Goal: Transaction & Acquisition: Purchase product/service

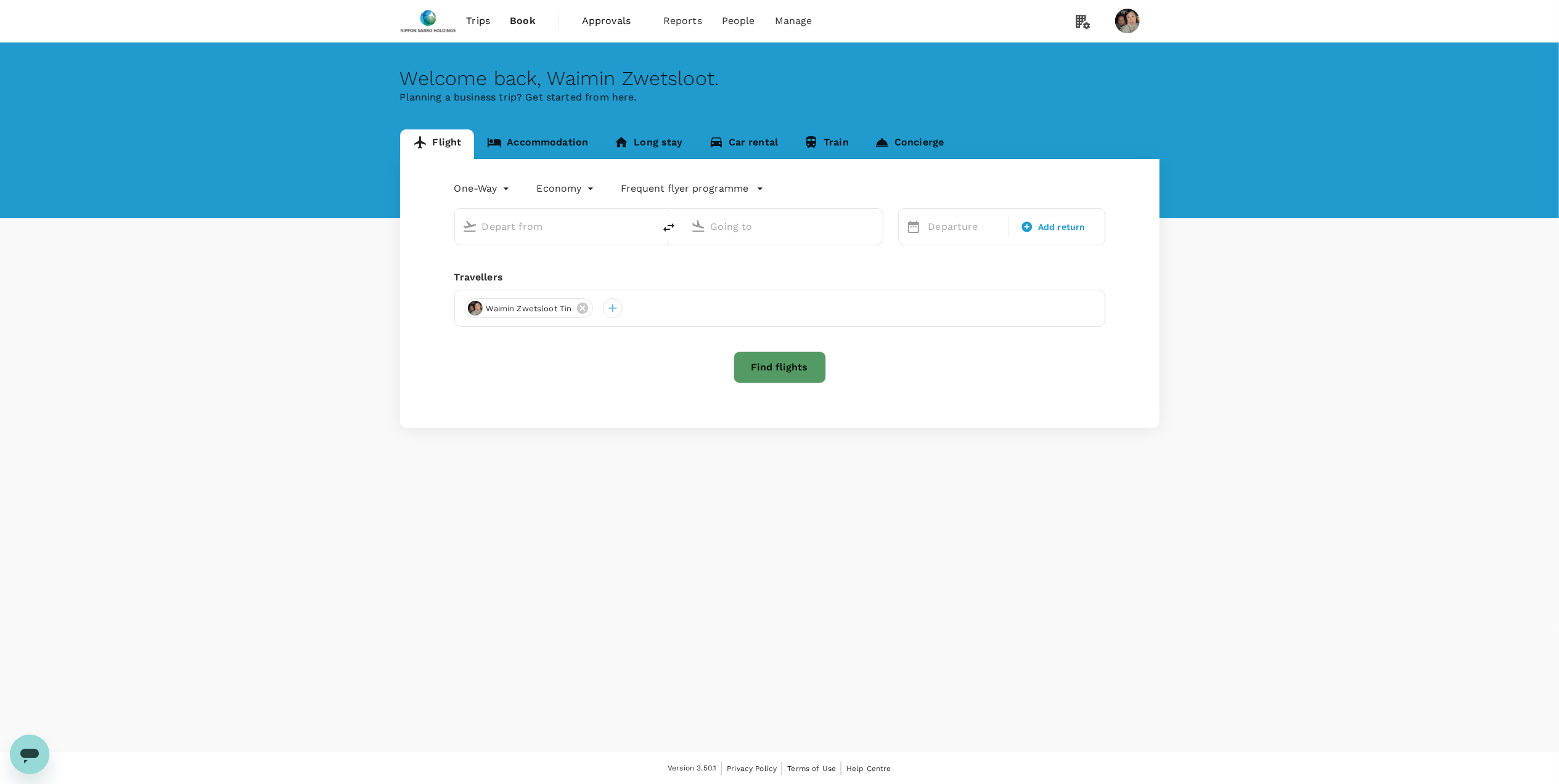
type input "roundtrip"
type input "Singapore Changi (SIN)"
type input "[PERSON_NAME] Intl (MNL)"
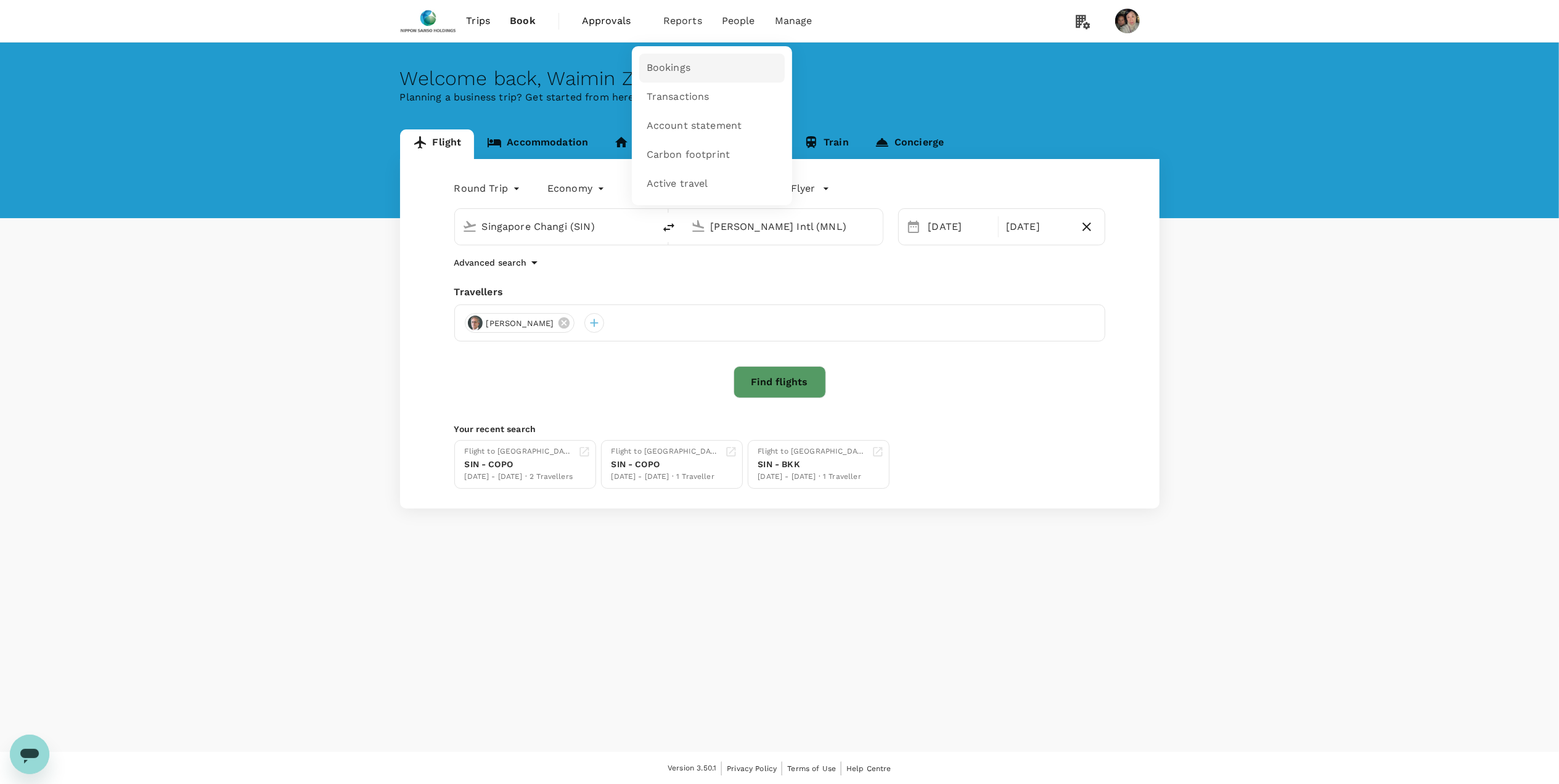
click at [660, 63] on span "Bookings" at bounding box center [668, 67] width 43 height 14
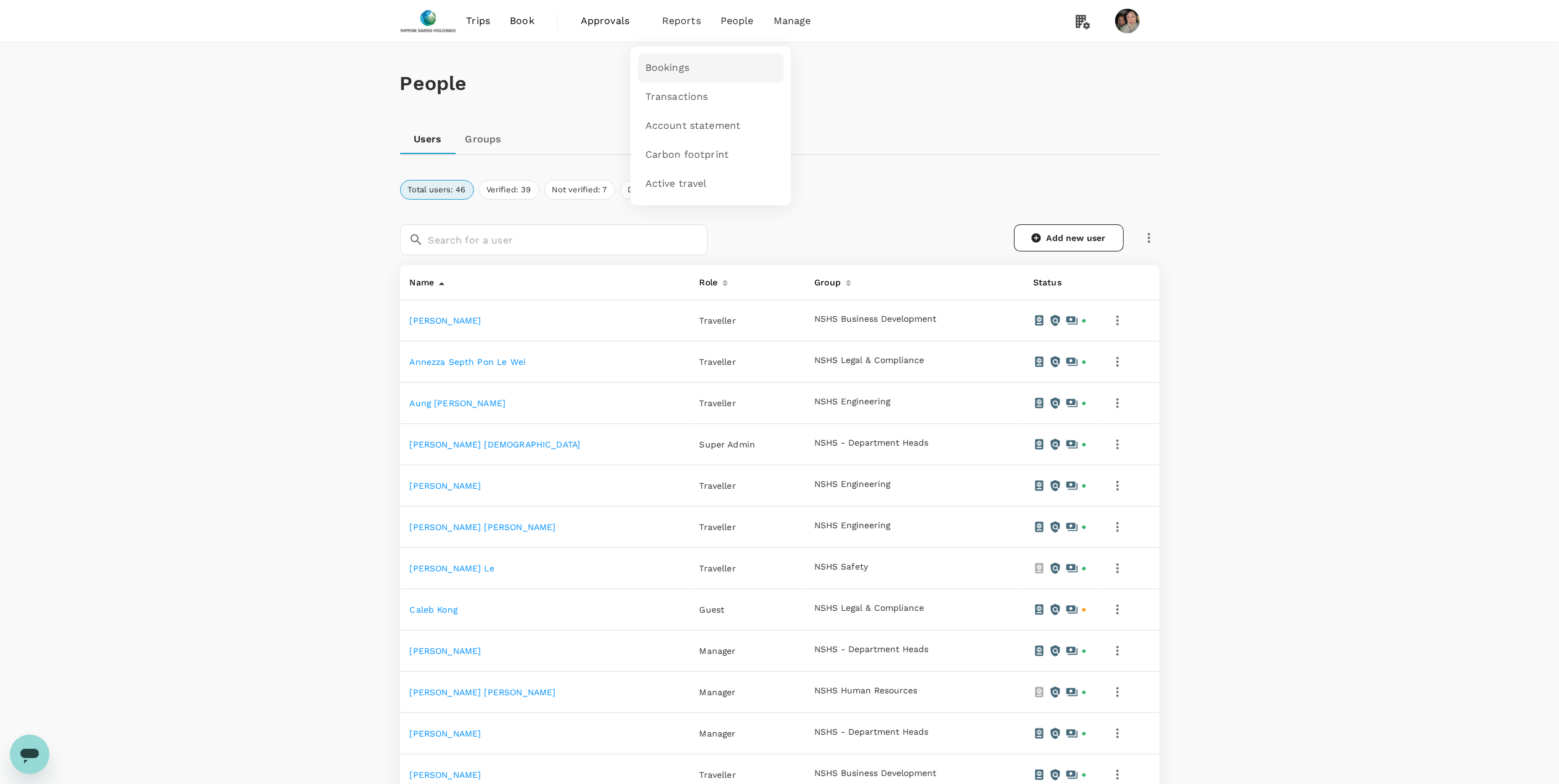
click at [670, 70] on span "Bookings" at bounding box center [667, 67] width 43 height 14
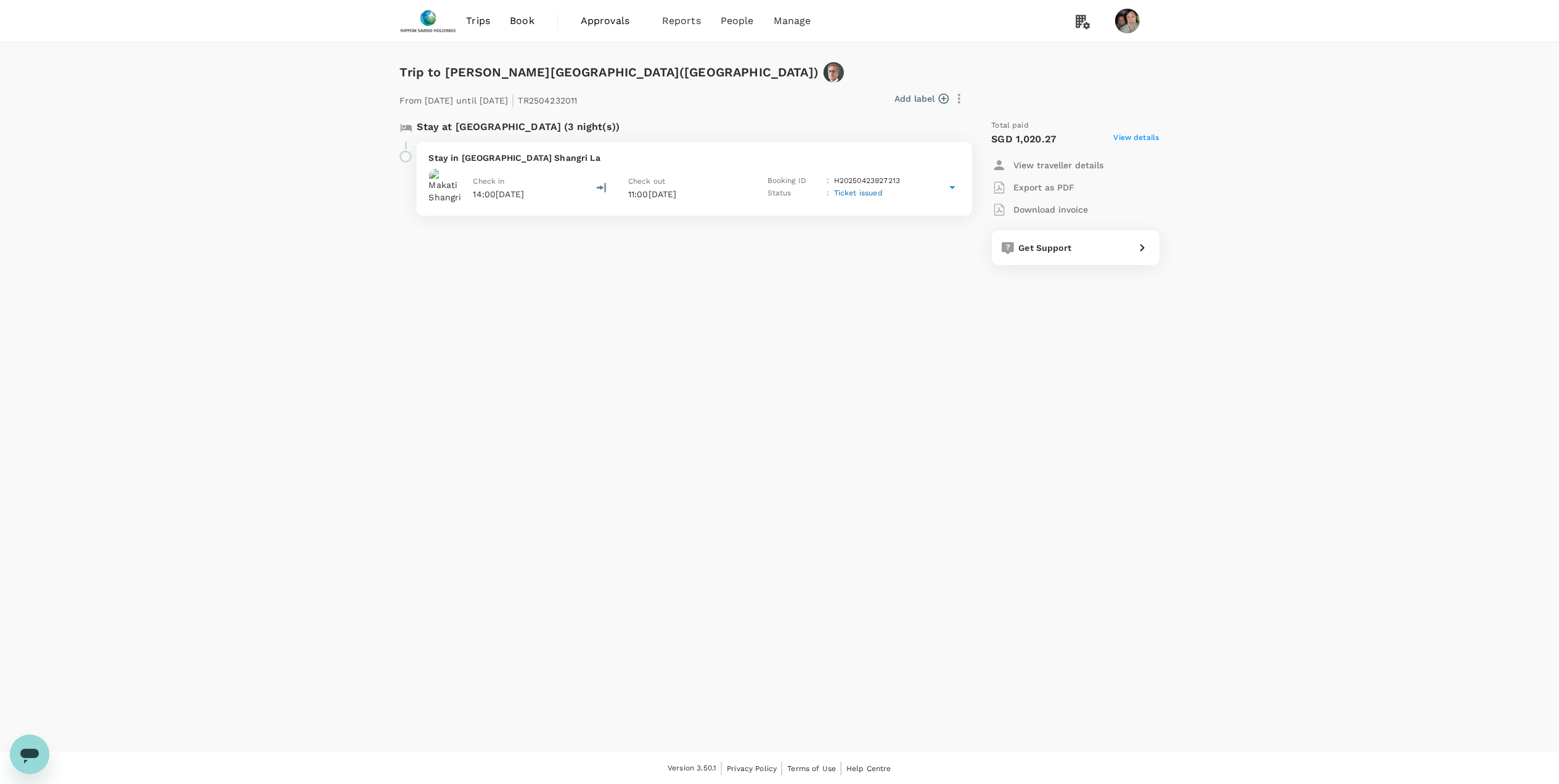
click at [1137, 140] on span "View details" at bounding box center [1136, 139] width 45 height 15
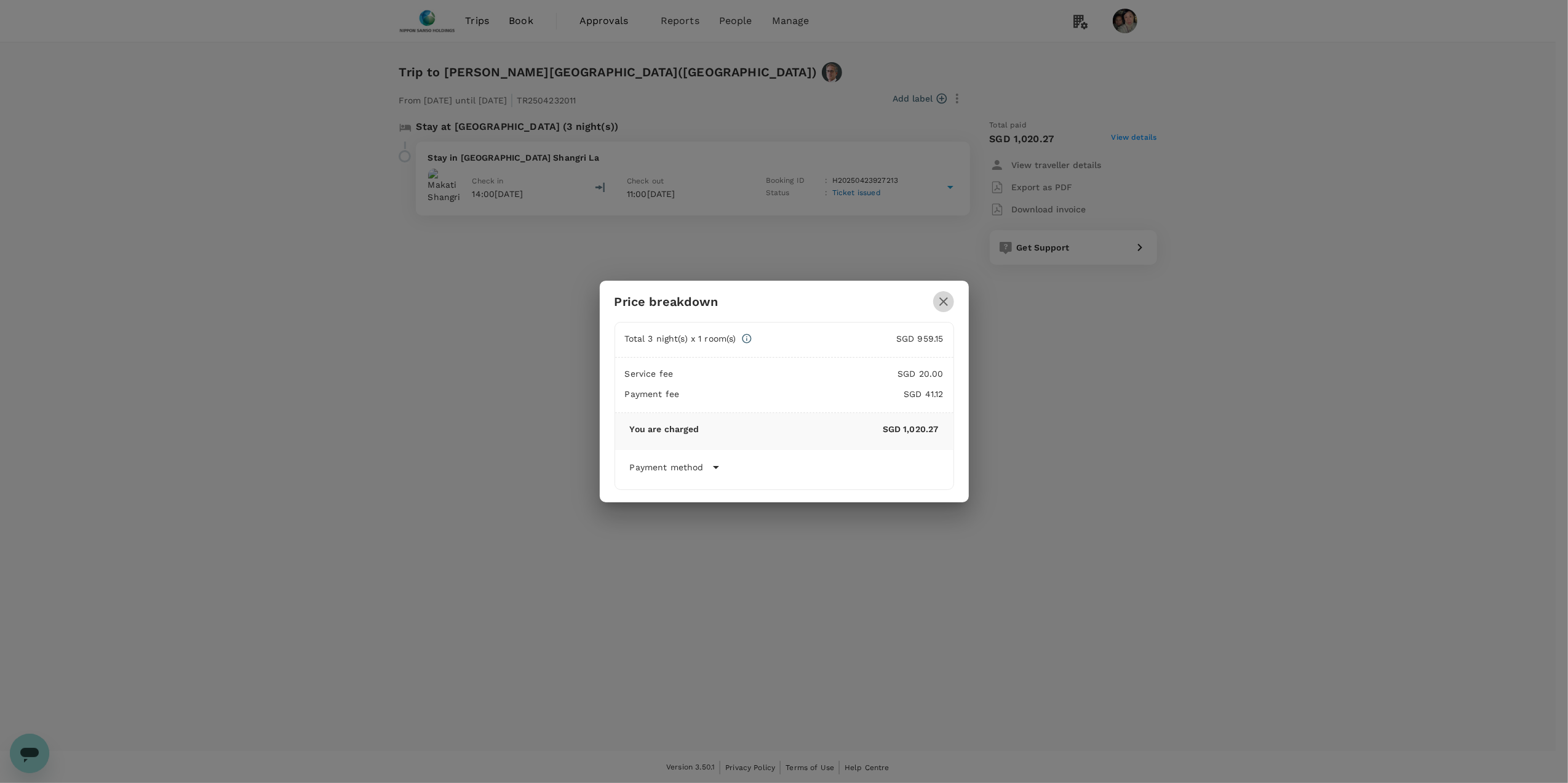
click at [944, 301] on icon "button" at bounding box center [943, 301] width 8 height 8
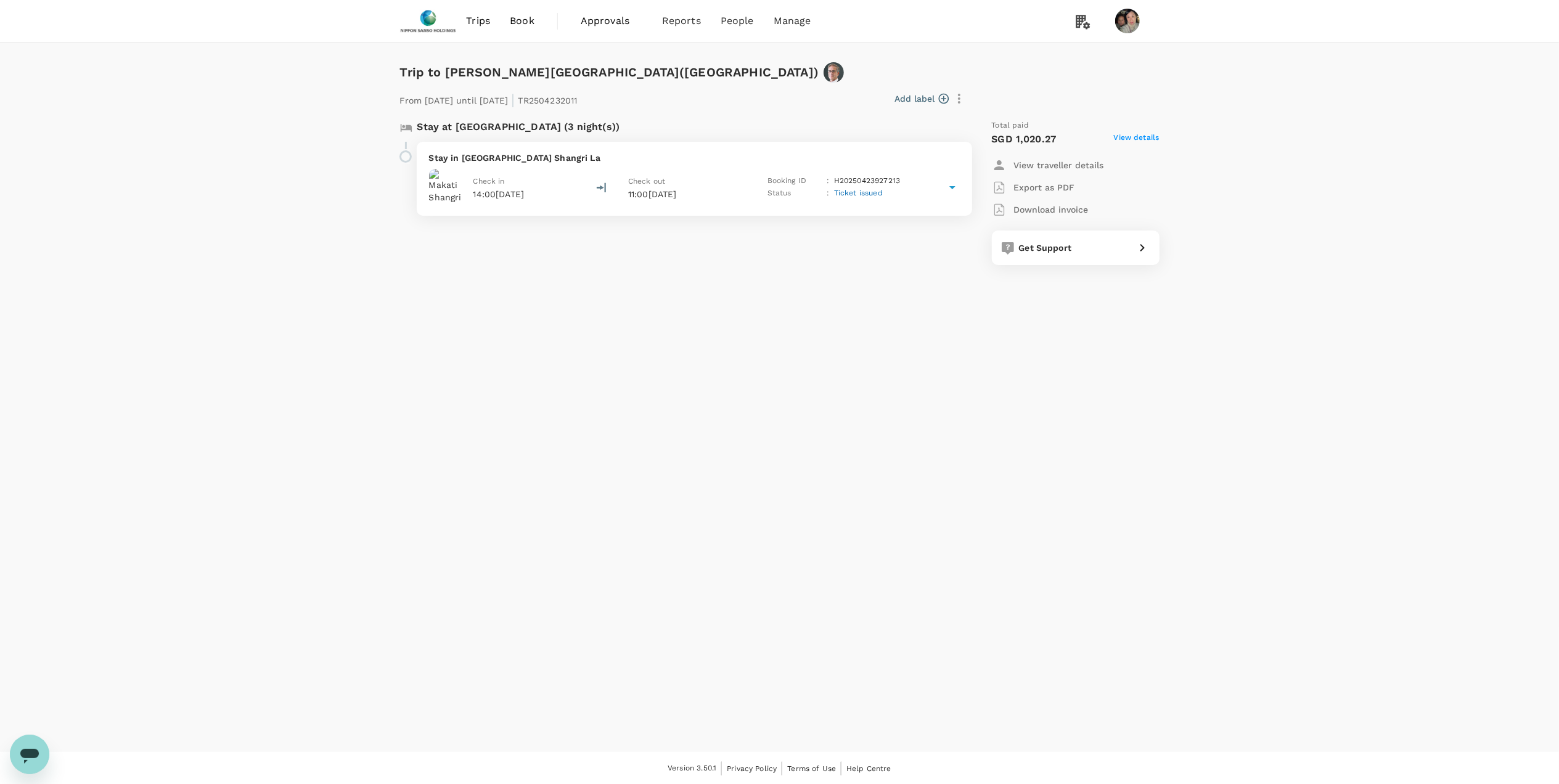
click at [525, 192] on p "14:00, 20 May 2025" at bounding box center [498, 194] width 51 height 12
click at [564, 324] on p "View details" at bounding box center [723, 327] width 397 height 12
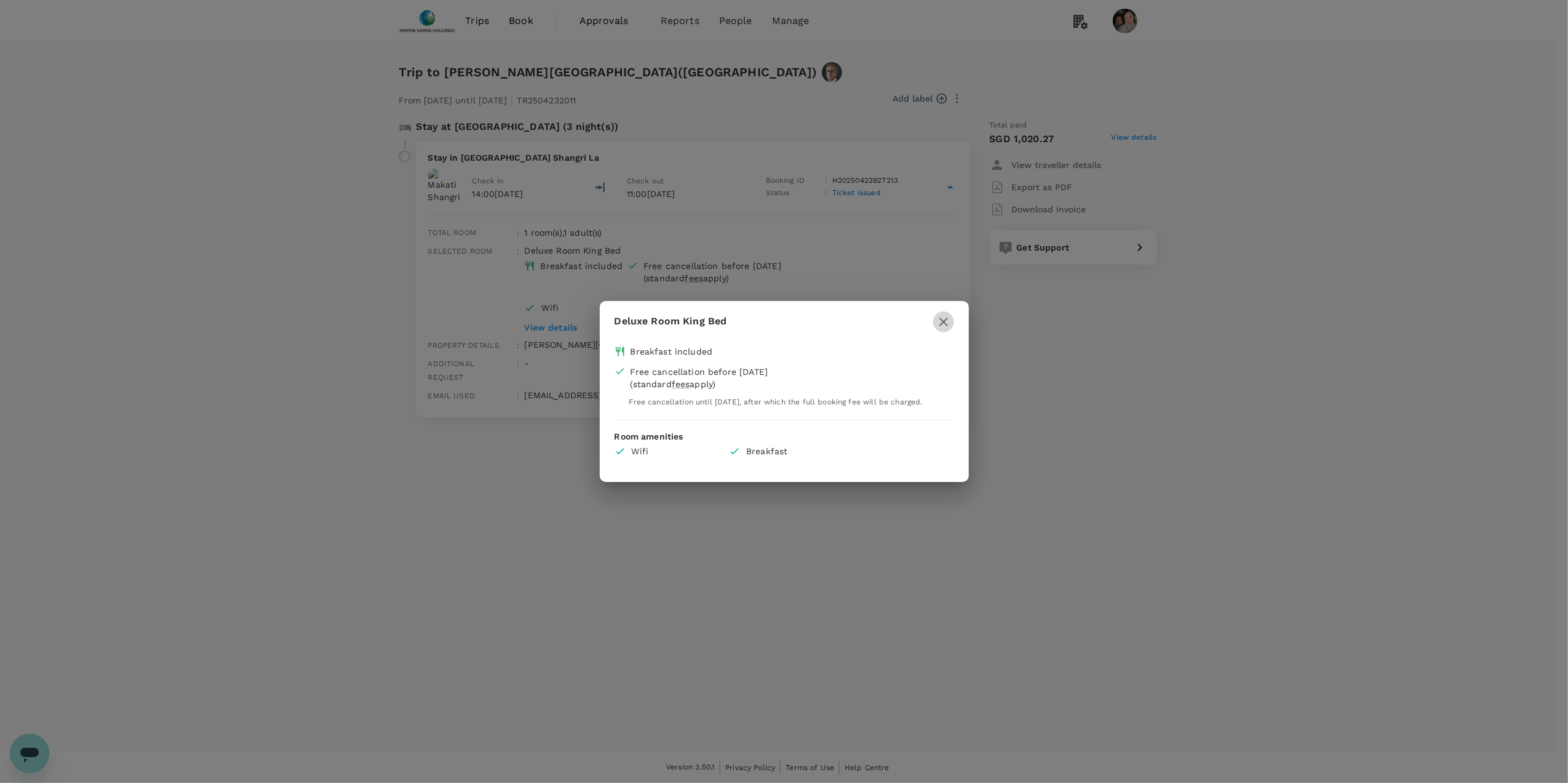
click at [943, 316] on icon "button" at bounding box center [944, 321] width 15 height 15
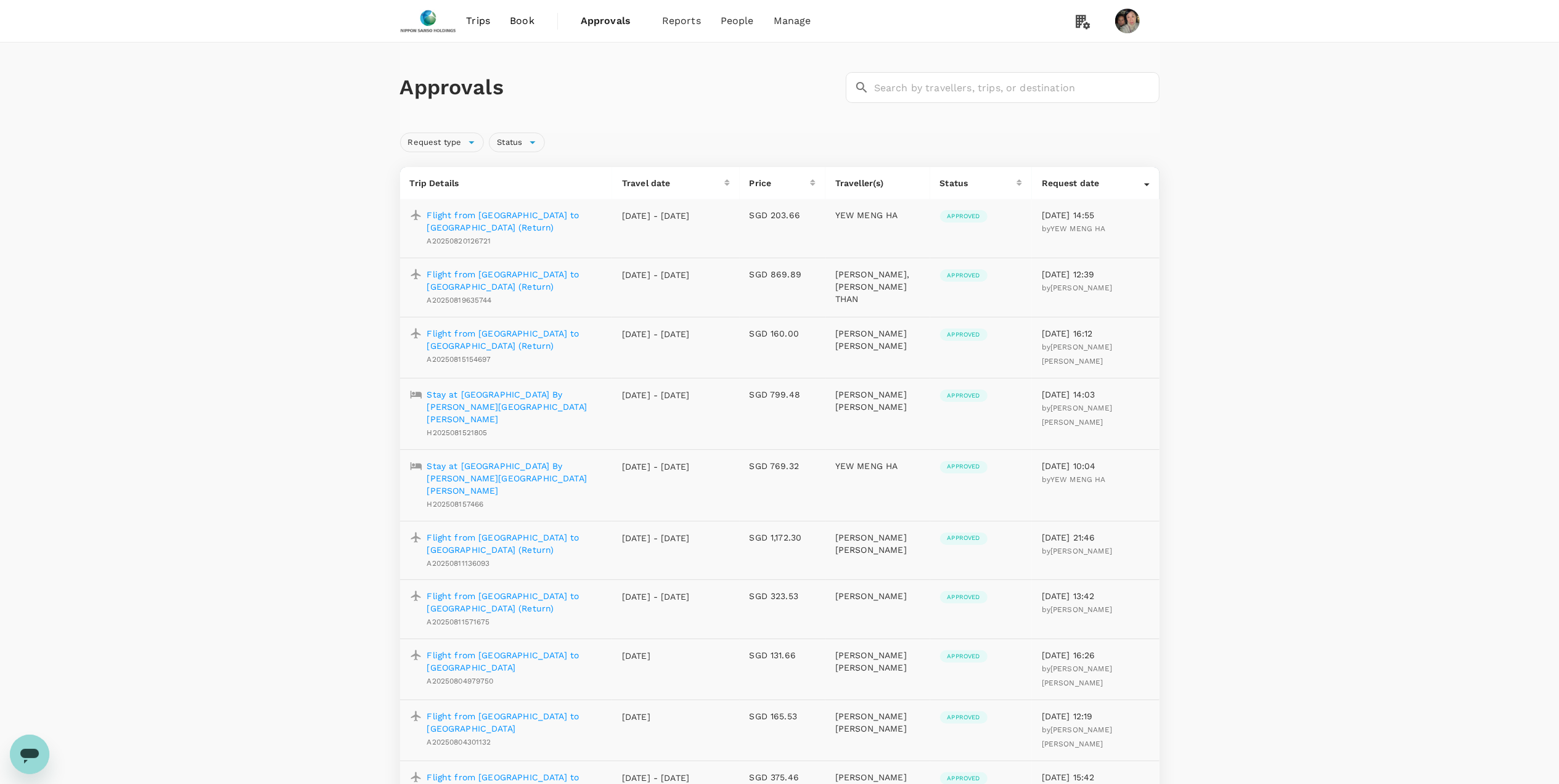
click at [525, 21] on span "Book" at bounding box center [522, 21] width 25 height 15
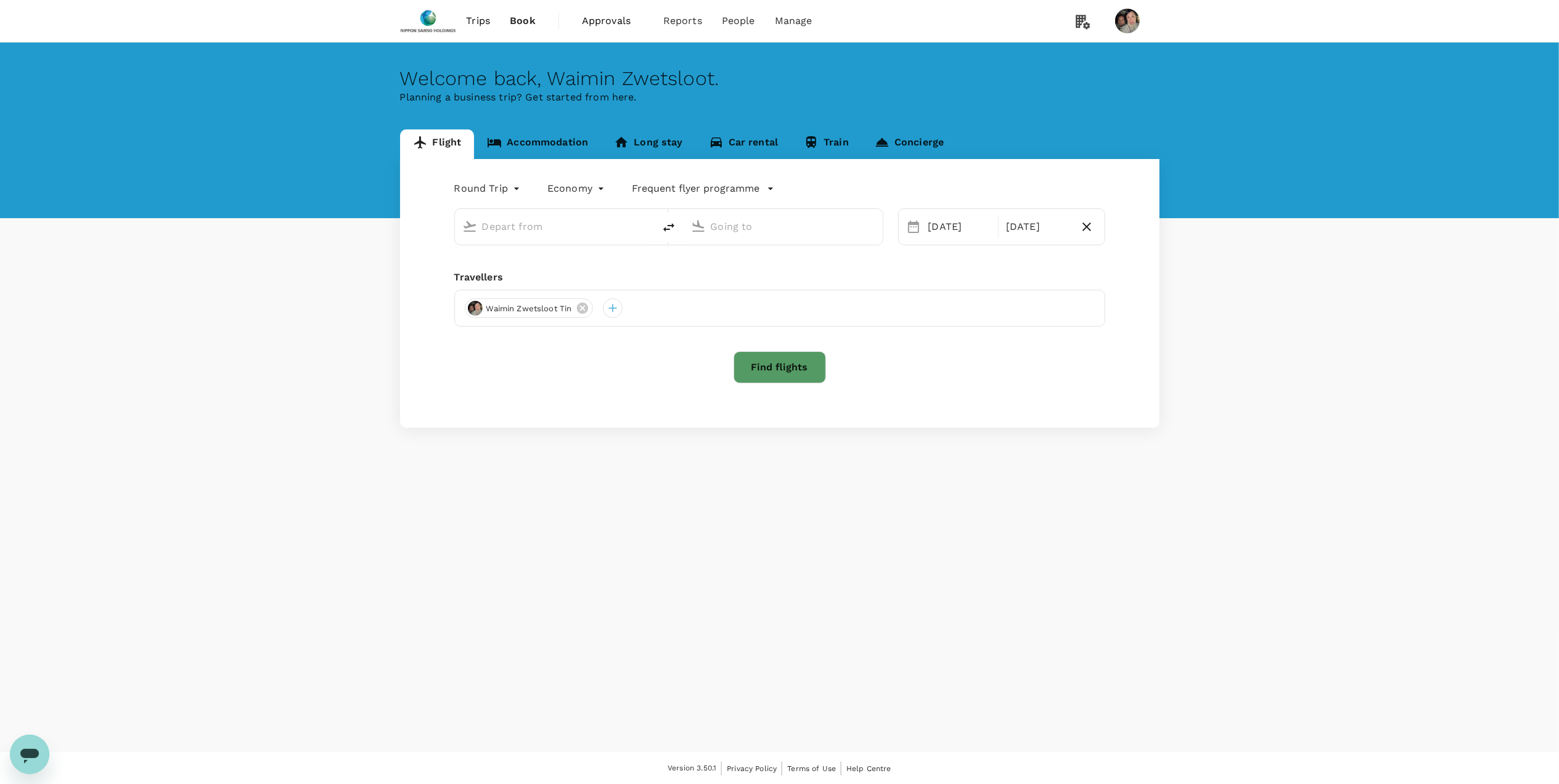
type input "Singapore Changi (SIN)"
type input "Ninoy Aquino Intl (MNL)"
type input "Singapore Changi (SIN)"
type input "Ninoy Aquino Intl (MNL)"
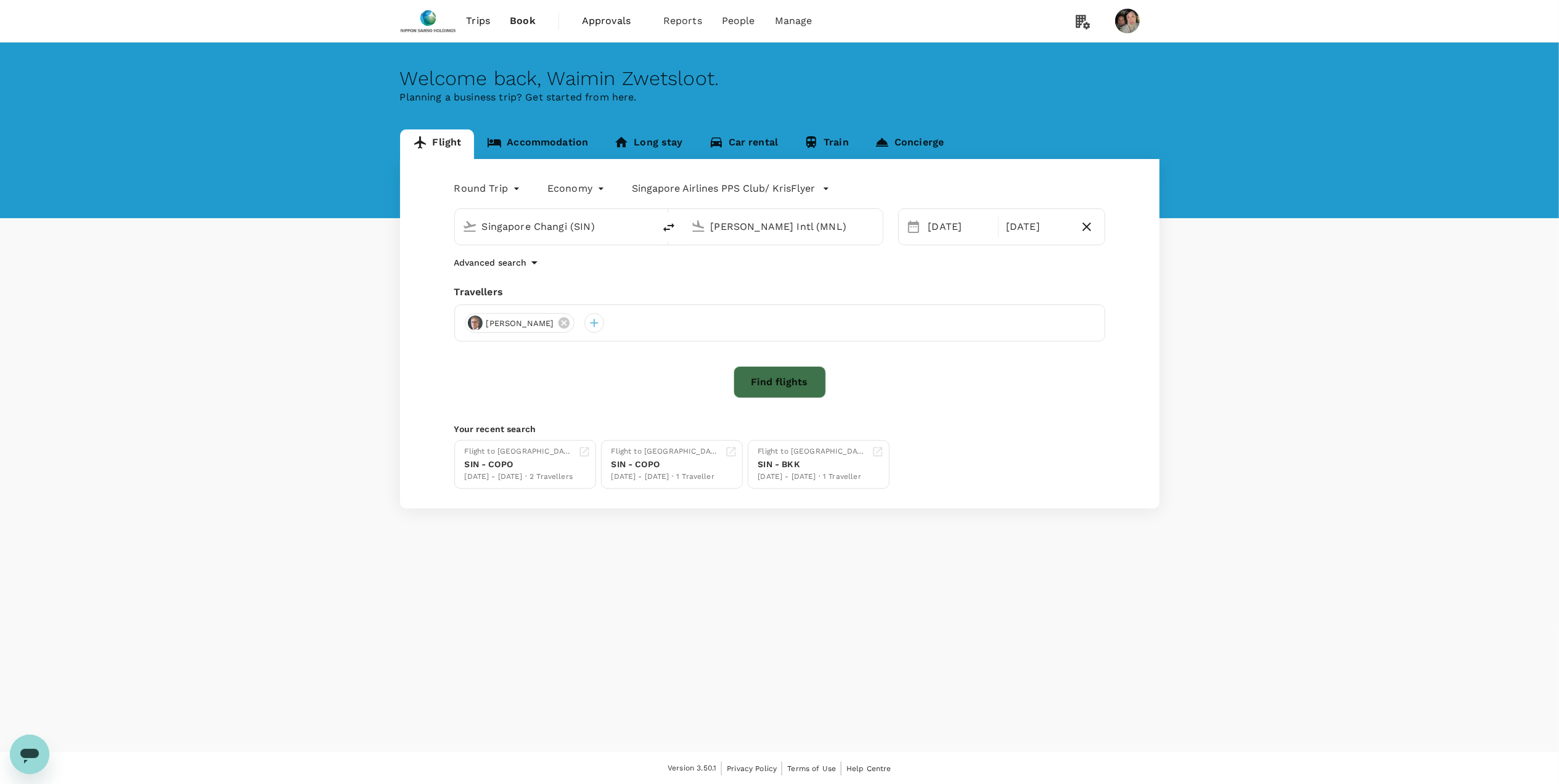
click at [772, 381] on button "Find flights" at bounding box center [780, 382] width 92 height 32
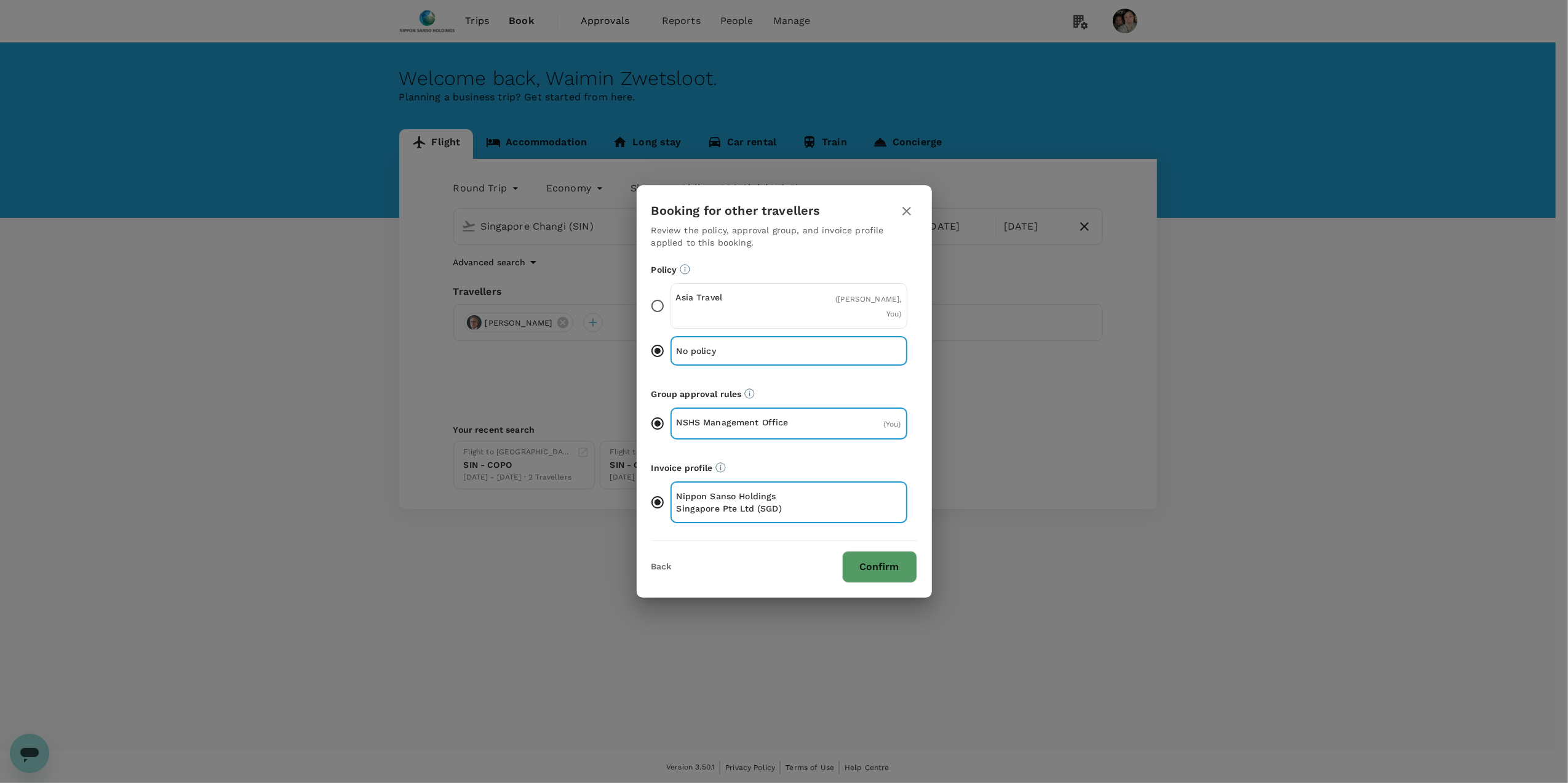
click at [856, 567] on button "Confirm" at bounding box center [880, 567] width 75 height 32
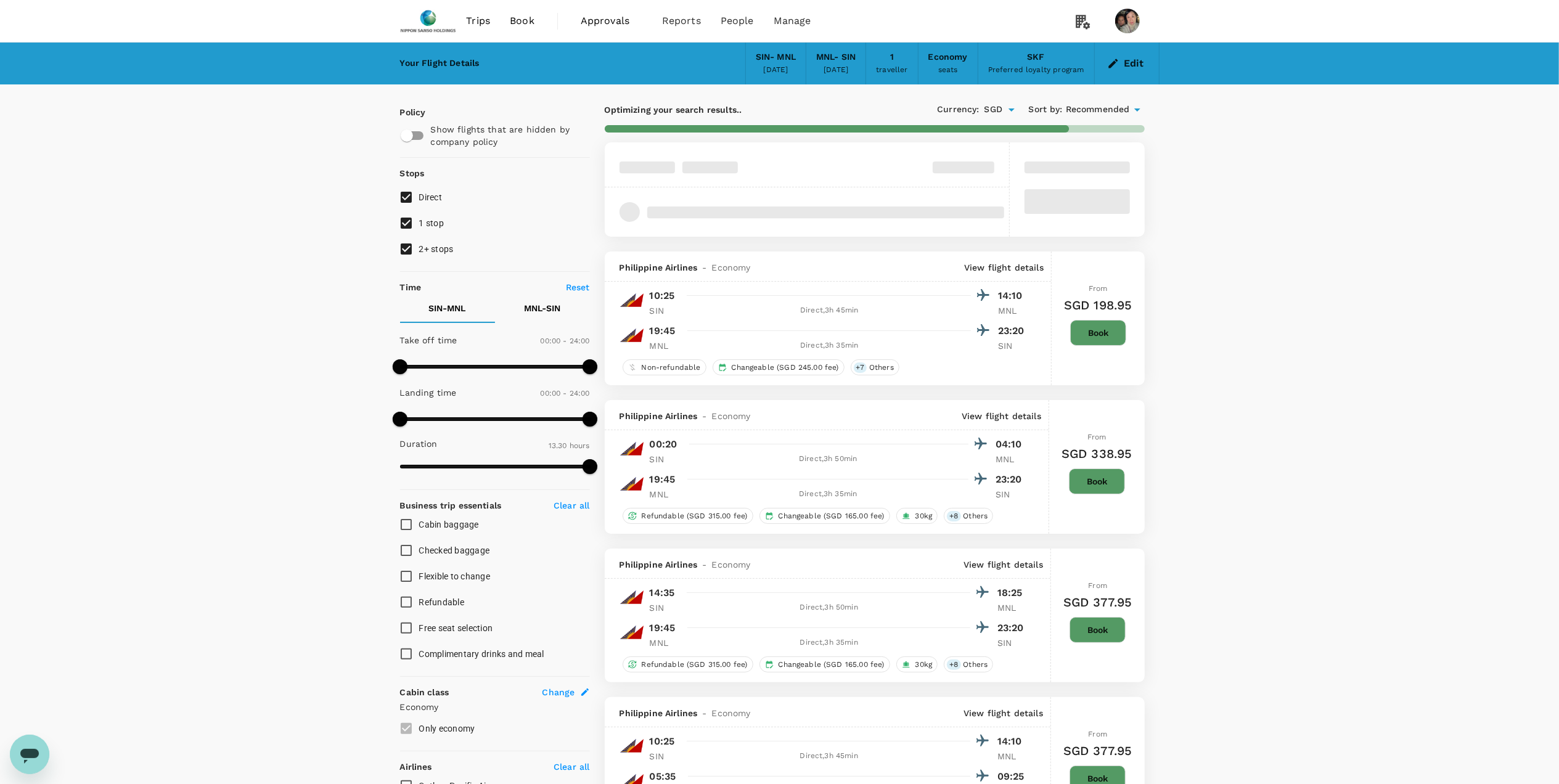
click at [425, 224] on span "1 stop" at bounding box center [431, 223] width 25 height 10
click at [419, 224] on input "1 stop" at bounding box center [406, 223] width 26 height 26
checkbox input "false"
click at [420, 241] on label "2+ stops" at bounding box center [486, 249] width 186 height 26
click at [419, 241] on input "2+ stops" at bounding box center [406, 249] width 26 height 26
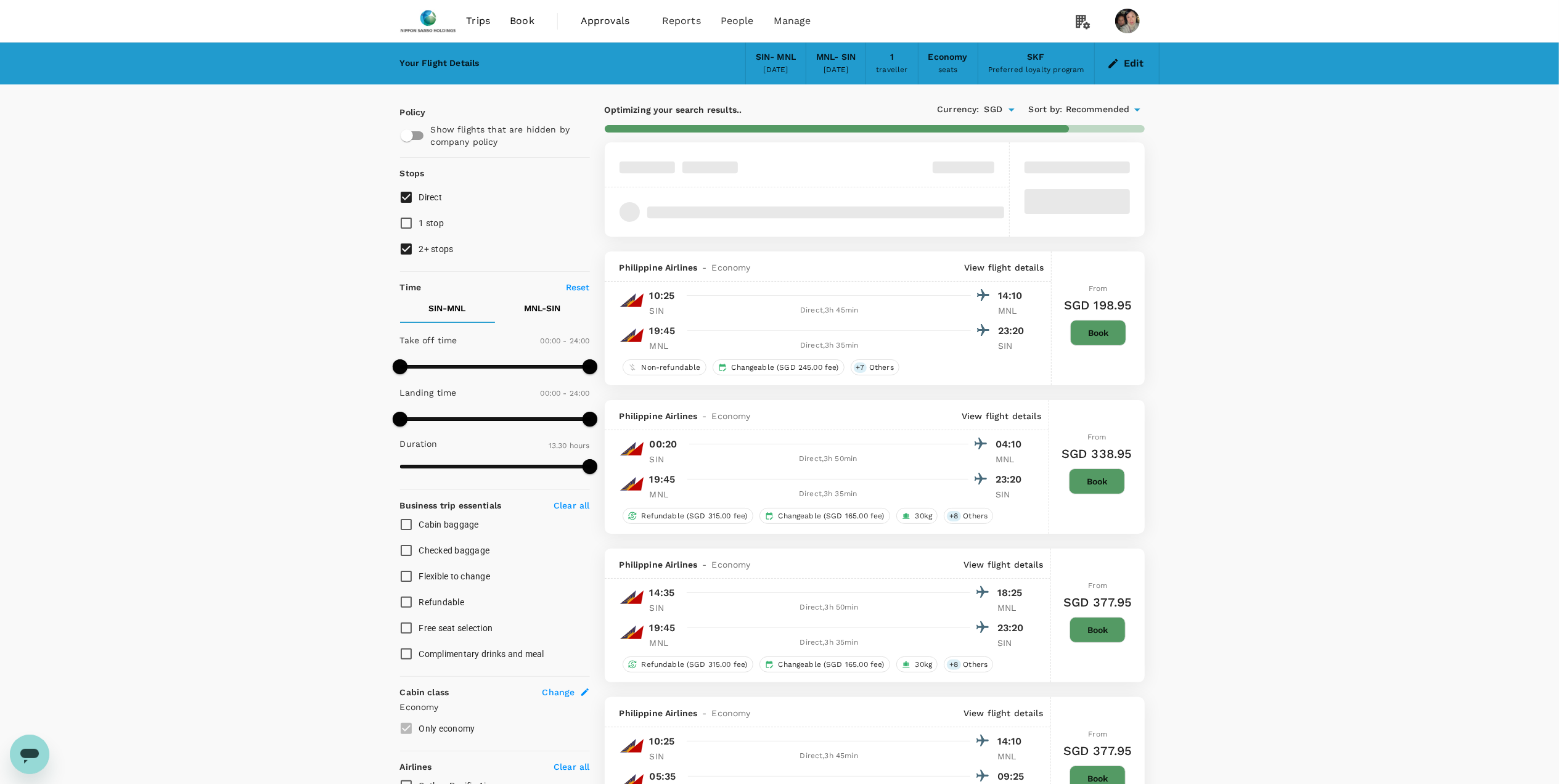
checkbox input "false"
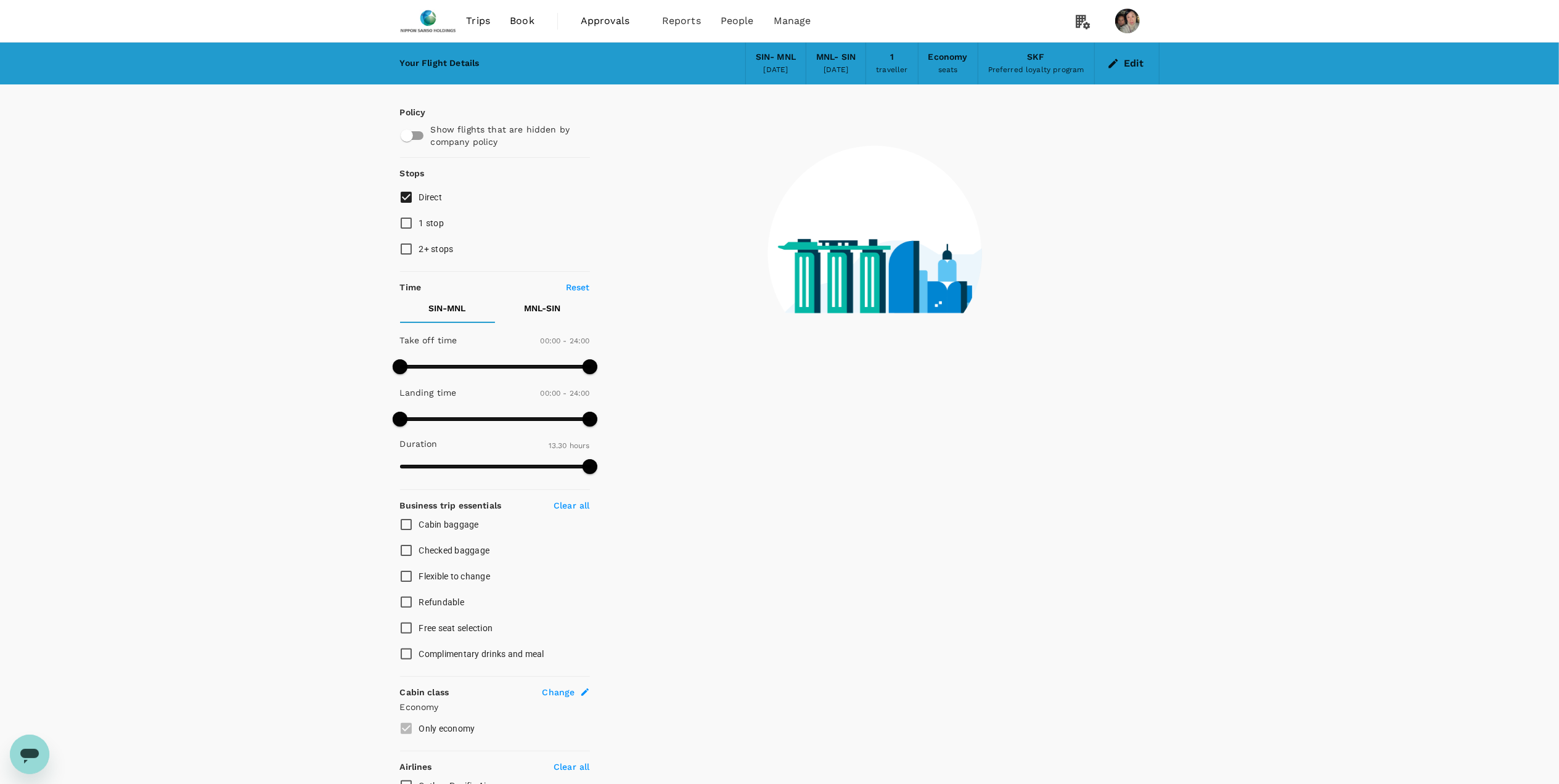
scroll to position [234, 0]
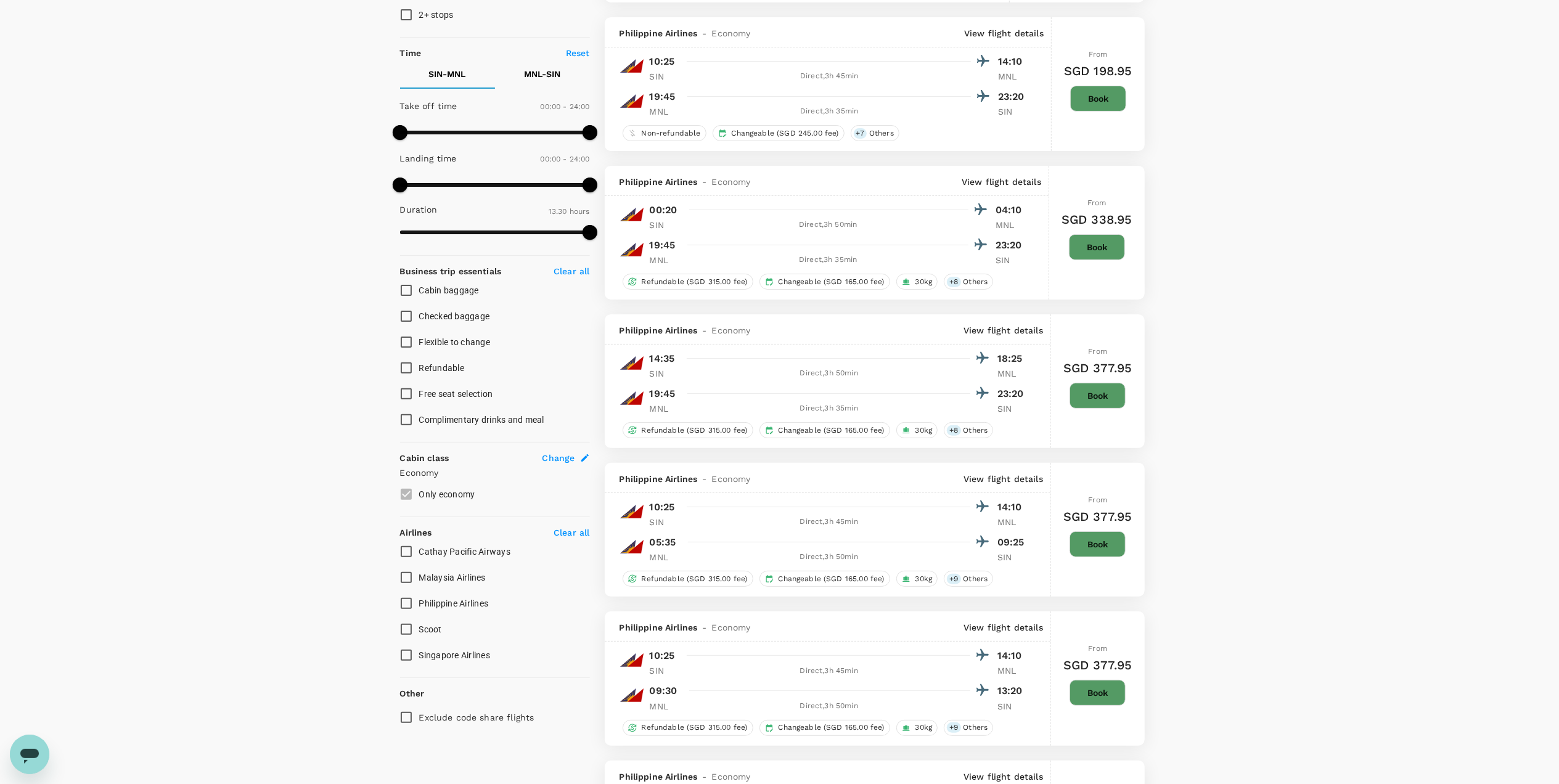
click at [408, 652] on input "Singapore Airlines" at bounding box center [406, 655] width 26 height 26
checkbox input "true"
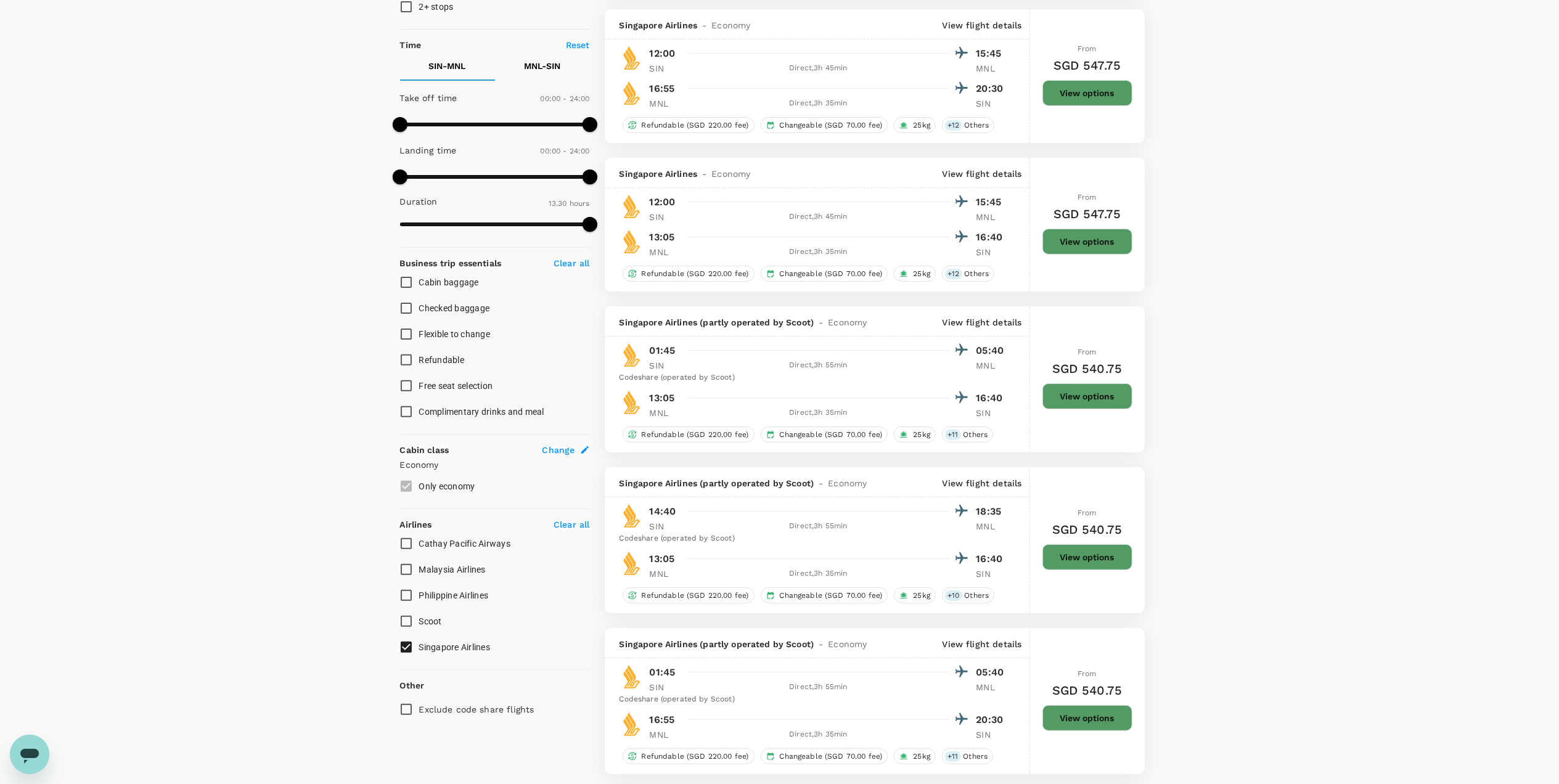
scroll to position [246, 0]
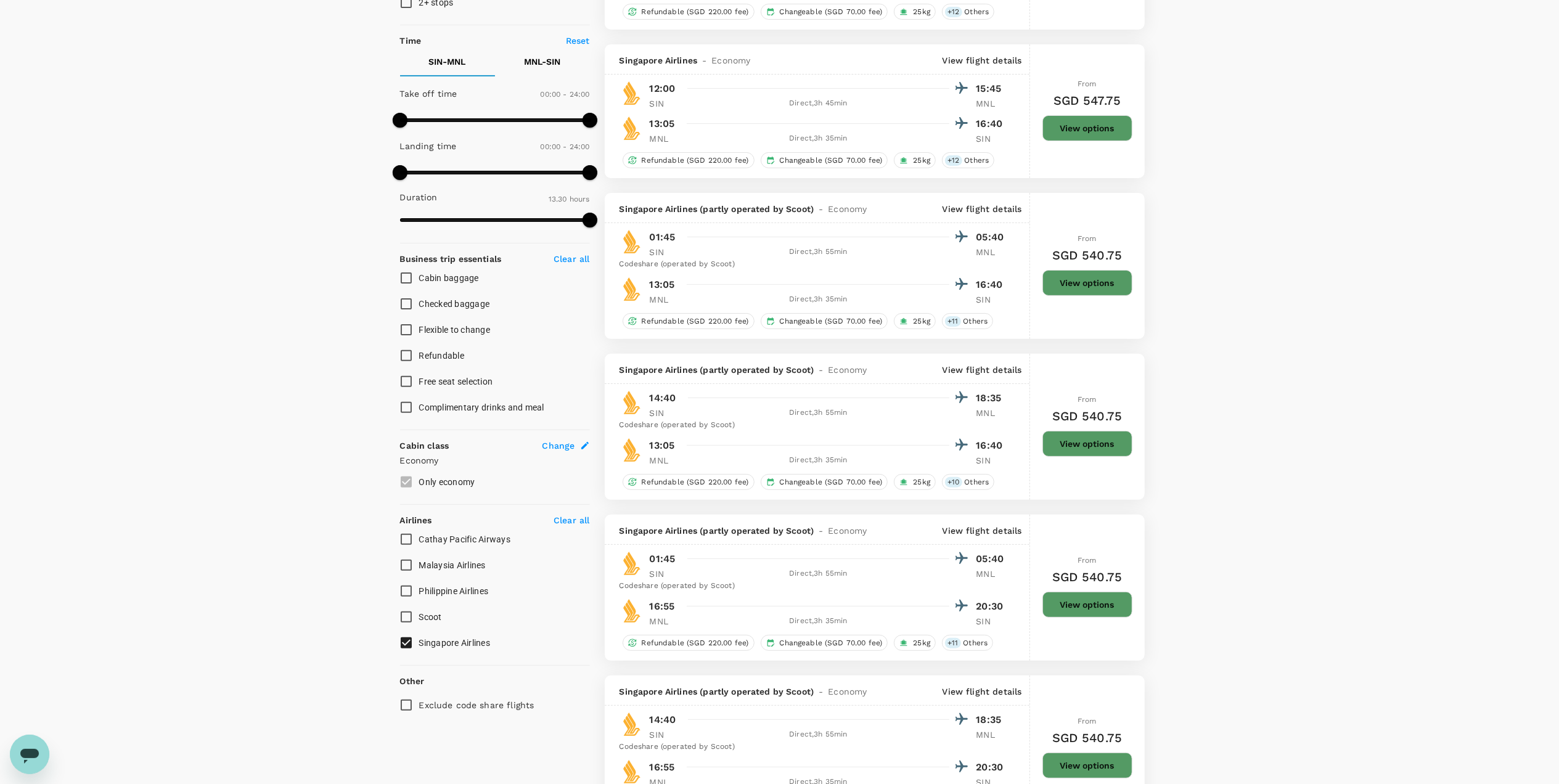
type input "1205"
checkbox input "false"
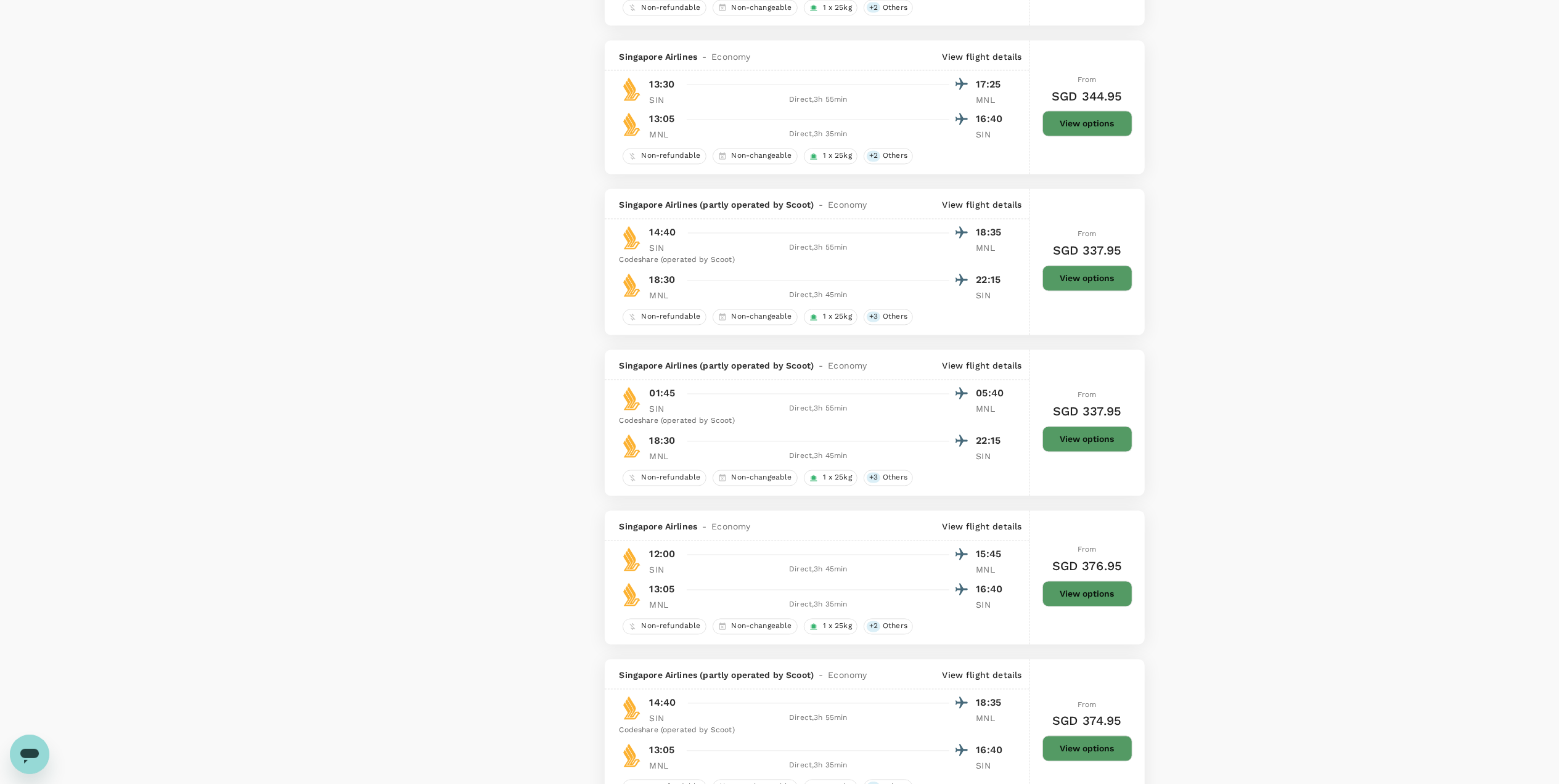
scroll to position [2672, 0]
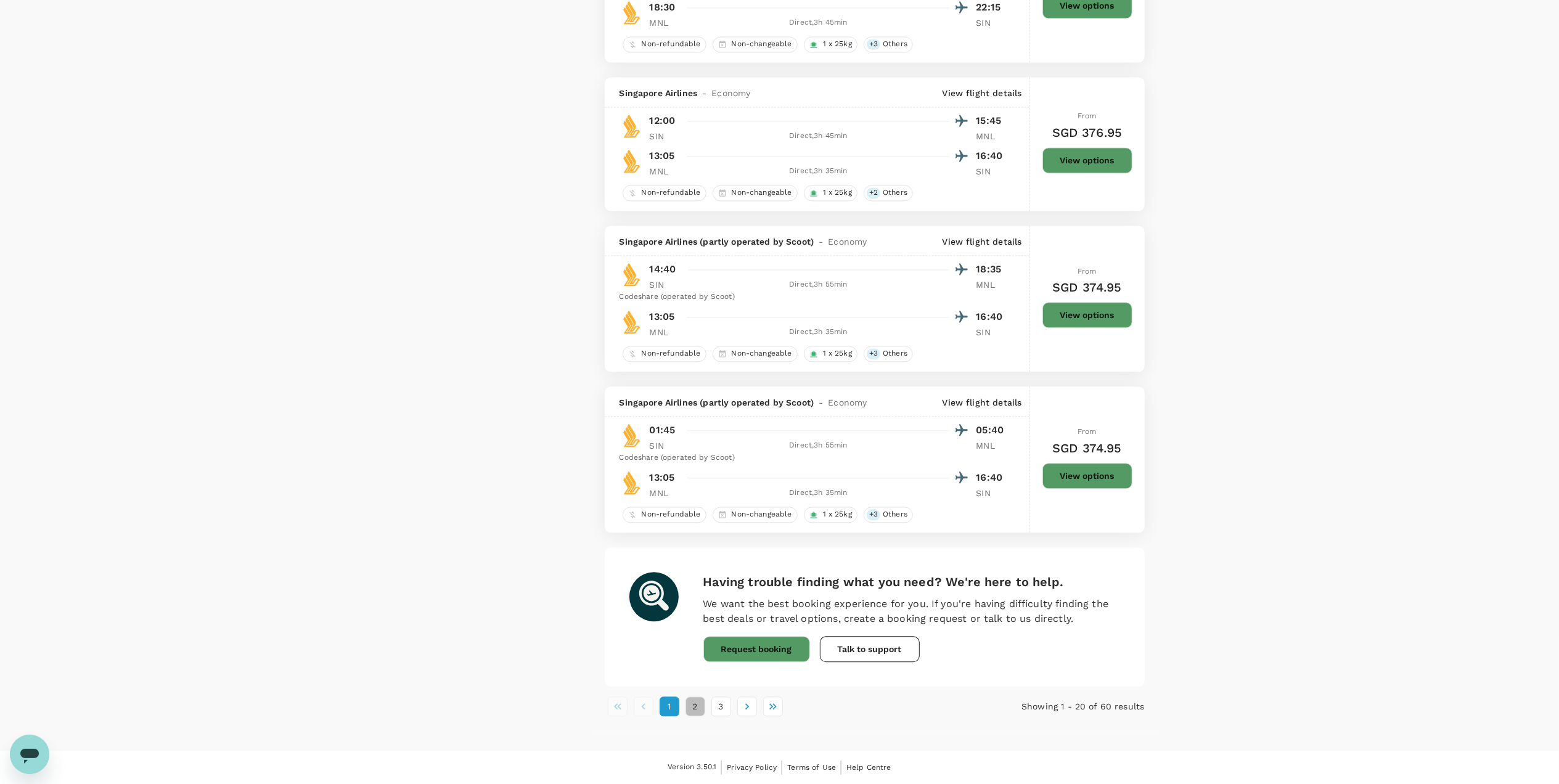
click at [697, 712] on button "2" at bounding box center [695, 706] width 19 height 19
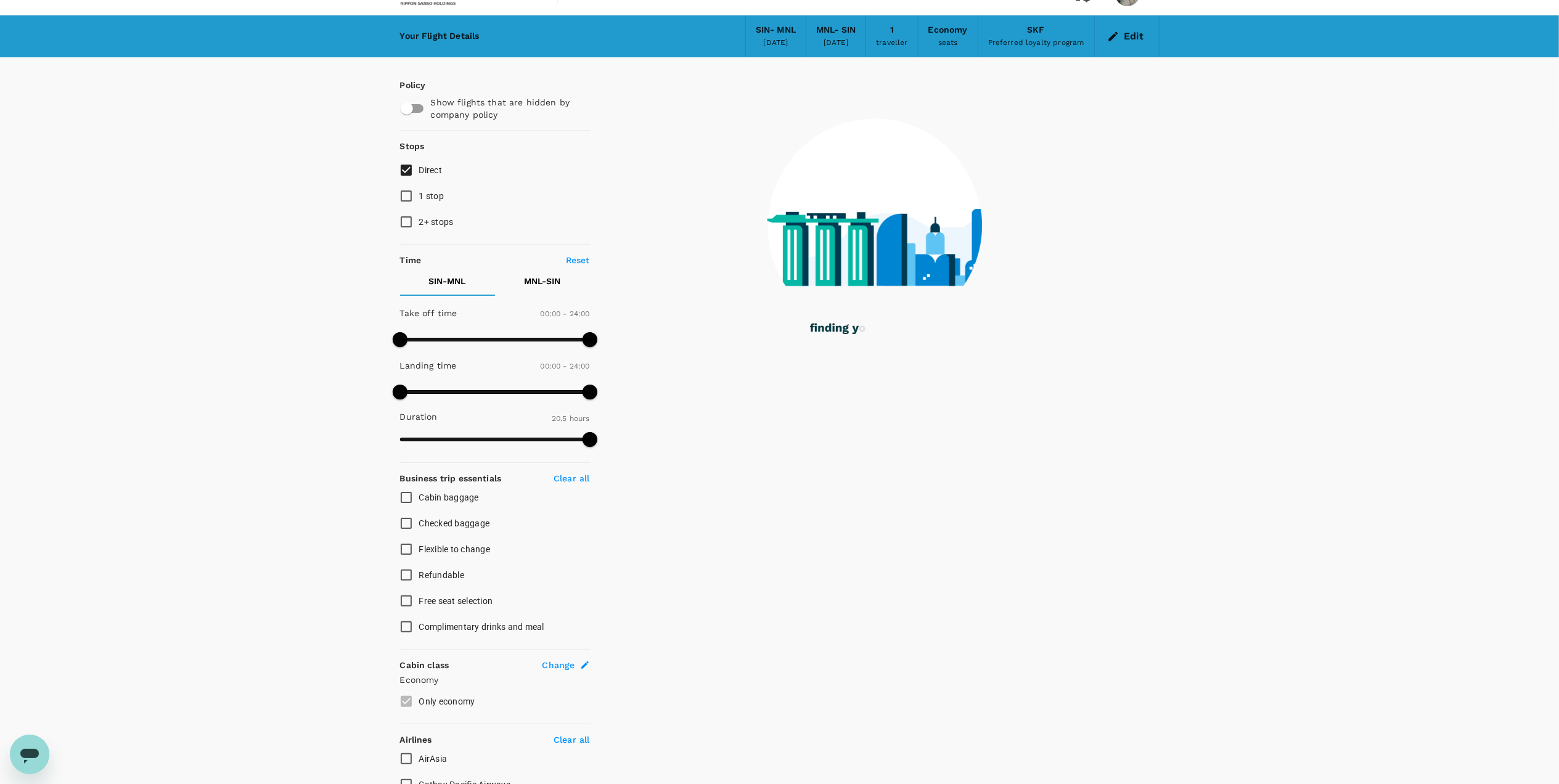
scroll to position [0, 0]
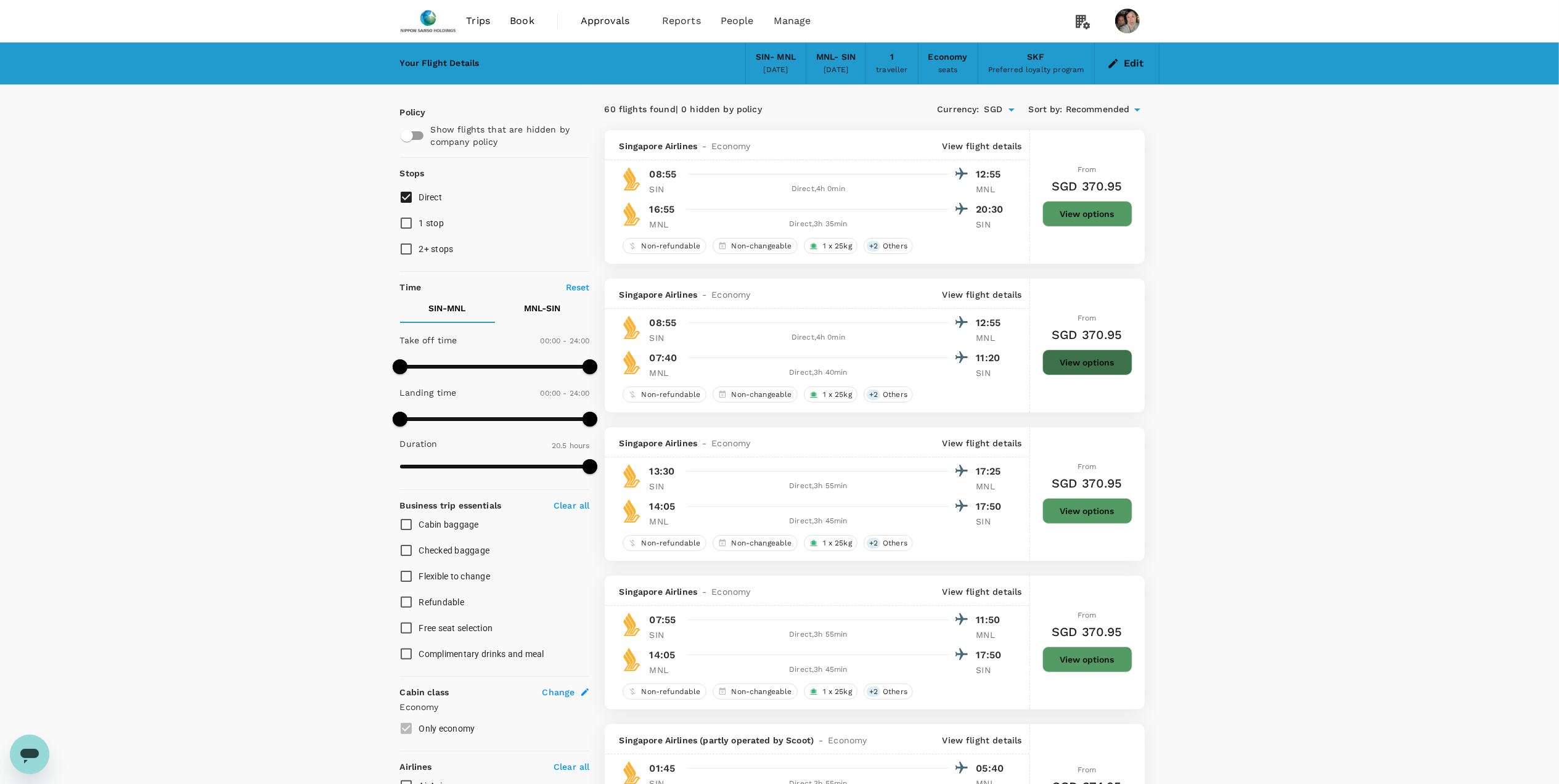
click at [1089, 360] on button "View options" at bounding box center [1088, 362] width 90 height 26
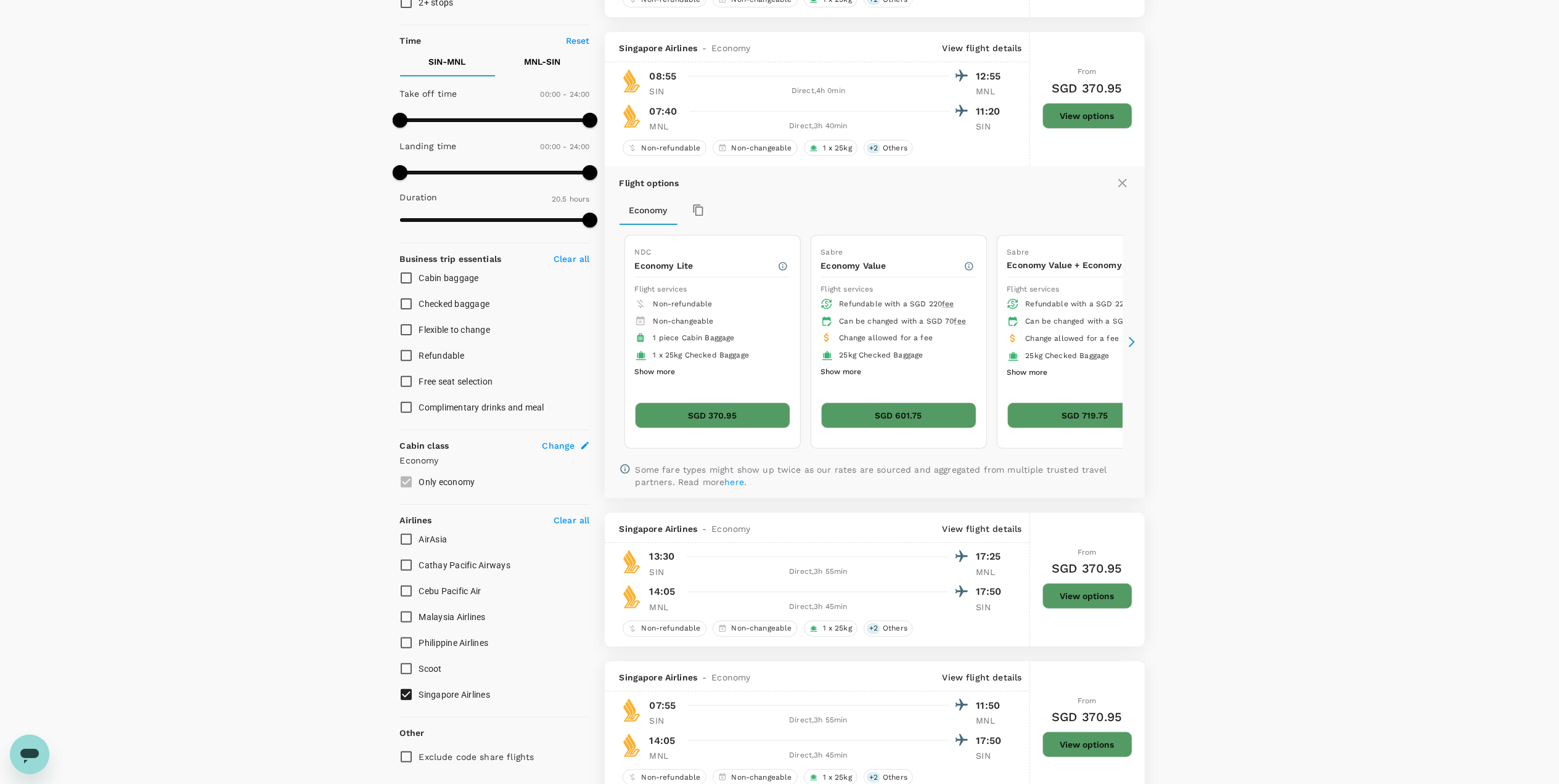
scroll to position [279, 0]
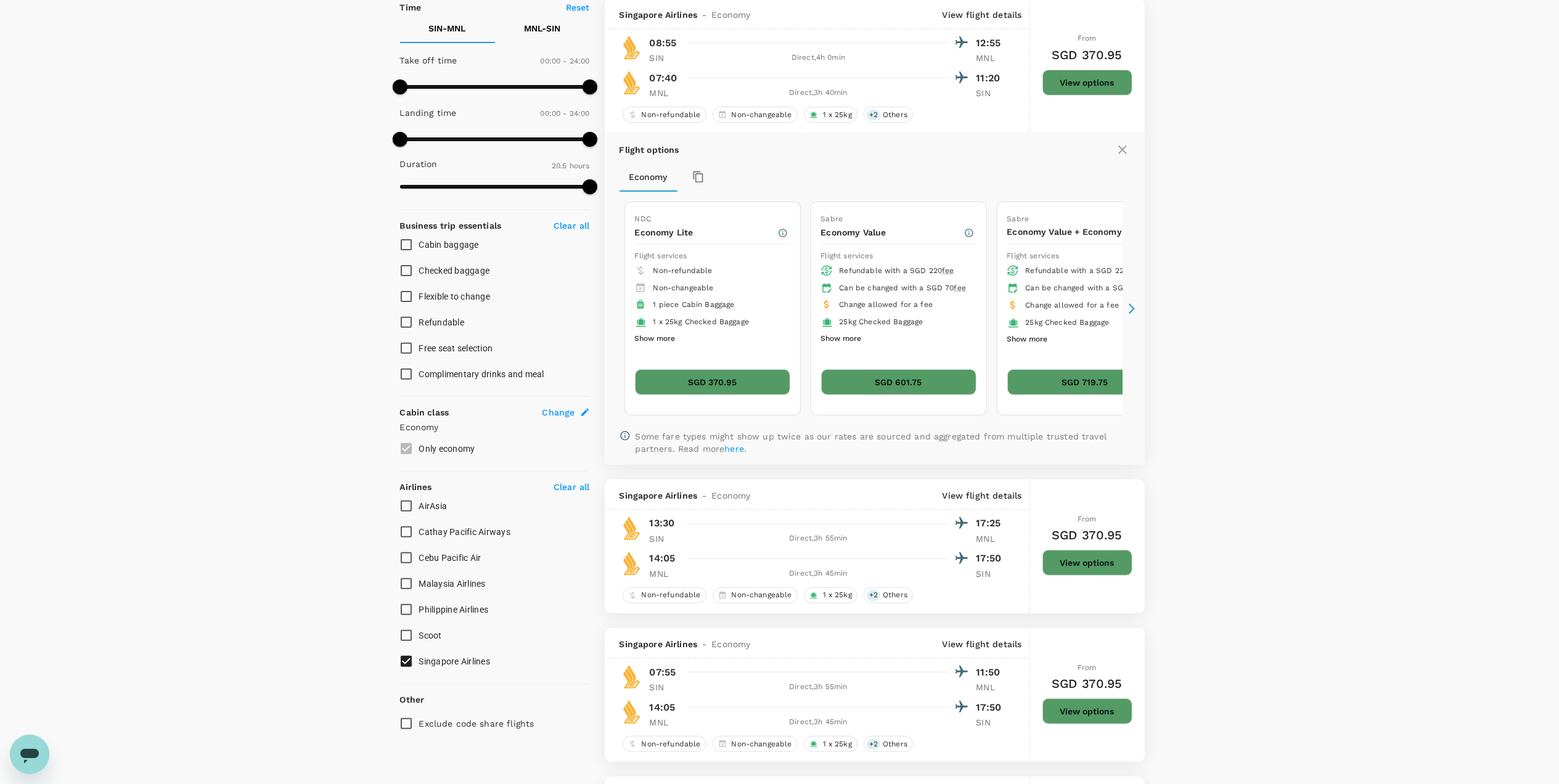
click at [732, 388] on button "SGD 370.95" at bounding box center [712, 382] width 155 height 26
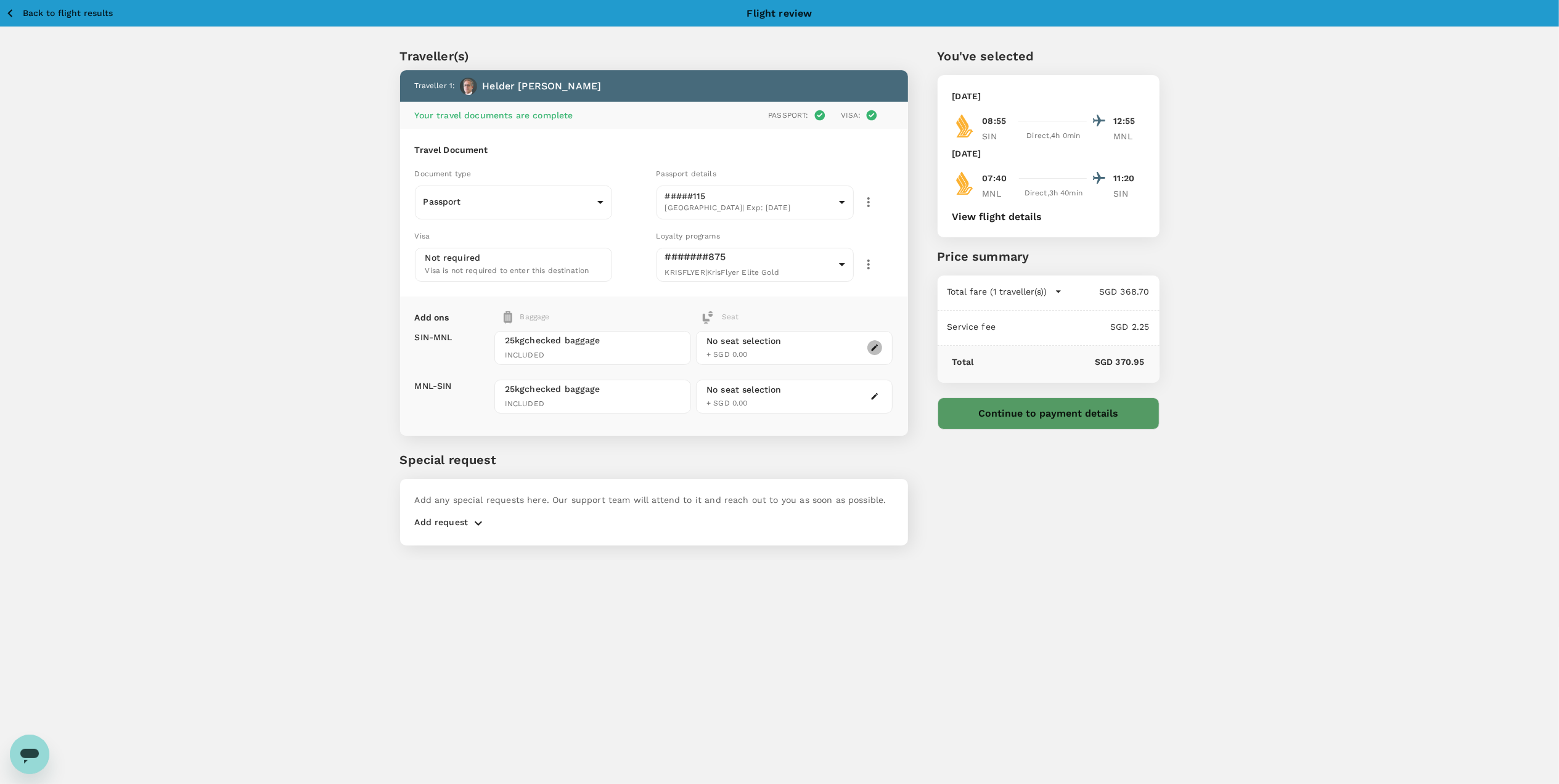
click at [872, 348] on icon "button" at bounding box center [875, 347] width 8 height 8
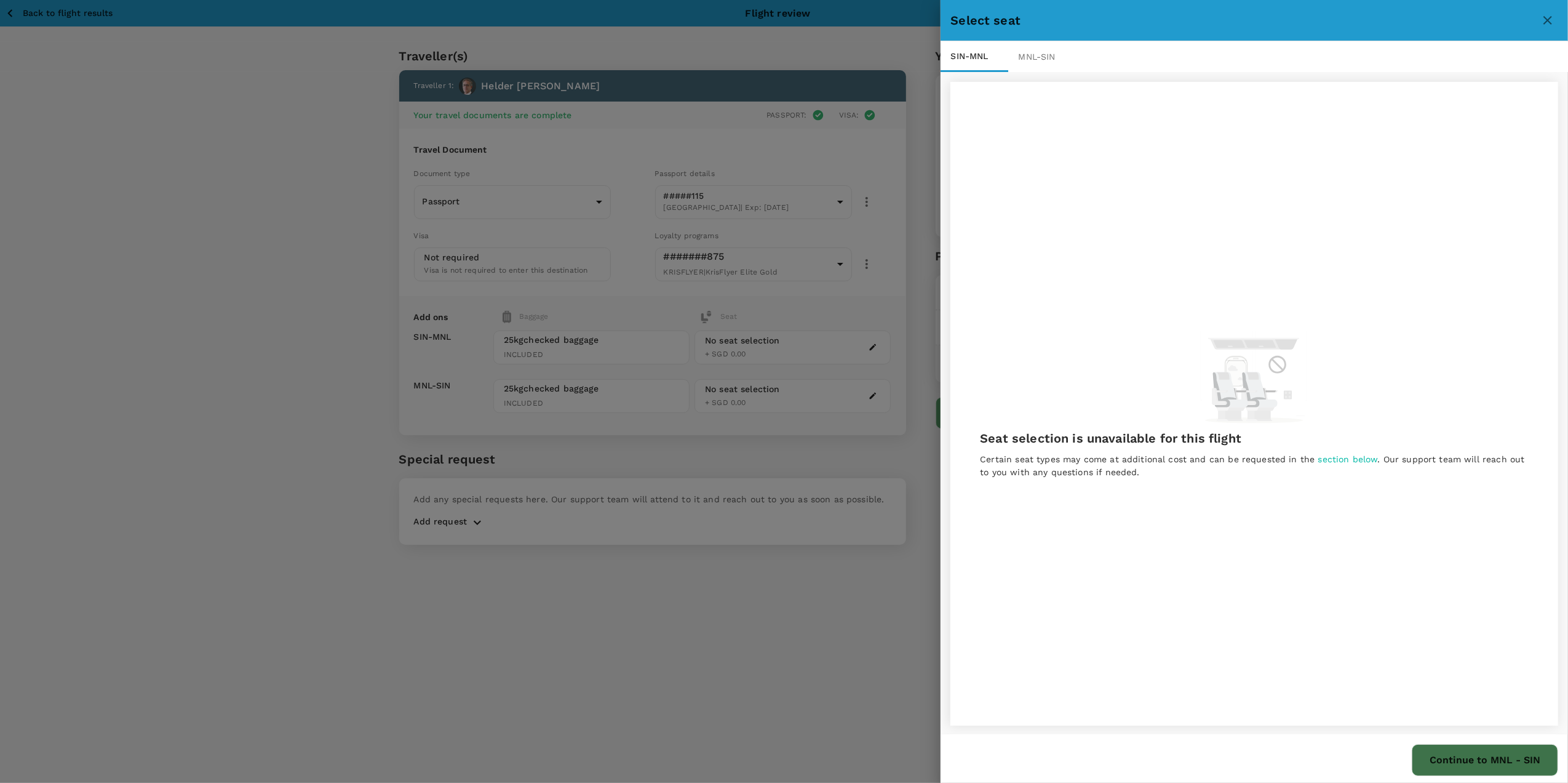
click at [1479, 762] on button "Continue to MNL - SIN" at bounding box center [1485, 760] width 146 height 32
click at [1544, 16] on icon "close" at bounding box center [1548, 20] width 15 height 15
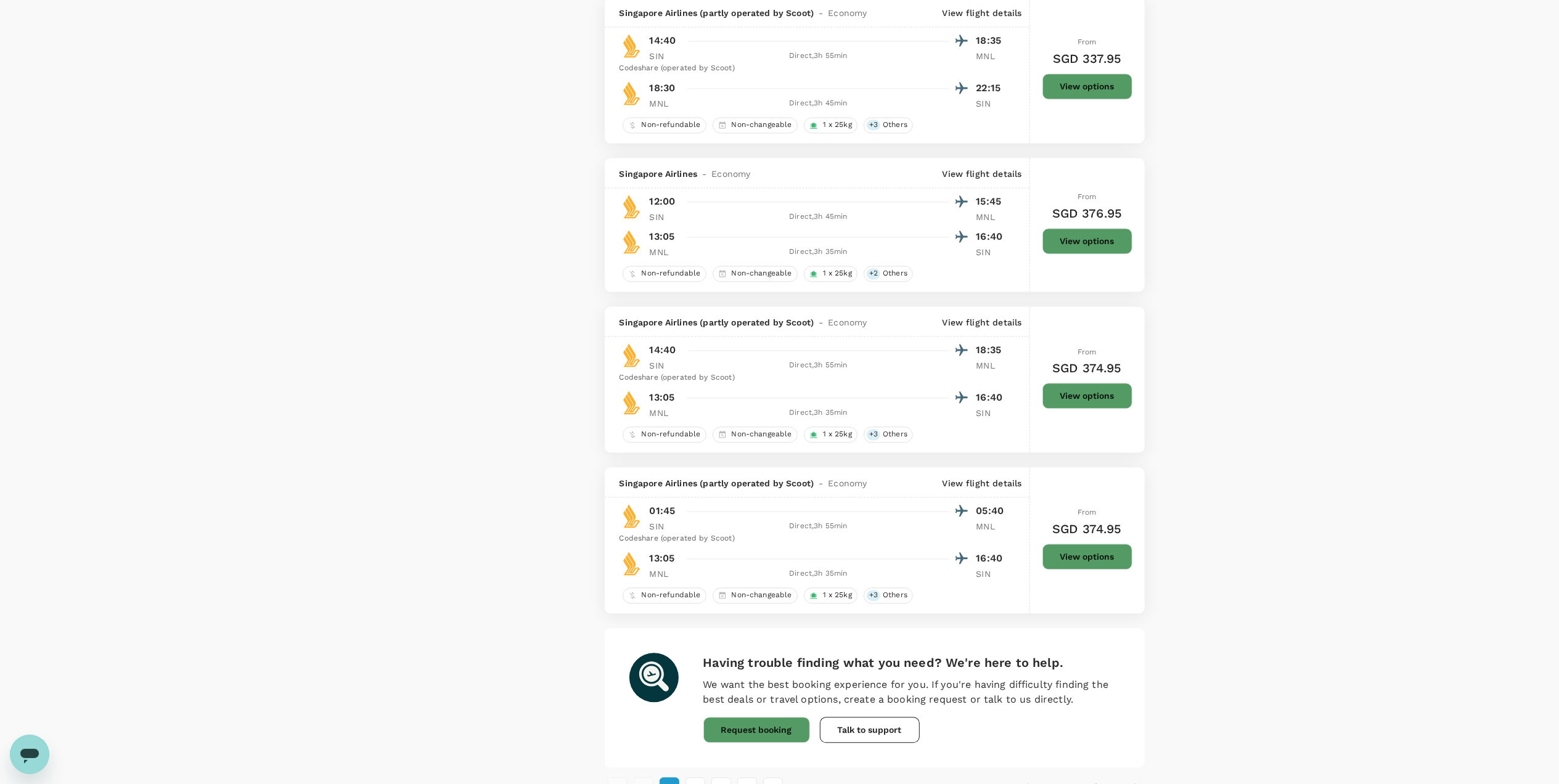
scroll to position [2672, 0]
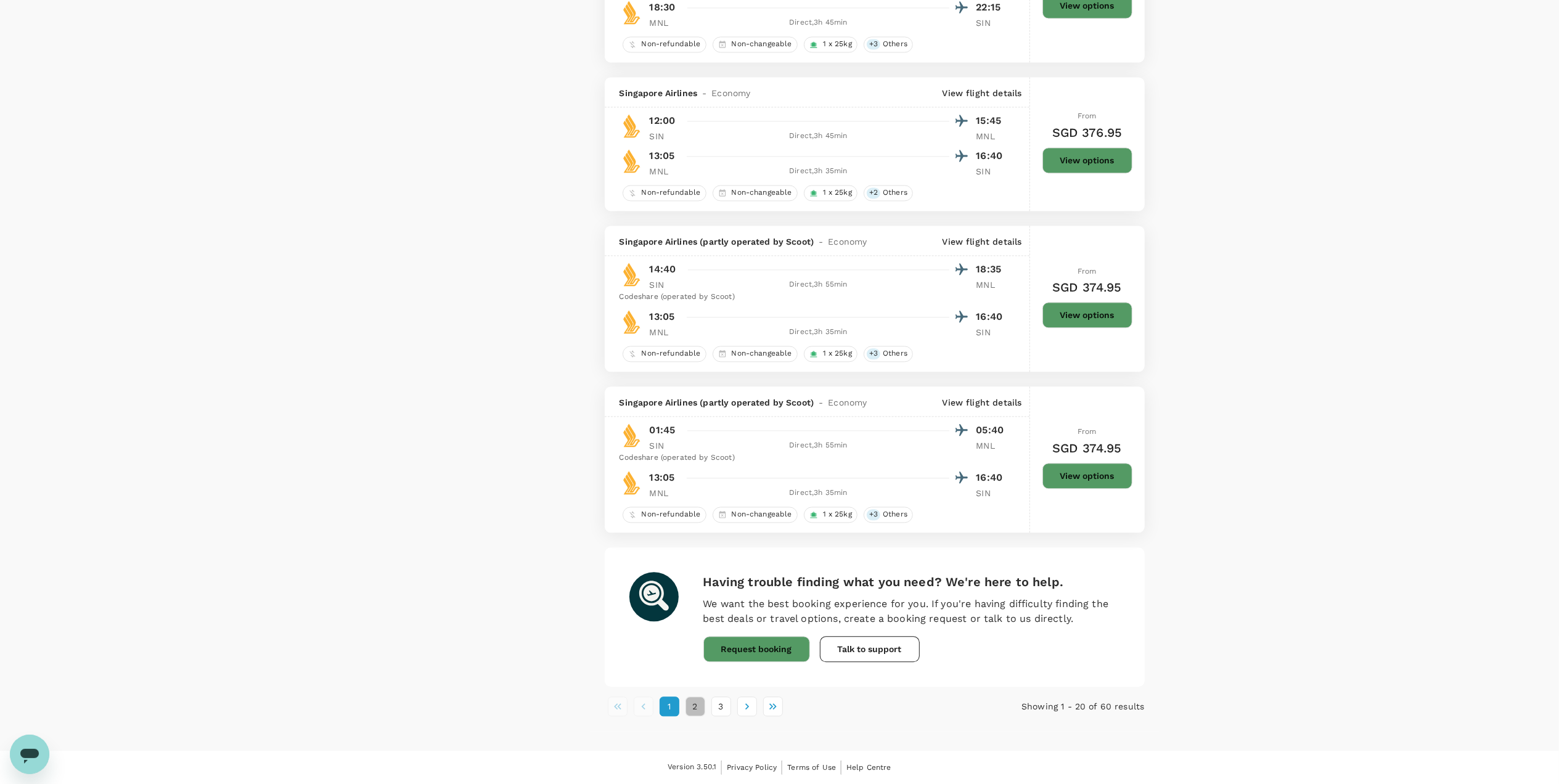
click at [690, 710] on button "2" at bounding box center [695, 706] width 19 height 19
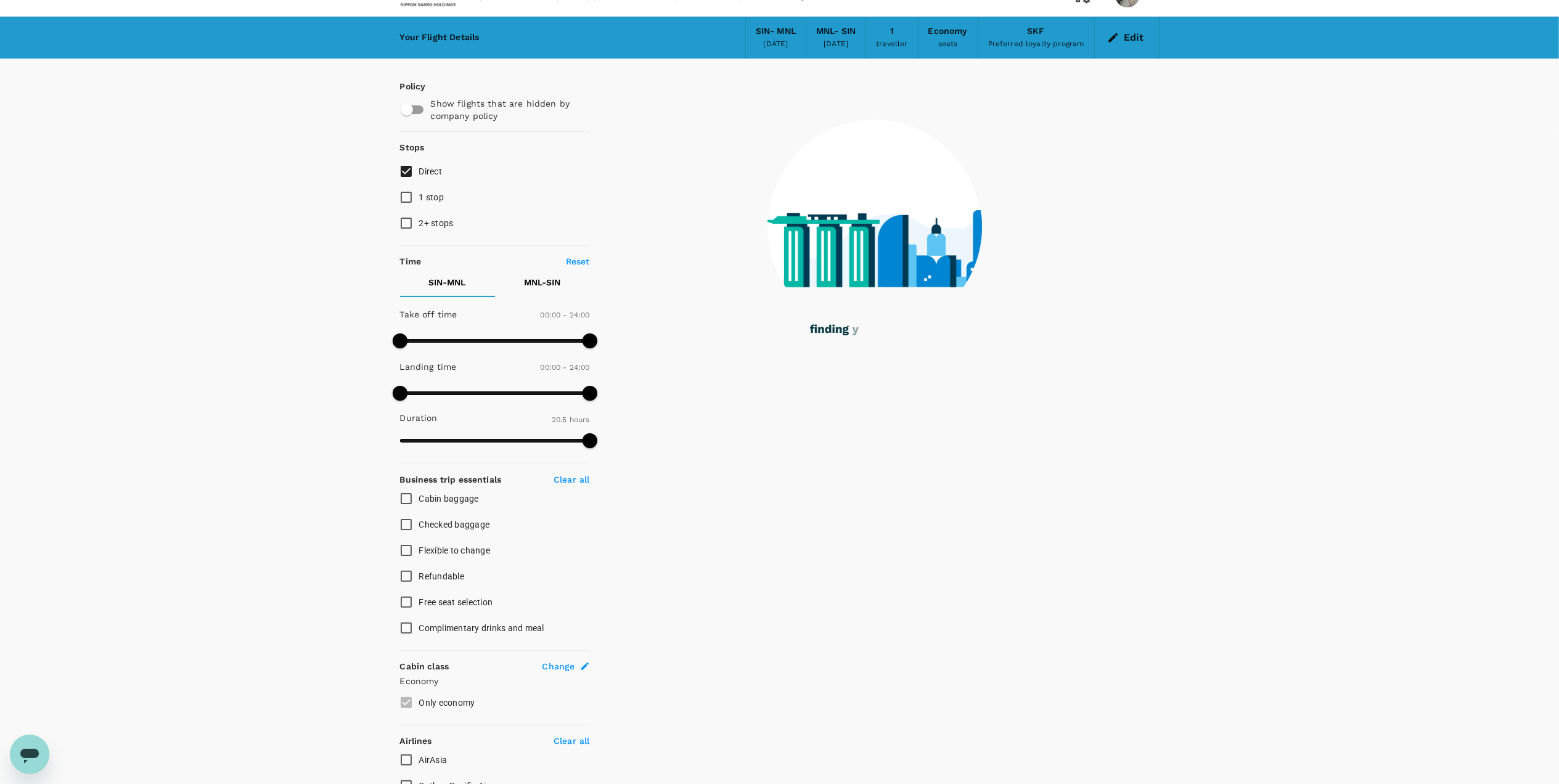
scroll to position [0, 0]
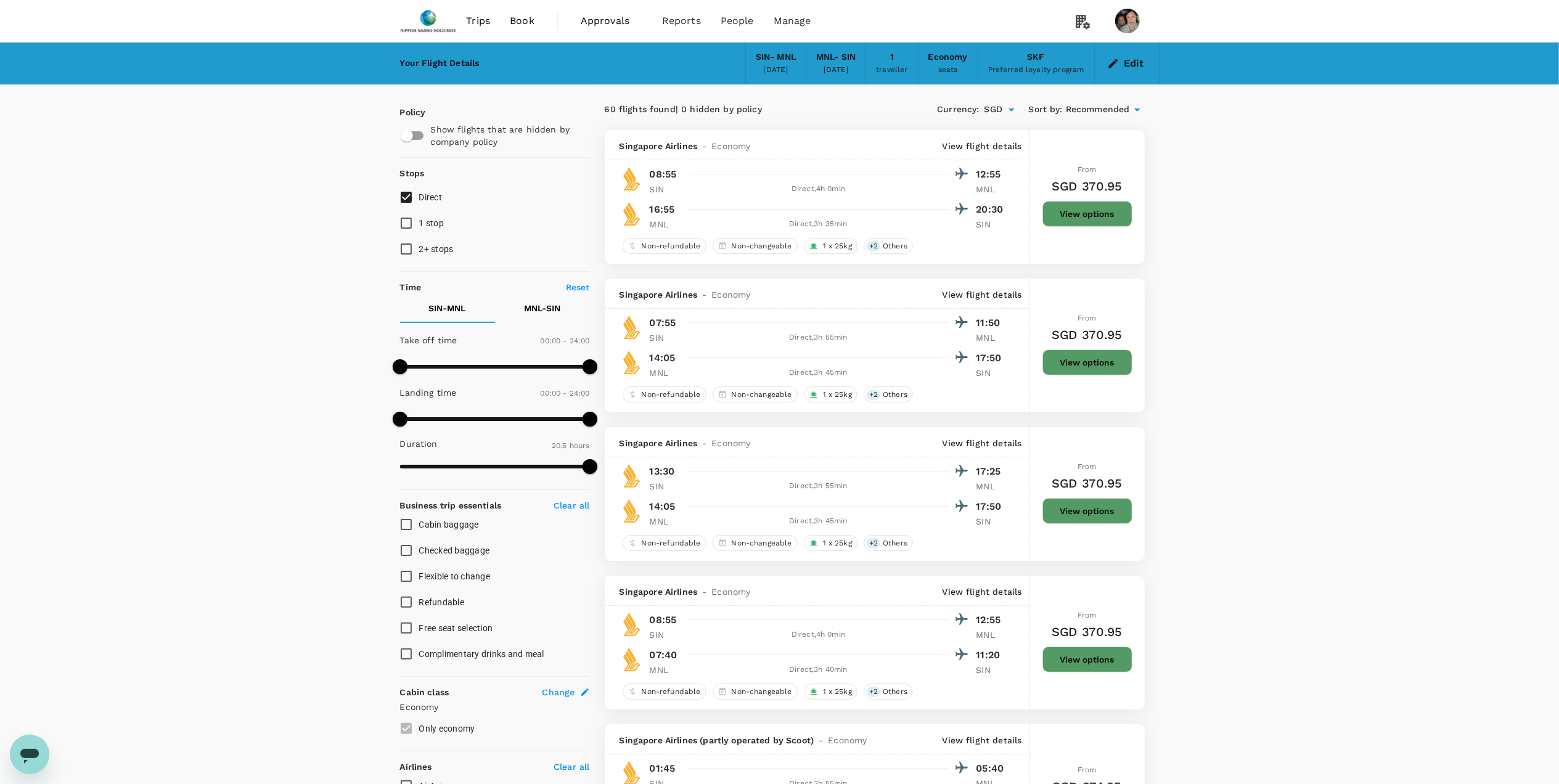
click at [1073, 664] on button "View options" at bounding box center [1088, 659] width 90 height 26
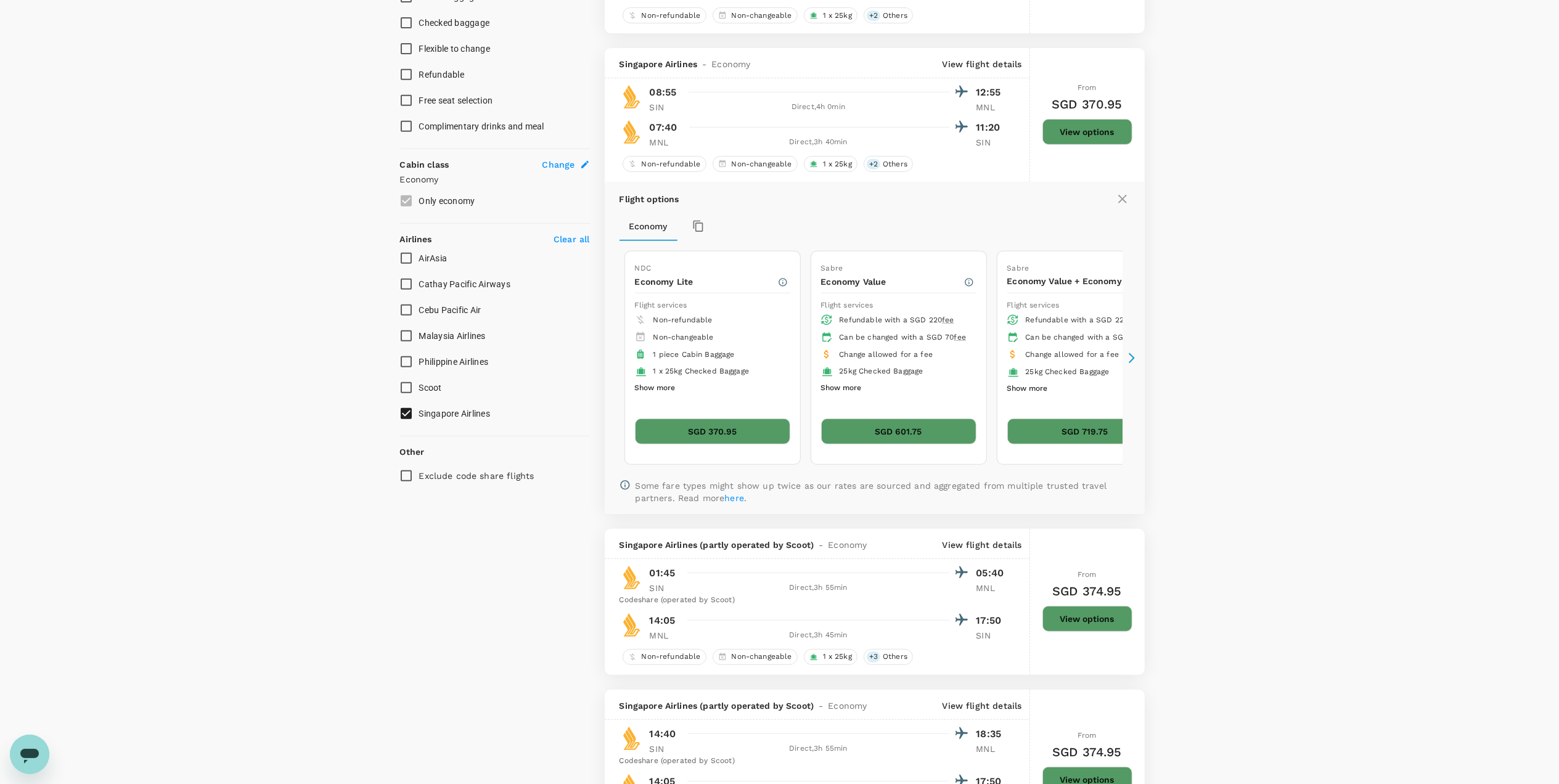
scroll to position [579, 0]
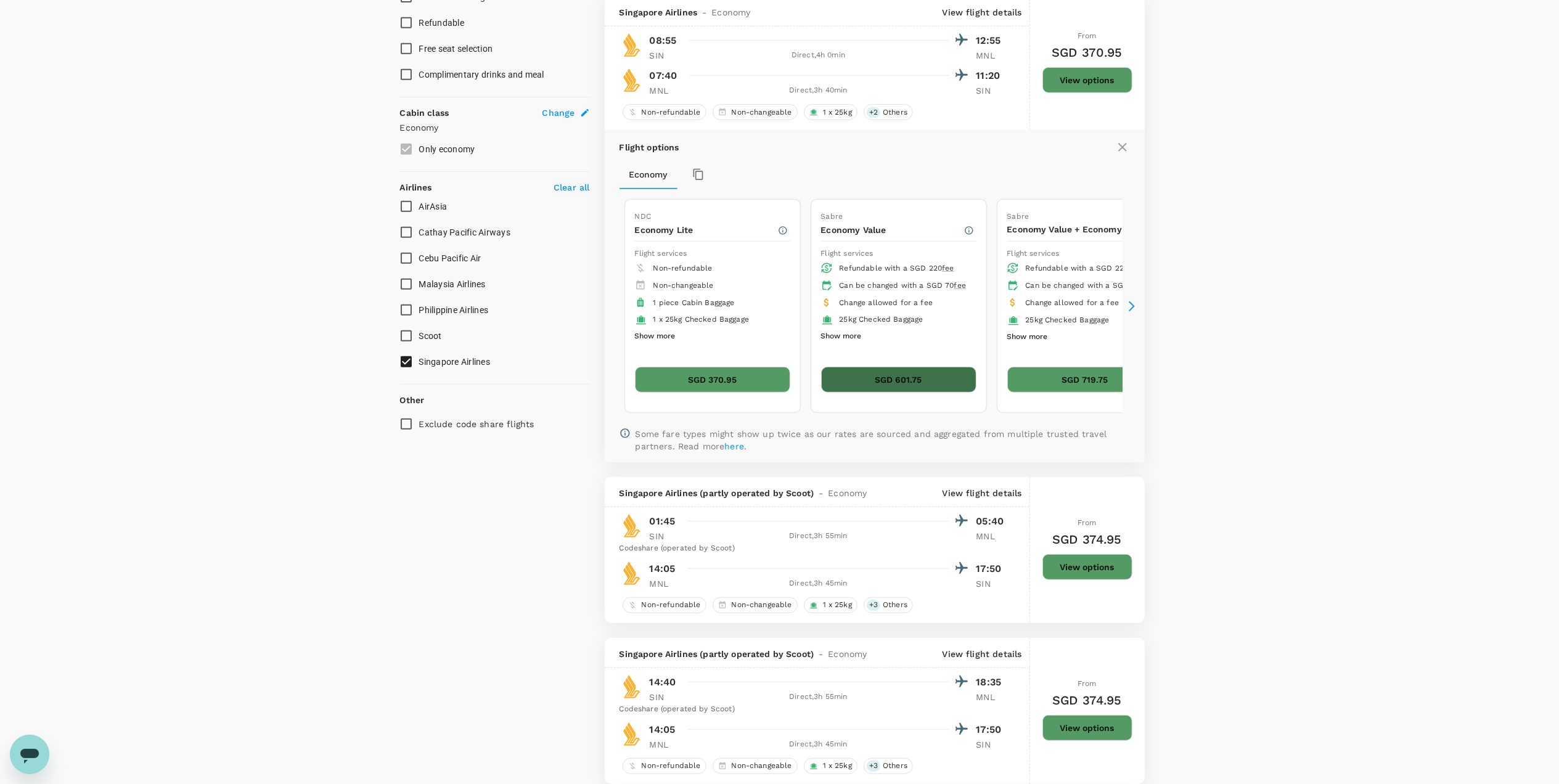
click at [874, 380] on button "SGD 601.75" at bounding box center [899, 380] width 155 height 26
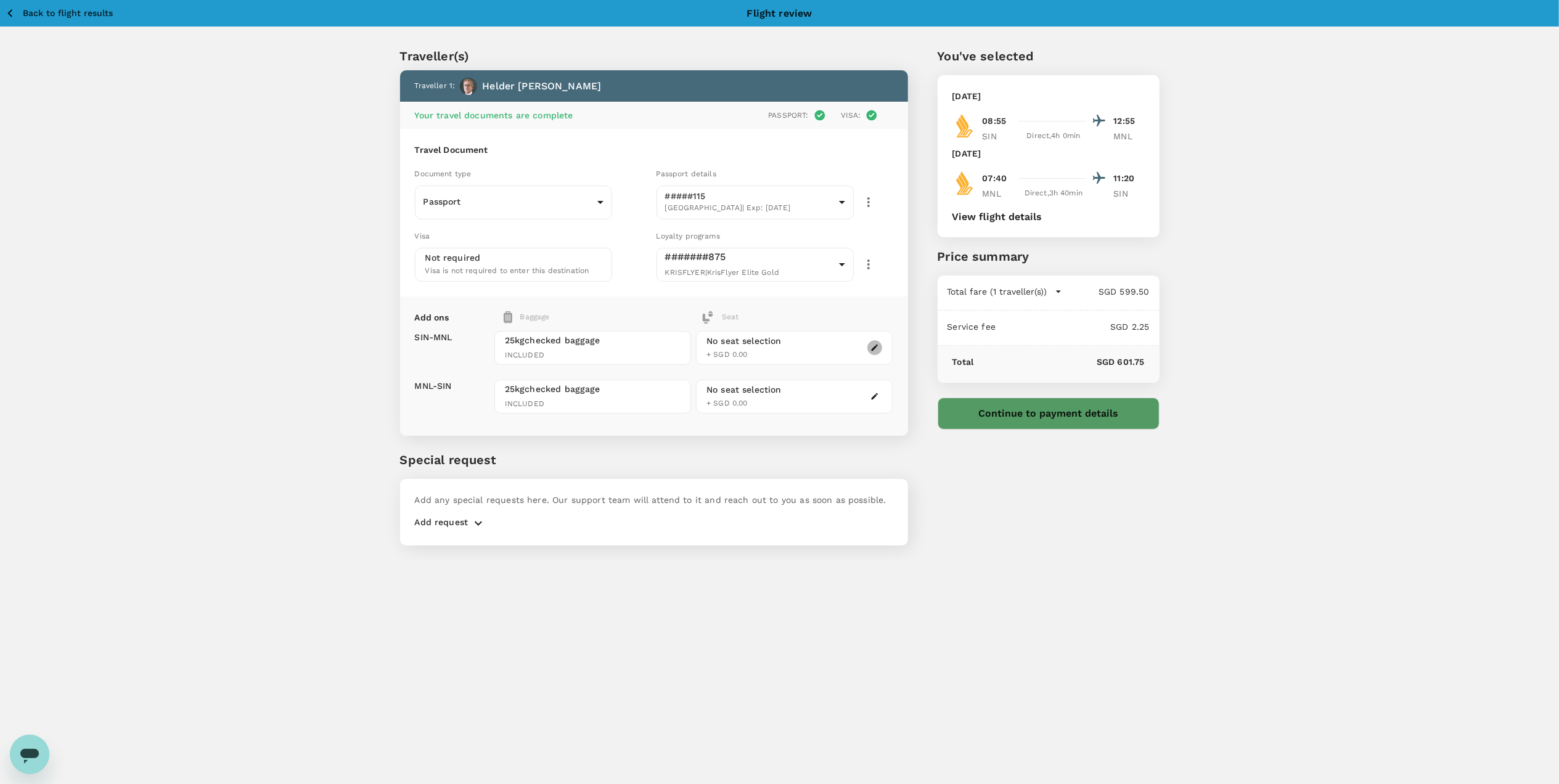
click at [875, 349] on icon "button" at bounding box center [875, 347] width 8 height 8
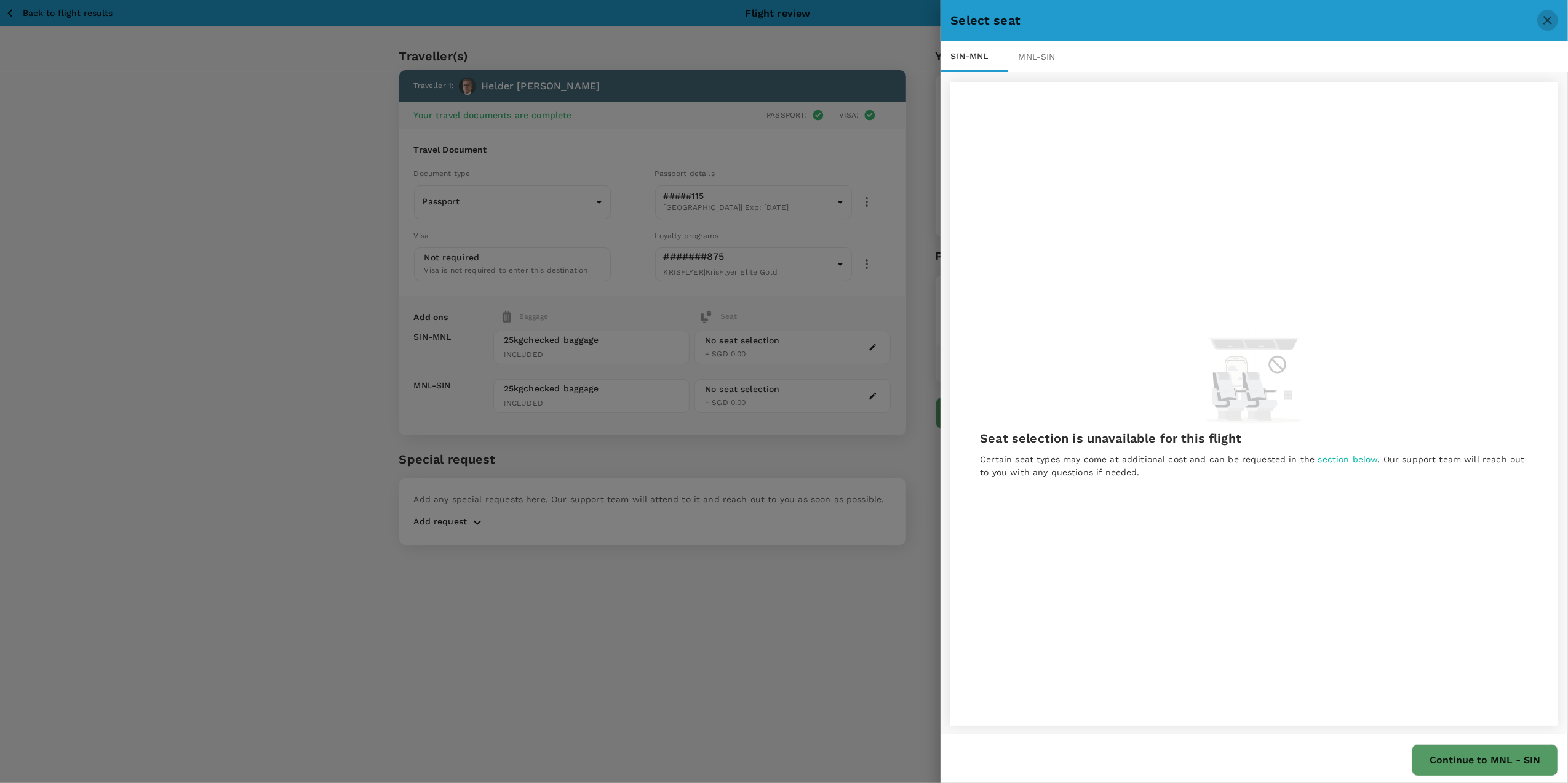
click at [1553, 18] on icon "close" at bounding box center [1548, 20] width 15 height 15
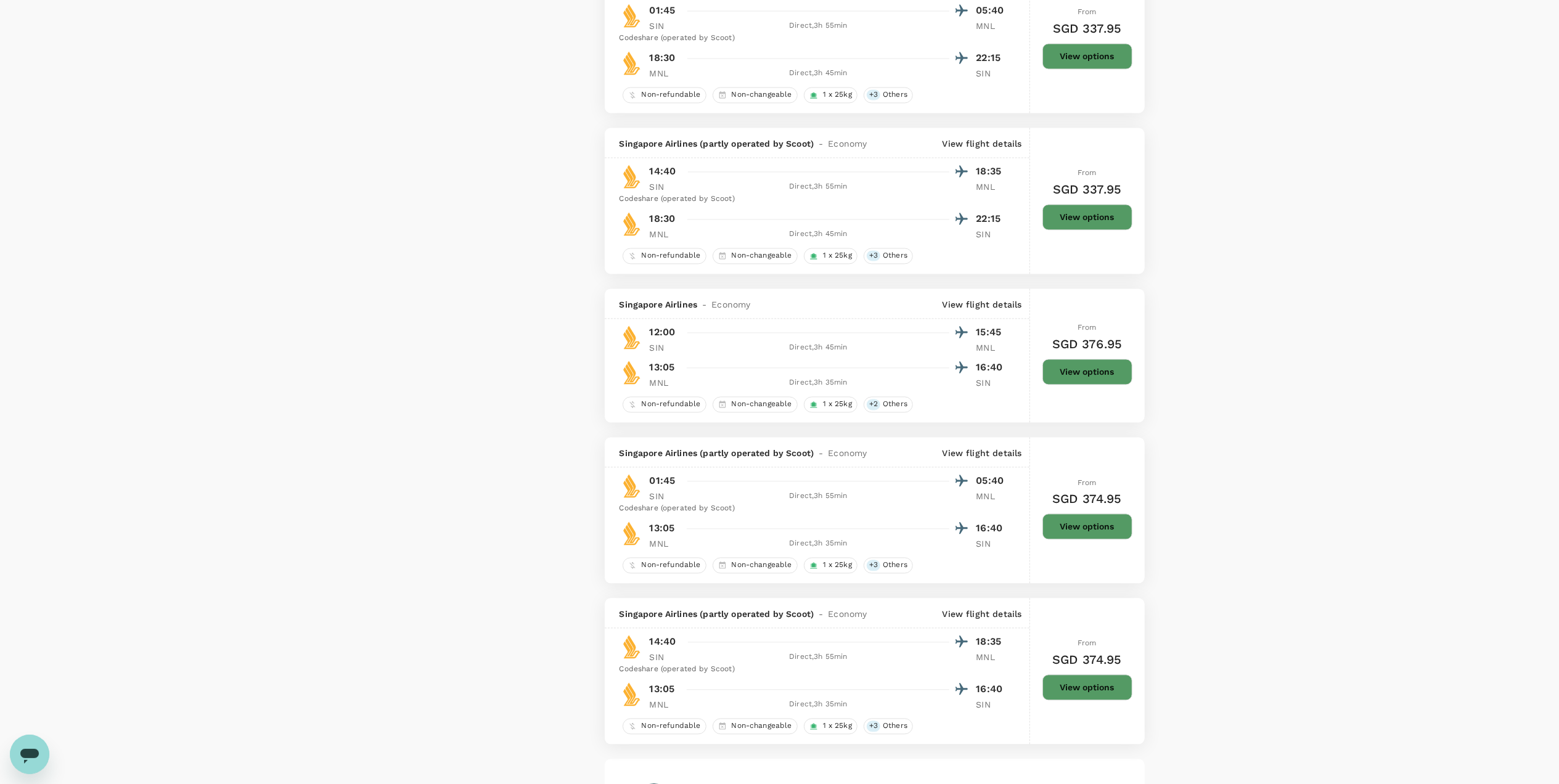
scroll to position [2672, 0]
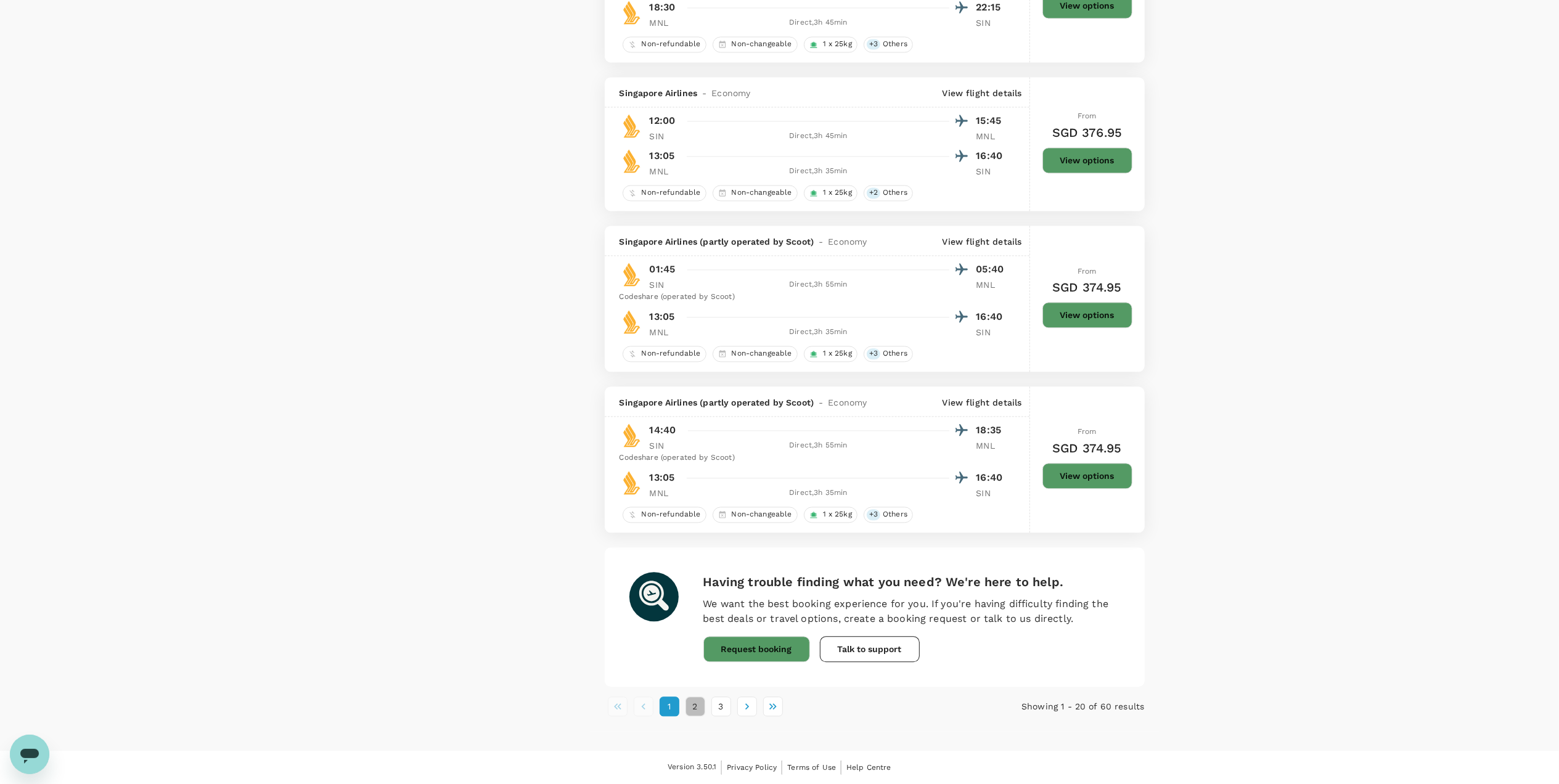
click at [692, 707] on button "2" at bounding box center [695, 706] width 19 height 19
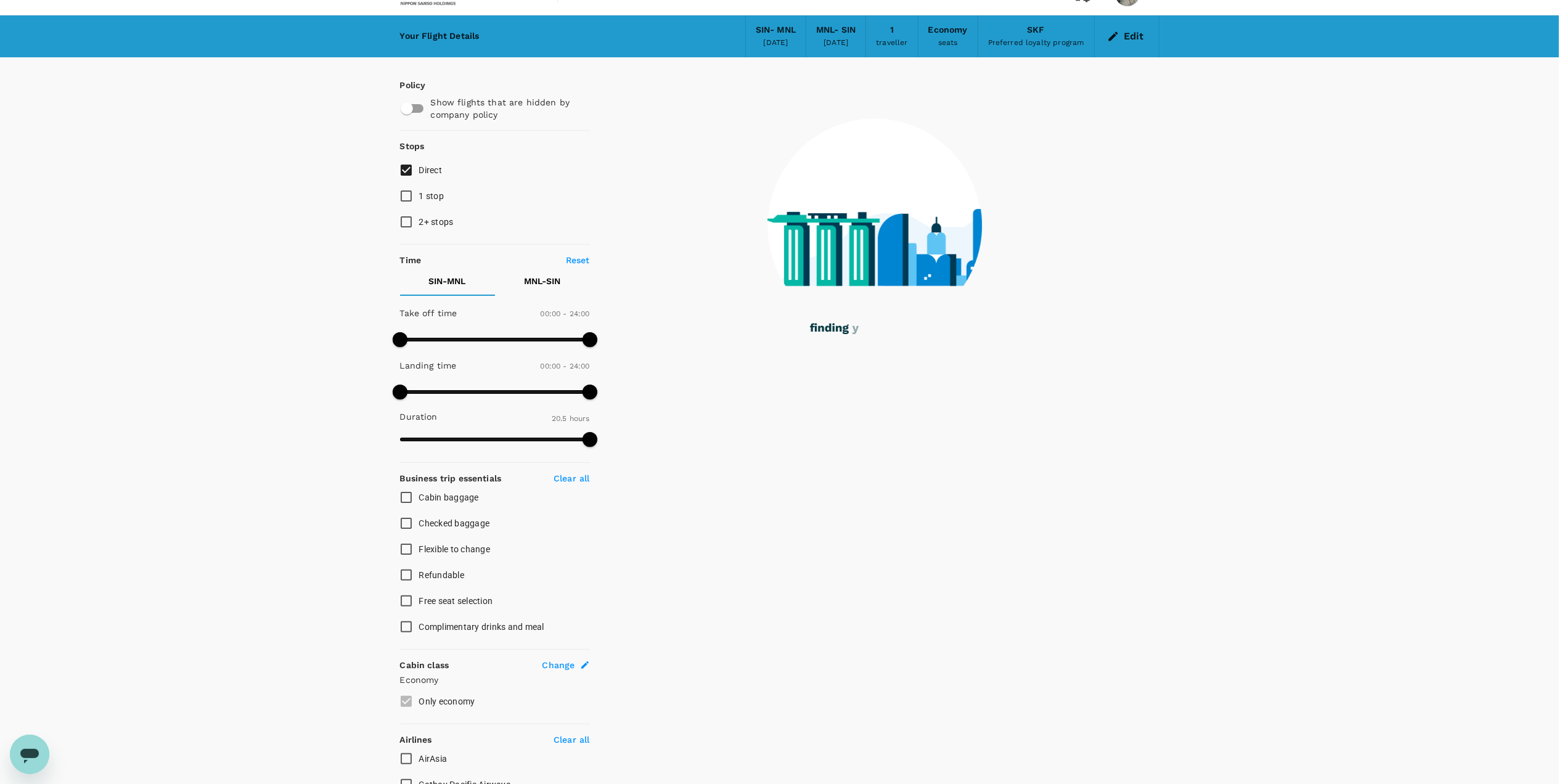
scroll to position [0, 0]
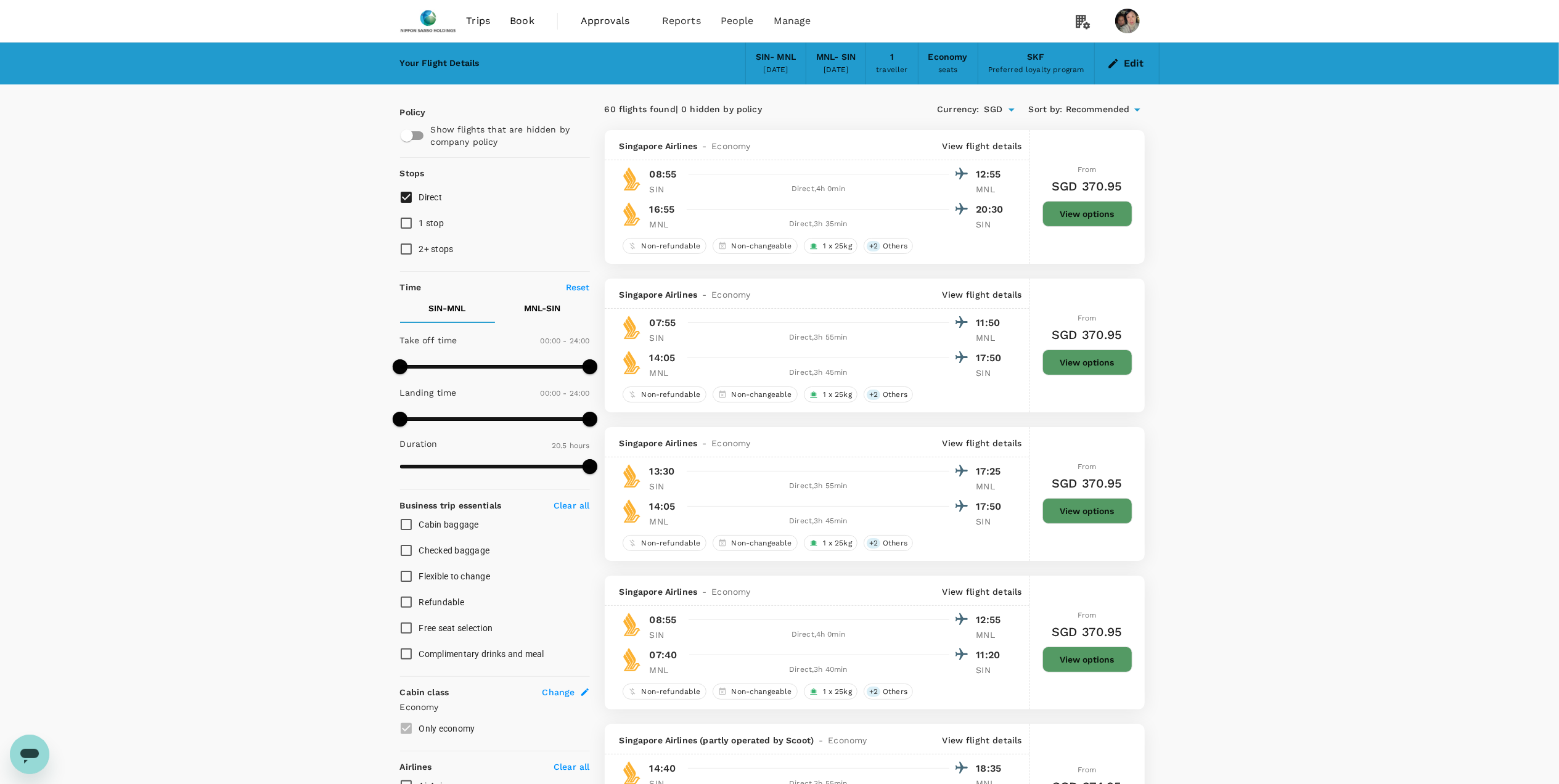
click at [1064, 668] on button "View options" at bounding box center [1088, 659] width 90 height 26
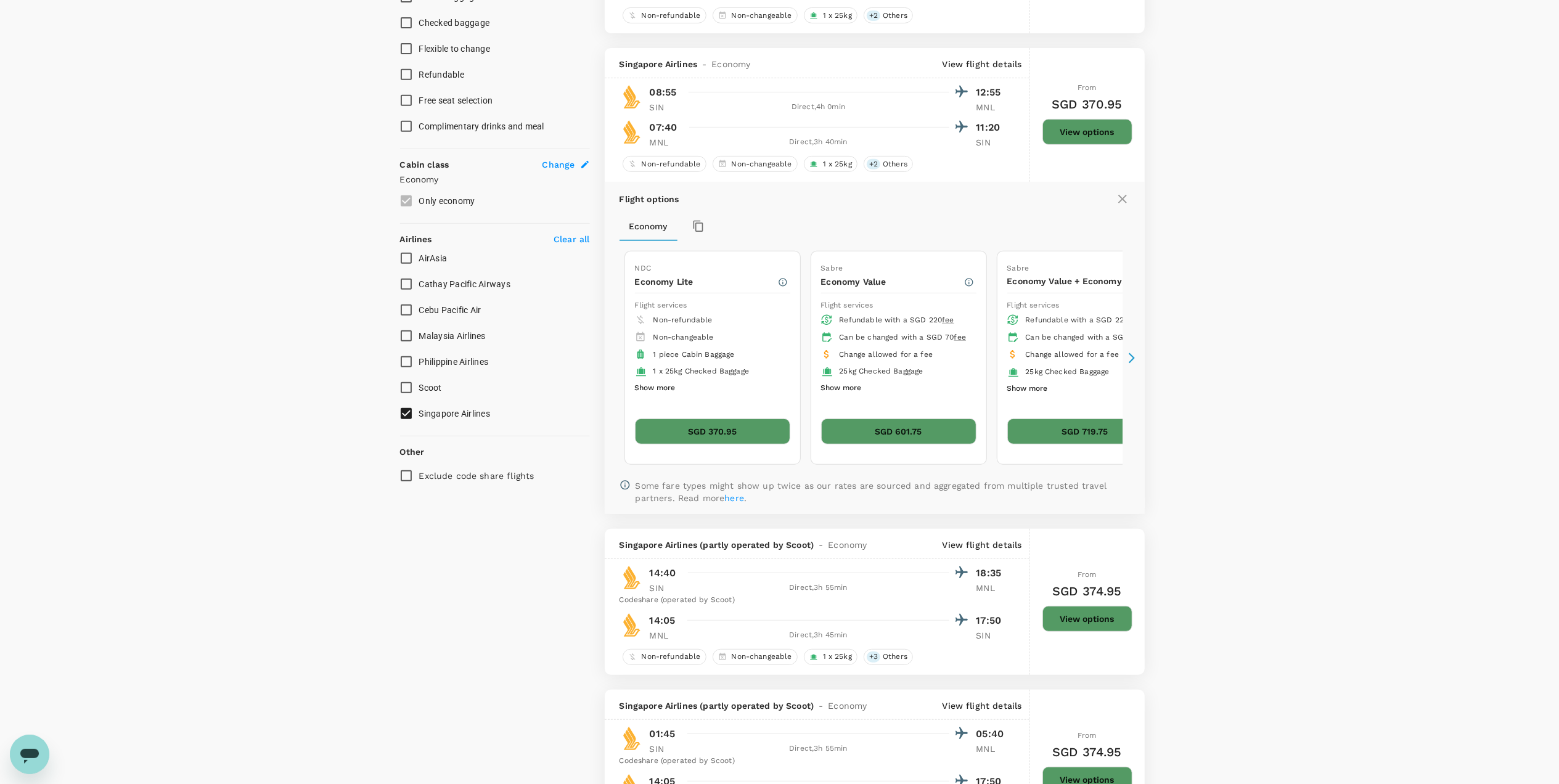
scroll to position [579, 0]
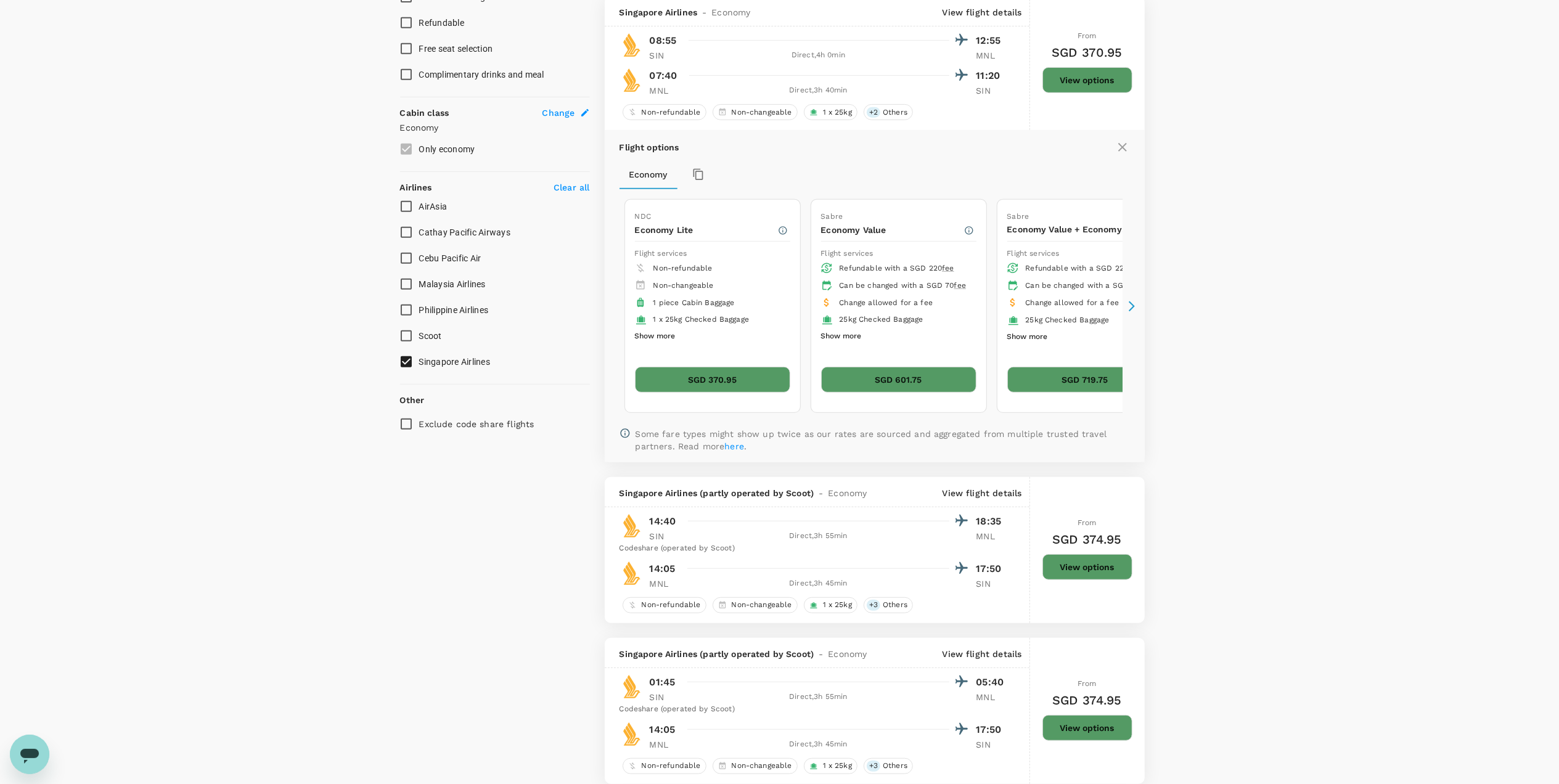
click at [743, 380] on button "SGD 370.95" at bounding box center [712, 380] width 155 height 26
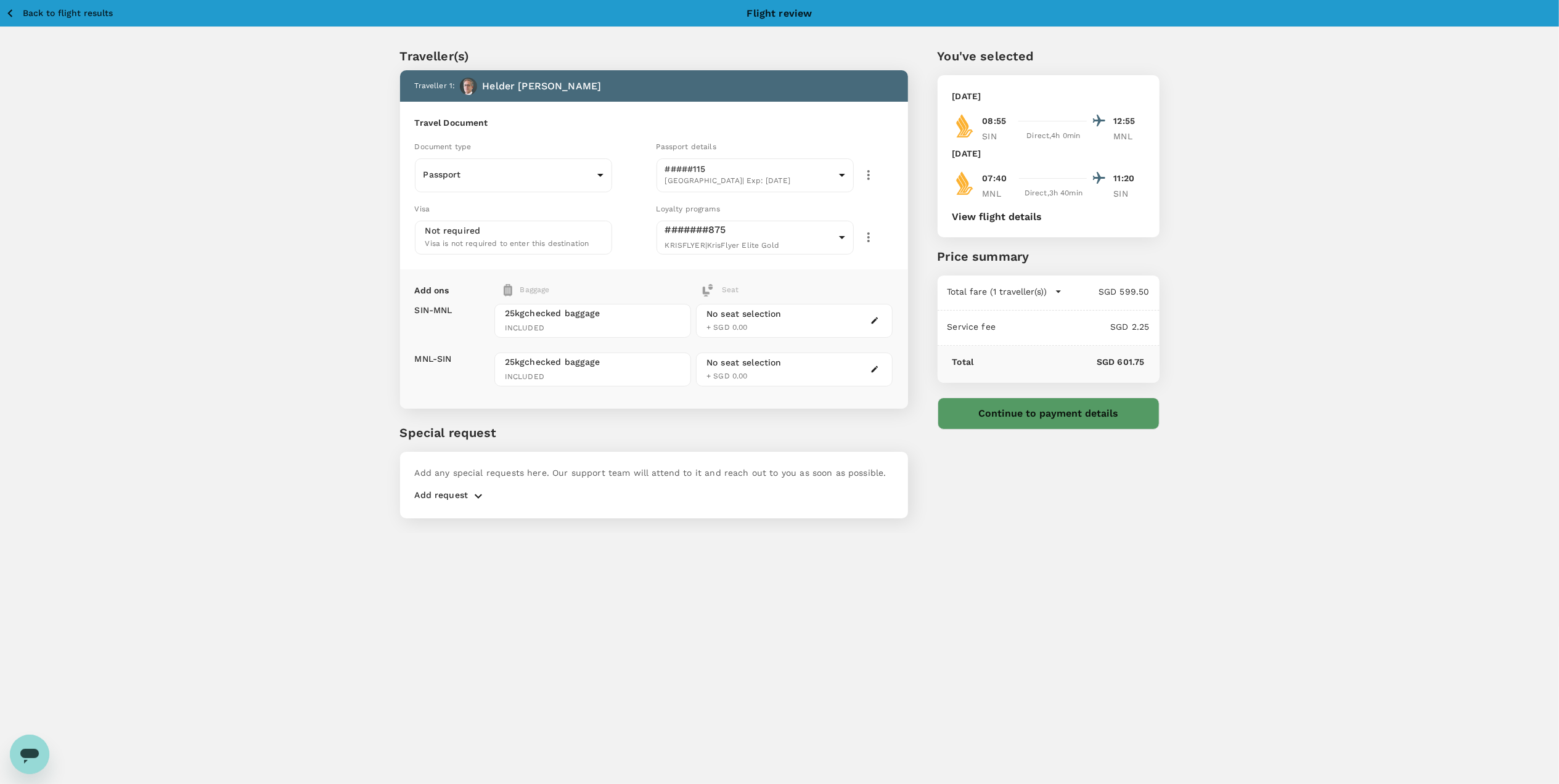
click at [565, 471] on p "Add any special requests here. Our support team will attend to it and reach out…" at bounding box center [654, 472] width 479 height 12
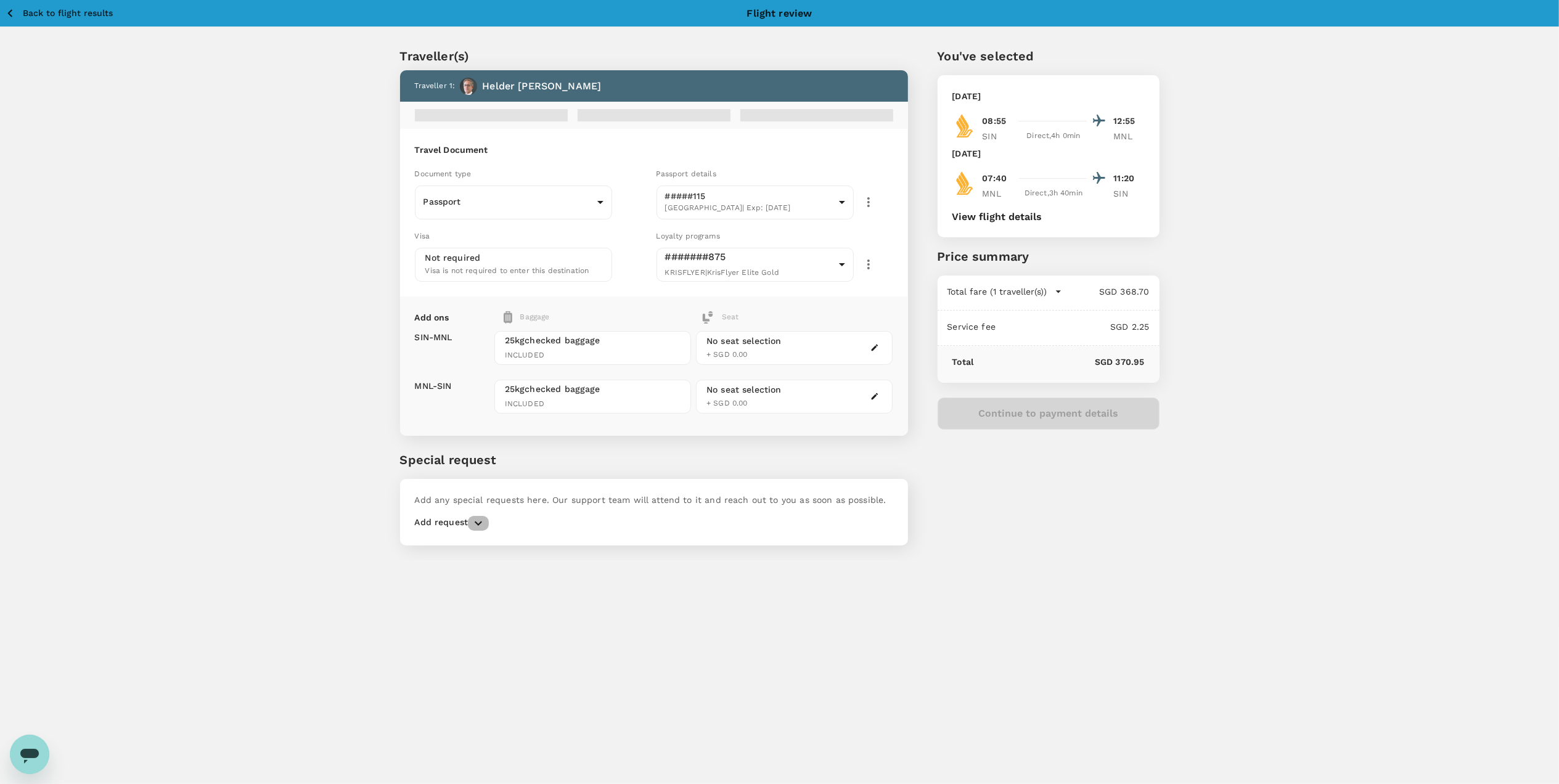
click at [475, 521] on icon "button" at bounding box center [479, 523] width 7 height 5
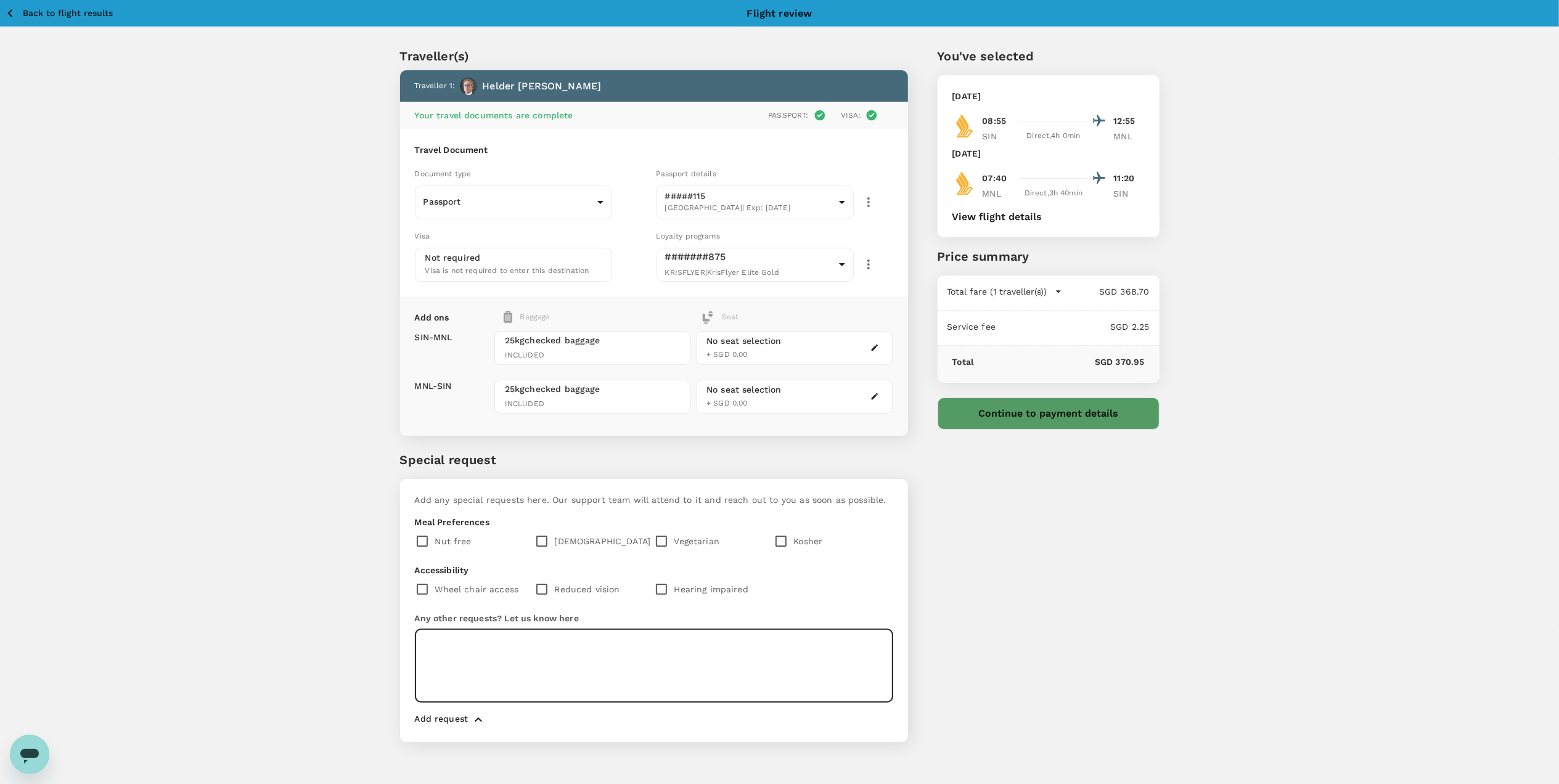
click at [492, 646] on textarea at bounding box center [654, 666] width 479 height 74
type textarea "Please secure extra leg room seats to and from flights."
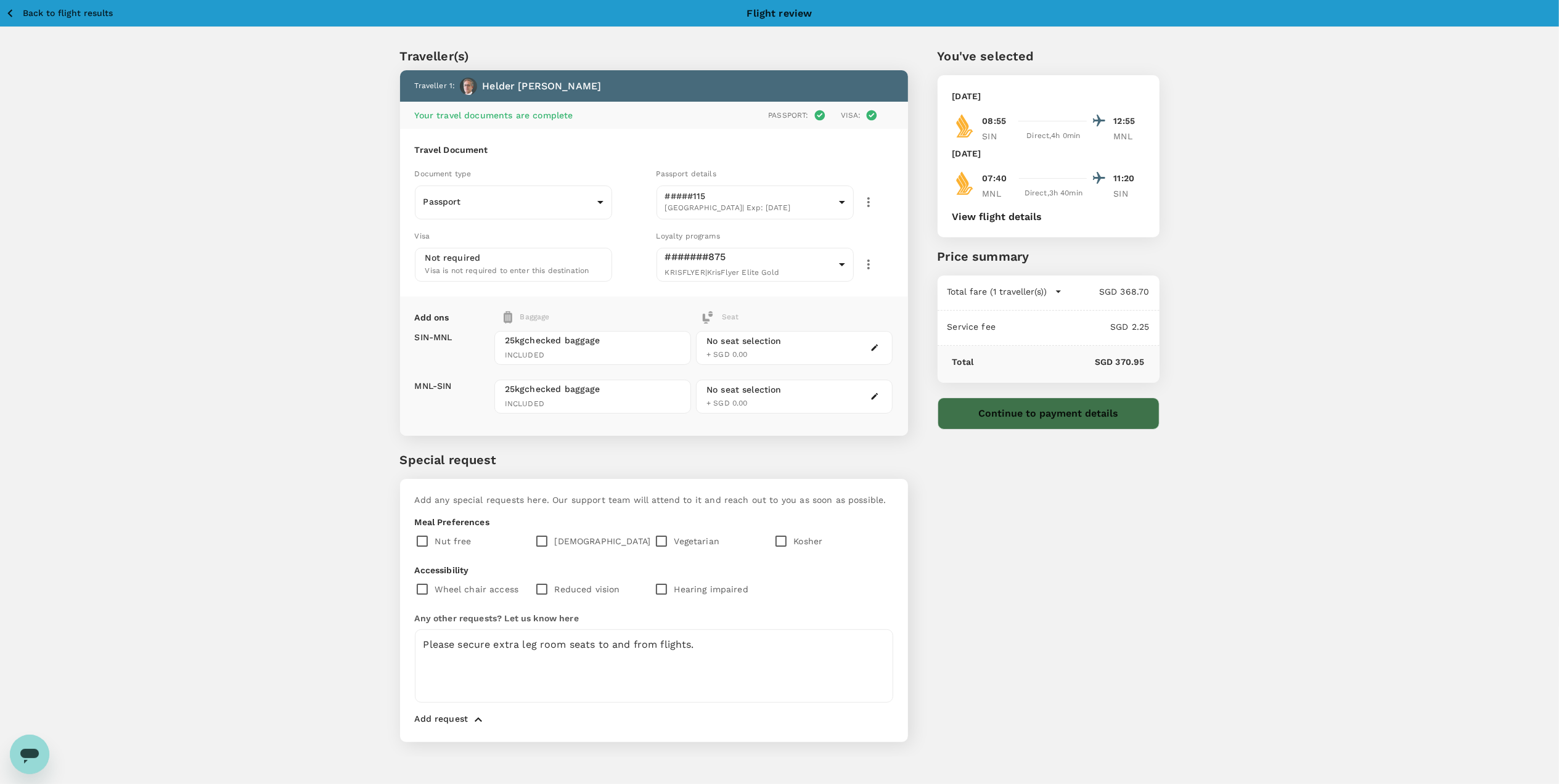
click at [1040, 408] on button "Continue to payment details" at bounding box center [1048, 413] width 222 height 32
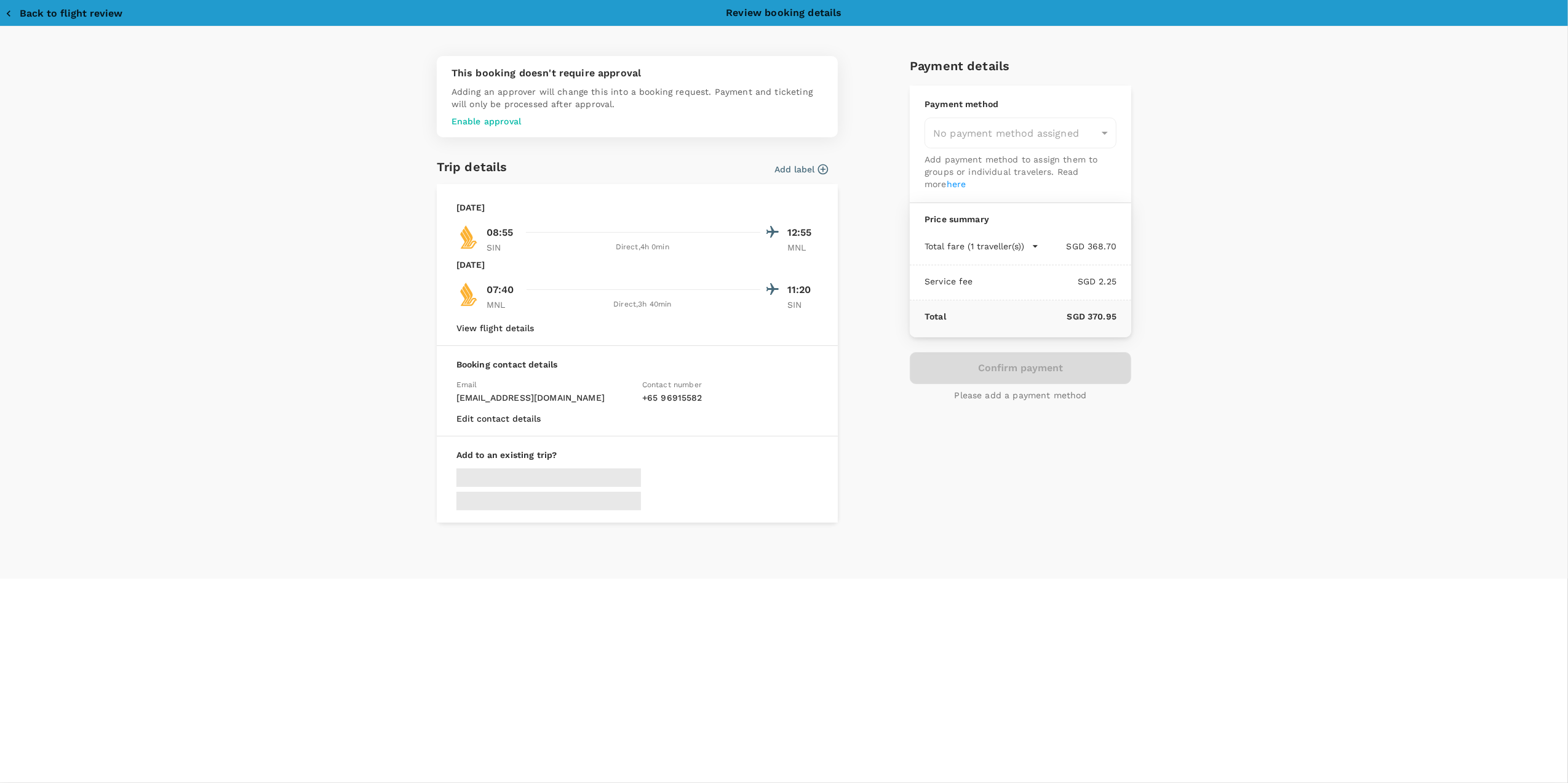
type input "9da82385-ea03-4e8d-b270-32b986f0971a"
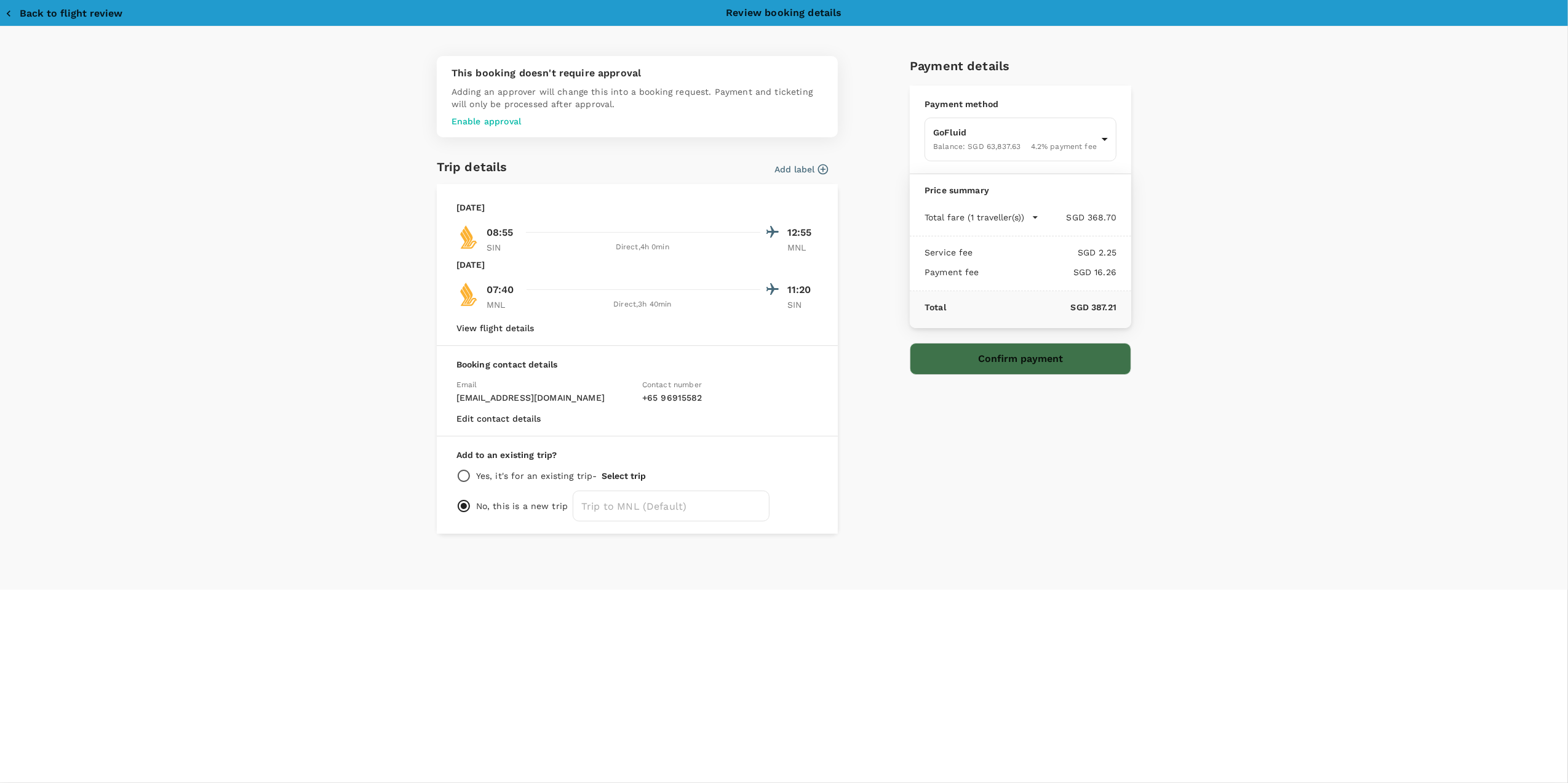
click at [1042, 358] on button "Confirm payment" at bounding box center [1020, 358] width 222 height 32
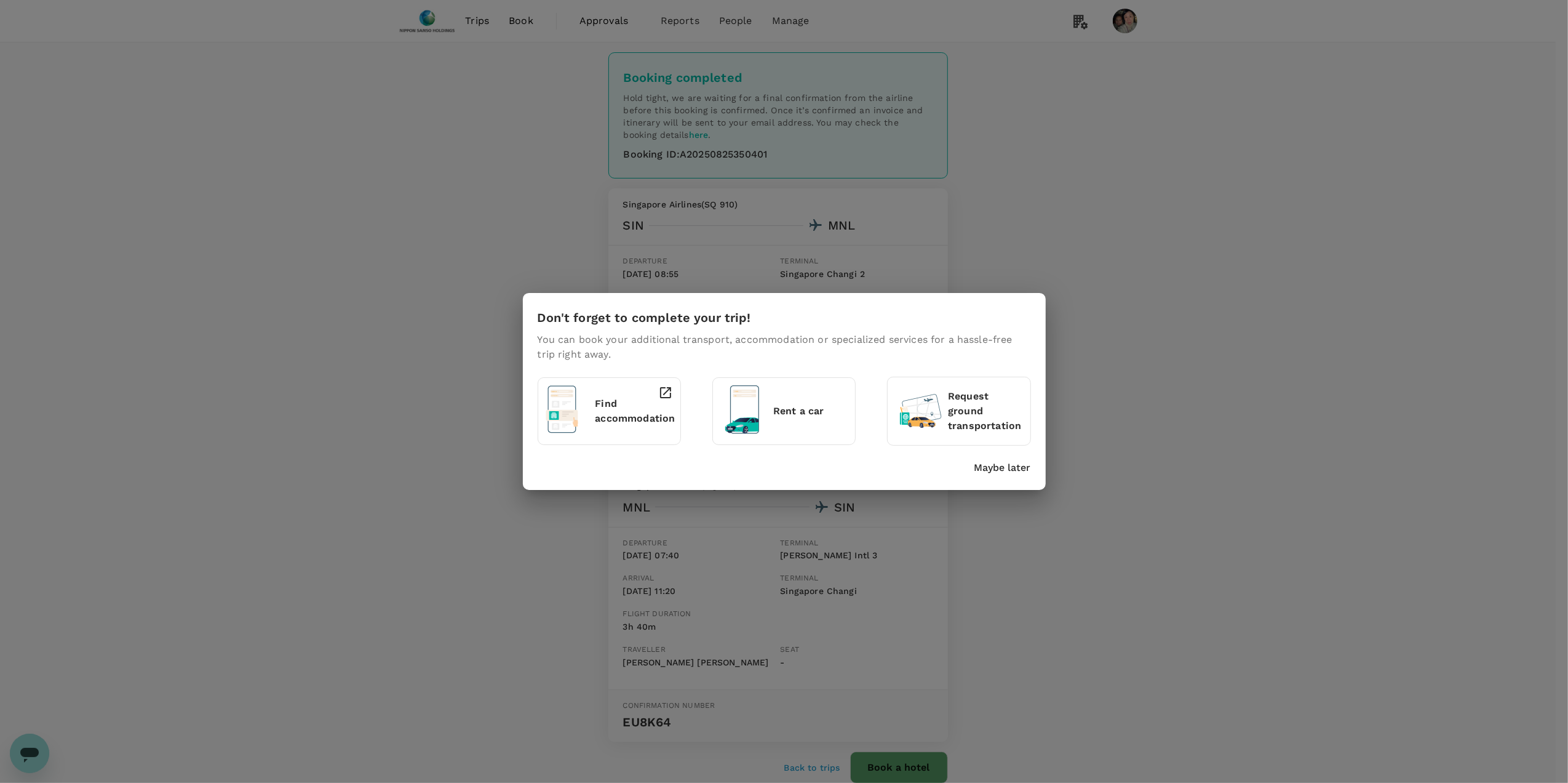
click at [625, 431] on div "Find accommodation" at bounding box center [612, 408] width 44 height 56
click at [992, 471] on p "Maybe later" at bounding box center [1002, 468] width 56 height 15
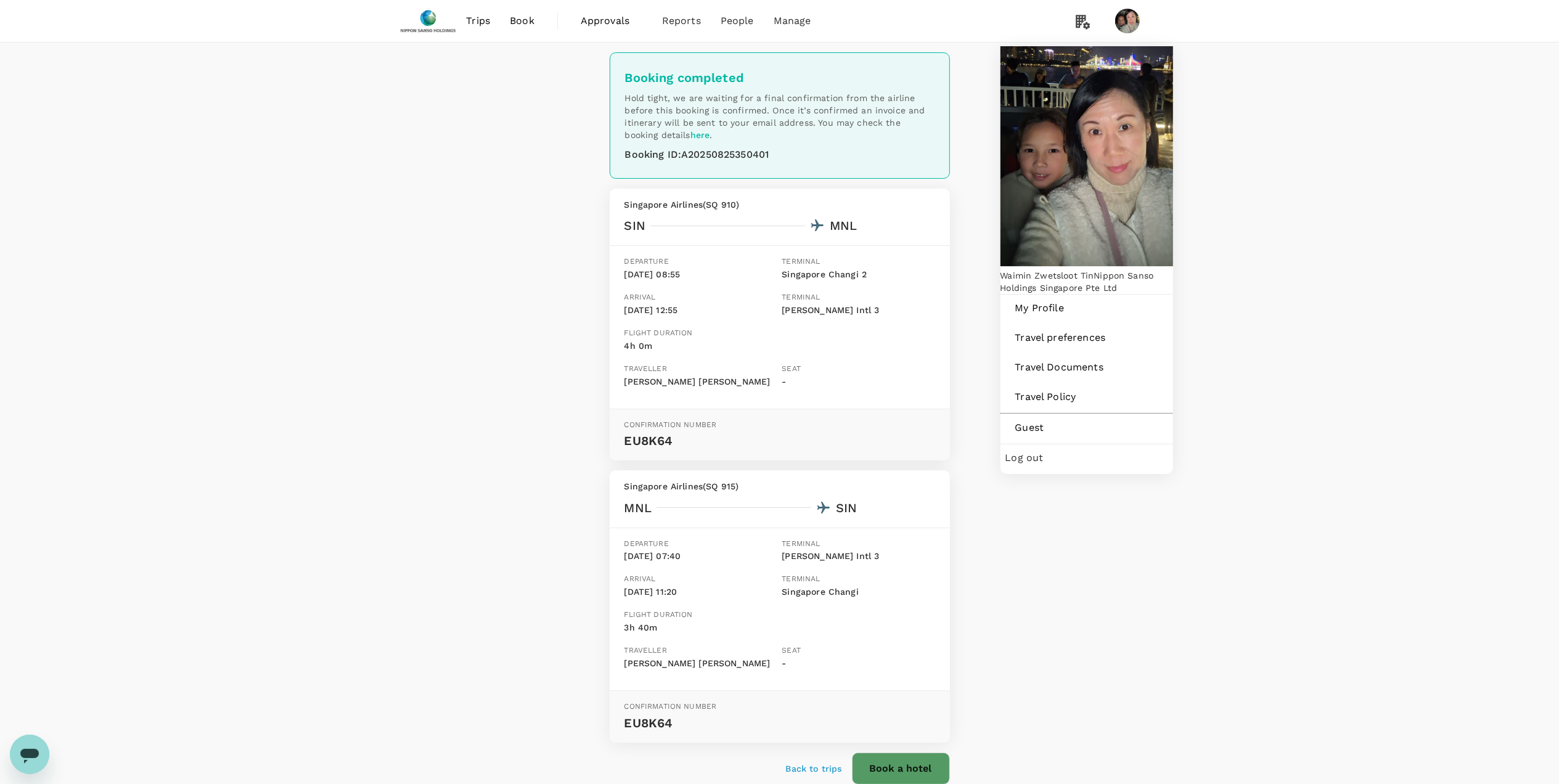
click at [1051, 450] on span "Log out" at bounding box center [1087, 457] width 162 height 15
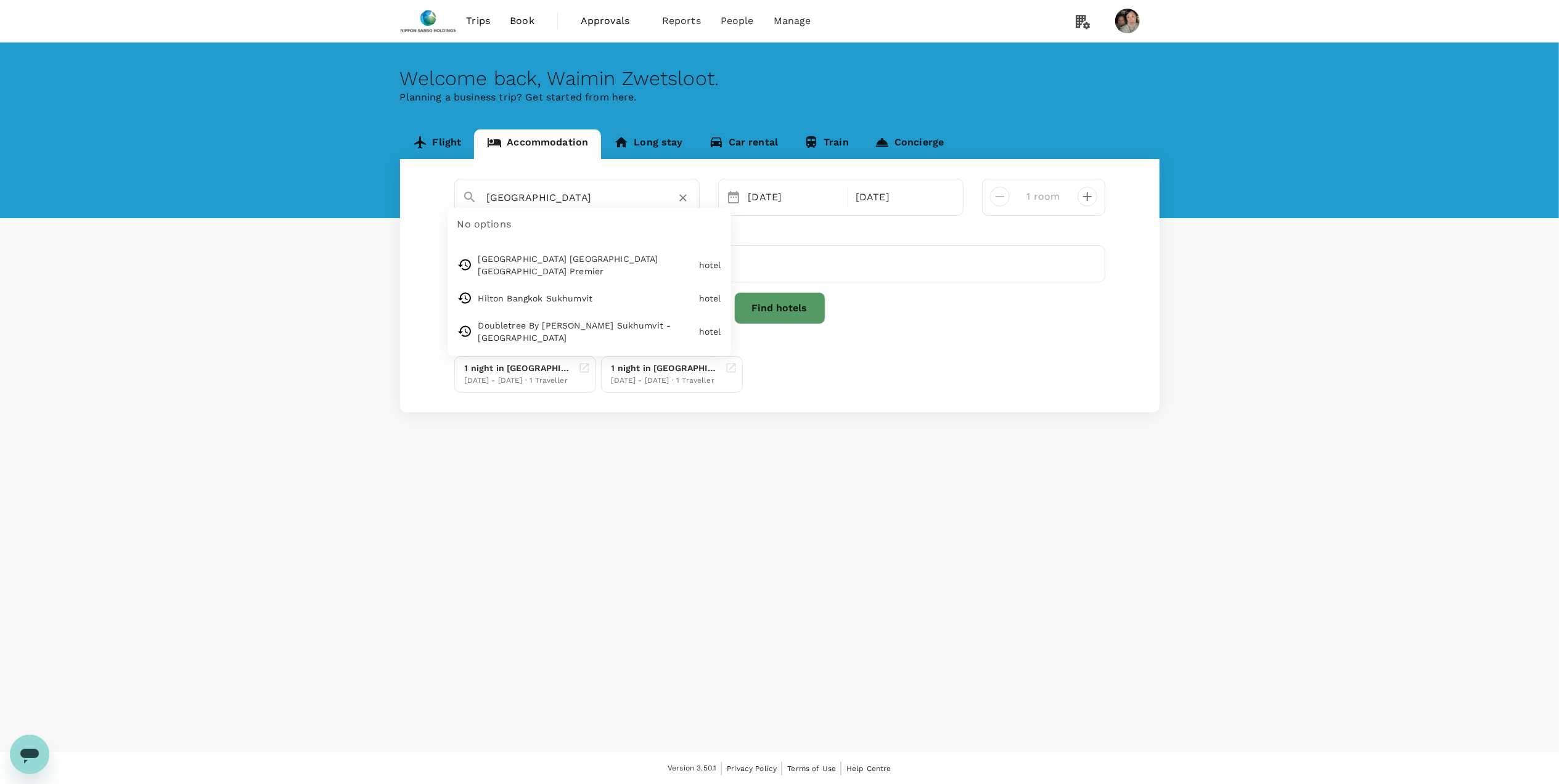
drag, startPoint x: 525, startPoint y: 201, endPoint x: 227, endPoint y: 165, distance: 300.2
click at [235, 168] on div "Flight Accommodation Long stay Car rental Train Concierge [GEOGRAPHIC_DATA] No …" at bounding box center [780, 270] width 1559 height 283
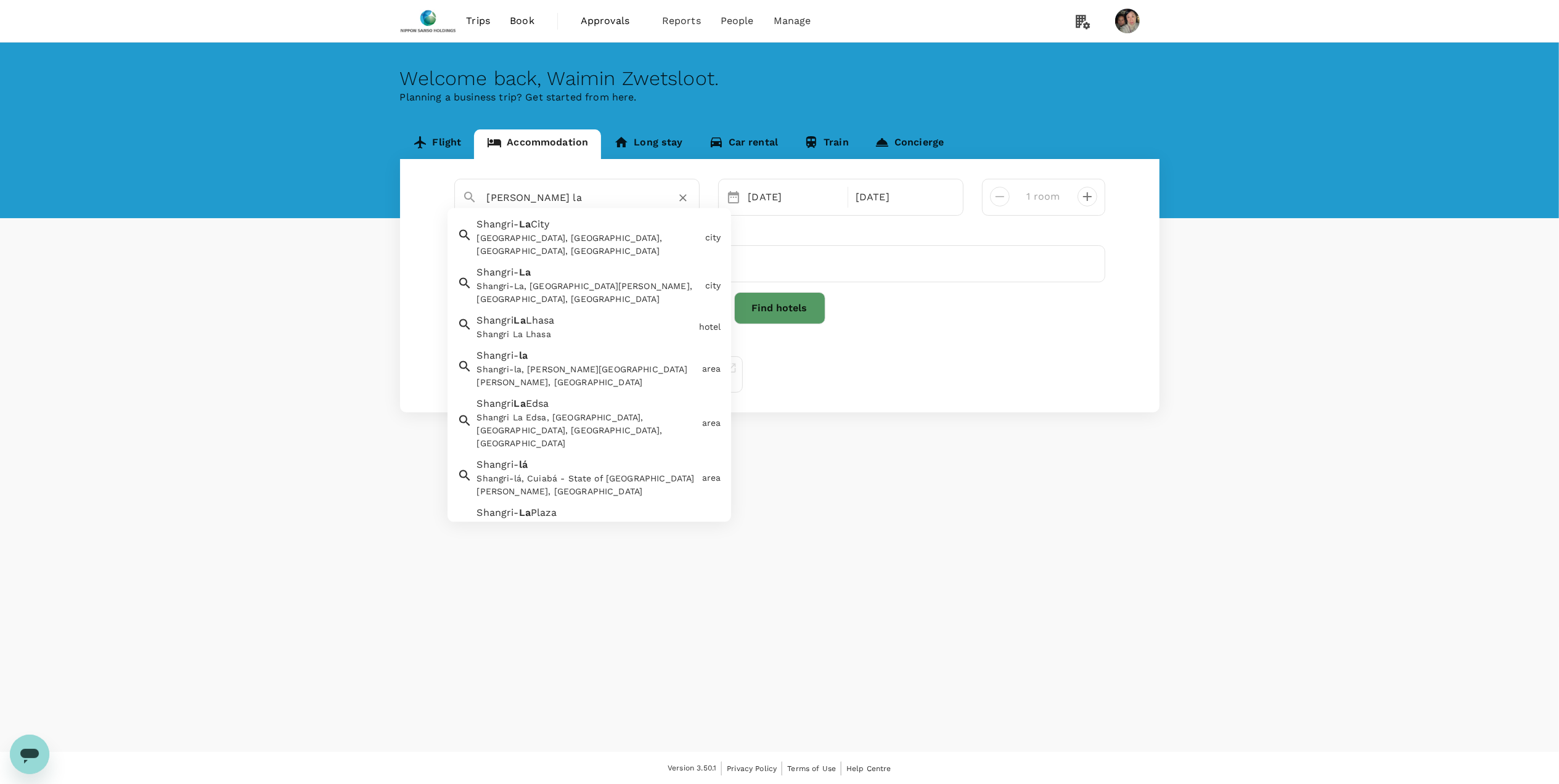
click at [524, 411] on div "Shangri La Edsa, [GEOGRAPHIC_DATA], [GEOGRAPHIC_DATA], [GEOGRAPHIC_DATA], [GEOG…" at bounding box center [587, 431] width 220 height 39
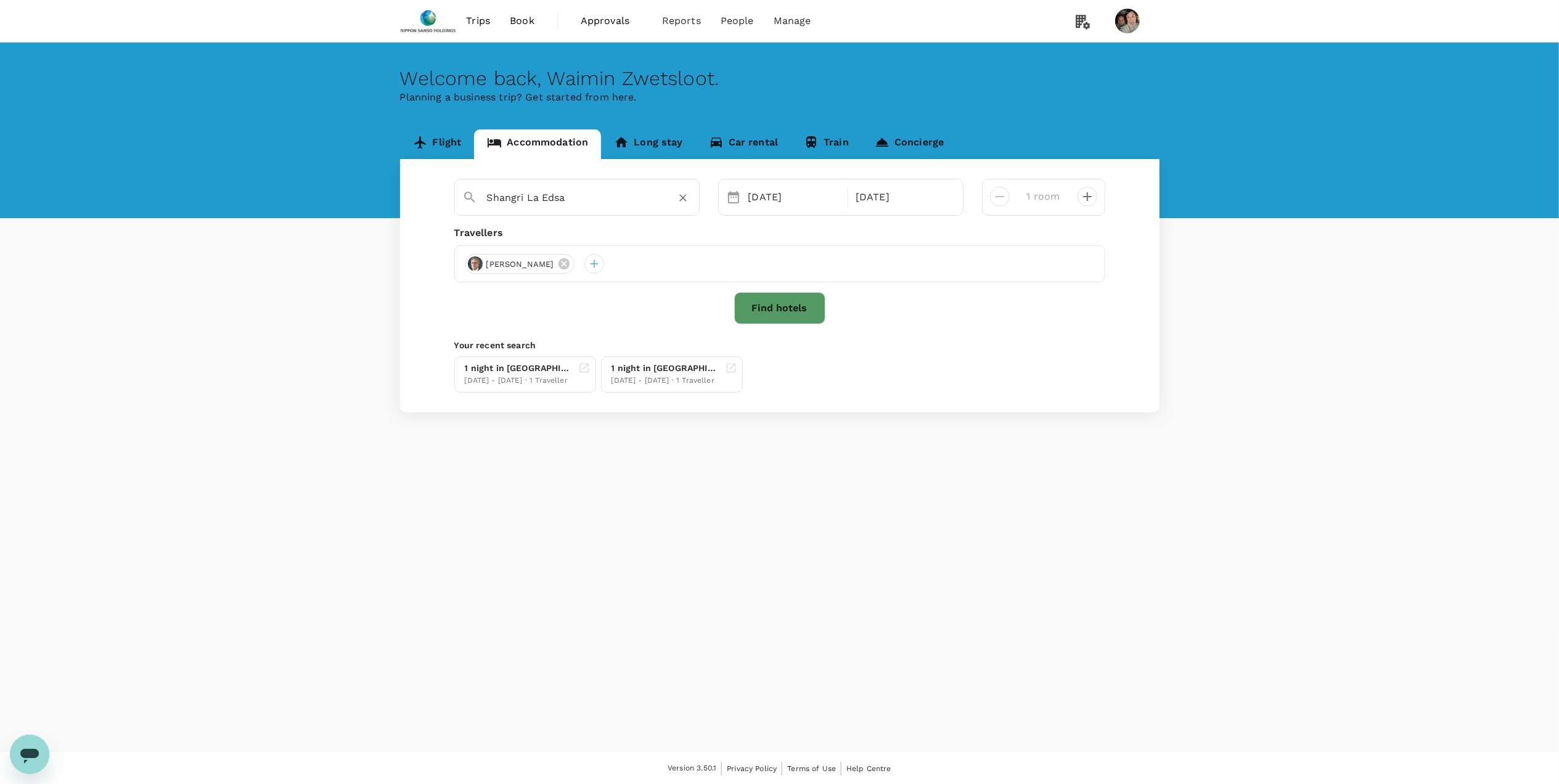
type input "Shangri La Edsa"
click at [791, 306] on button "Find hotels" at bounding box center [780, 308] width 91 height 32
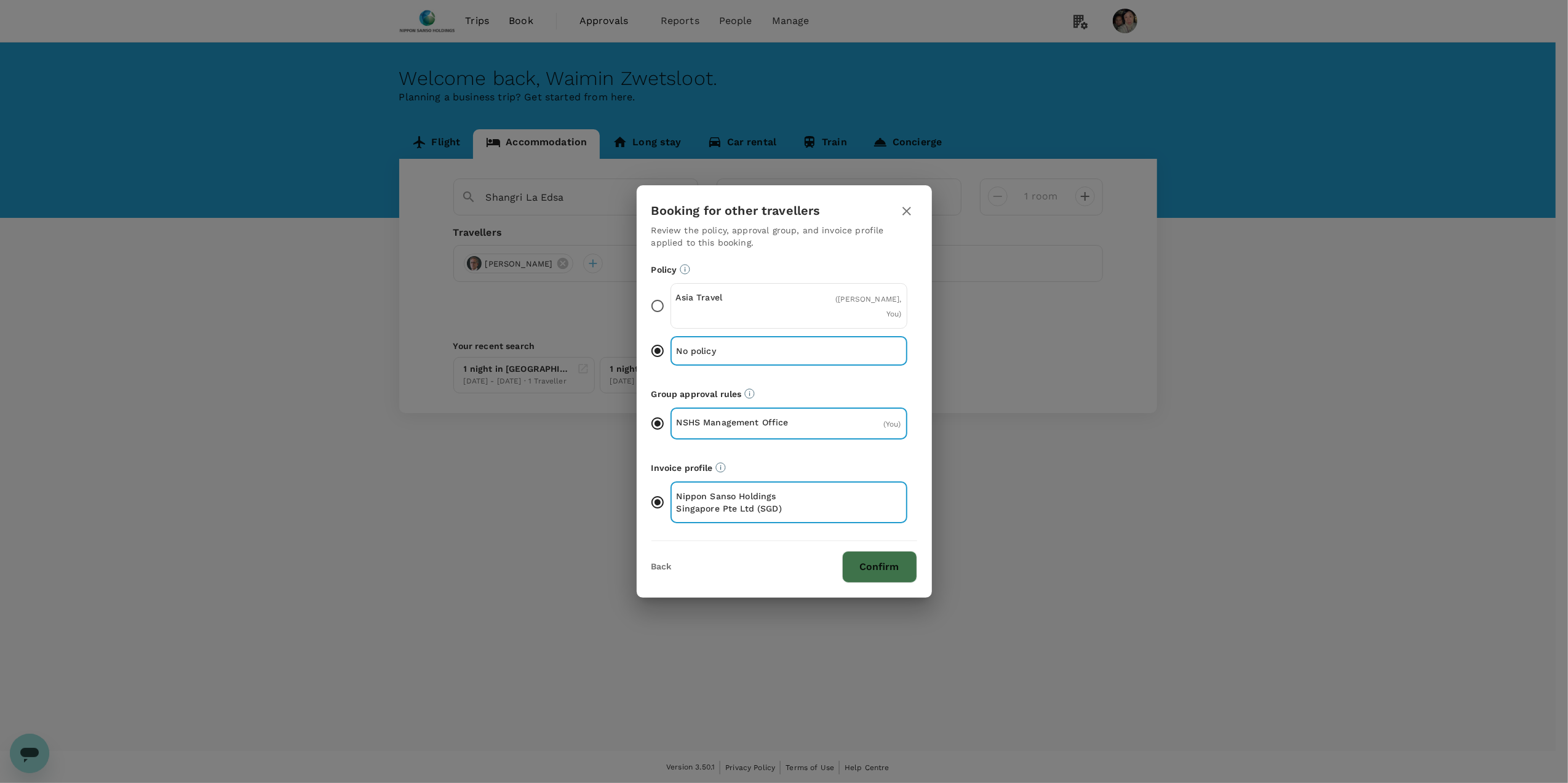
click at [879, 567] on button "Confirm" at bounding box center [880, 567] width 75 height 32
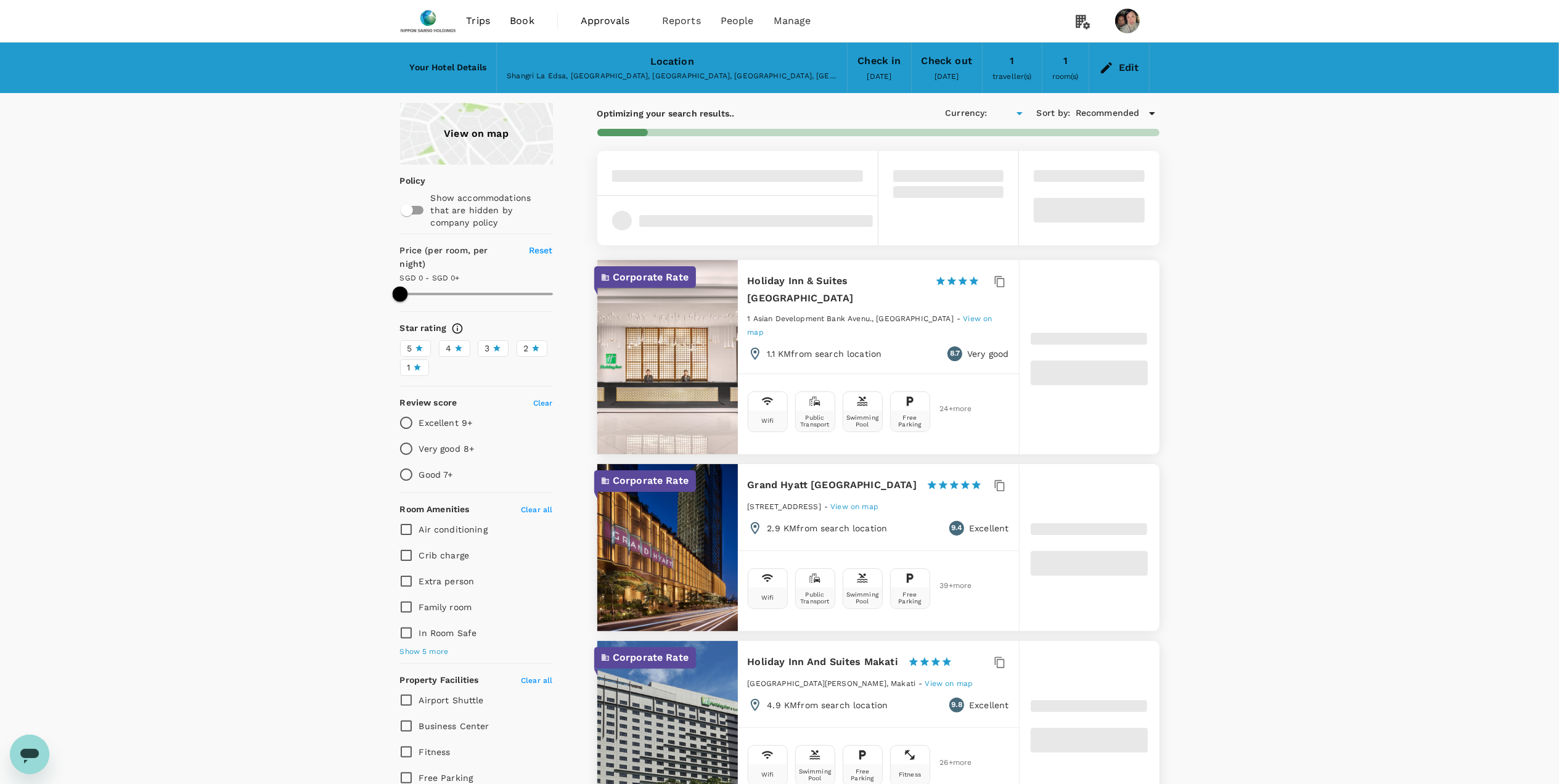
type input "499.43"
type input "SGD"
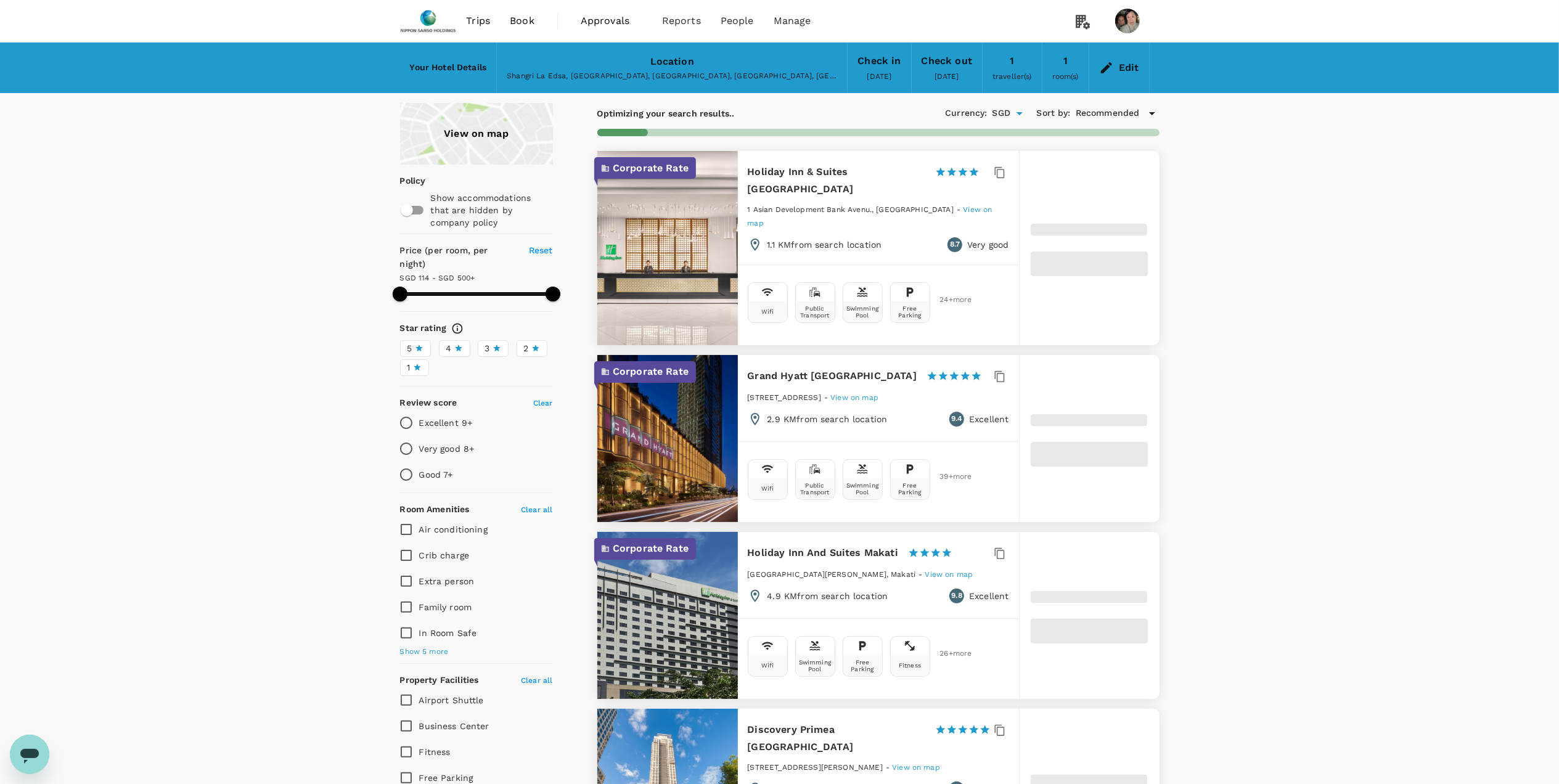
type input "499.09"
type input "49.09"
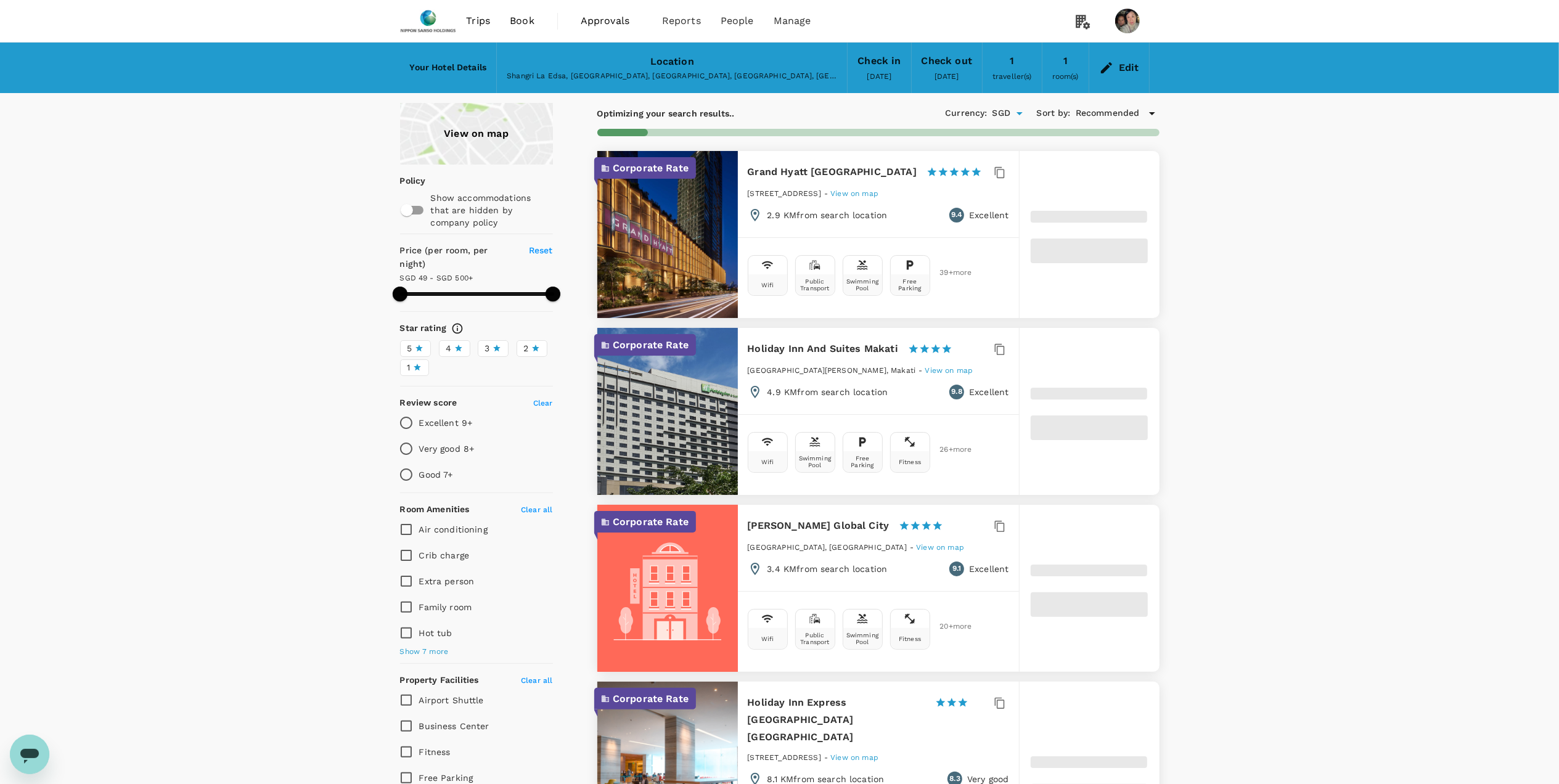
type input "499.01"
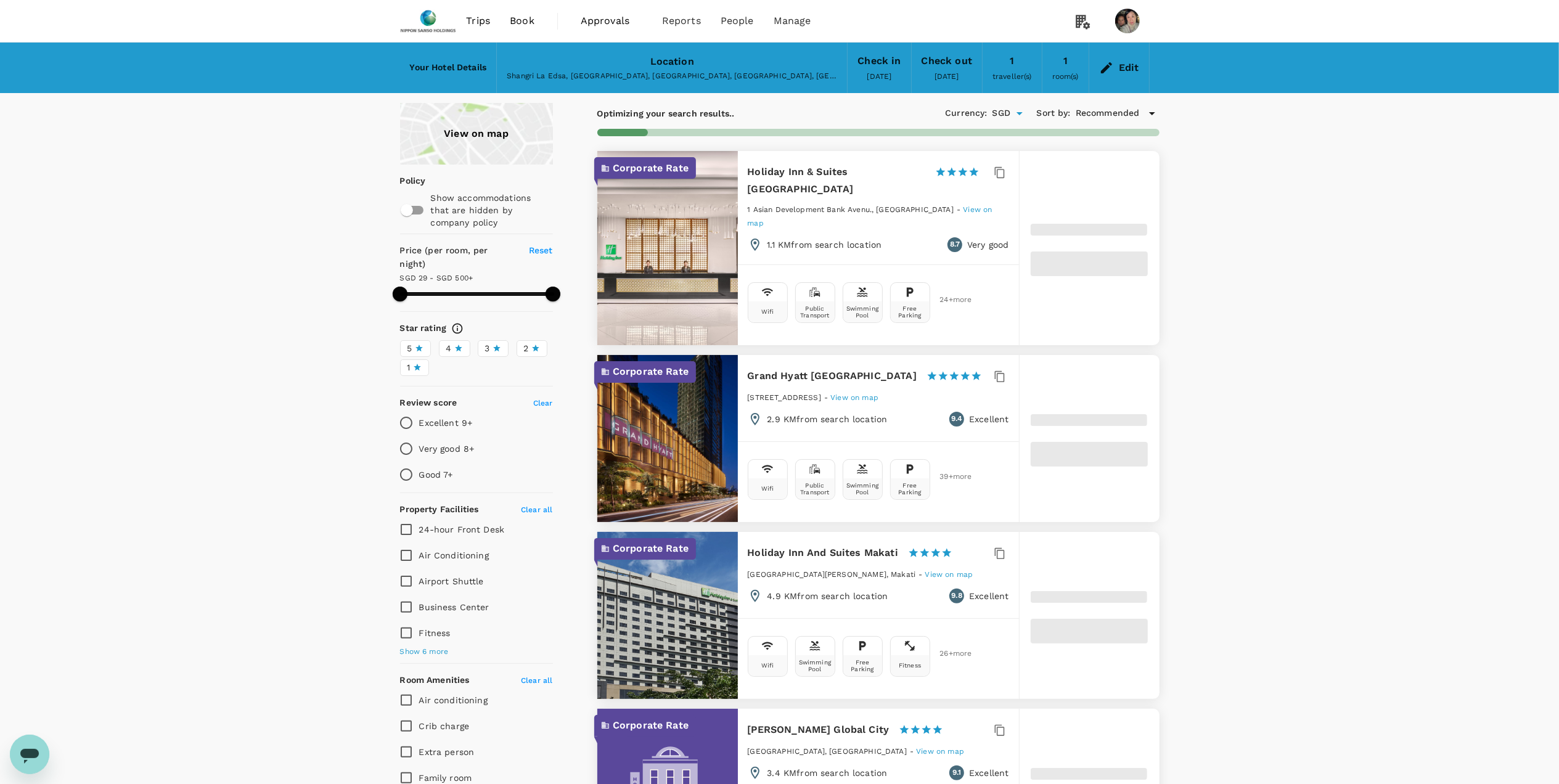
type input "29.01"
type input "499.73"
type input "12.73"
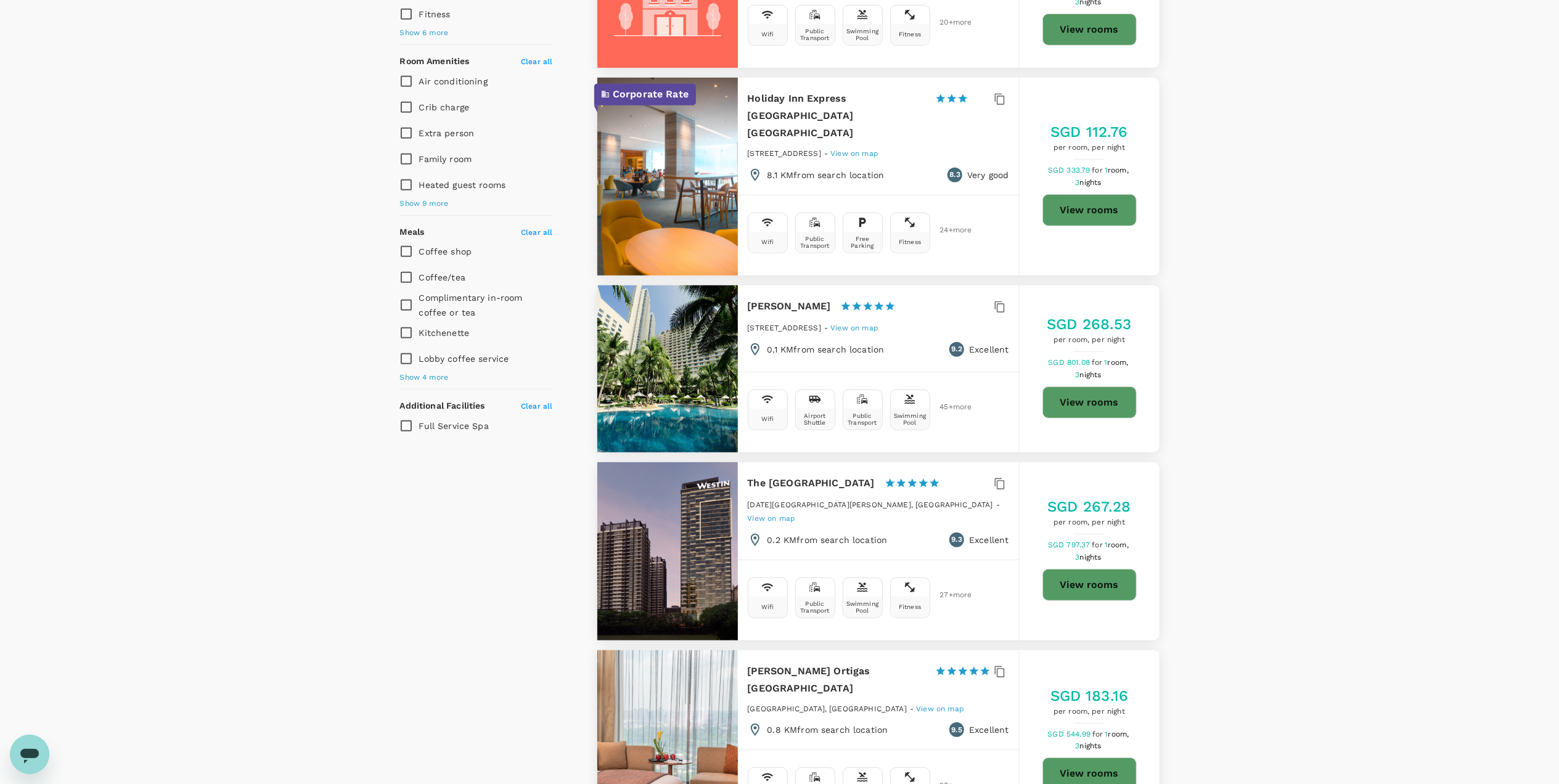
scroll to position [589, 0]
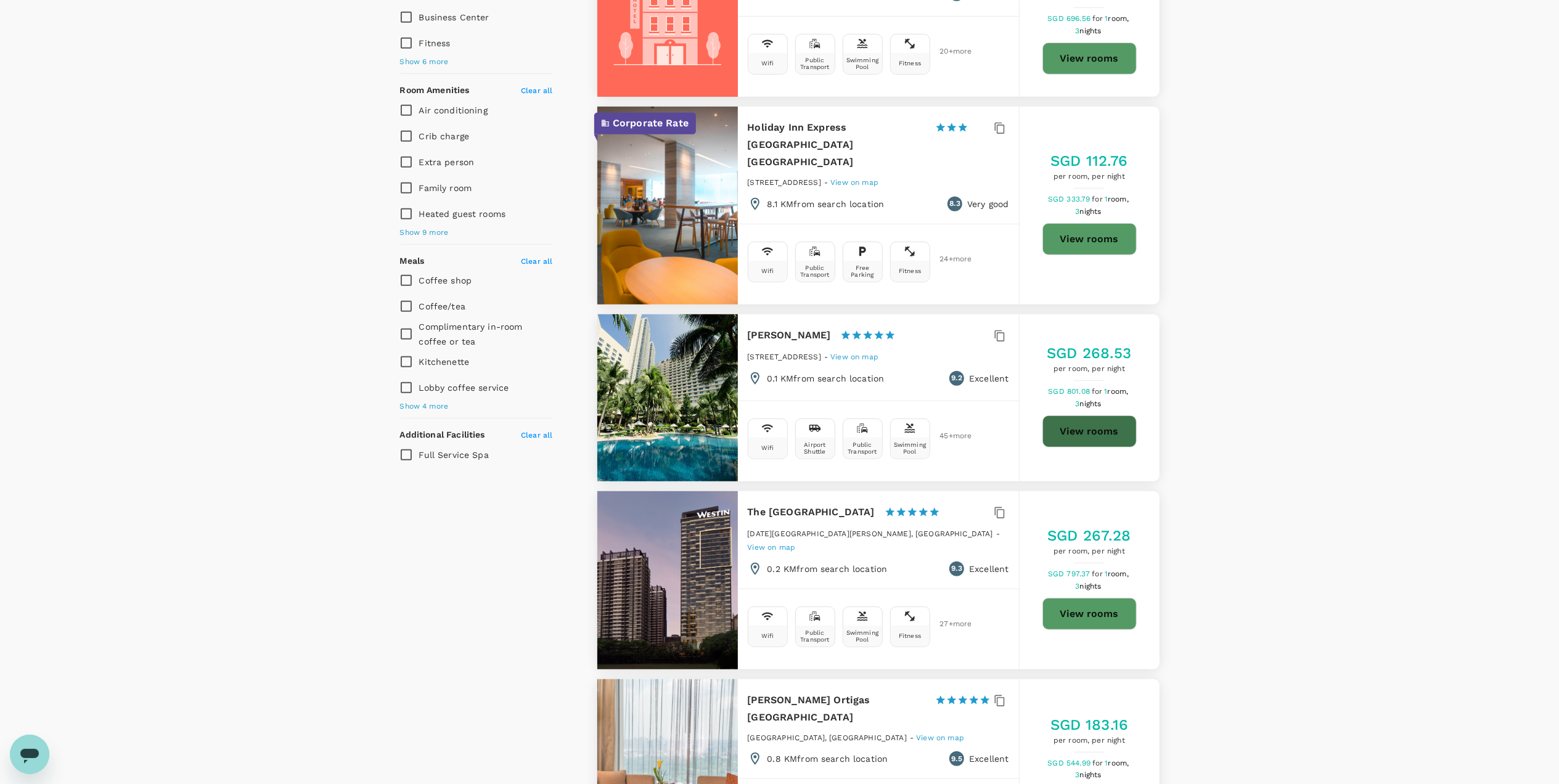
click at [1073, 415] on button "View rooms" at bounding box center [1089, 431] width 94 height 32
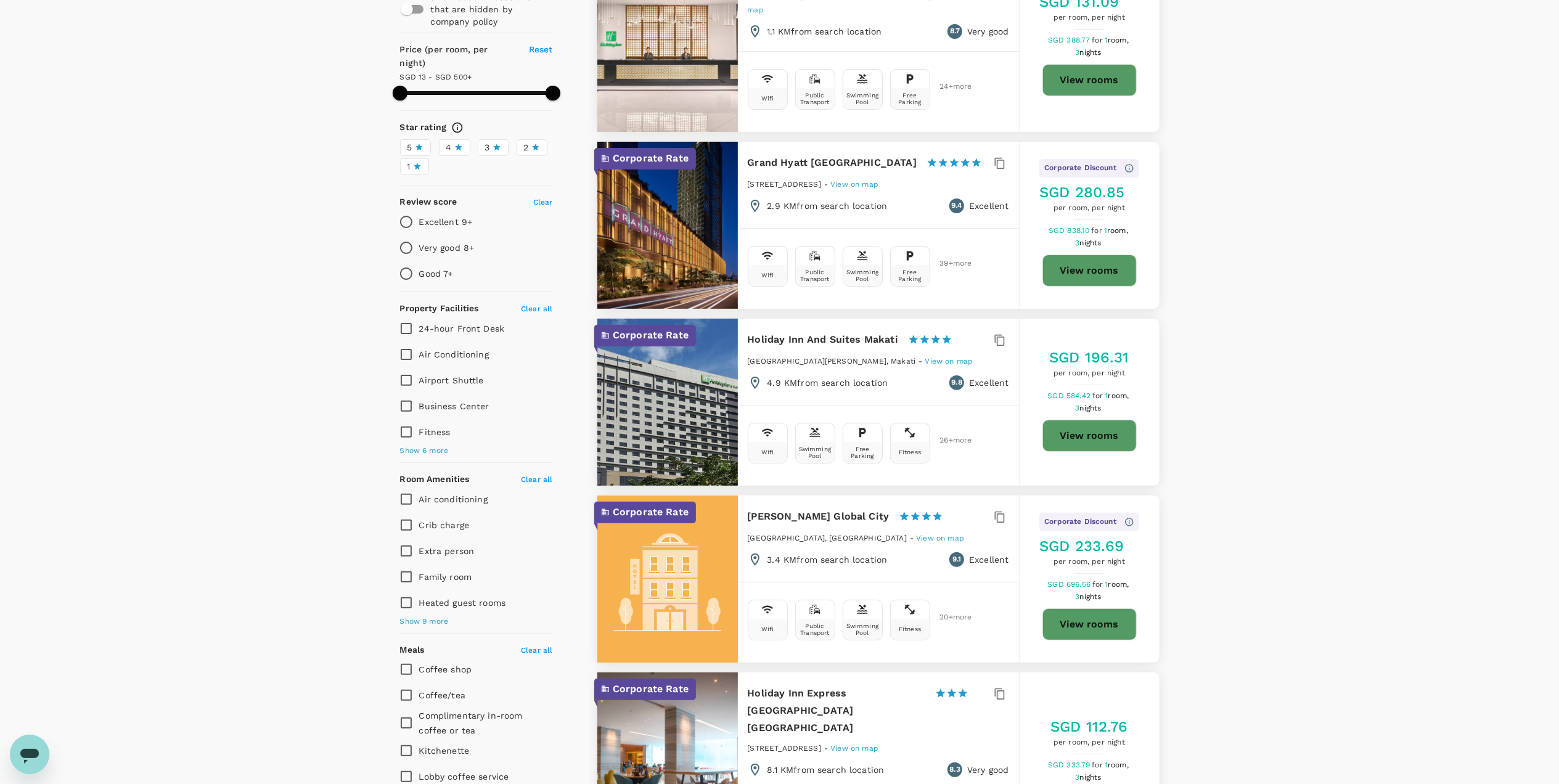
type input "499.73"
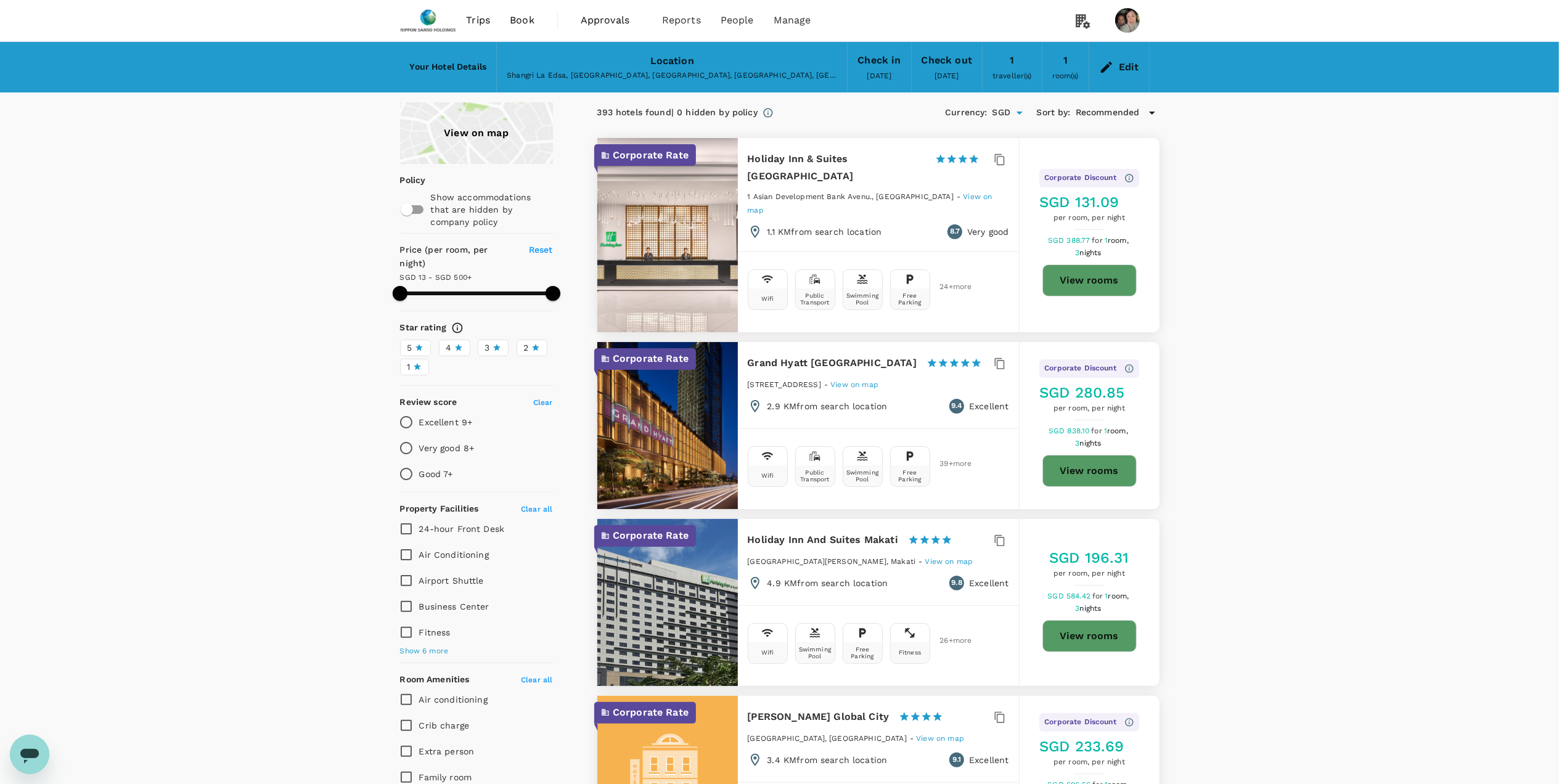
scroll to position [0, 0]
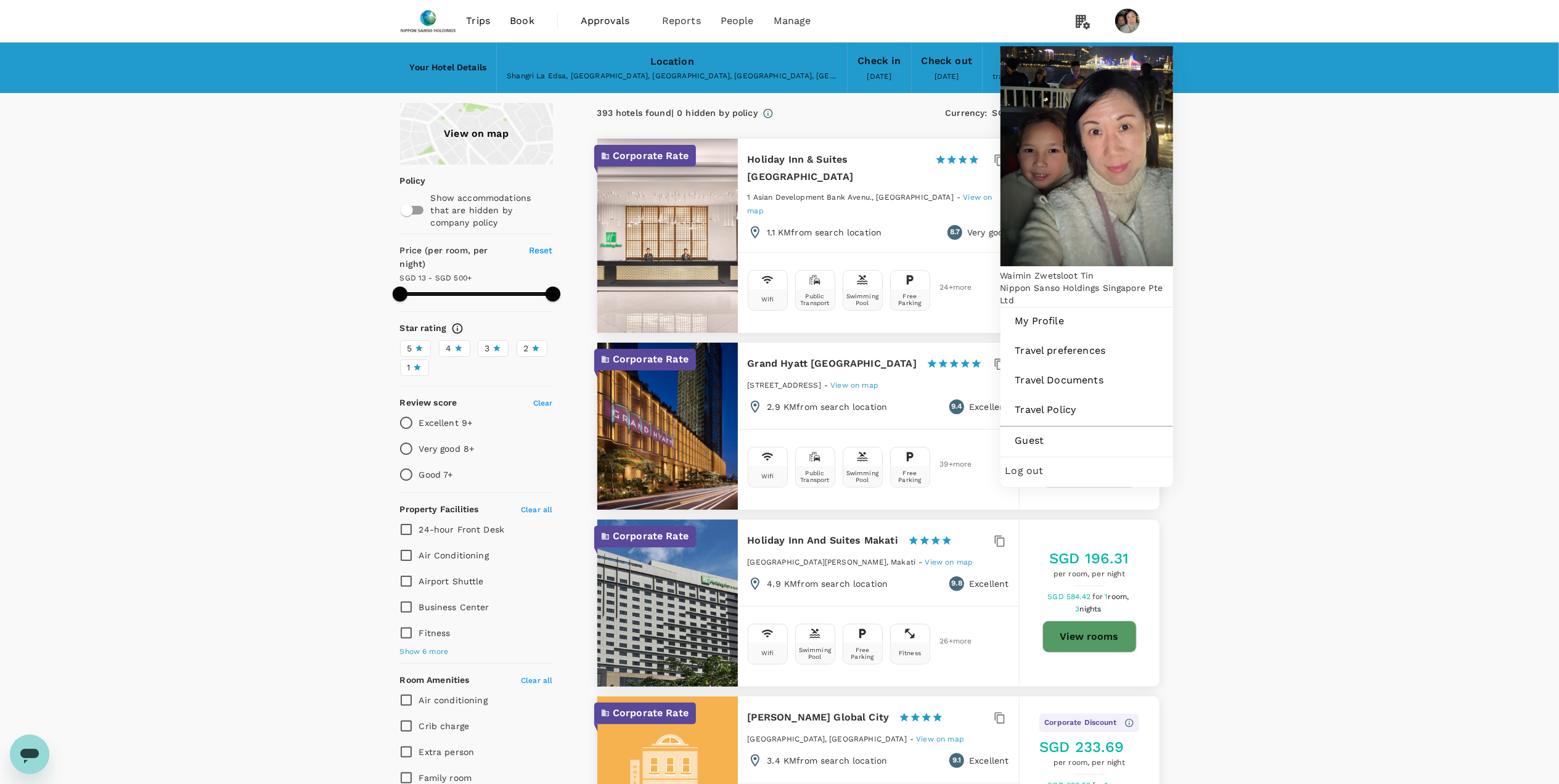
click at [1030, 463] on span "Log out" at bounding box center [1087, 470] width 162 height 15
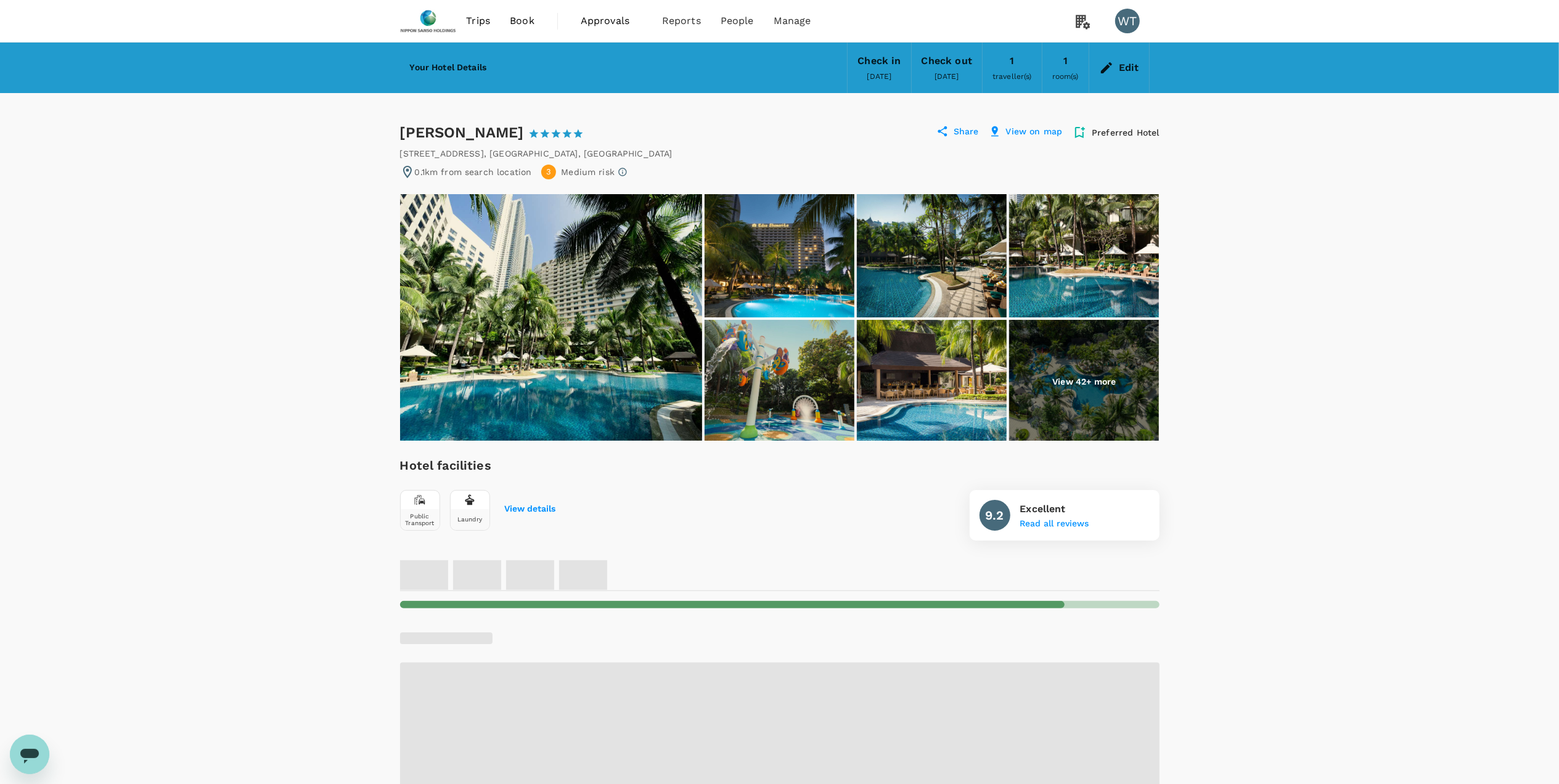
click at [622, 381] on img at bounding box center [551, 316] width 302 height 246
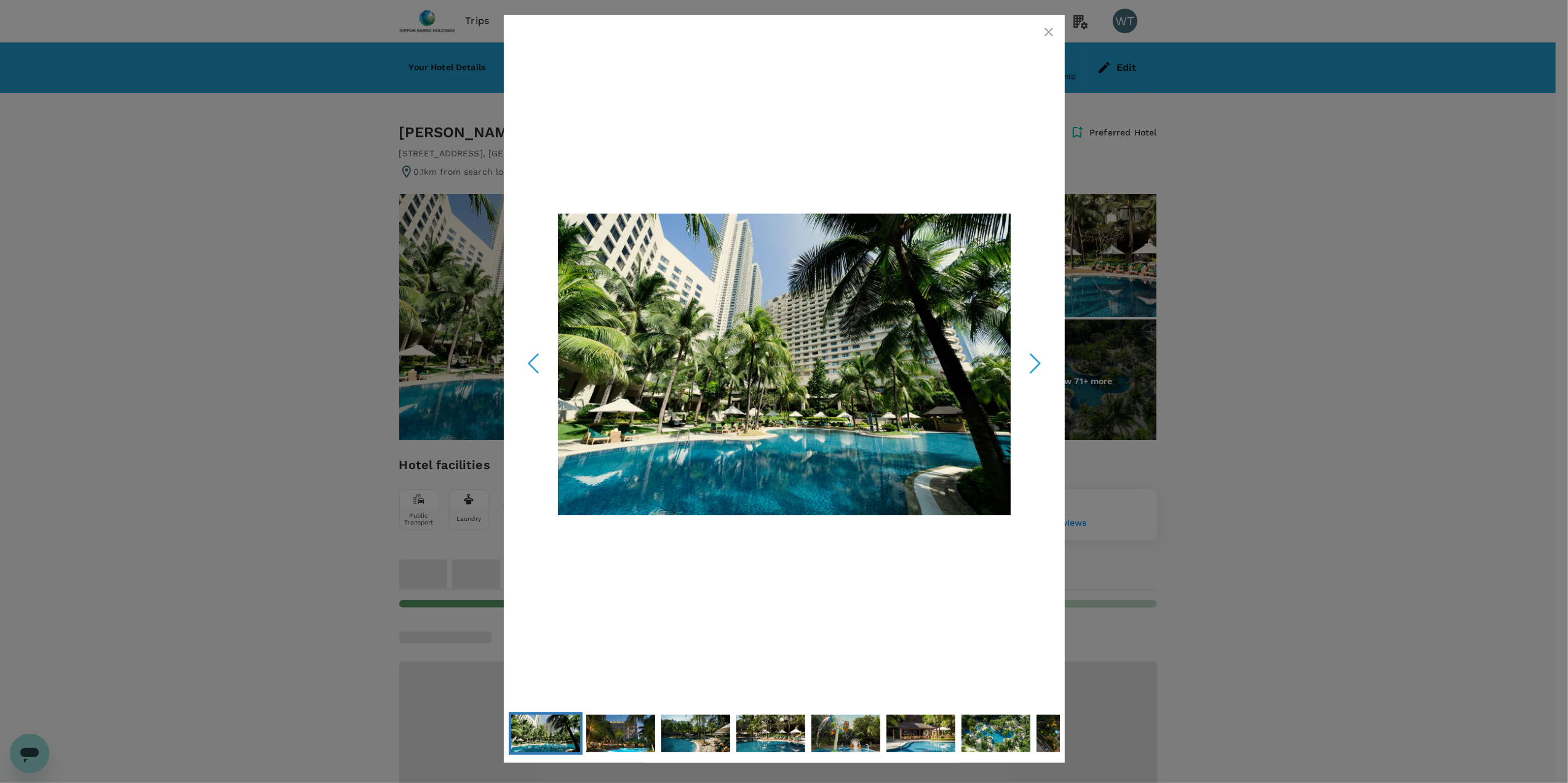
click at [1035, 358] on polyline "Next Slide" at bounding box center [1035, 364] width 9 height 18
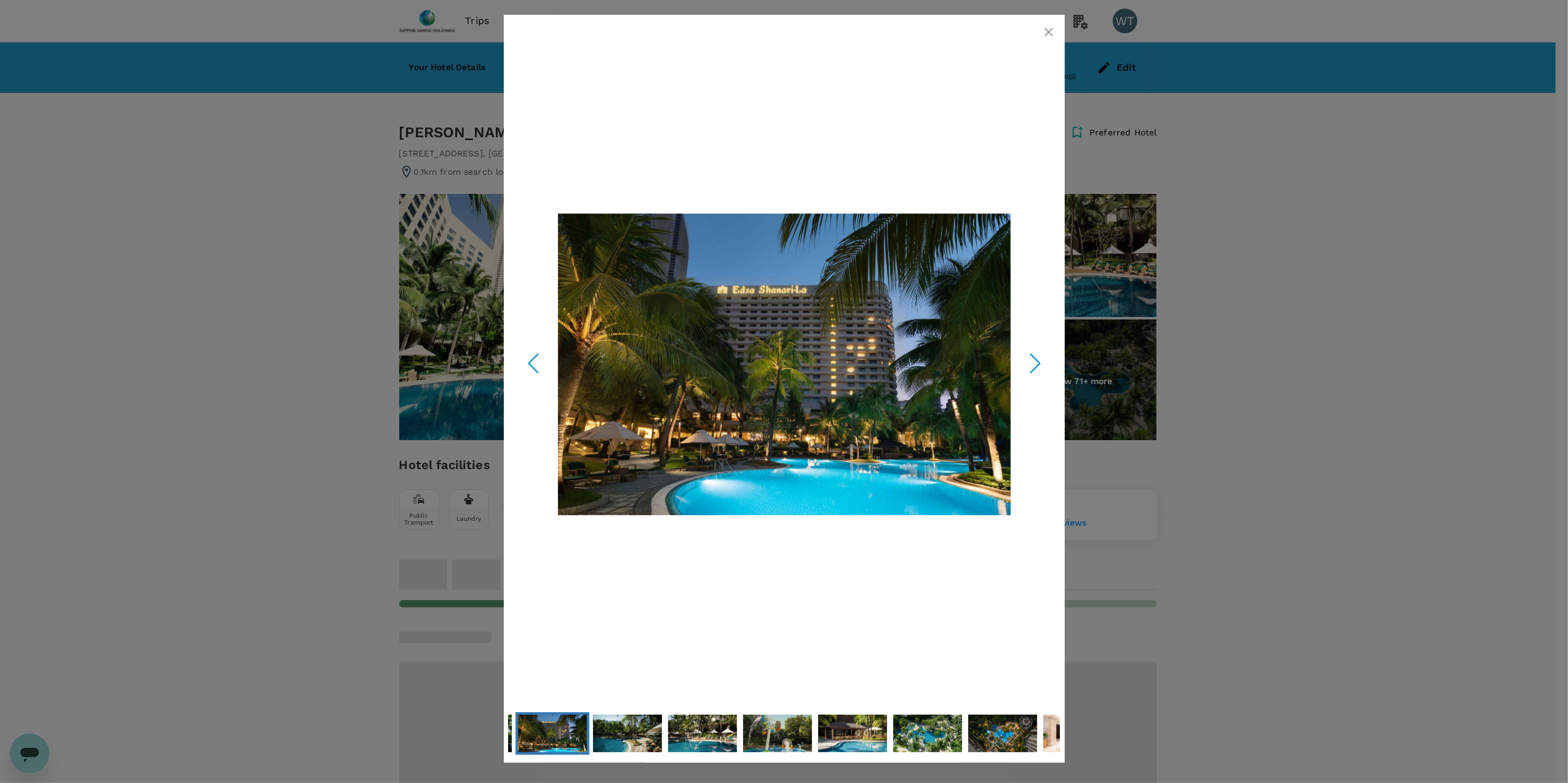
click at [1035, 358] on polyline "Next Slide" at bounding box center [1035, 364] width 9 height 18
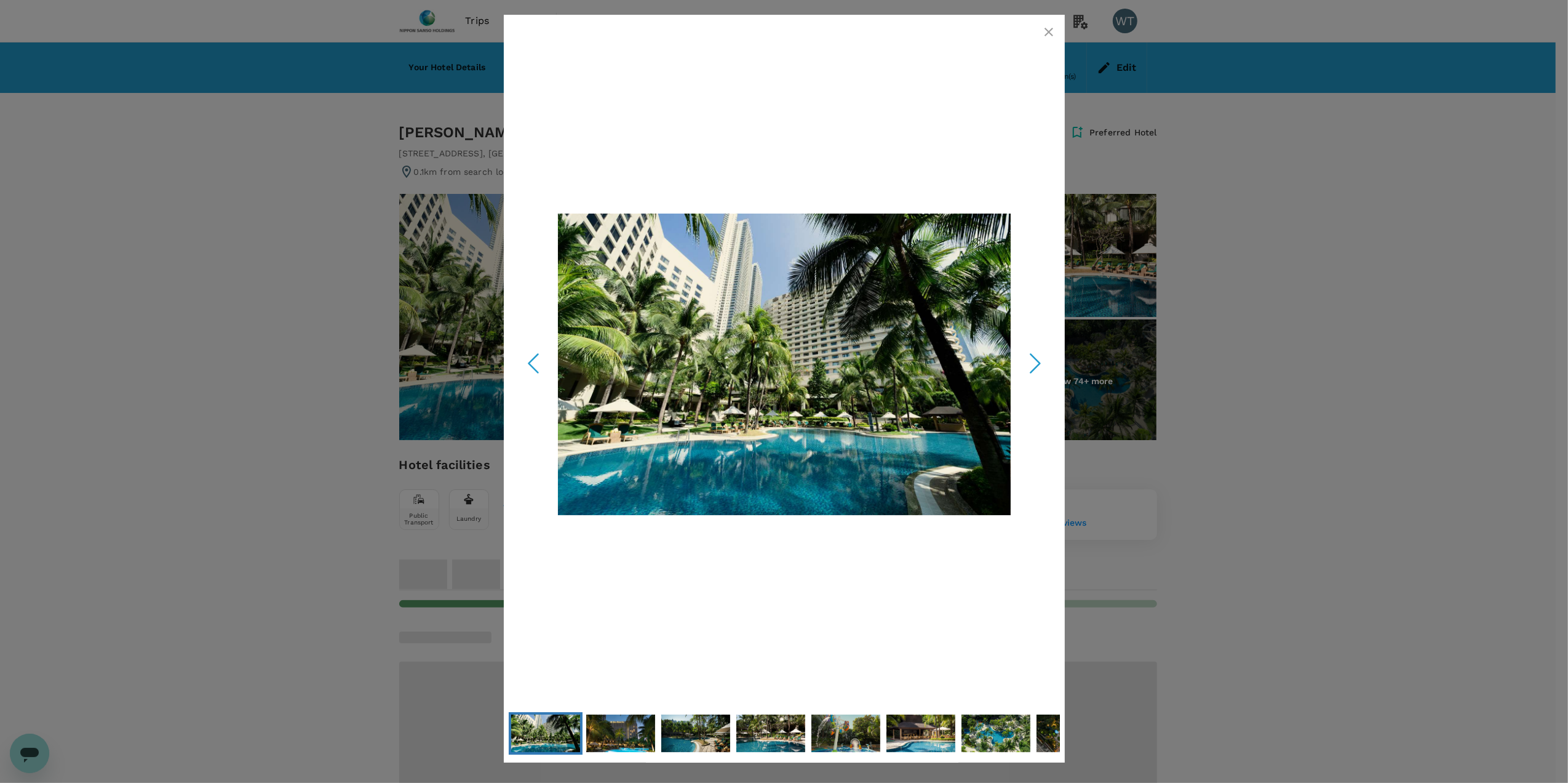
click at [1035, 358] on polyline "Next Slide" at bounding box center [1035, 364] width 9 height 18
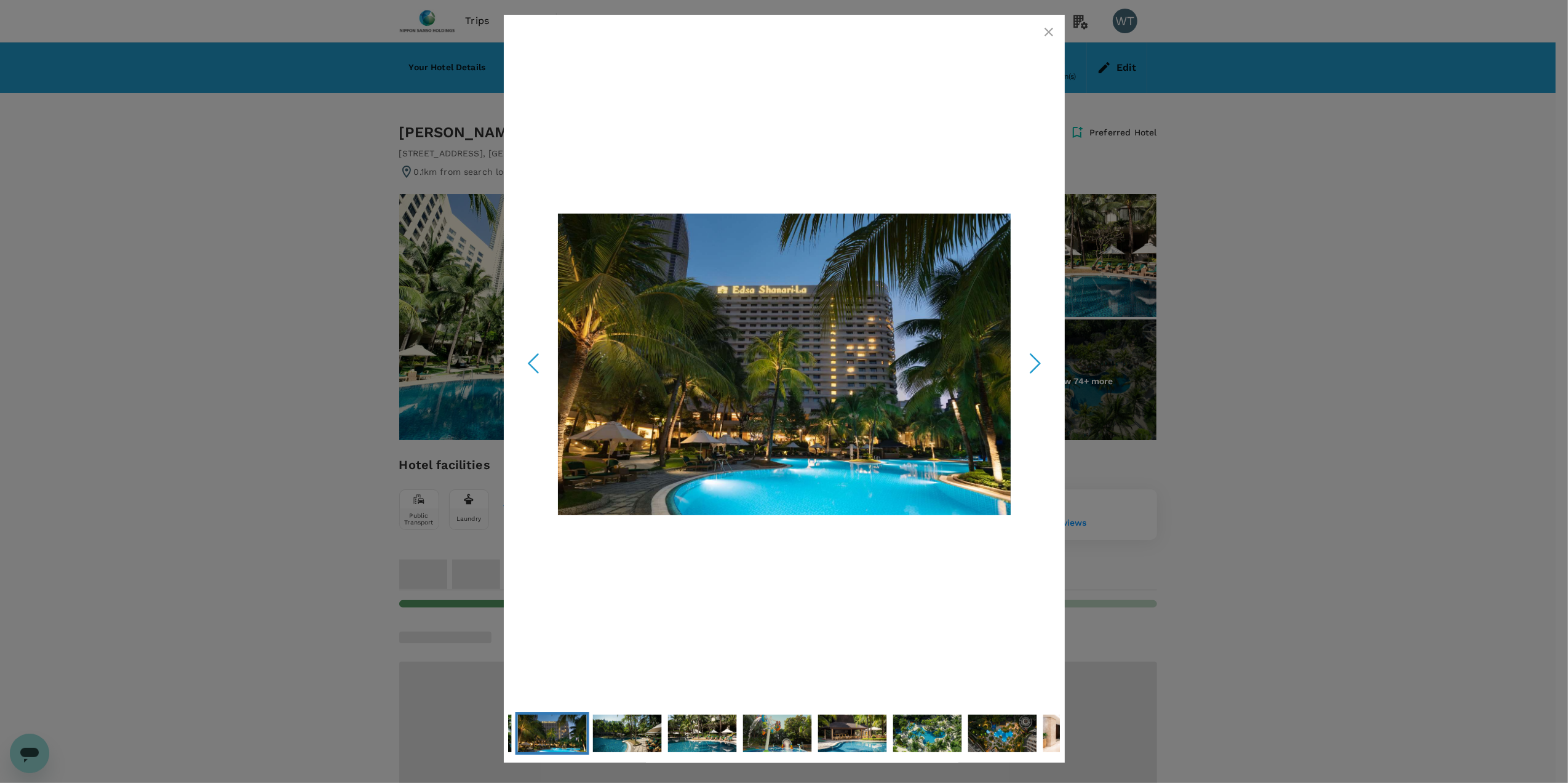
click at [1035, 358] on polyline "Next Slide" at bounding box center [1035, 364] width 9 height 18
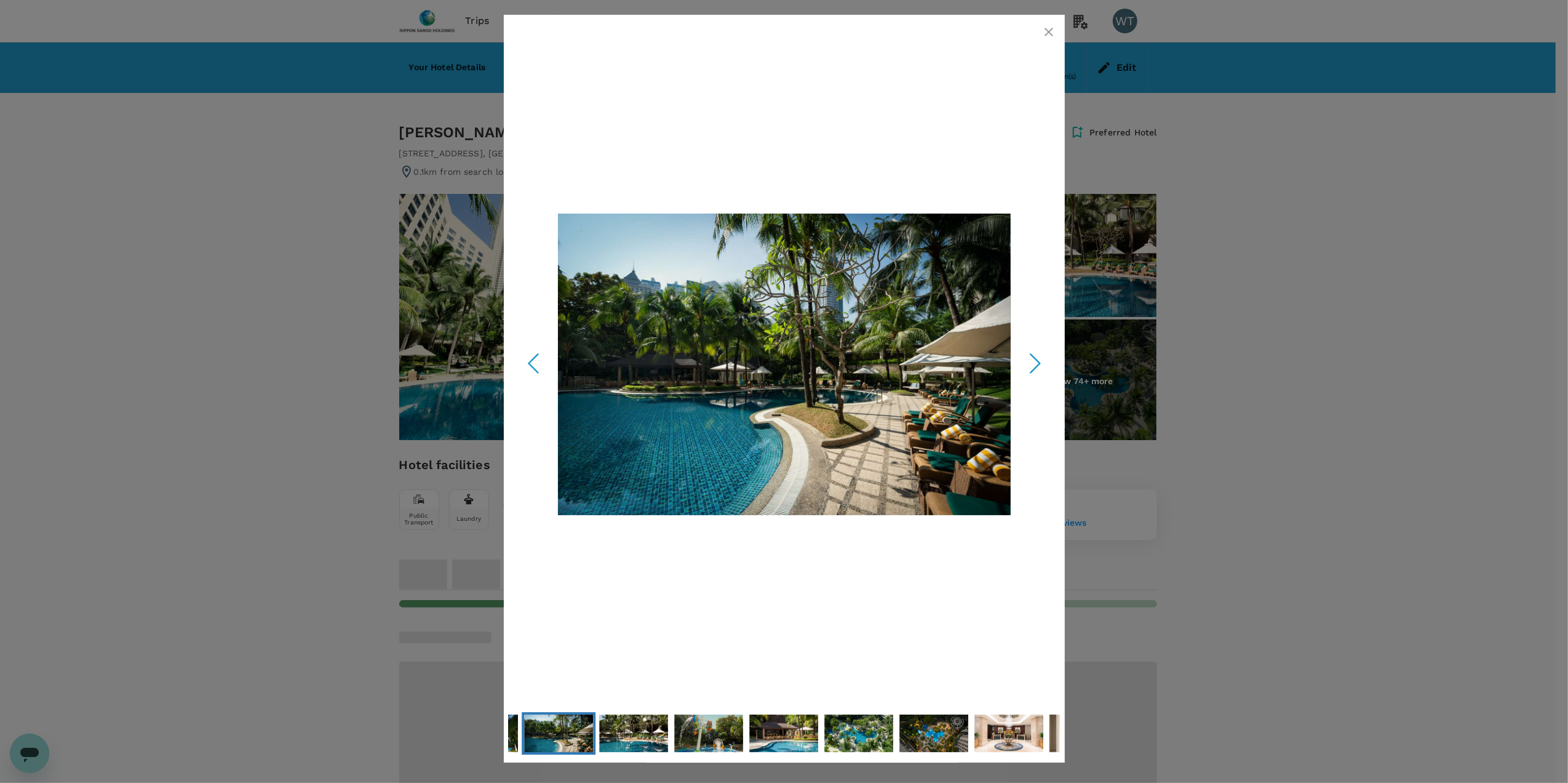
click at [1035, 359] on polyline "Next Slide" at bounding box center [1035, 364] width 9 height 18
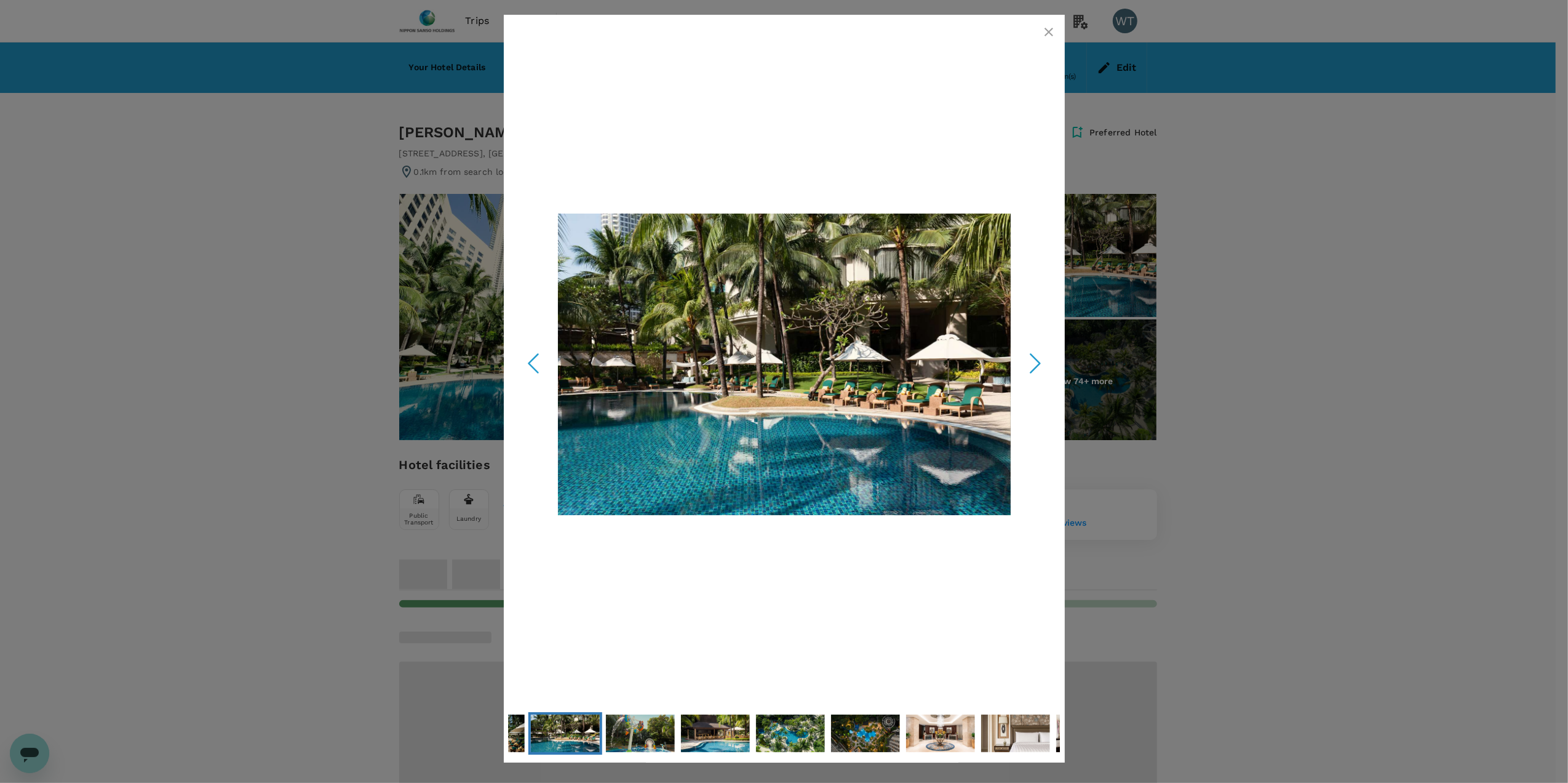
click at [1035, 359] on polyline "Next Slide" at bounding box center [1035, 364] width 9 height 18
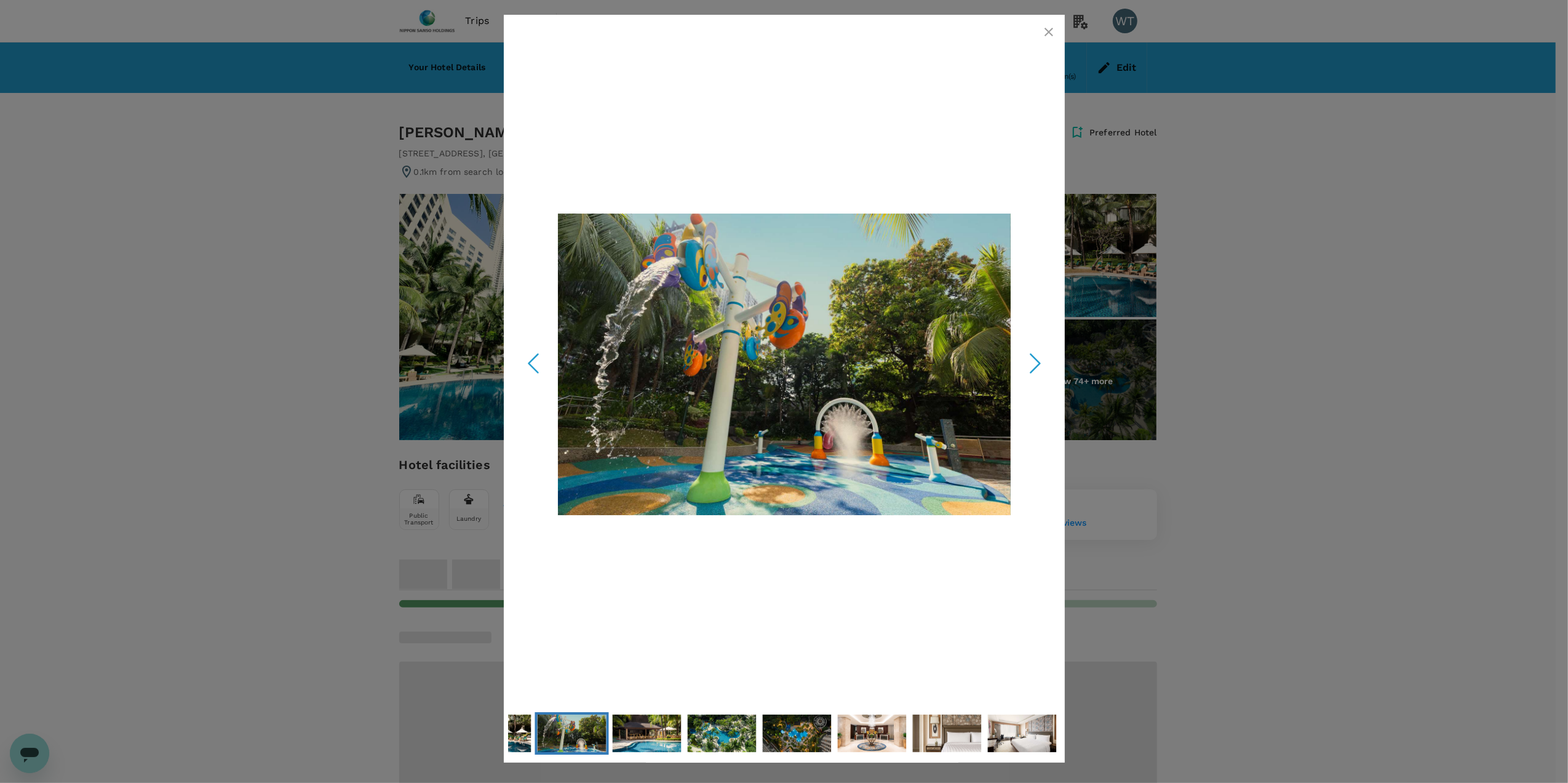
click at [1035, 361] on icon "Next Slide" at bounding box center [1036, 364] width 37 height 37
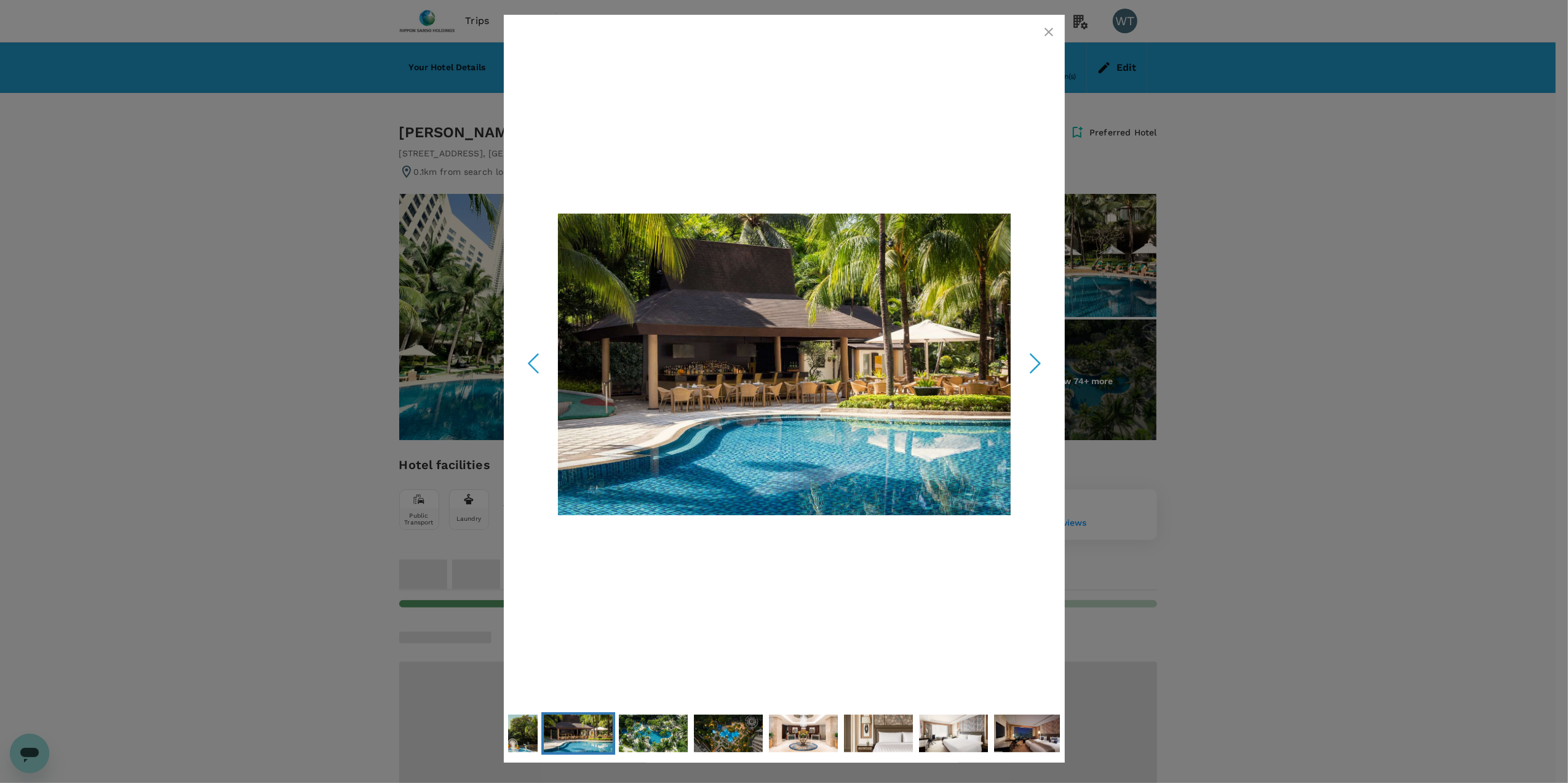
click at [1037, 362] on icon "Next Slide" at bounding box center [1036, 364] width 37 height 37
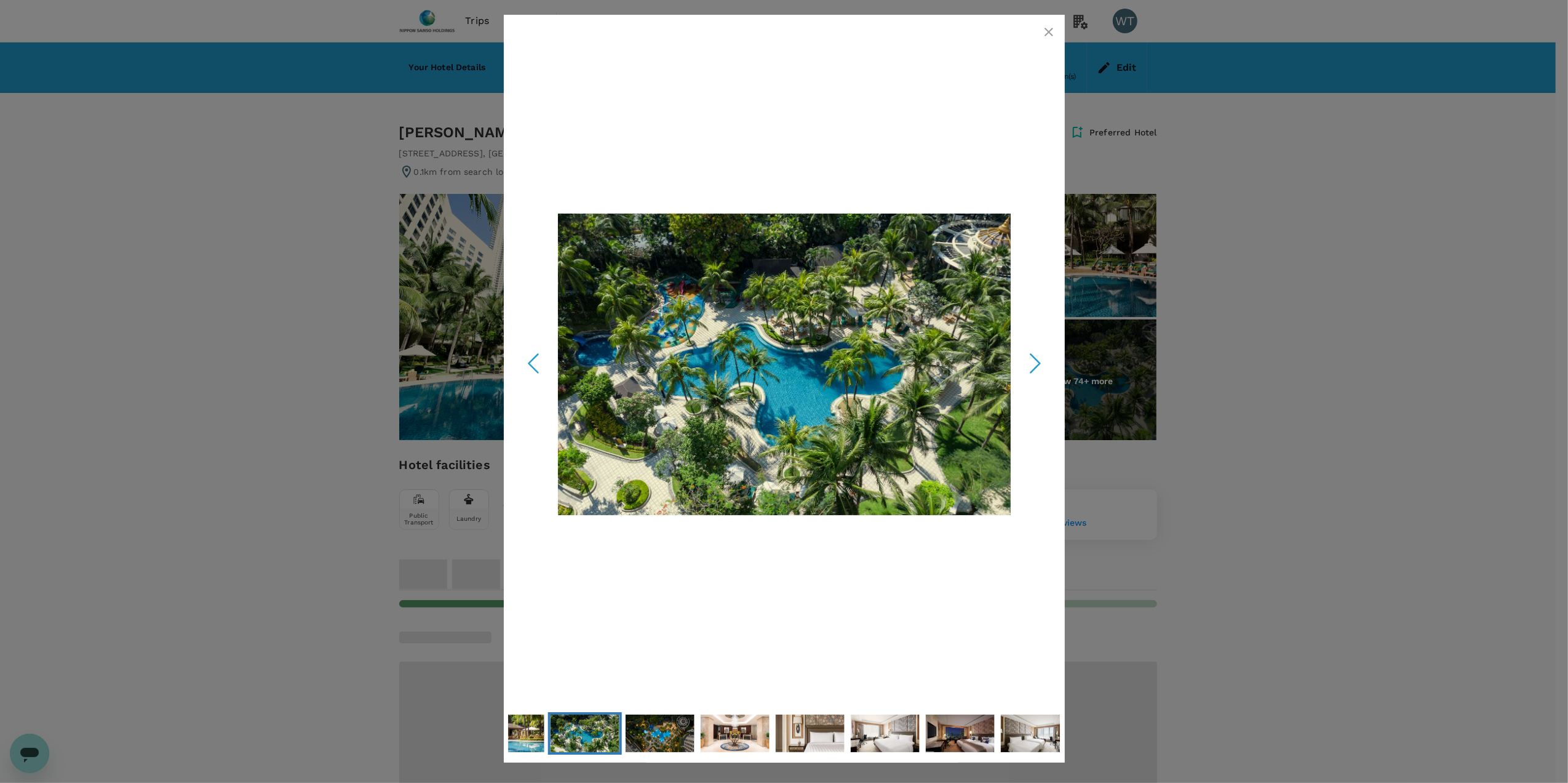
click at [1037, 362] on icon "Next Slide" at bounding box center [1036, 364] width 37 height 37
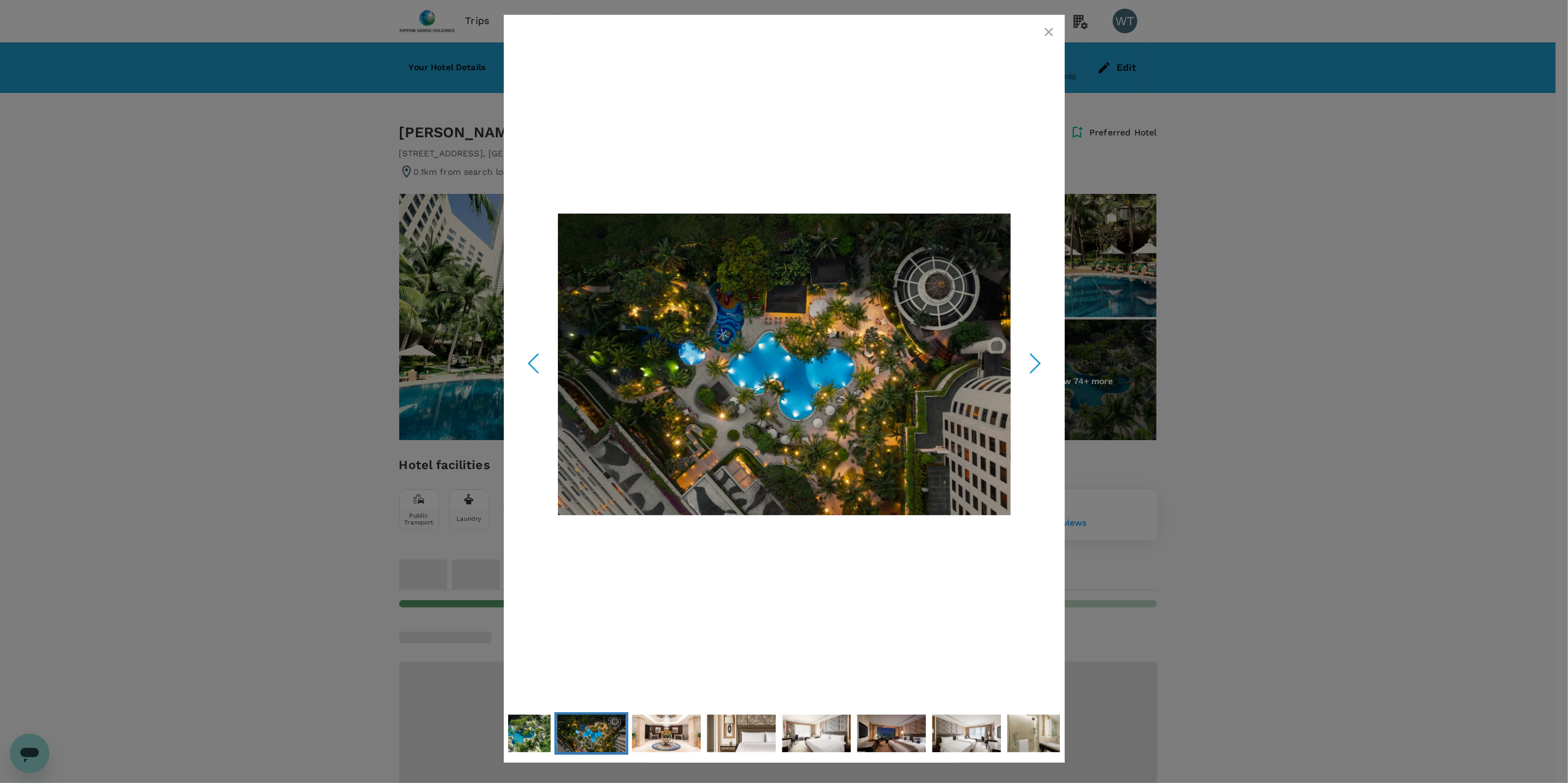
click at [1037, 362] on icon "Next Slide" at bounding box center [1036, 364] width 37 height 37
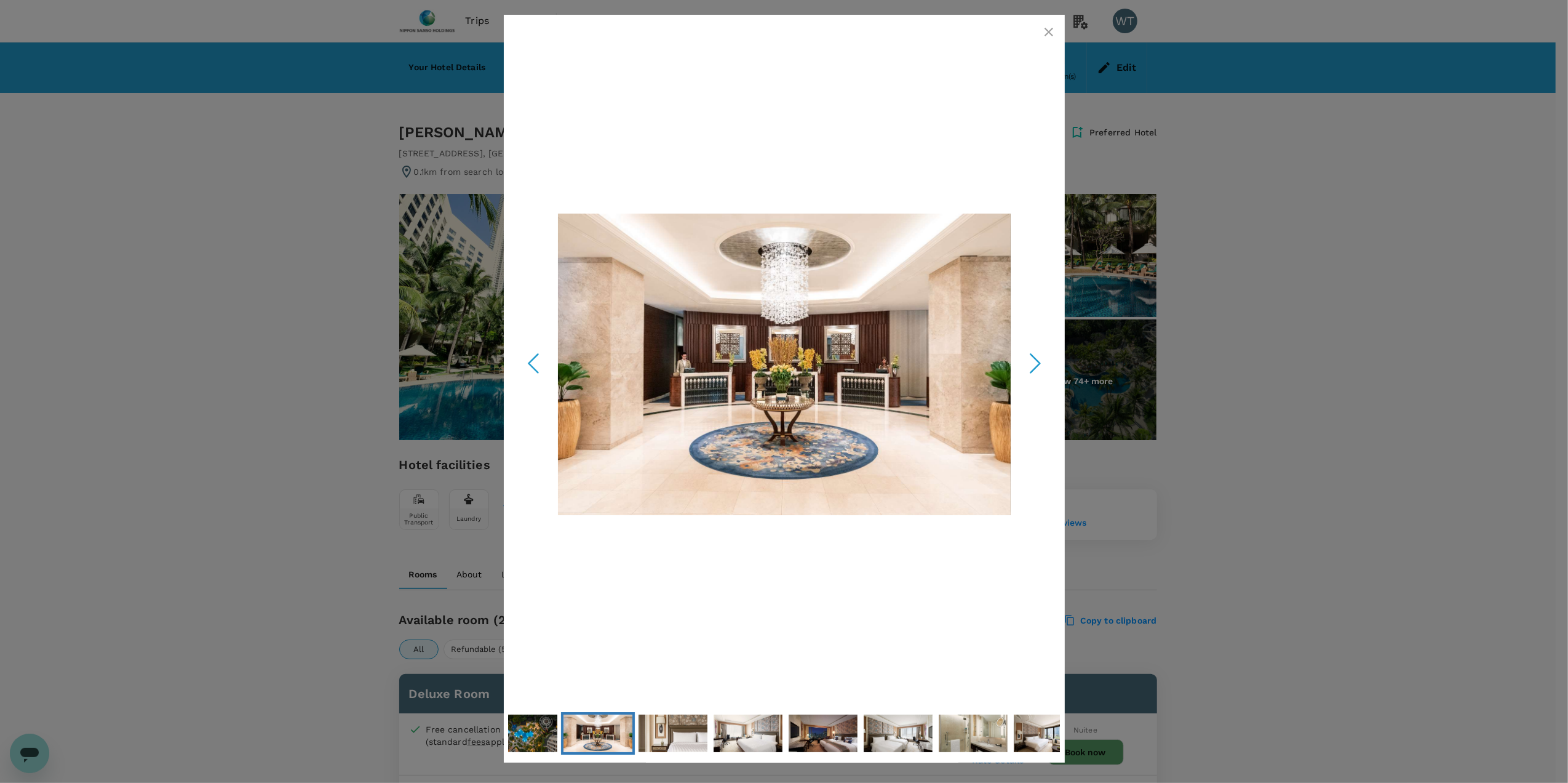
click at [1038, 363] on icon "Next Slide" at bounding box center [1036, 364] width 37 height 37
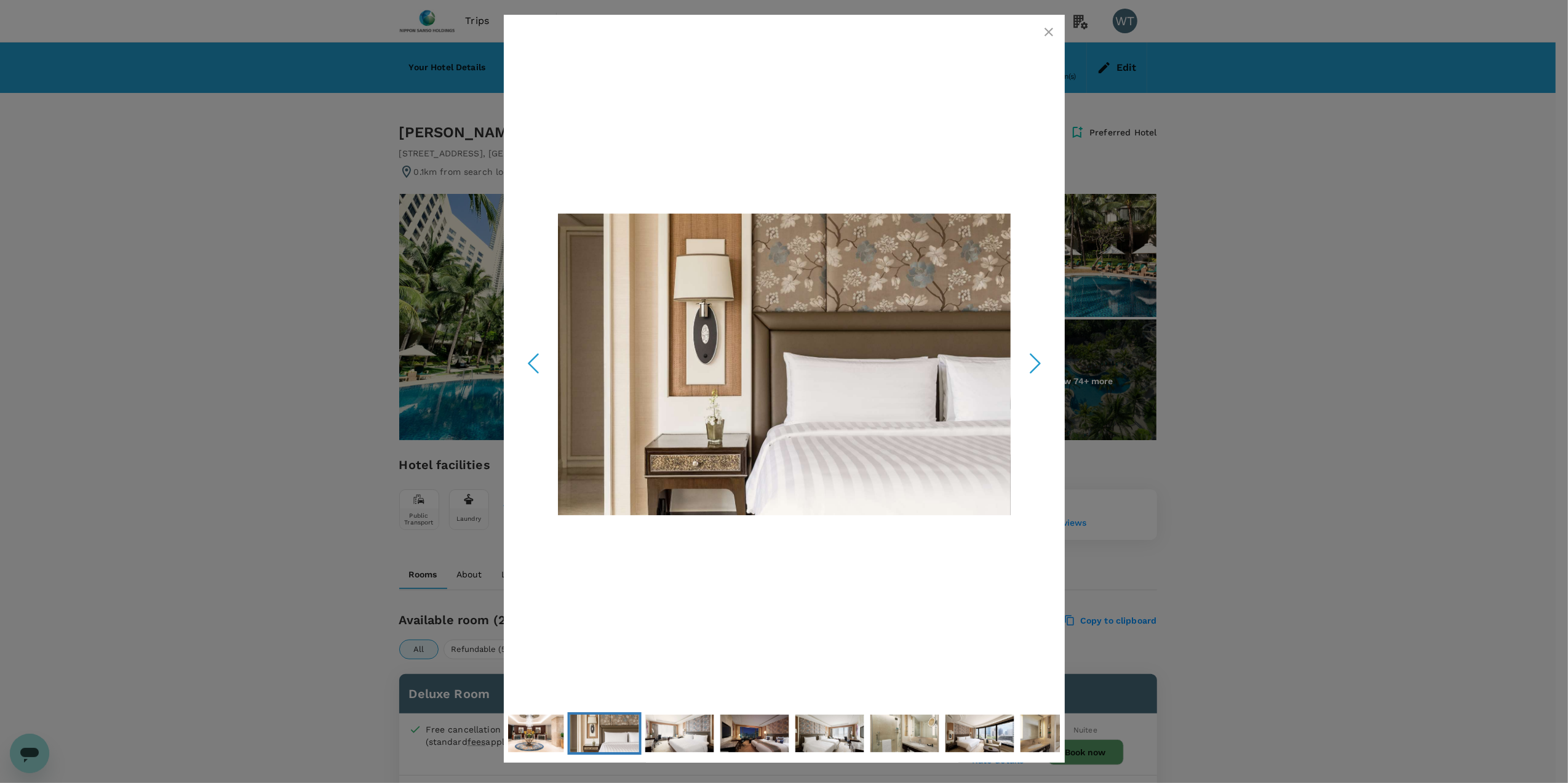
click at [1038, 363] on icon "Next Slide" at bounding box center [1036, 364] width 37 height 37
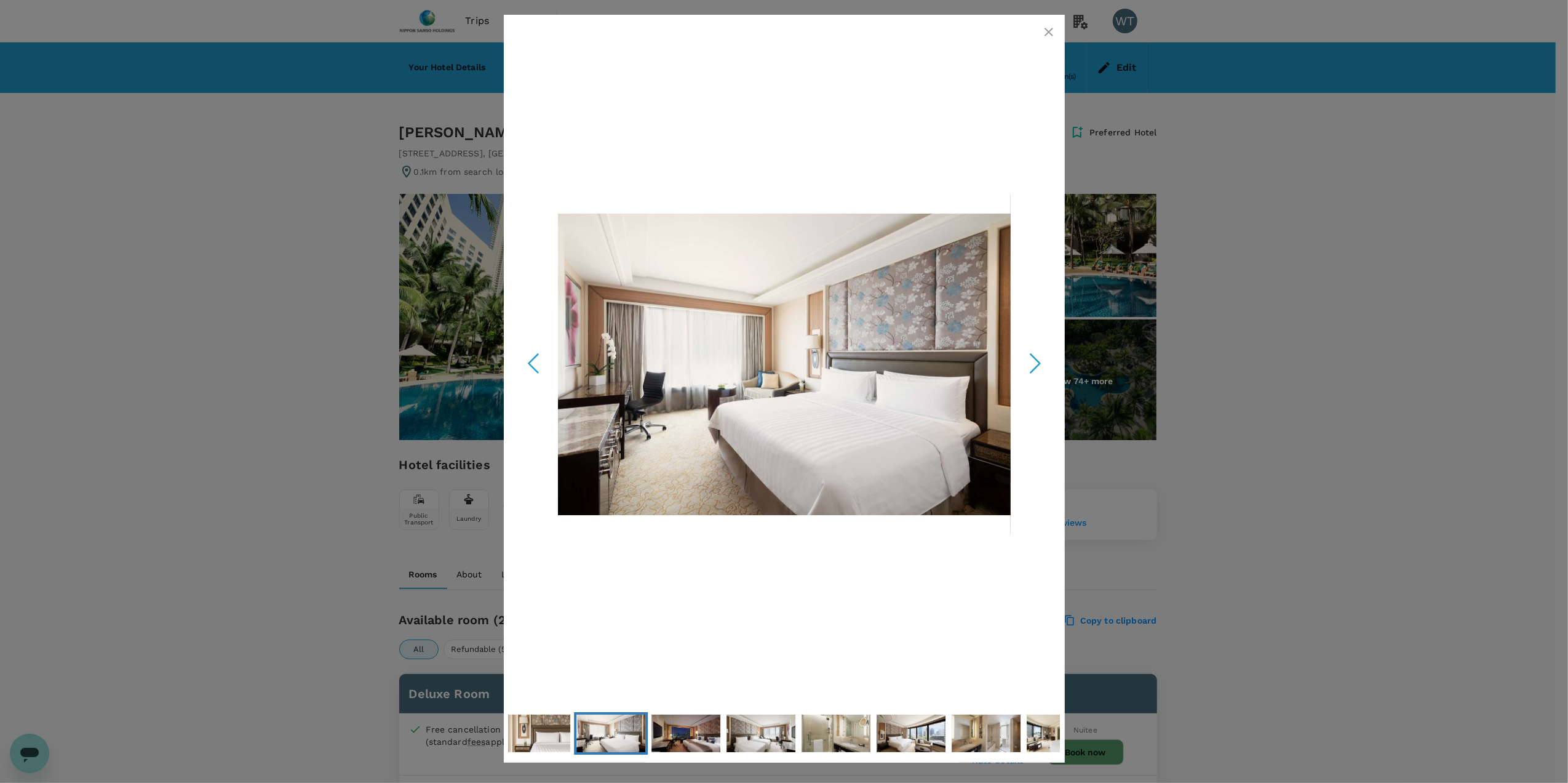
click at [1041, 367] on icon "Next Slide" at bounding box center [1036, 364] width 37 height 37
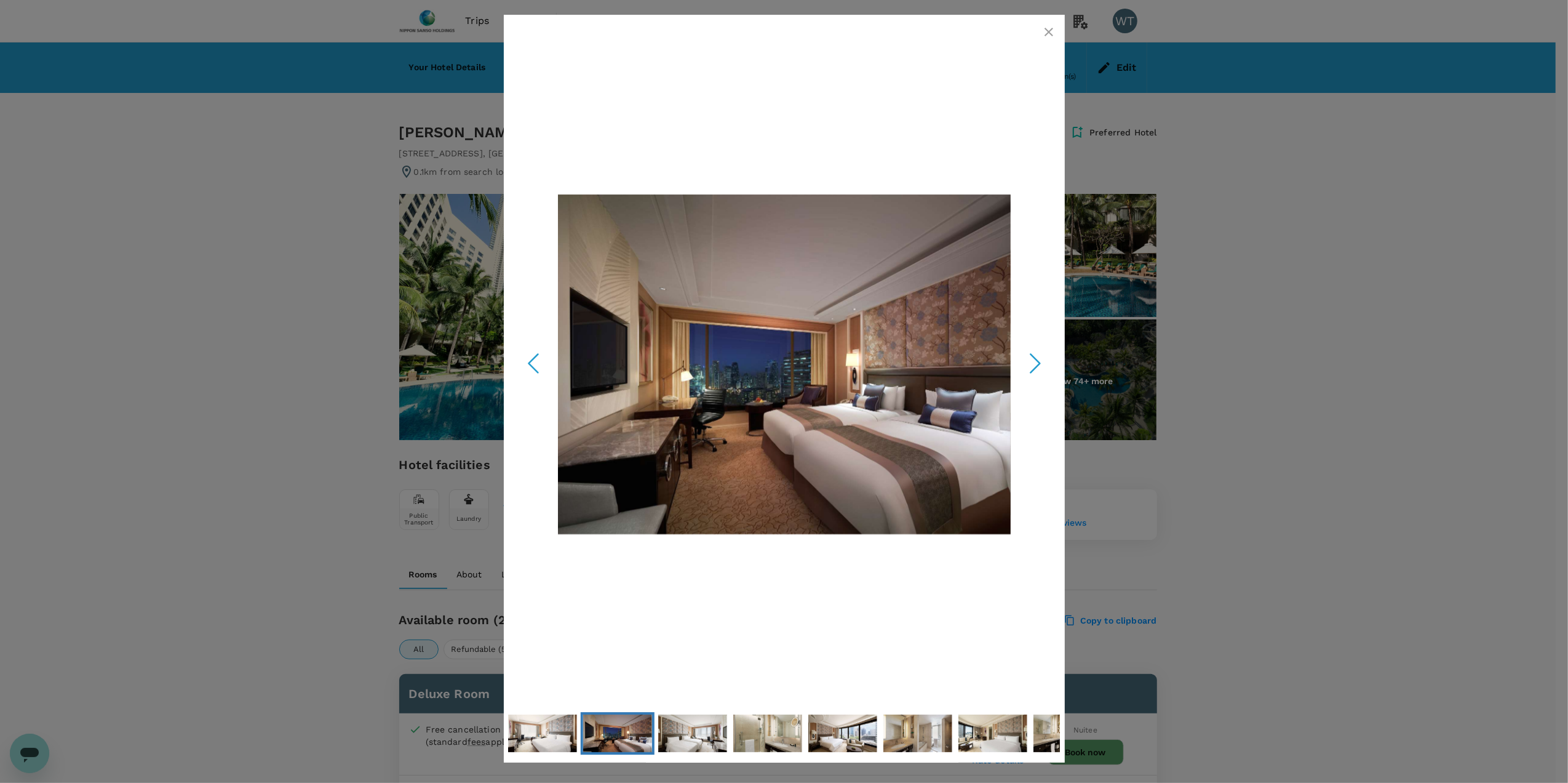
click at [1039, 365] on icon "Next Slide" at bounding box center [1036, 364] width 37 height 37
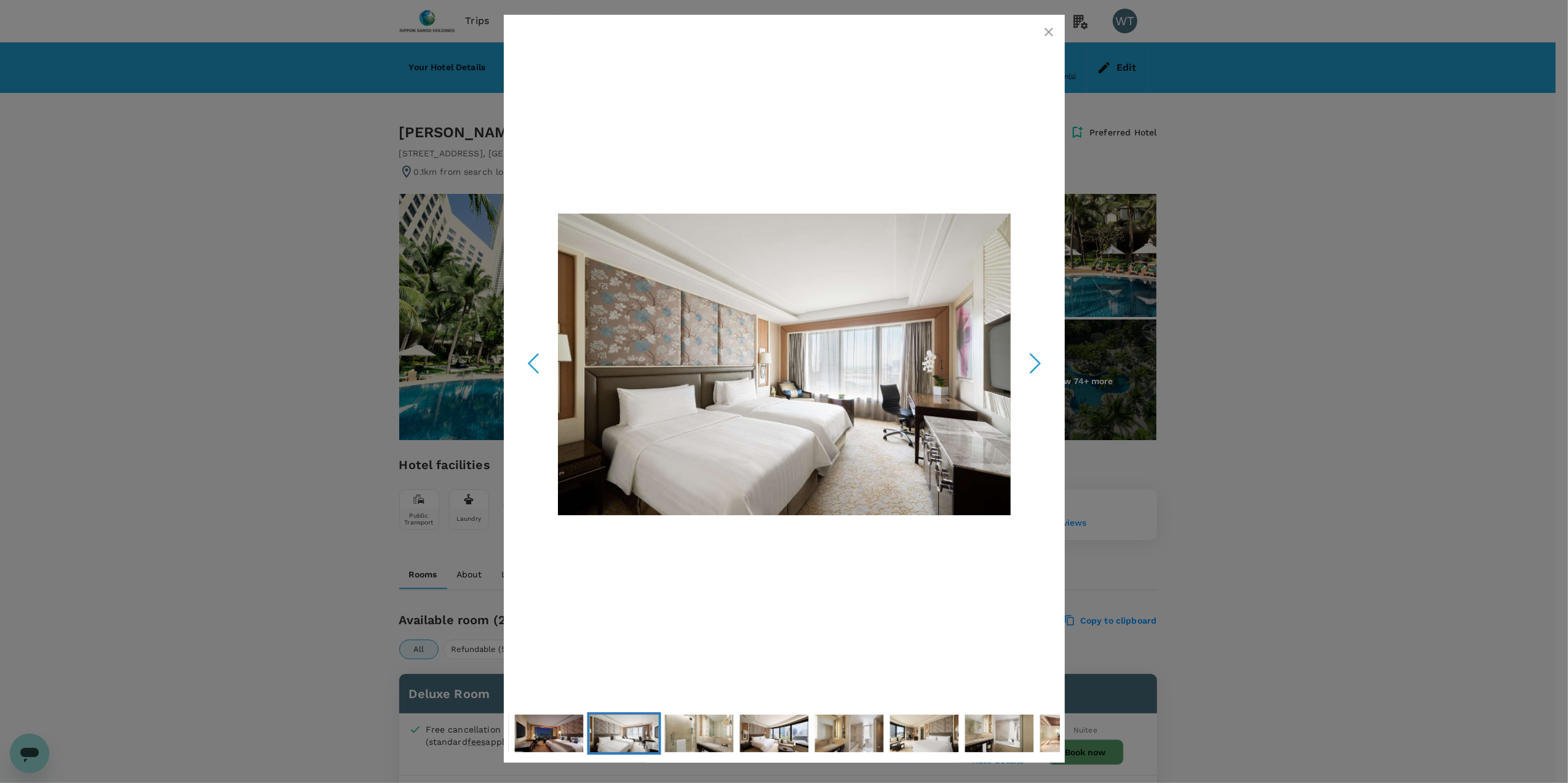
click at [1034, 361] on icon "Next Slide" at bounding box center [1036, 364] width 37 height 37
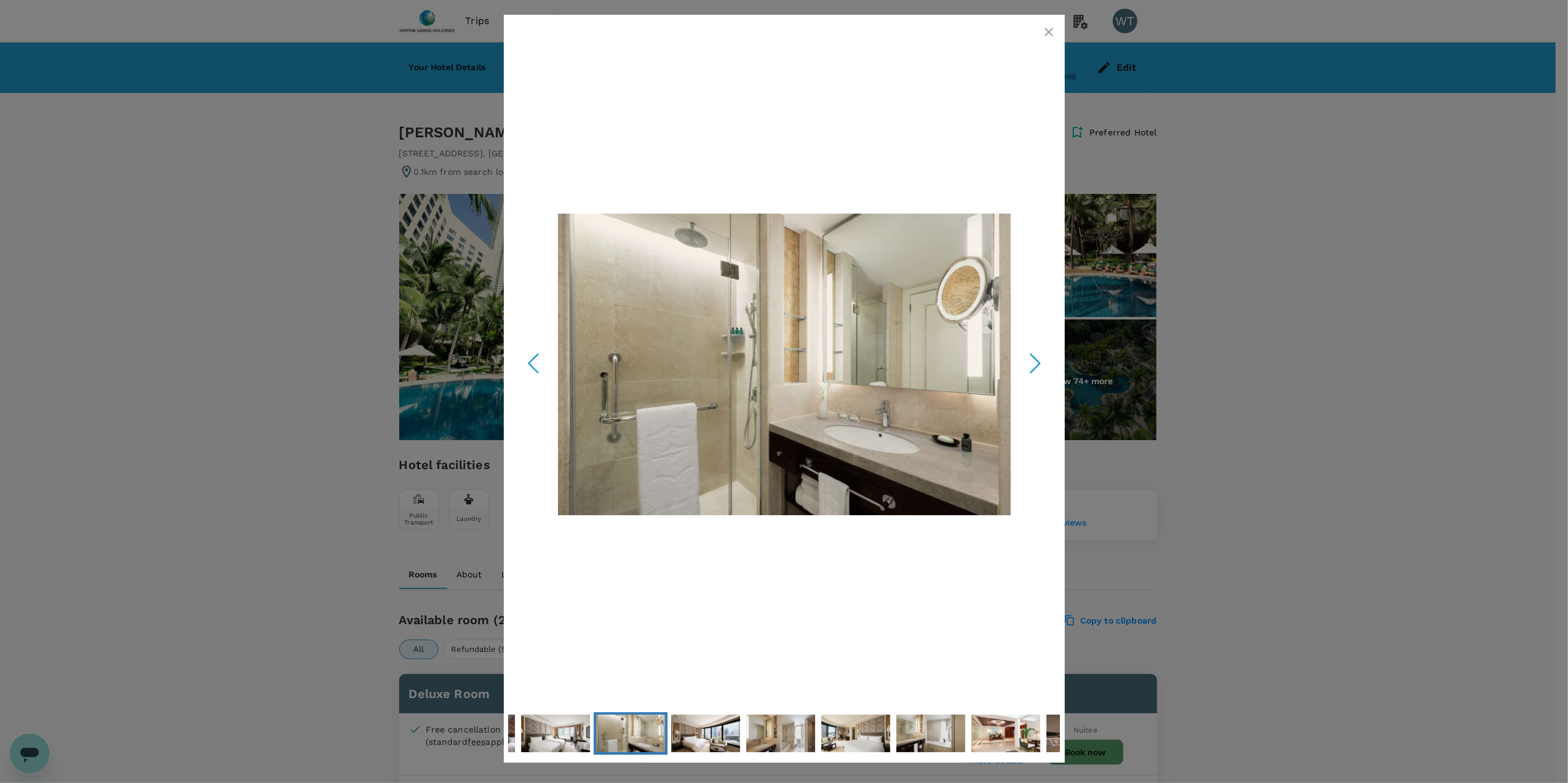
click at [1034, 361] on icon "Next Slide" at bounding box center [1036, 364] width 37 height 37
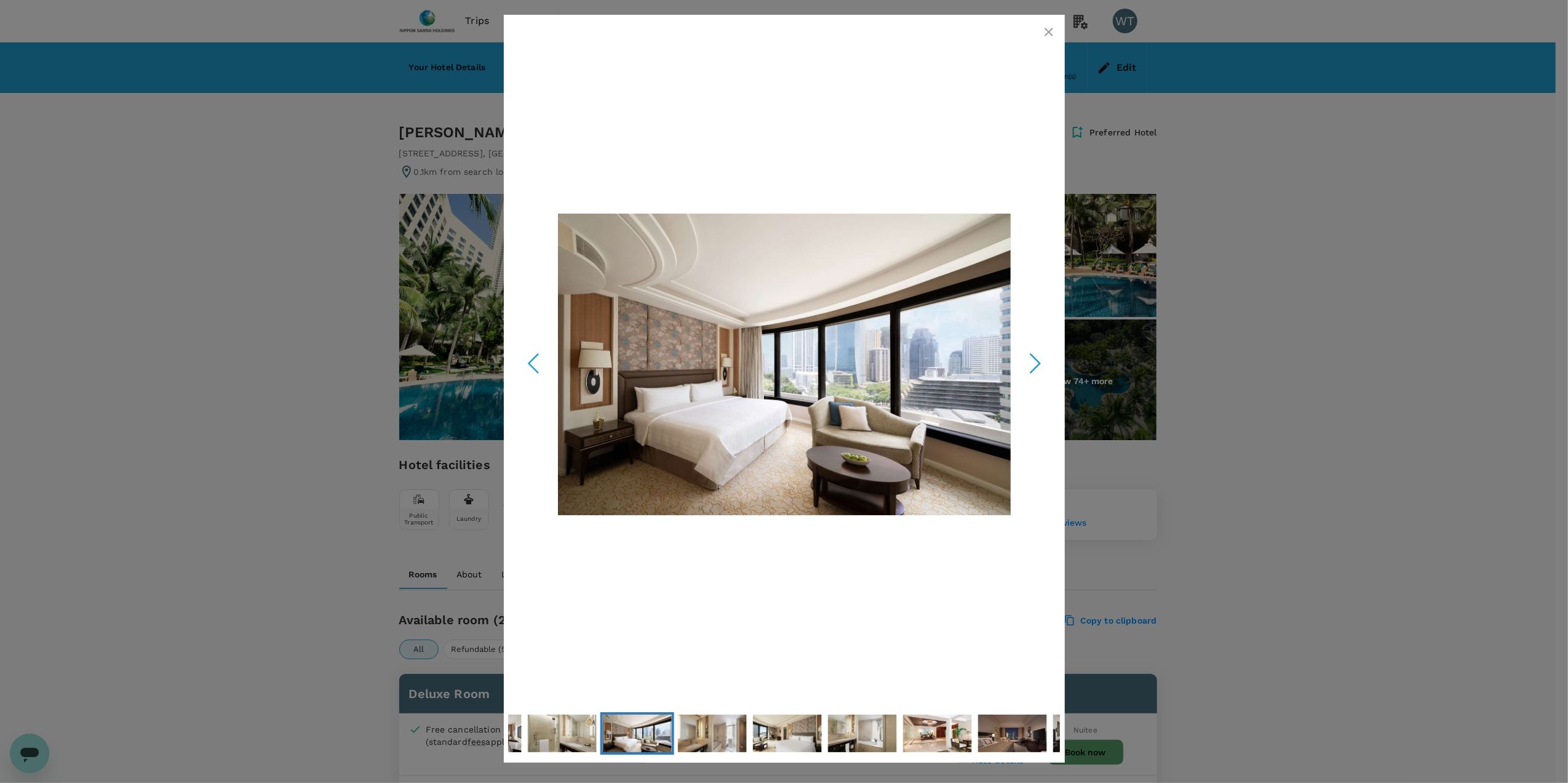
click at [1034, 361] on icon "Next Slide" at bounding box center [1036, 364] width 37 height 37
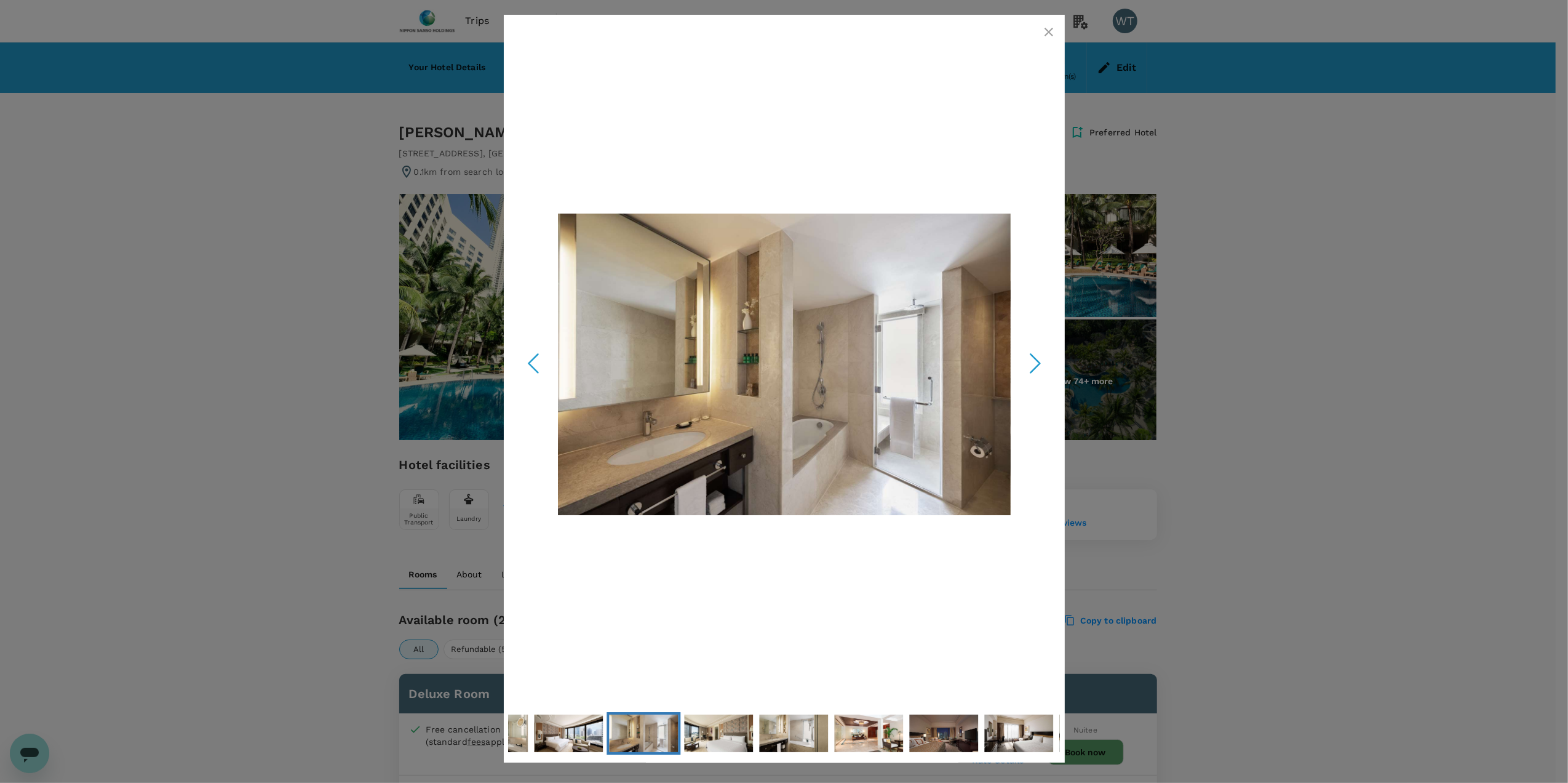
click at [1034, 361] on icon "Next Slide" at bounding box center [1036, 364] width 37 height 37
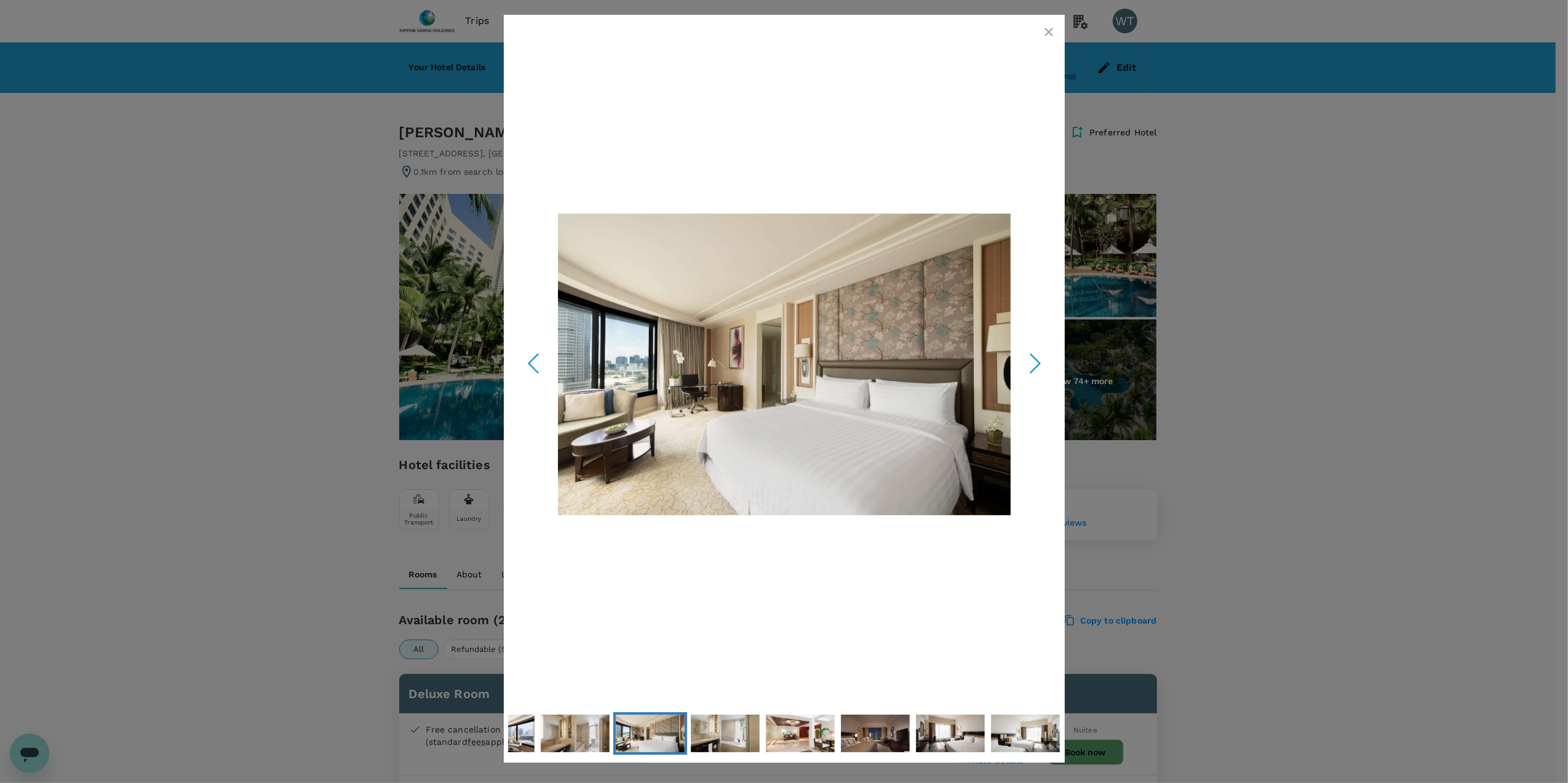
click at [1034, 361] on icon "Next Slide" at bounding box center [1036, 364] width 37 height 37
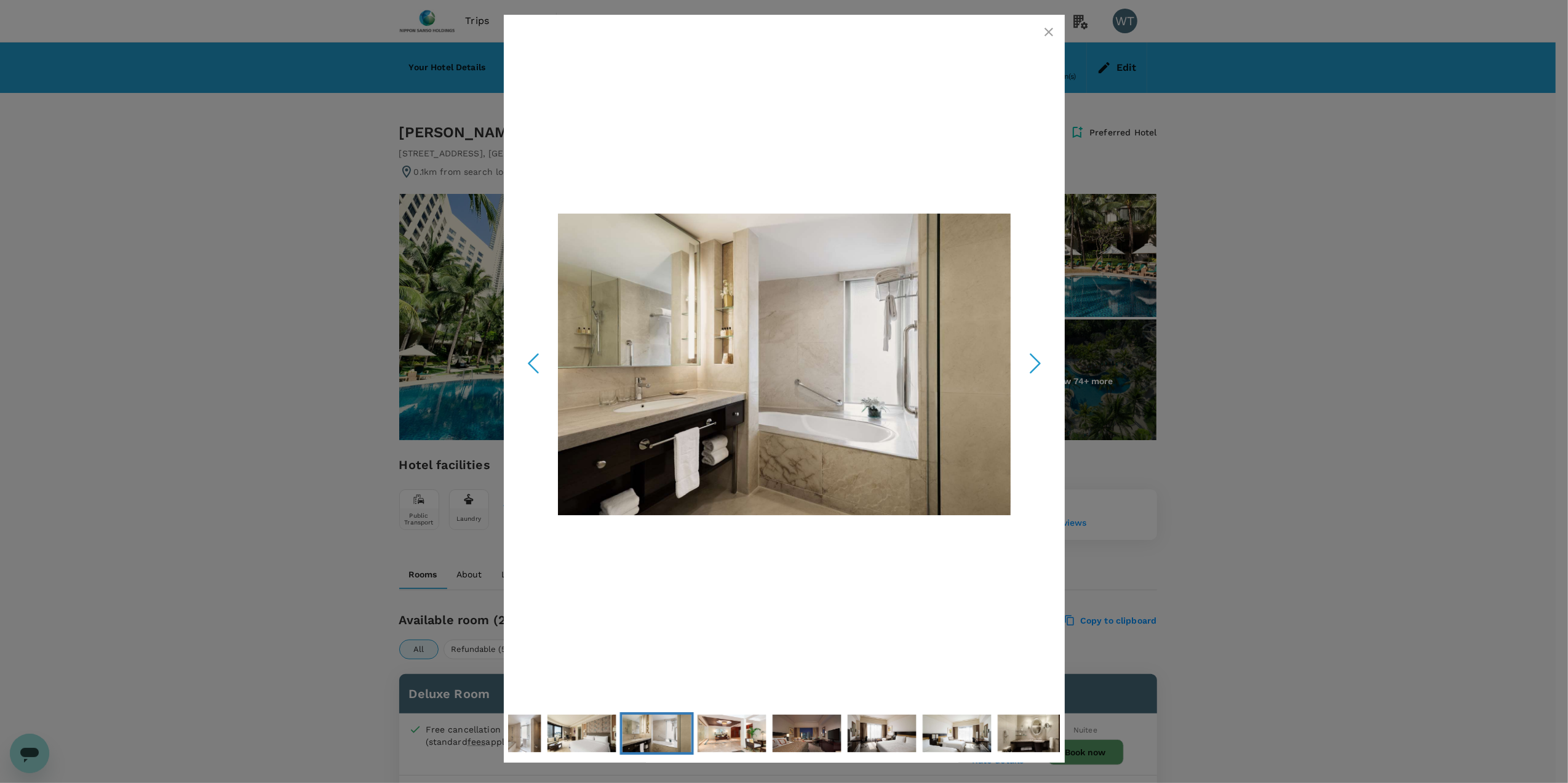
click at [1034, 361] on icon "Next Slide" at bounding box center [1036, 364] width 37 height 37
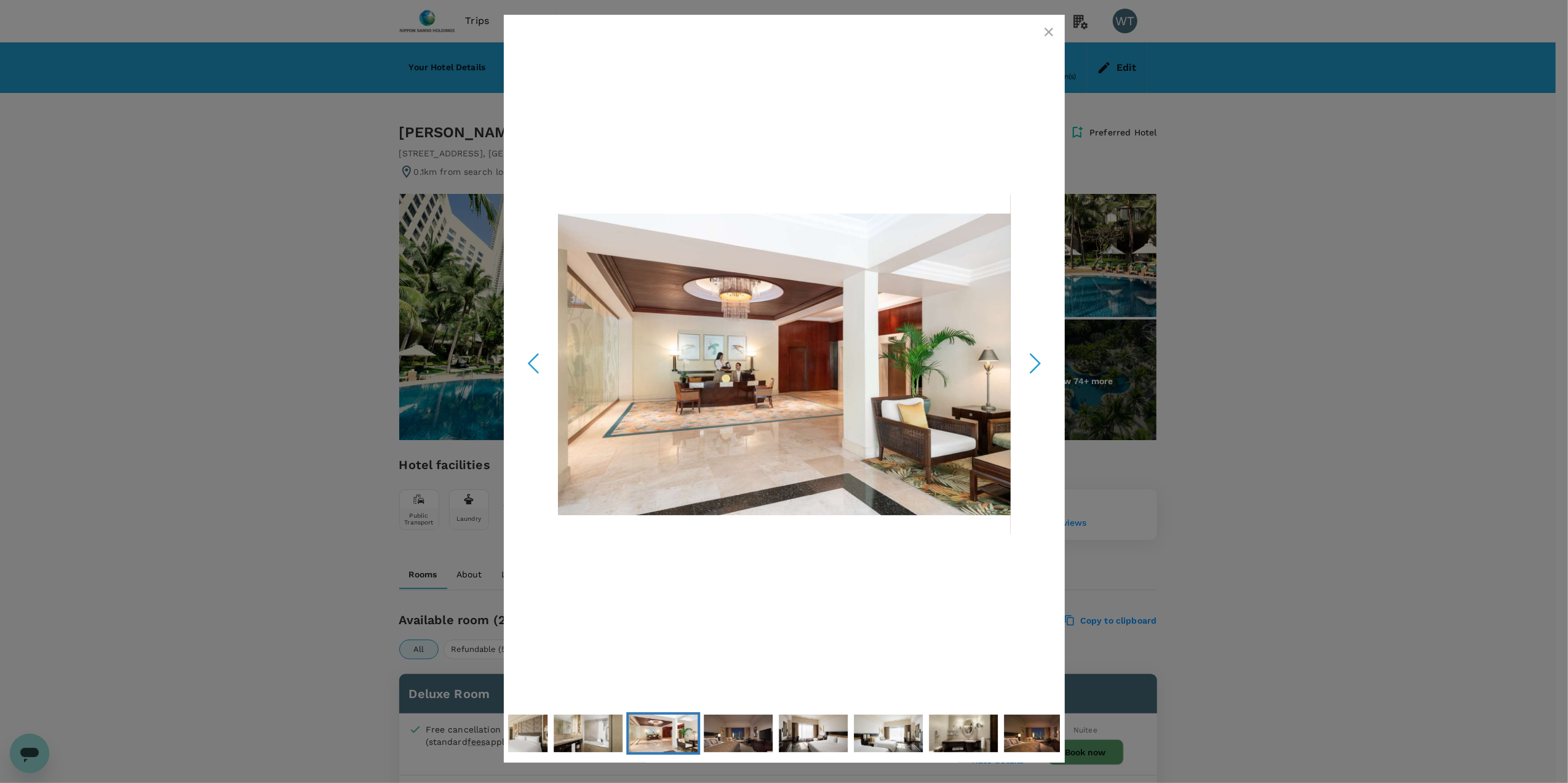
click at [1034, 361] on icon "Next Slide" at bounding box center [1036, 364] width 37 height 37
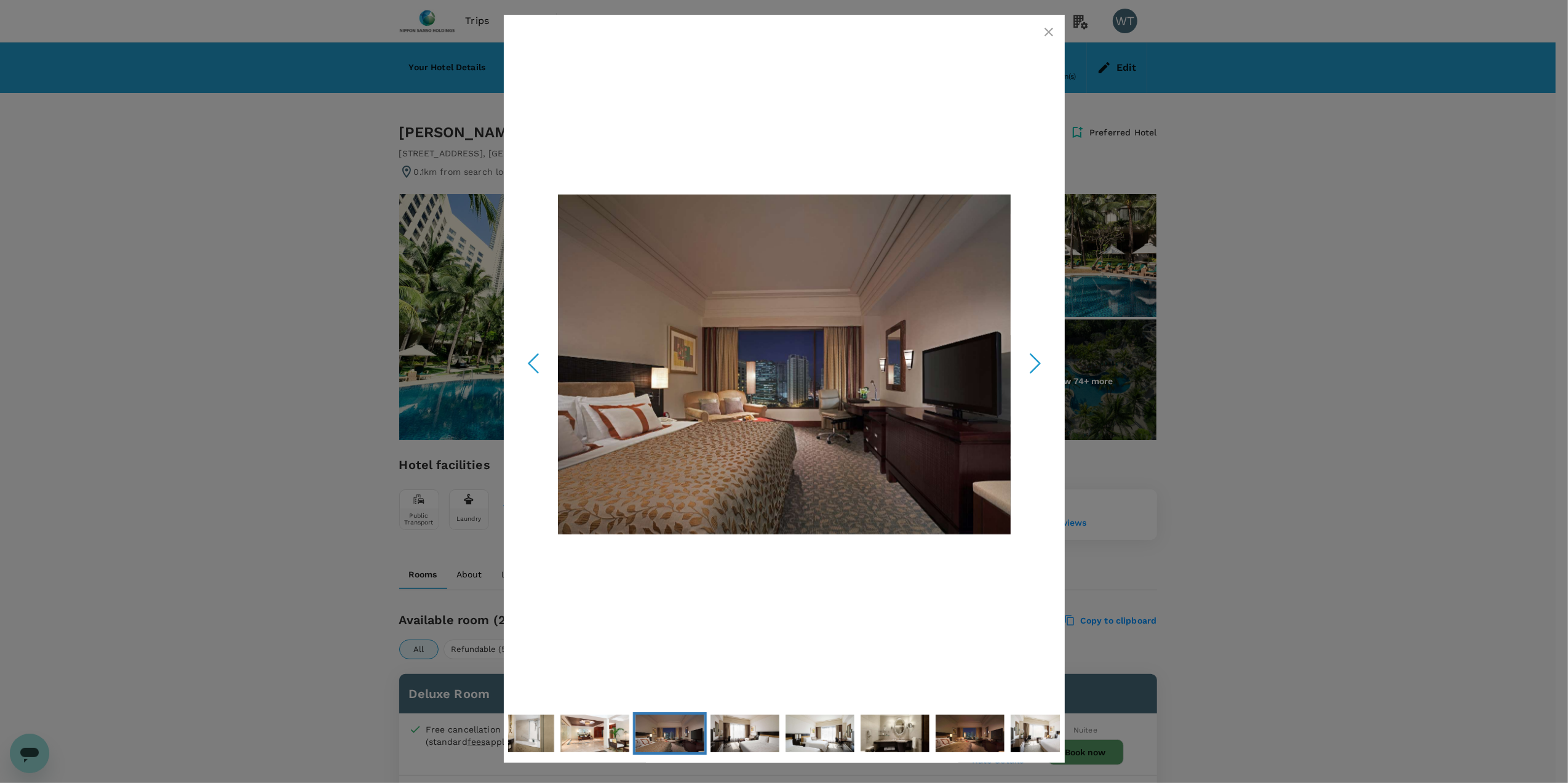
click at [1034, 361] on icon "Next Slide" at bounding box center [1036, 364] width 37 height 37
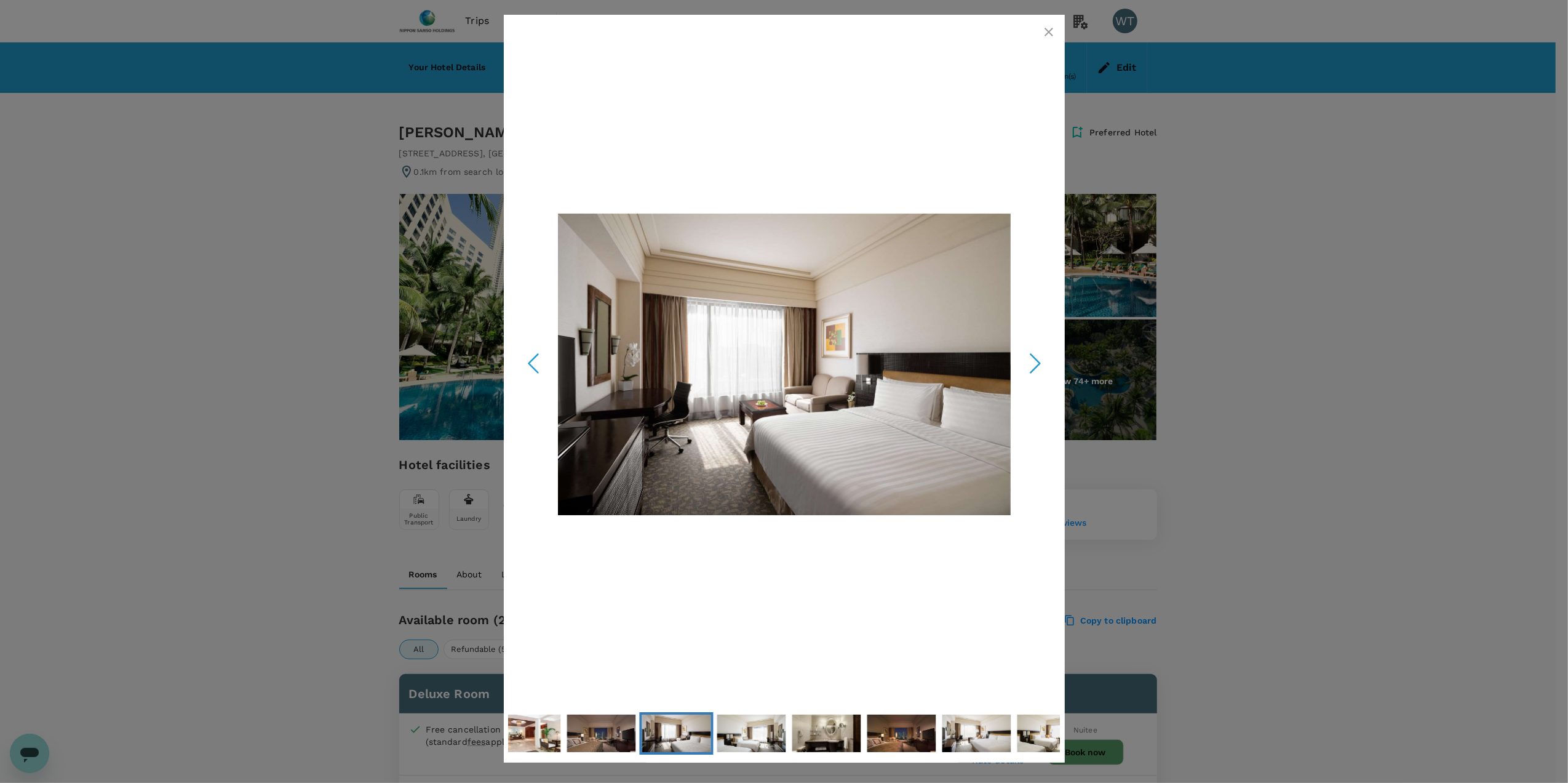
click at [1034, 361] on icon "Next Slide" at bounding box center [1036, 364] width 37 height 37
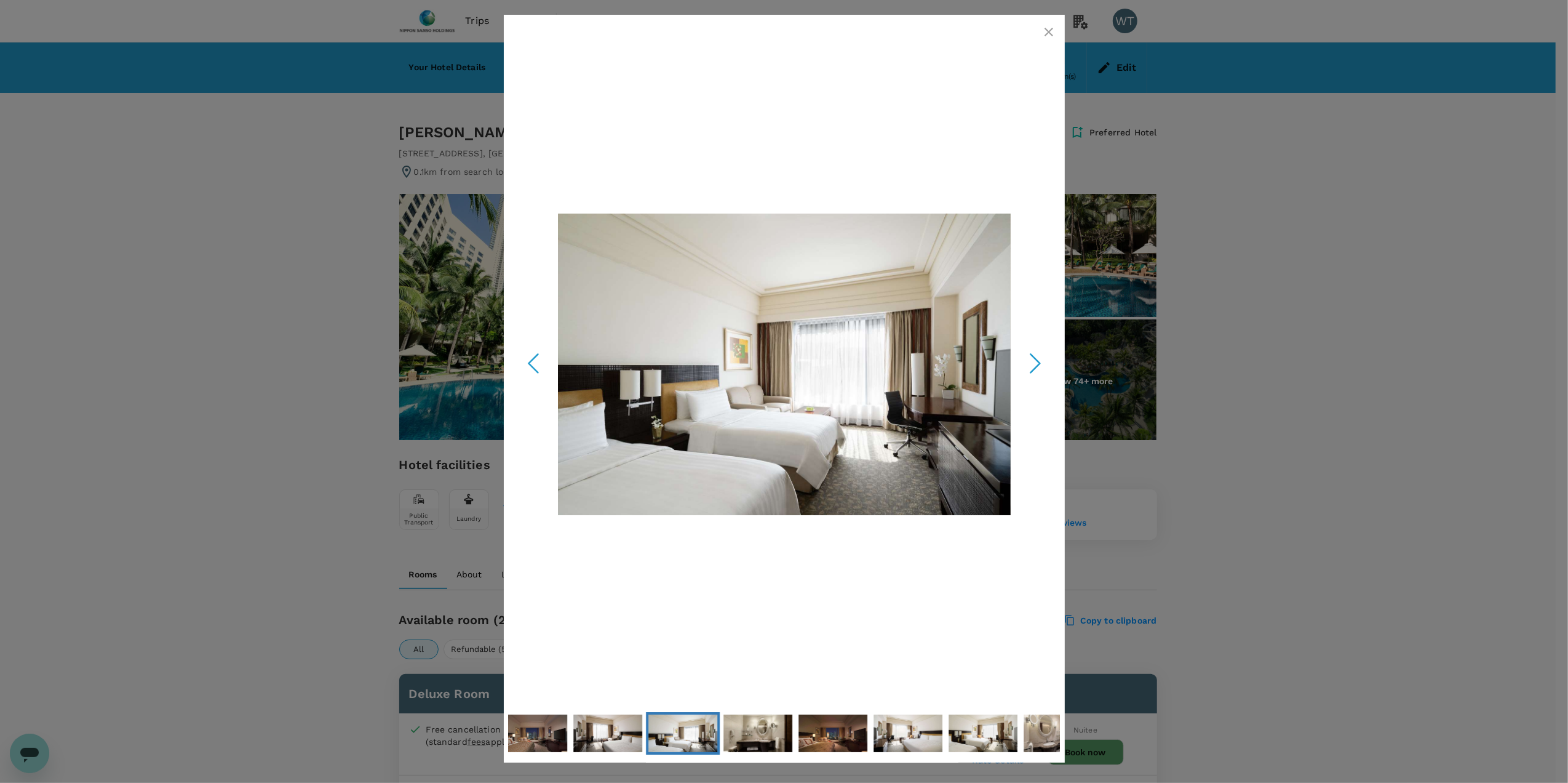
click at [1034, 361] on icon "Next Slide" at bounding box center [1036, 364] width 37 height 37
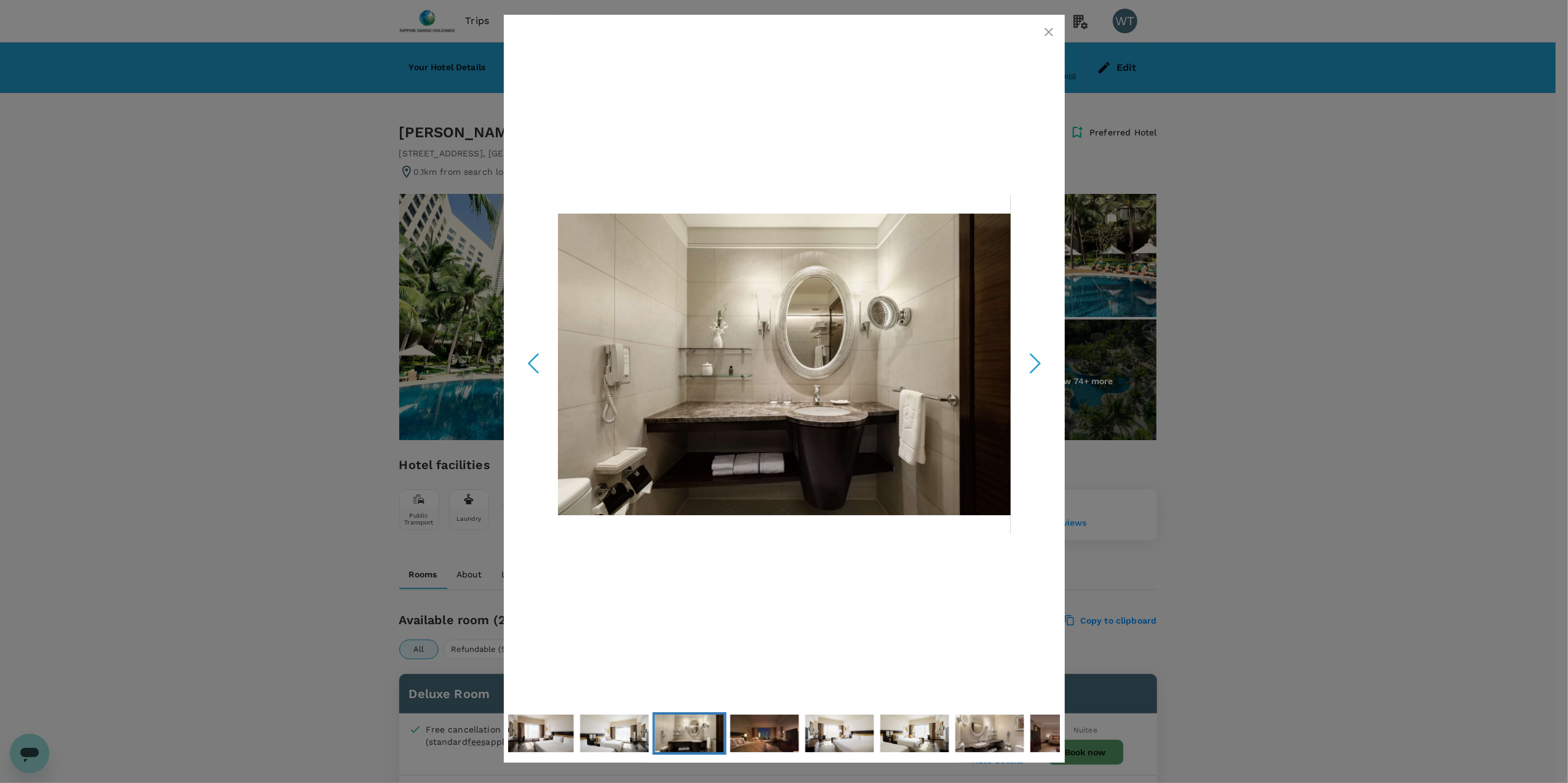
click at [1034, 361] on icon "Next Slide" at bounding box center [1036, 364] width 37 height 37
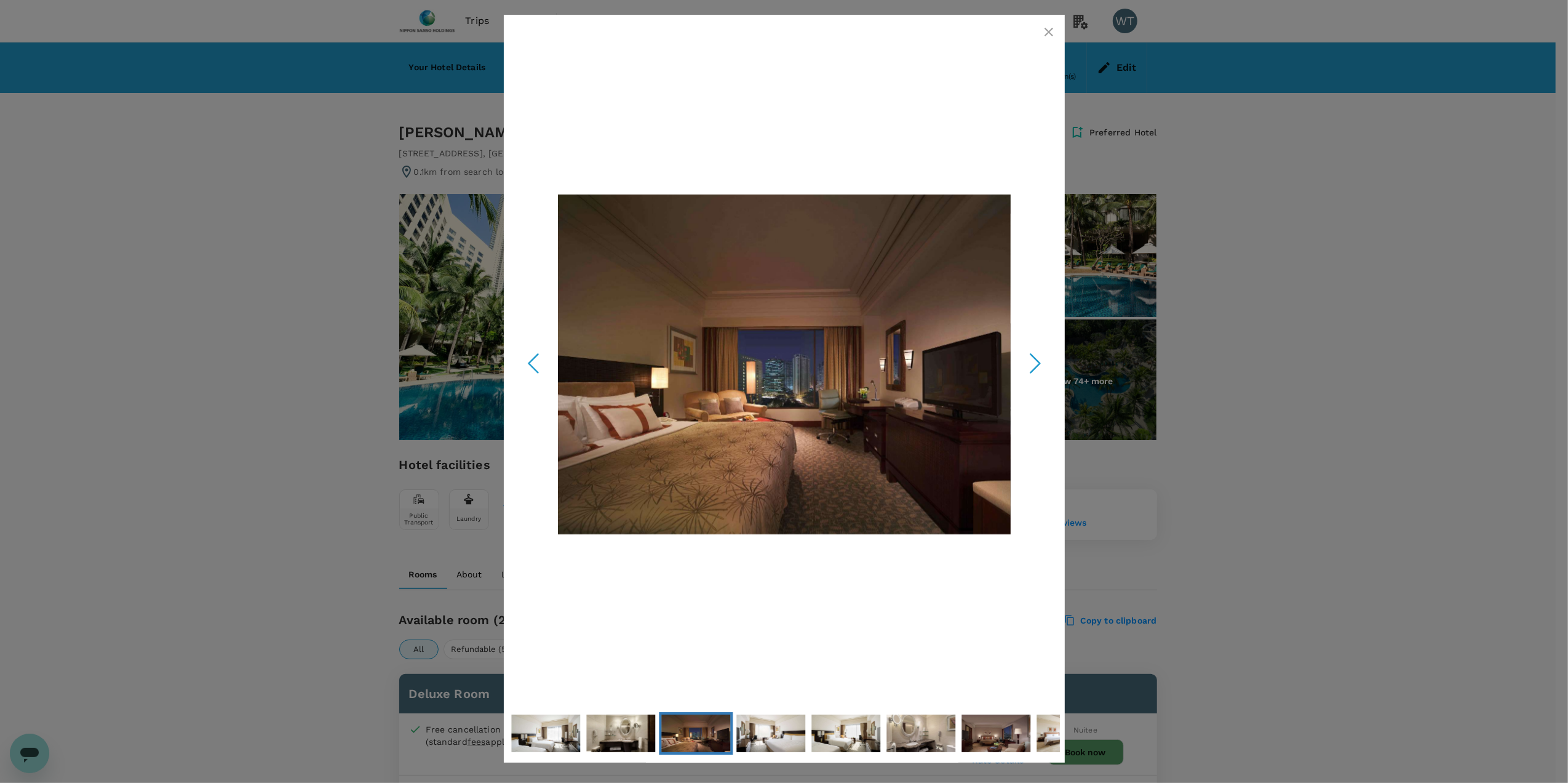
click at [1034, 361] on icon "Next Slide" at bounding box center [1036, 364] width 37 height 37
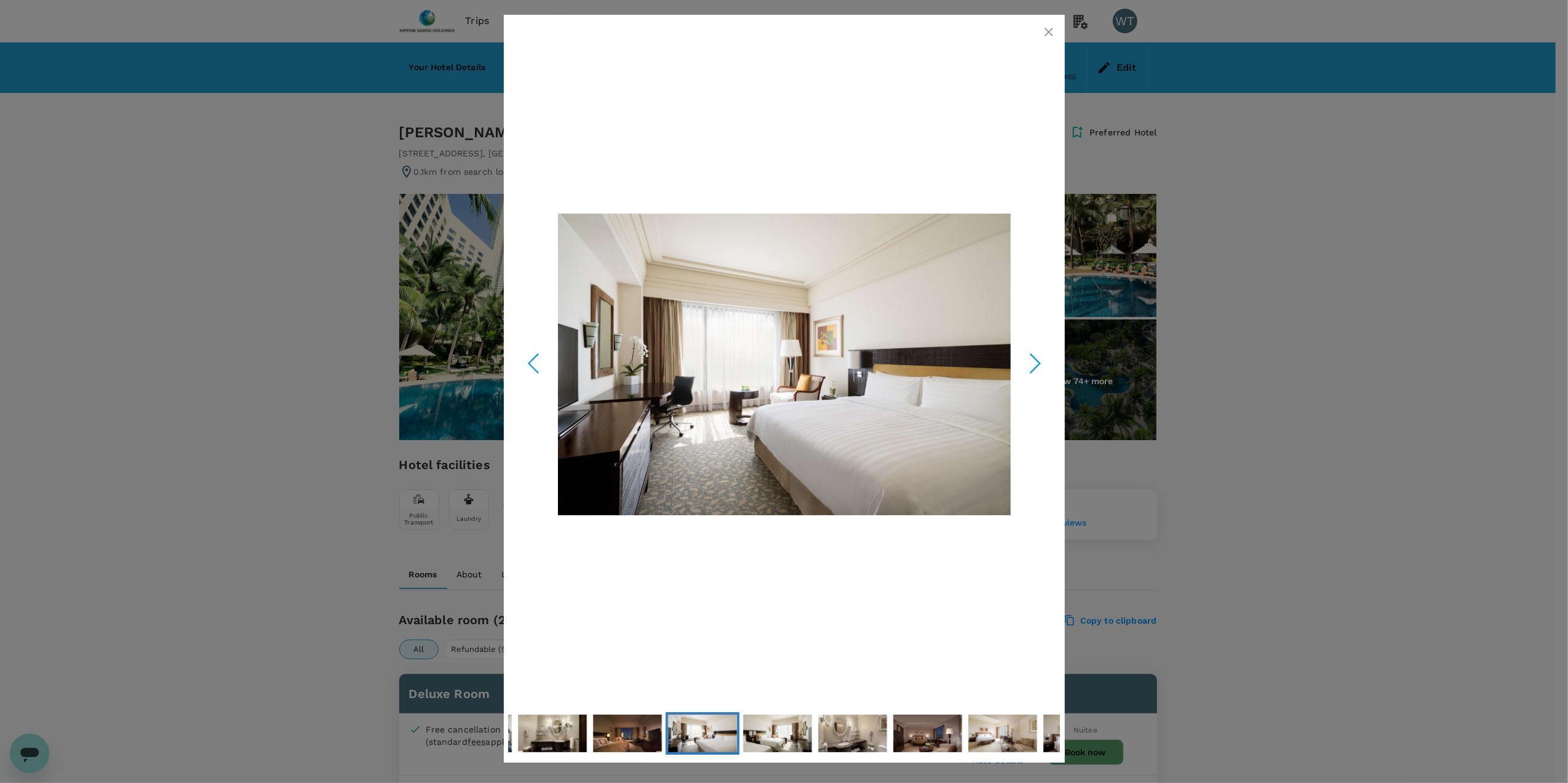
click at [1034, 361] on icon "Next Slide" at bounding box center [1036, 364] width 37 height 37
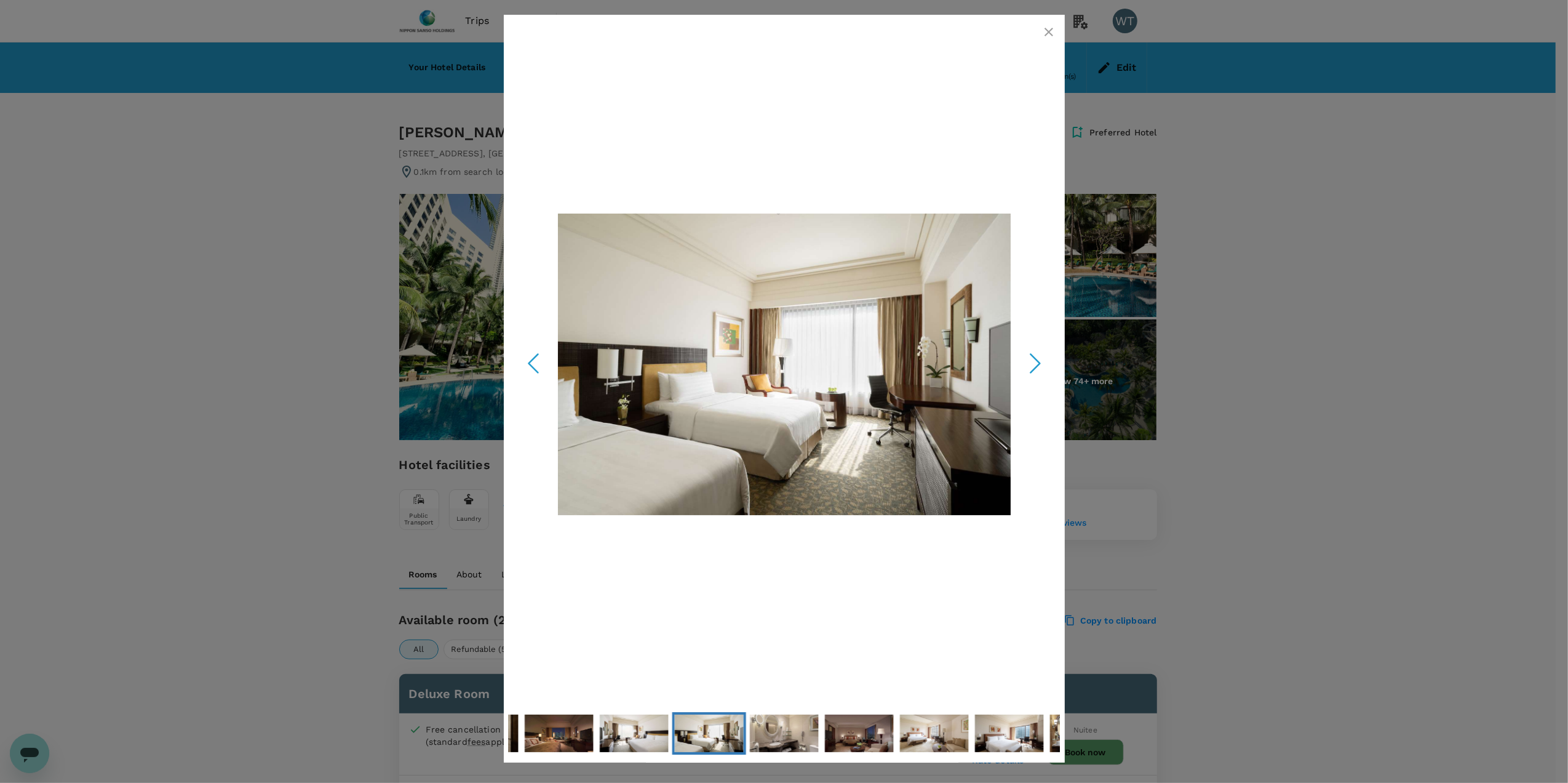
click at [1034, 361] on icon "Next Slide" at bounding box center [1036, 364] width 37 height 37
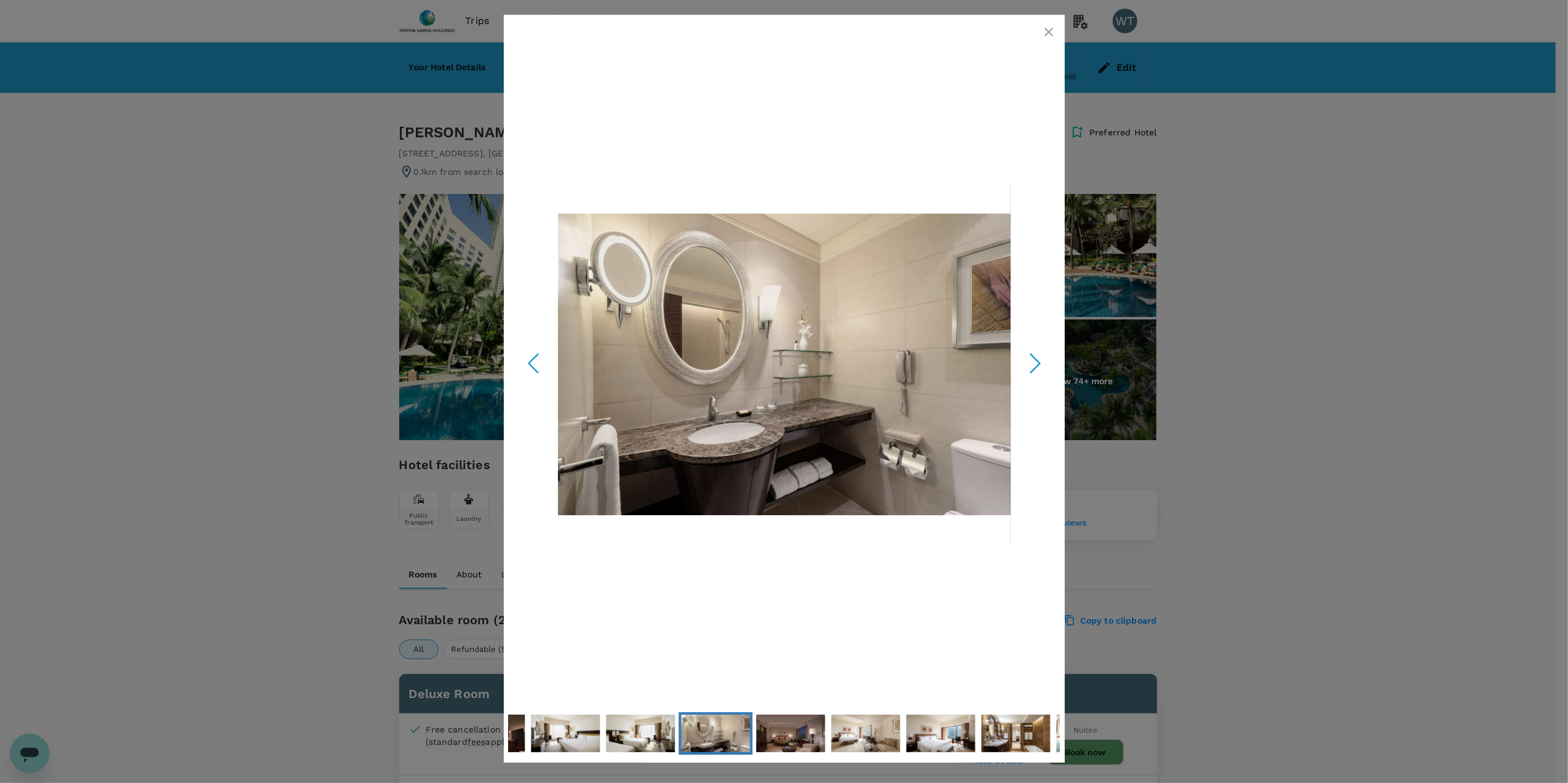
click at [1034, 361] on icon "Next Slide" at bounding box center [1036, 364] width 37 height 37
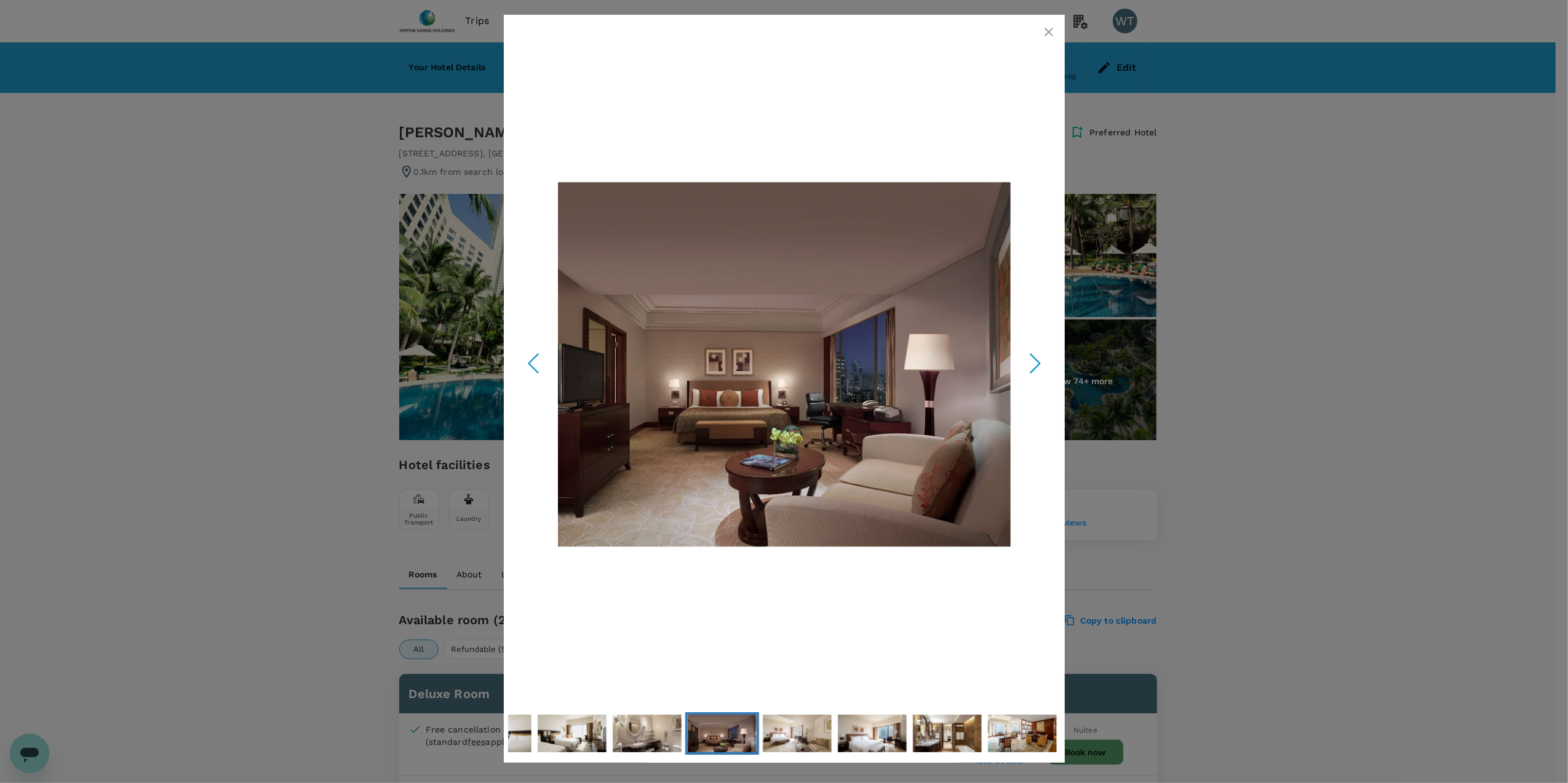
drag, startPoint x: 1051, startPoint y: 28, endPoint x: 1044, endPoint y: 25, distance: 7.6
click at [1046, 28] on icon "button" at bounding box center [1049, 32] width 15 height 15
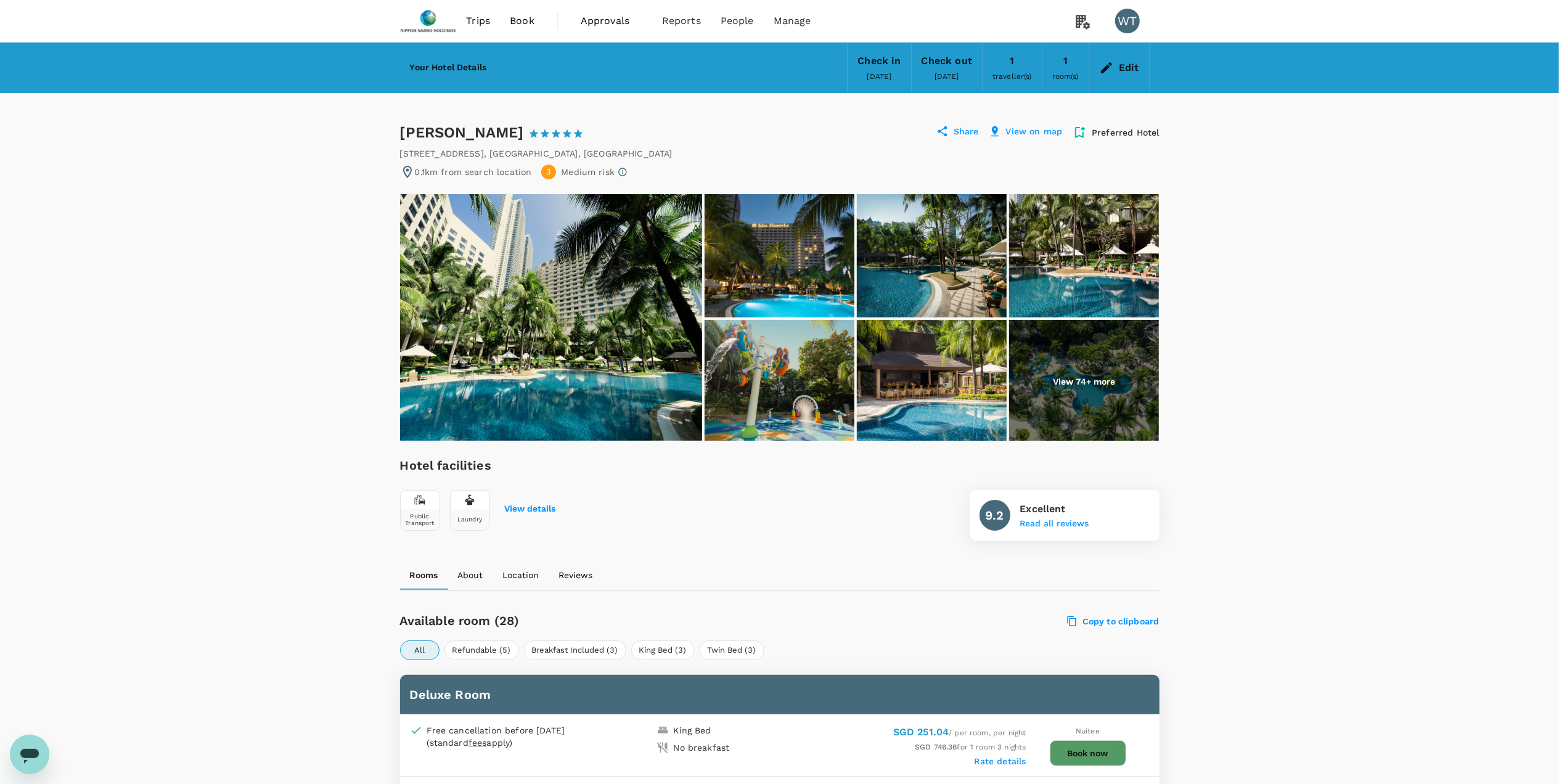
click at [1089, 380] on p "View 74+ more" at bounding box center [1084, 381] width 63 height 12
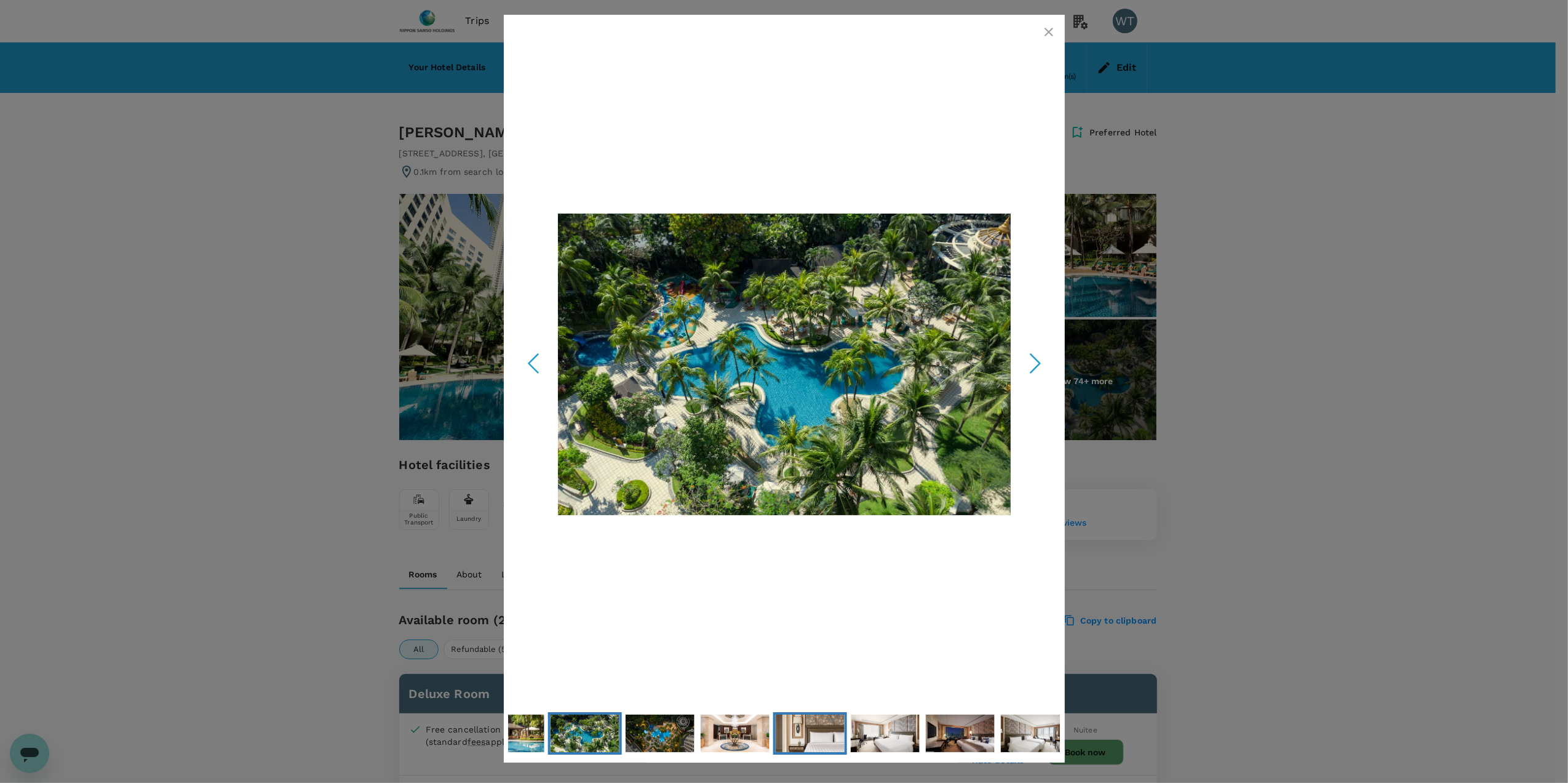
click at [830, 747] on img "Go to Slide 10" at bounding box center [809, 733] width 69 height 46
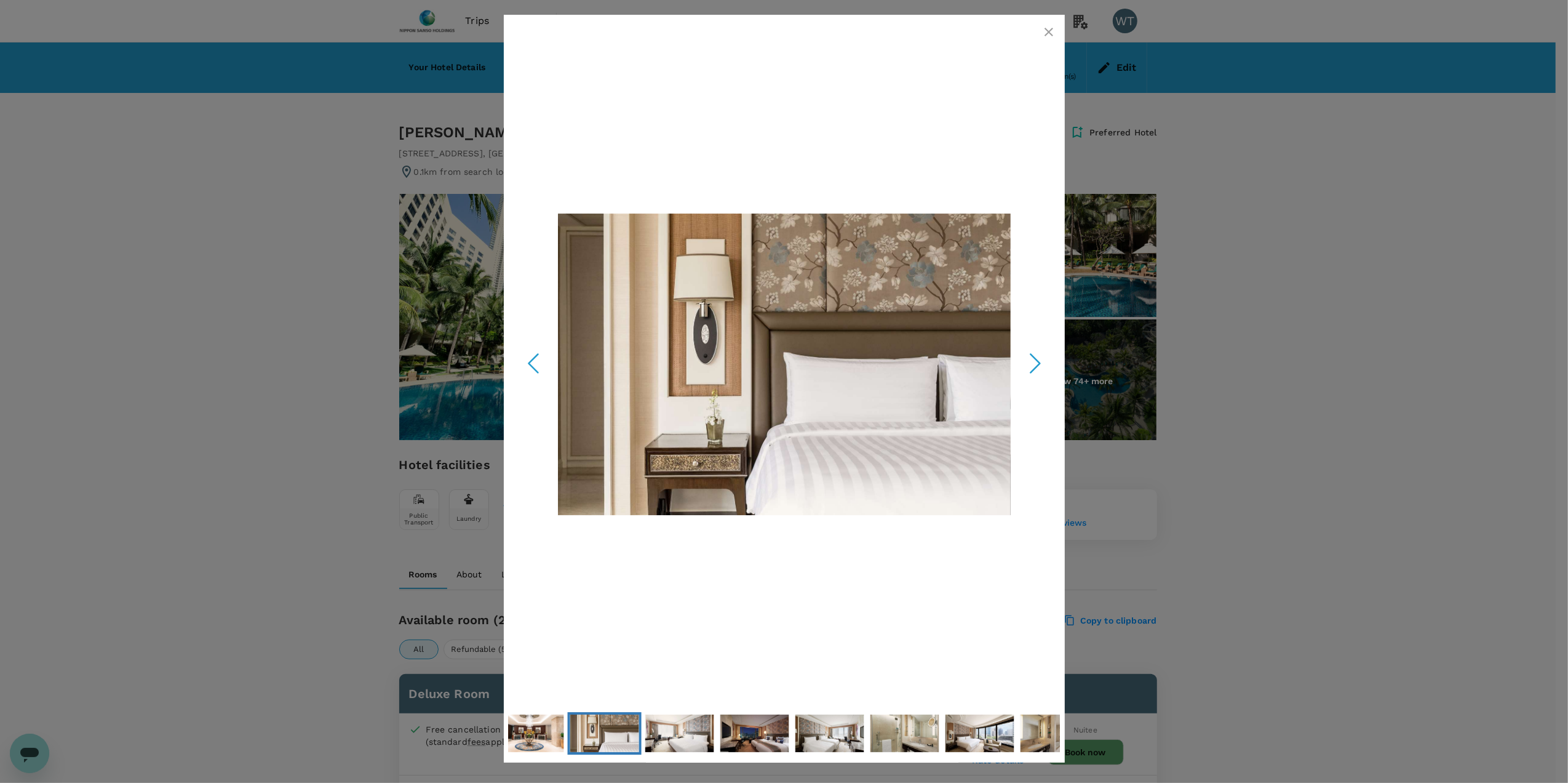
click at [1030, 368] on icon "Next Slide" at bounding box center [1036, 364] width 37 height 37
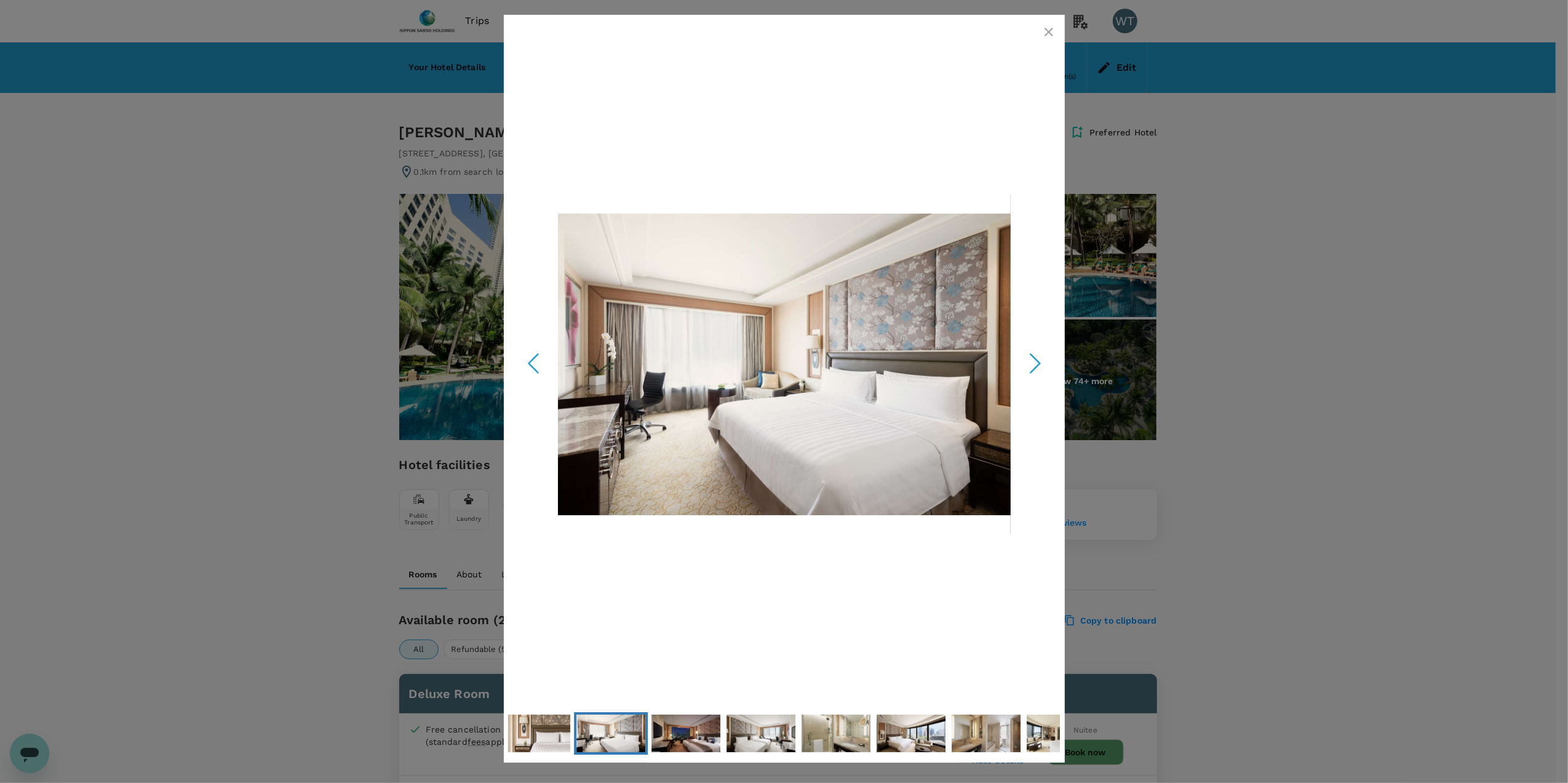
click at [1030, 368] on icon "Next Slide" at bounding box center [1036, 364] width 37 height 37
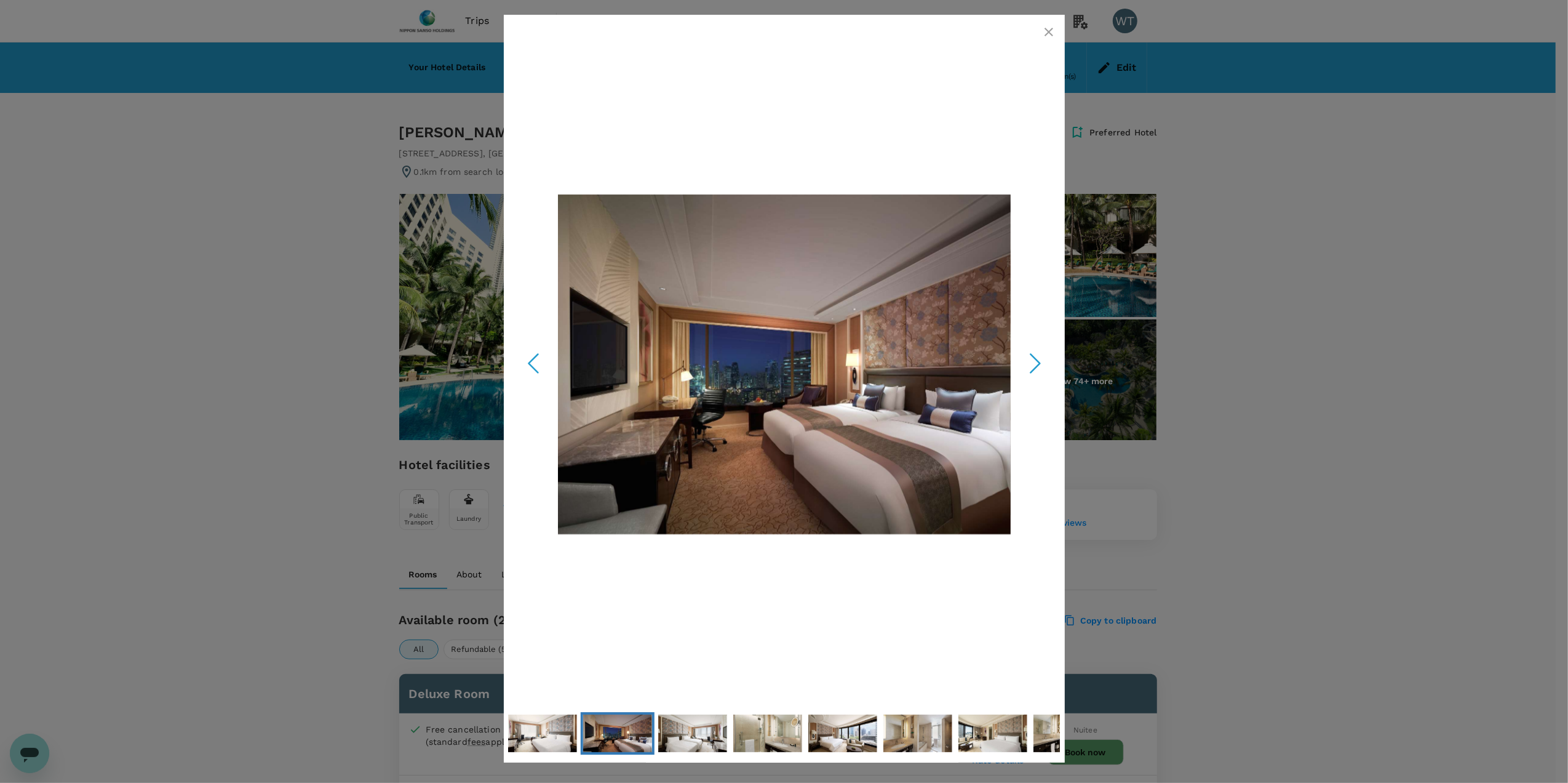
click at [1030, 368] on icon "Next Slide" at bounding box center [1036, 364] width 37 height 37
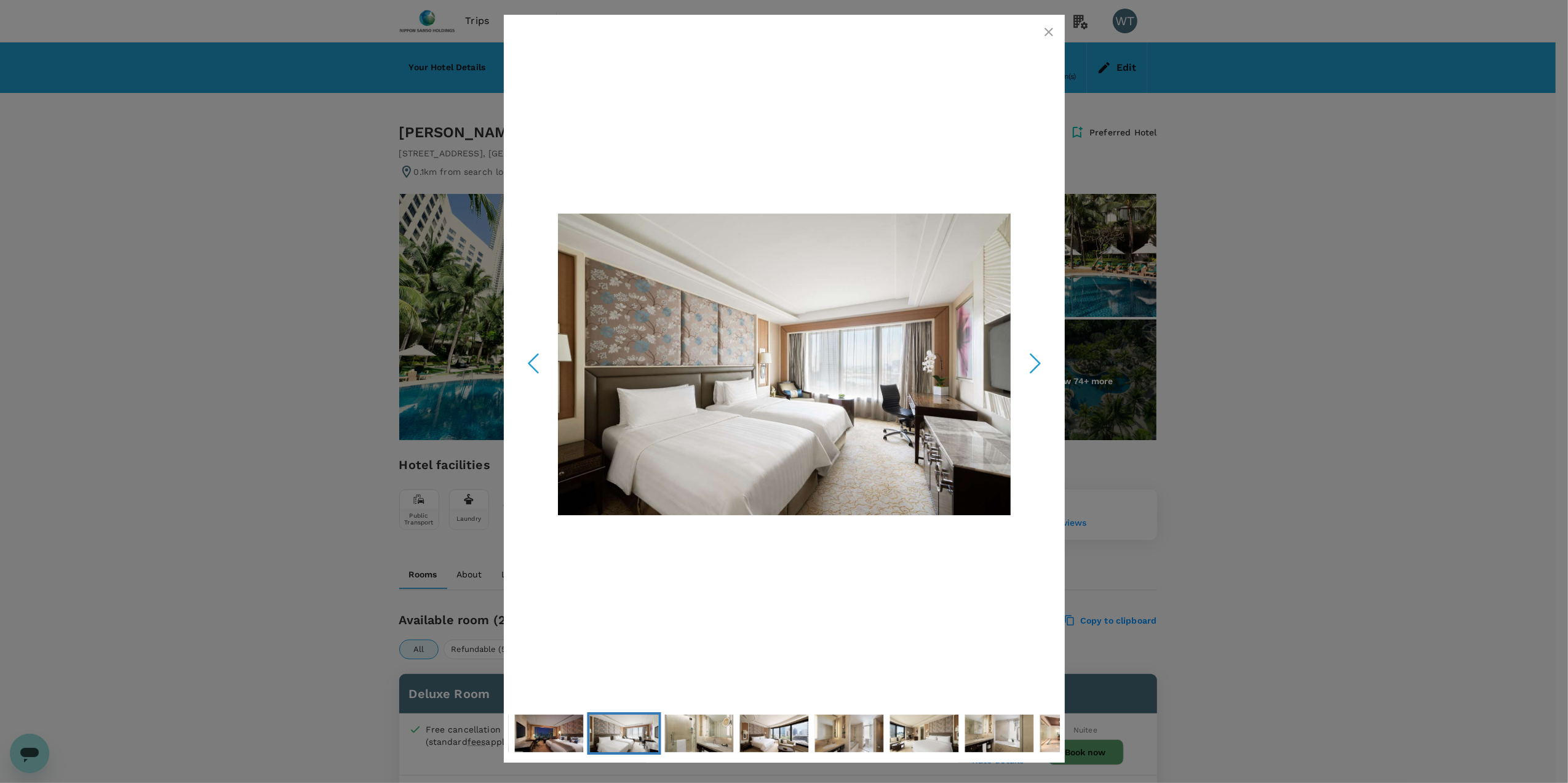
click at [1030, 368] on icon "Next Slide" at bounding box center [1036, 364] width 37 height 37
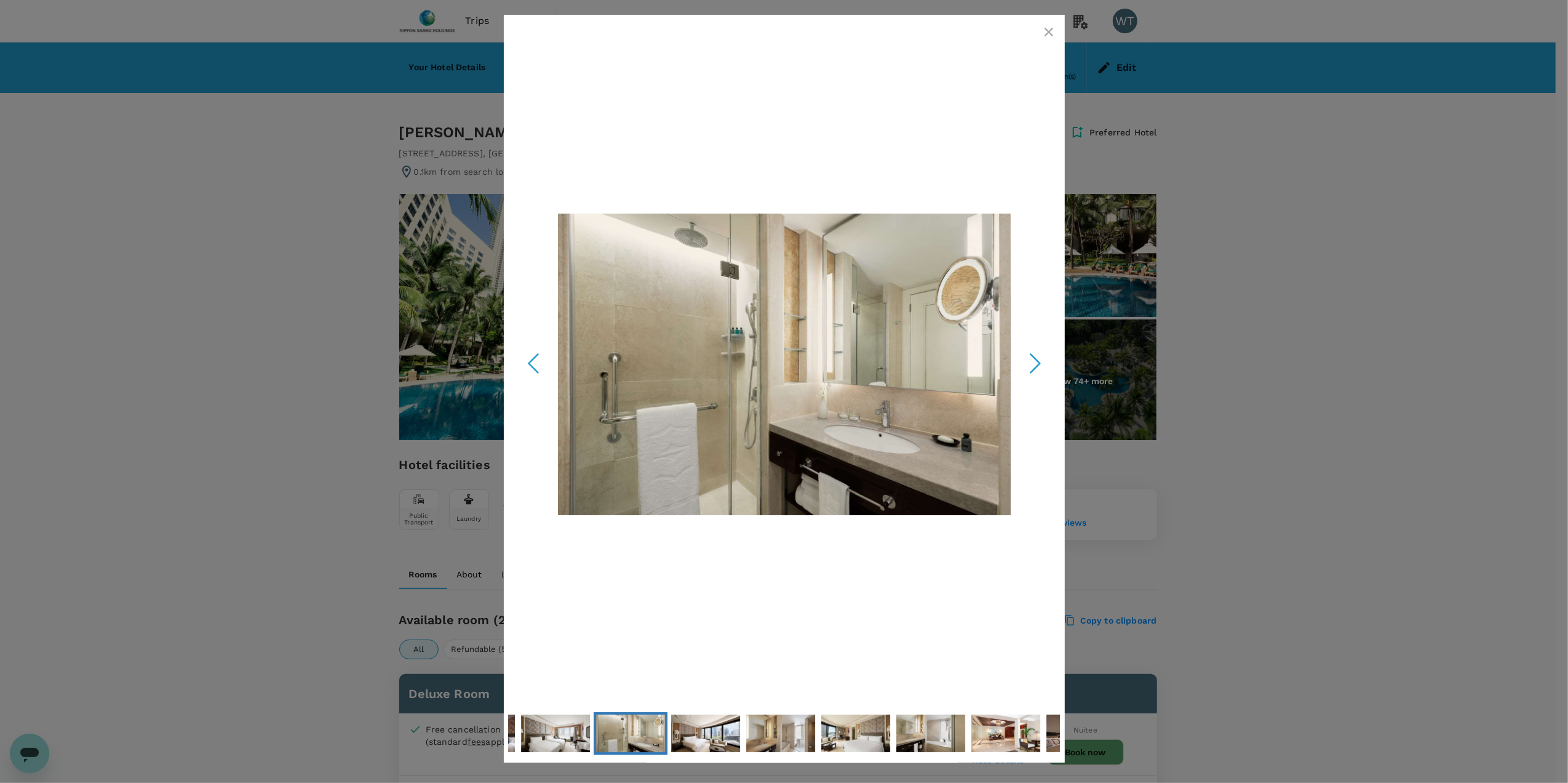
click at [1030, 368] on icon "Next Slide" at bounding box center [1036, 364] width 37 height 37
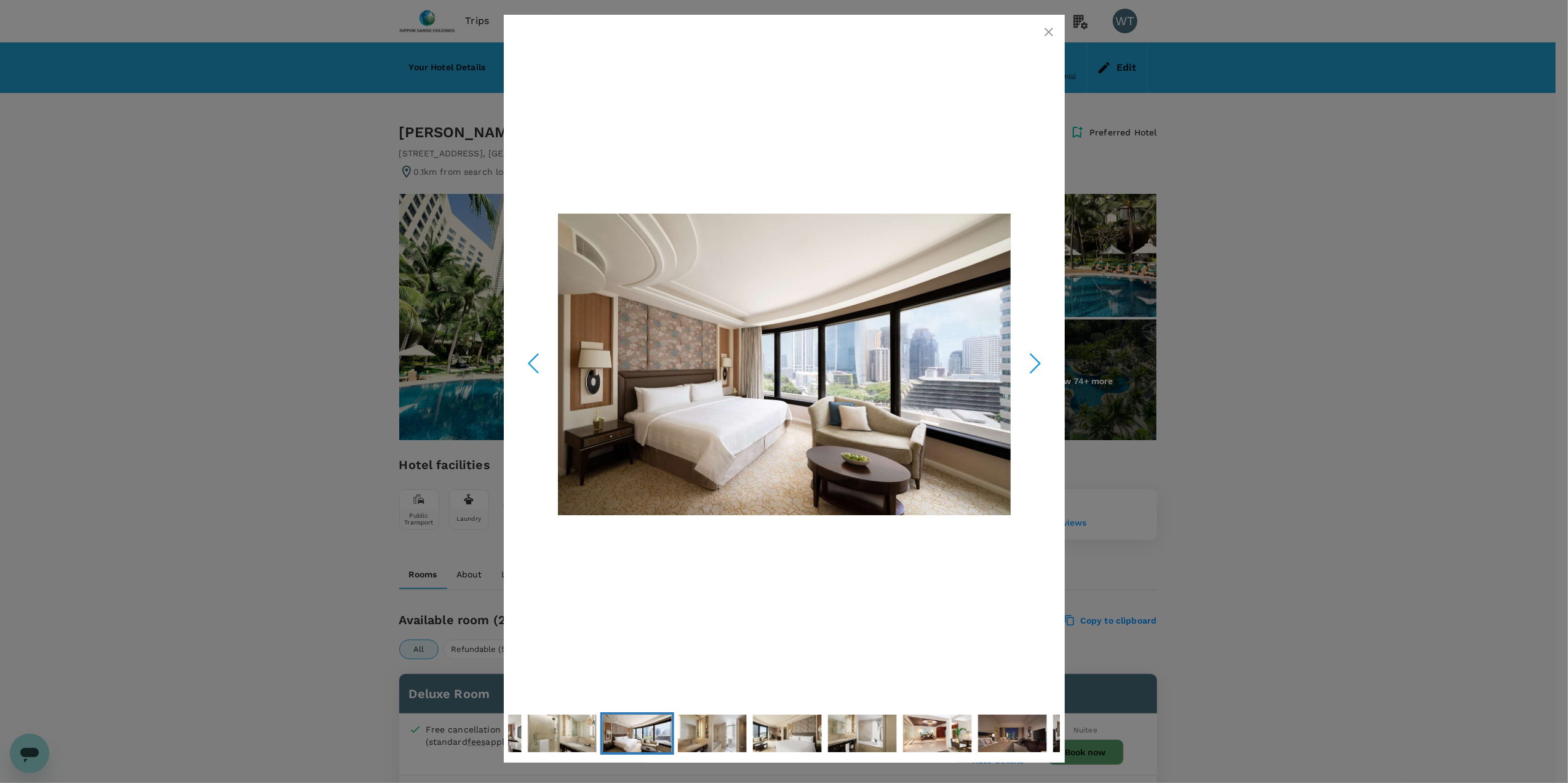
click at [1036, 369] on polyline "Next Slide" at bounding box center [1035, 364] width 9 height 18
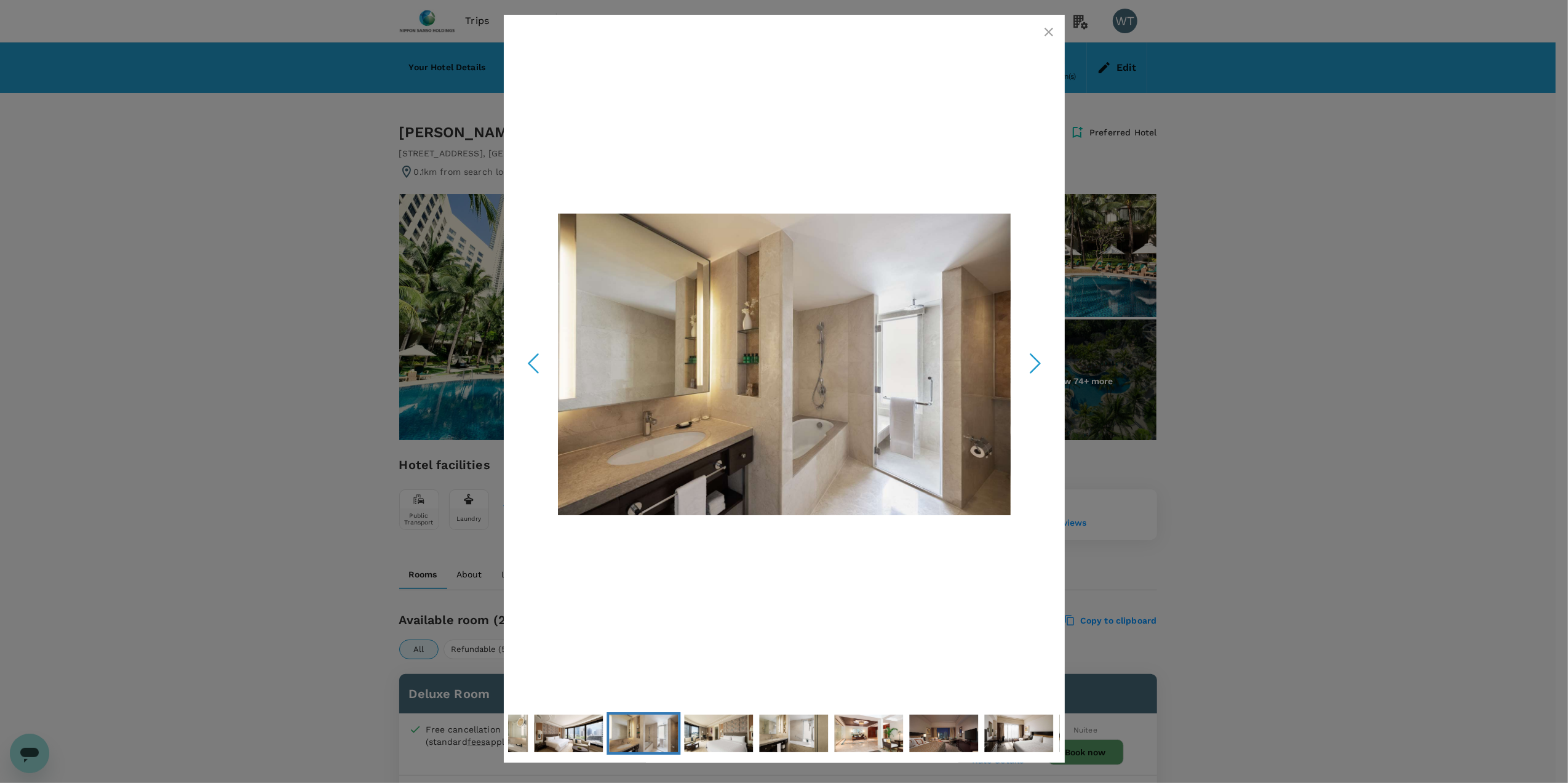
click at [1035, 367] on icon "Next Slide" at bounding box center [1036, 364] width 37 height 37
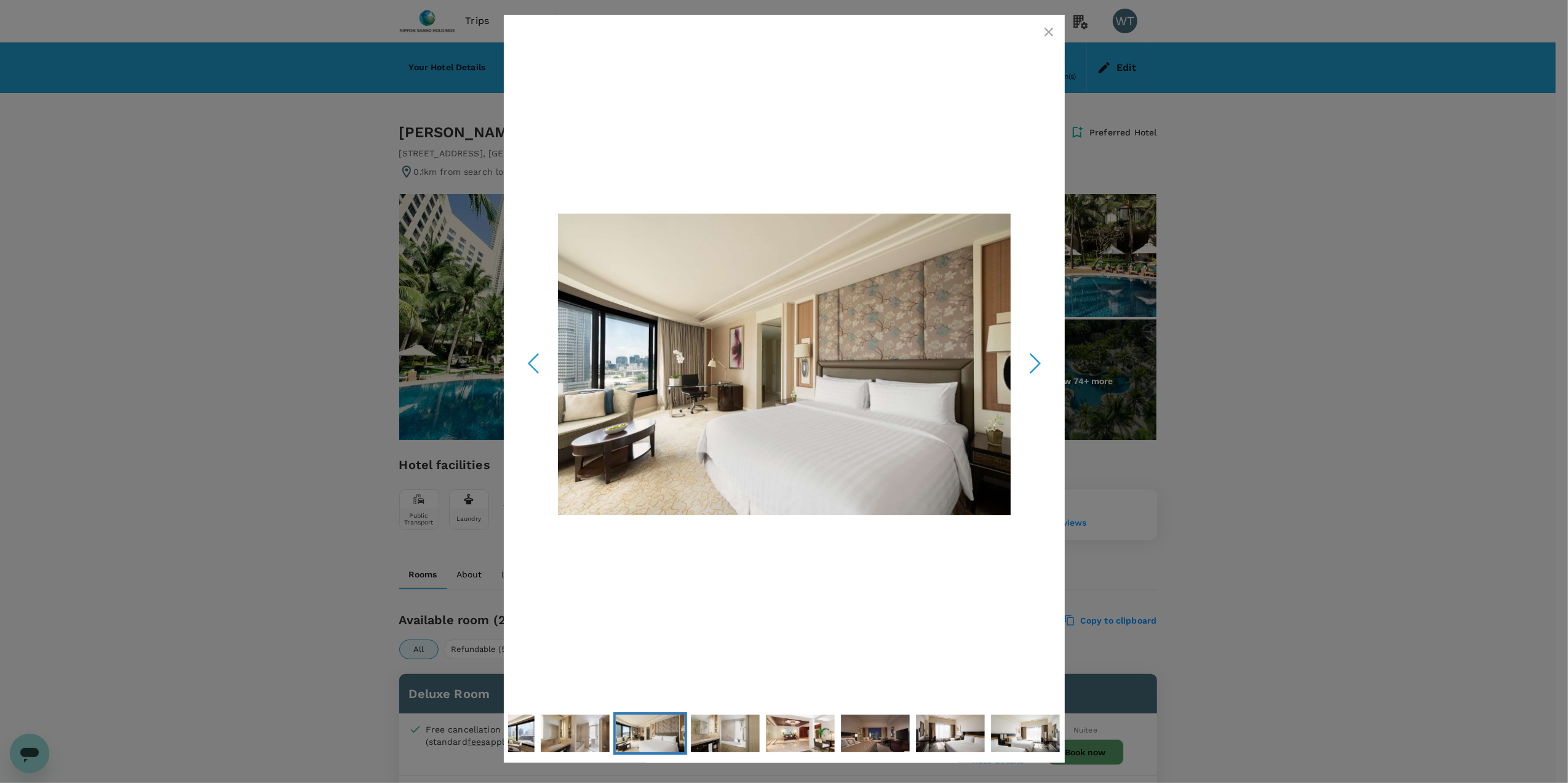
click at [1035, 367] on icon "Next Slide" at bounding box center [1036, 364] width 37 height 37
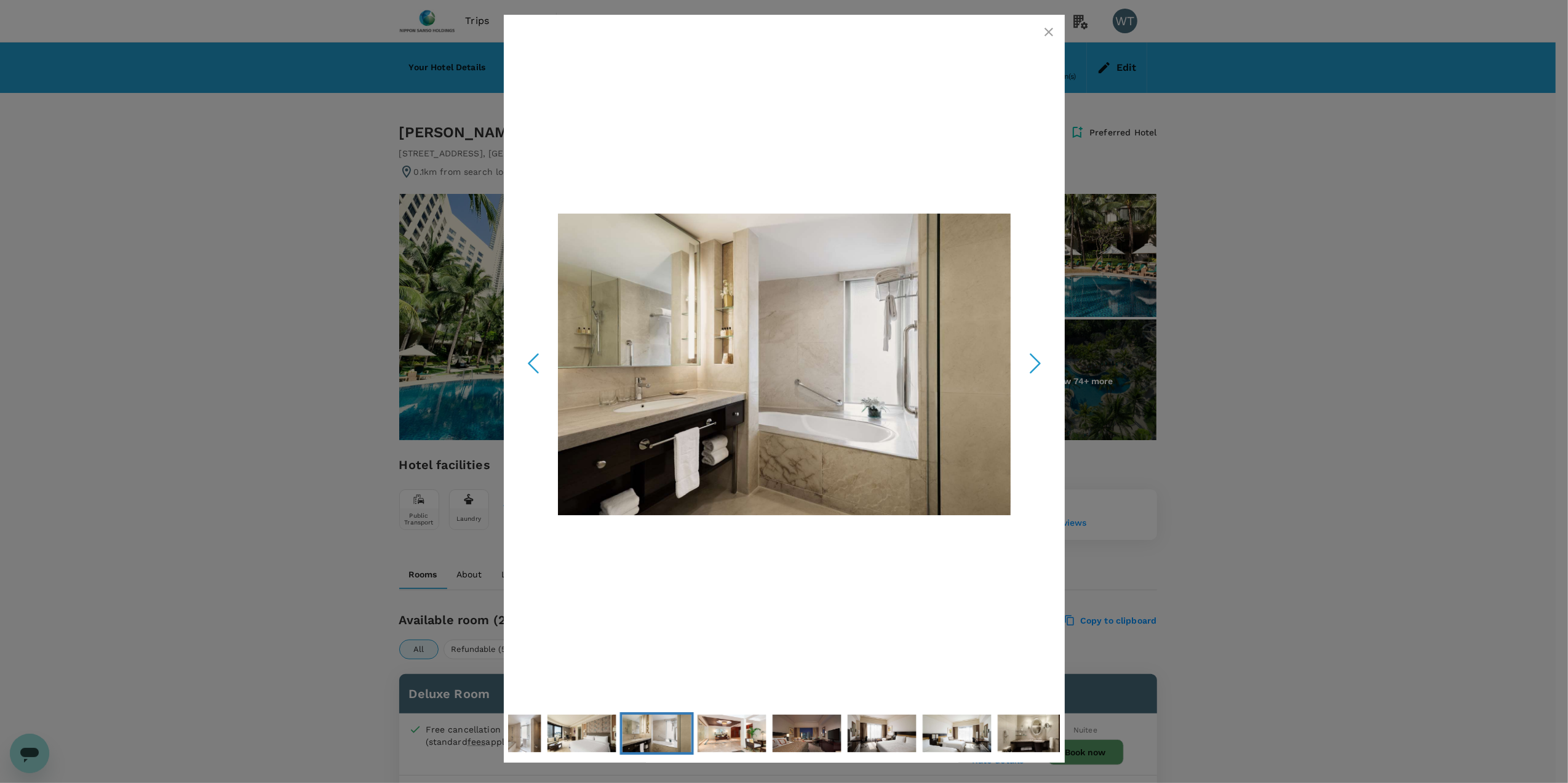
click at [1032, 363] on icon "Next Slide" at bounding box center [1036, 364] width 37 height 37
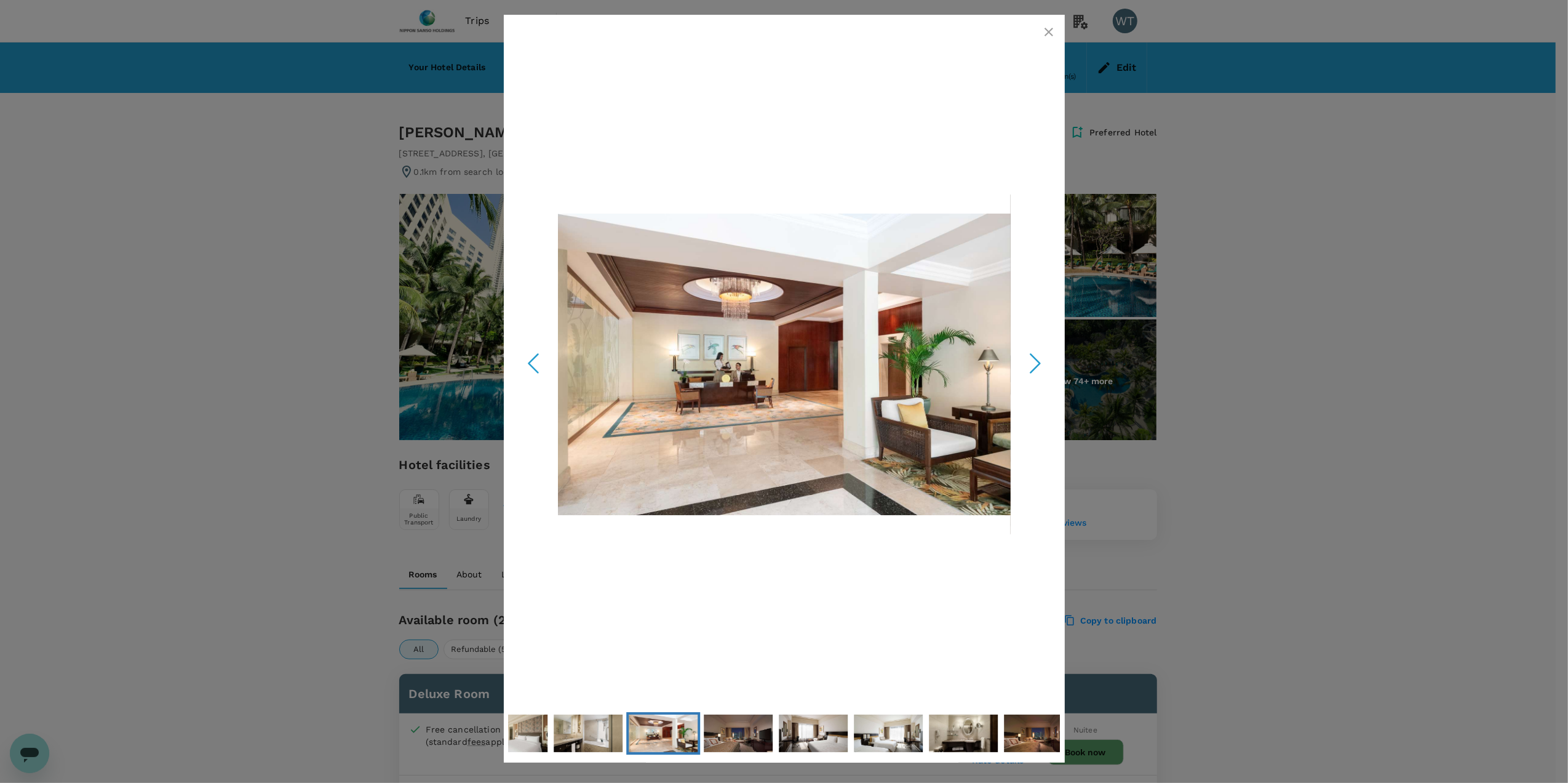
click at [1032, 363] on icon "Next Slide" at bounding box center [1036, 364] width 37 height 37
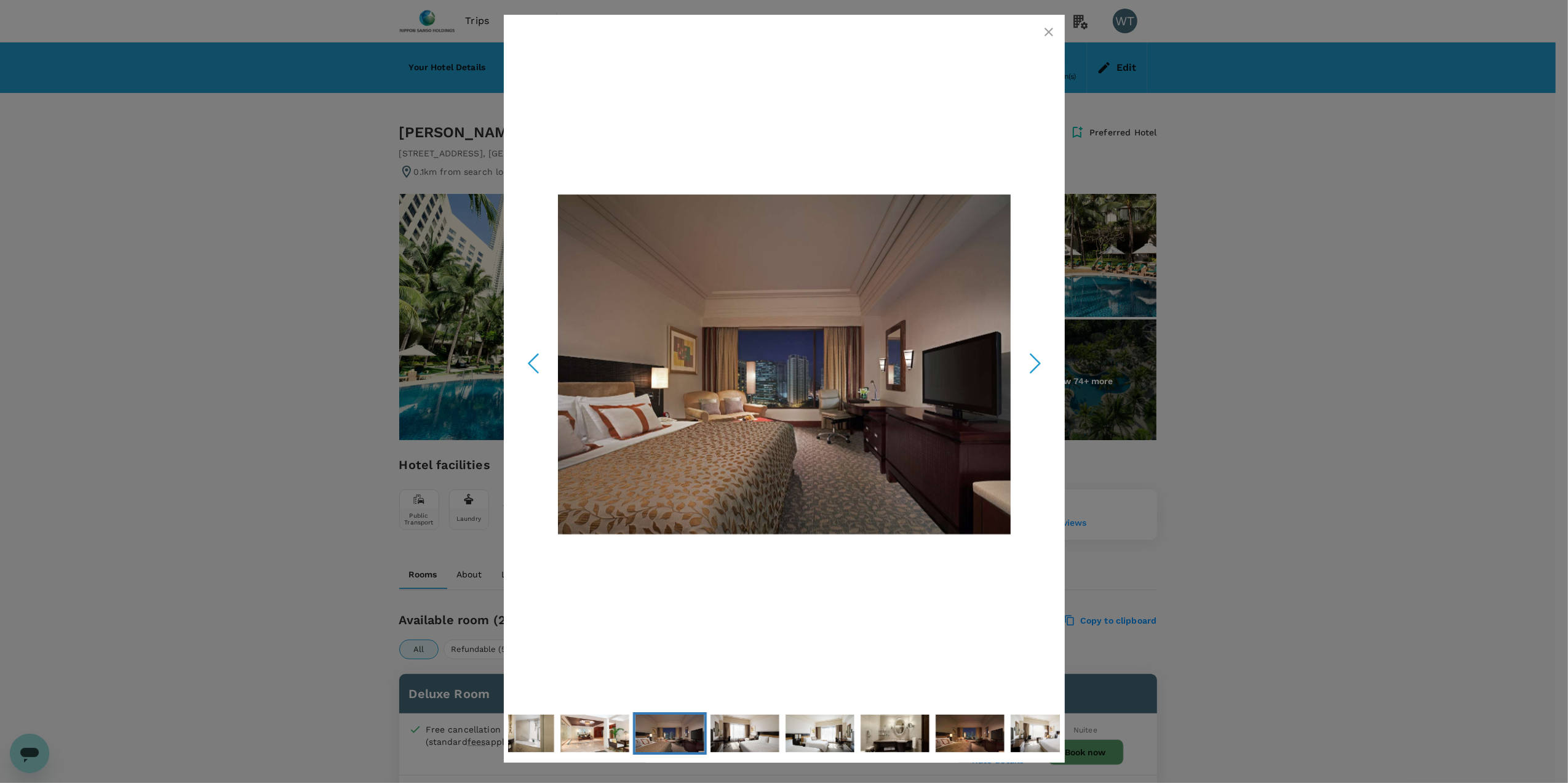
click at [1032, 363] on icon "Next Slide" at bounding box center [1036, 364] width 37 height 37
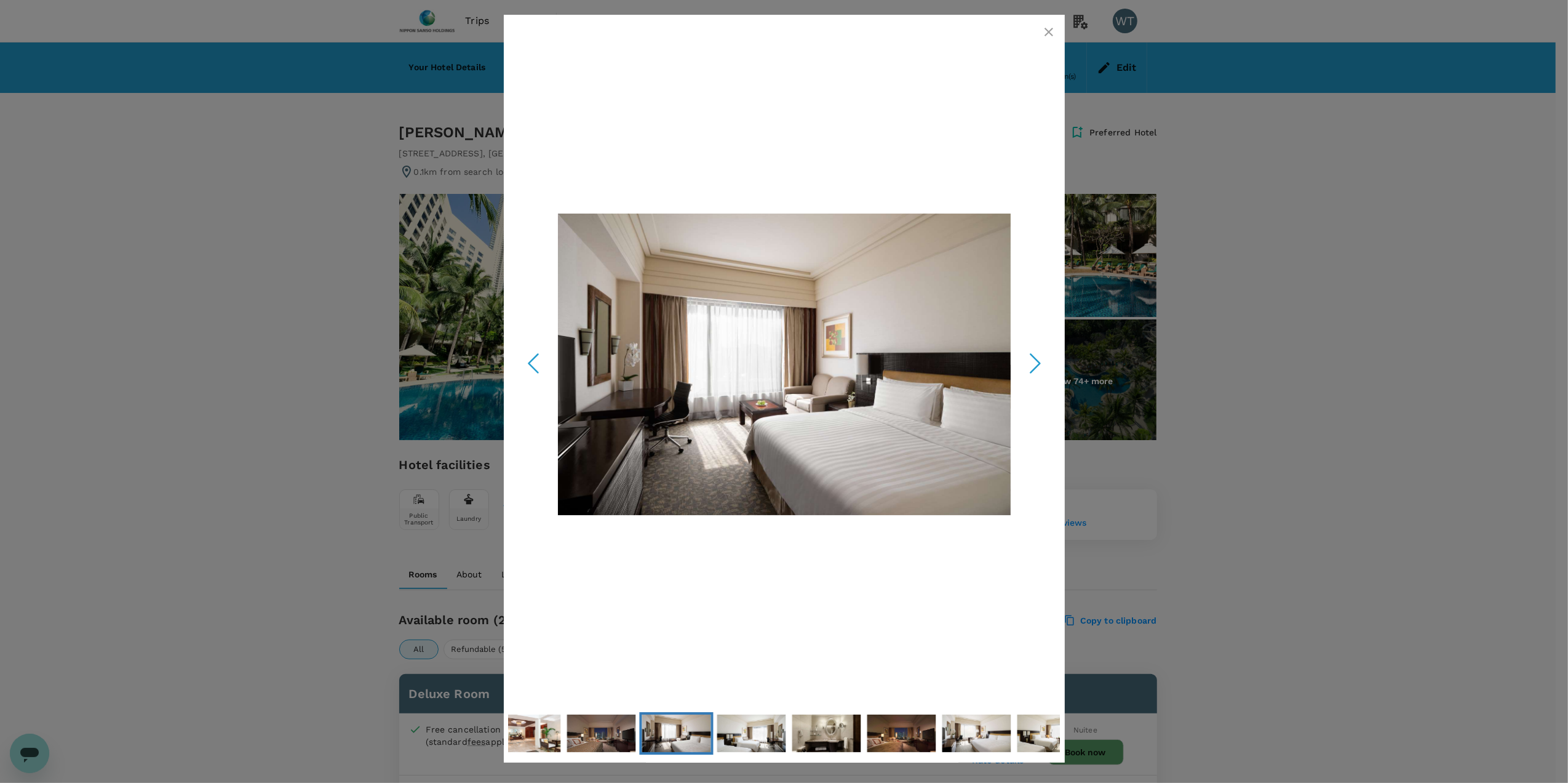
click at [1032, 363] on icon "Next Slide" at bounding box center [1036, 364] width 37 height 37
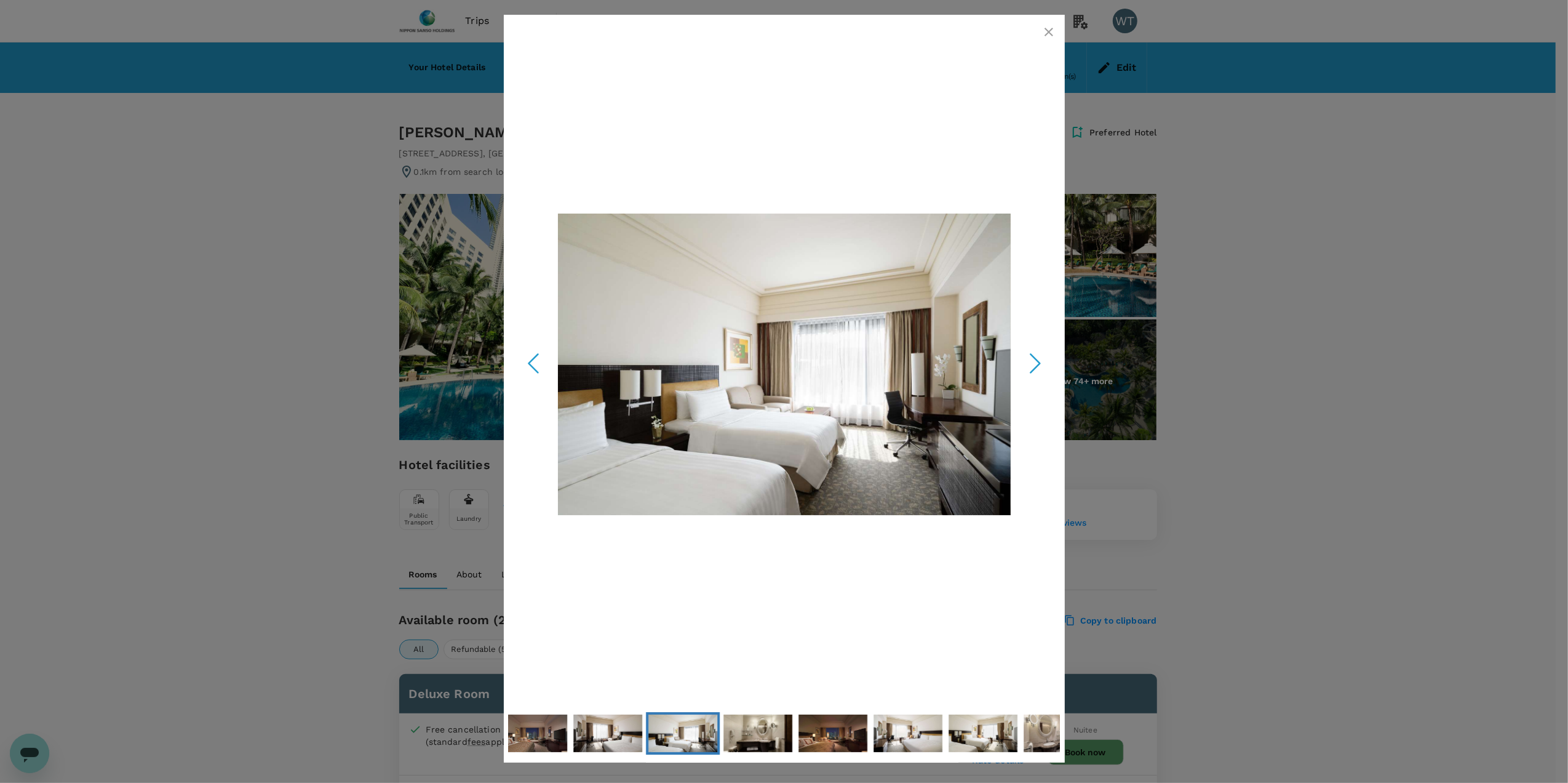
click at [1032, 363] on icon "Next Slide" at bounding box center [1036, 364] width 37 height 37
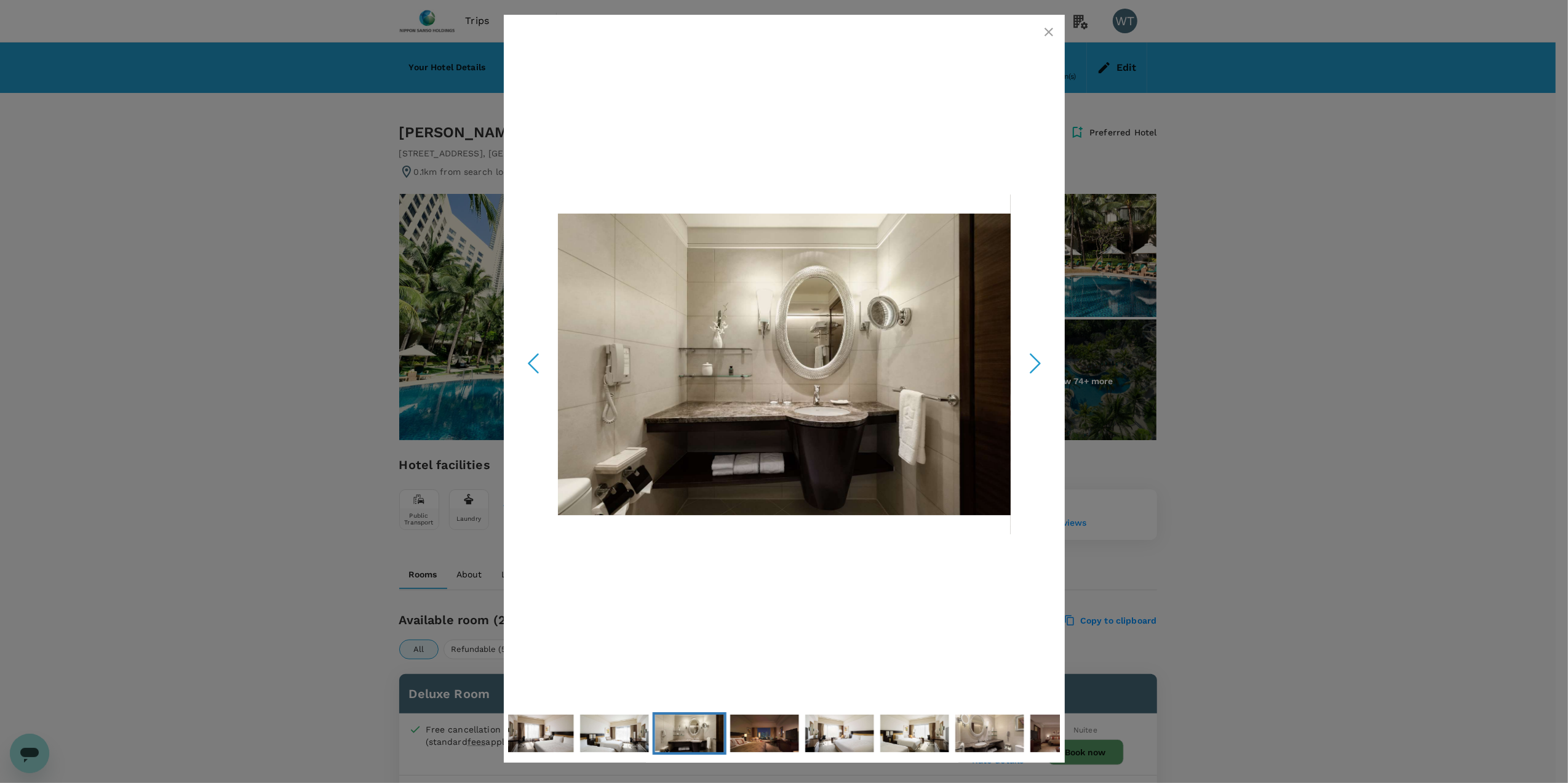
click at [1032, 363] on icon "Next Slide" at bounding box center [1036, 364] width 37 height 37
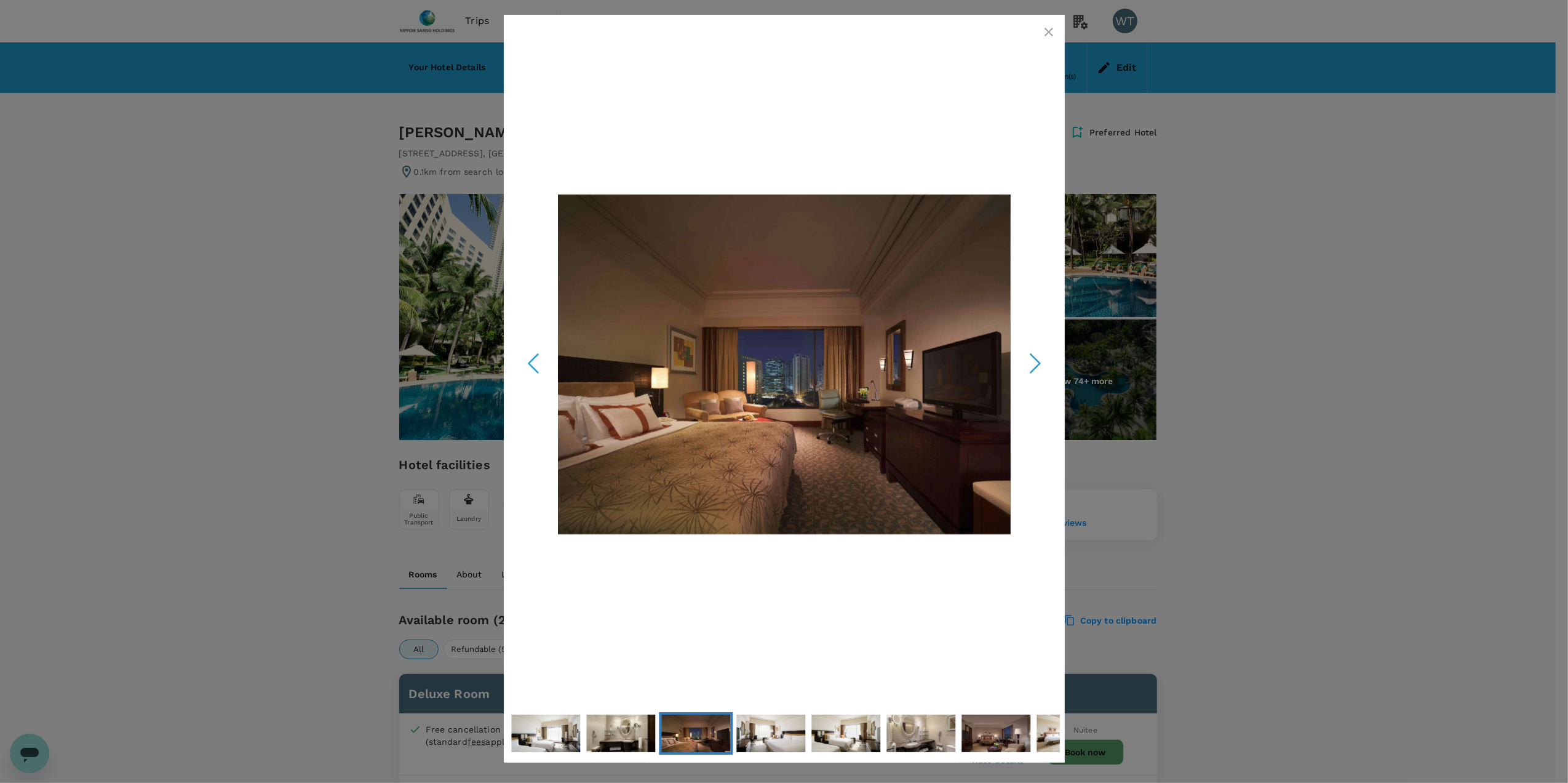
click at [1032, 363] on icon "Next Slide" at bounding box center [1036, 364] width 37 height 37
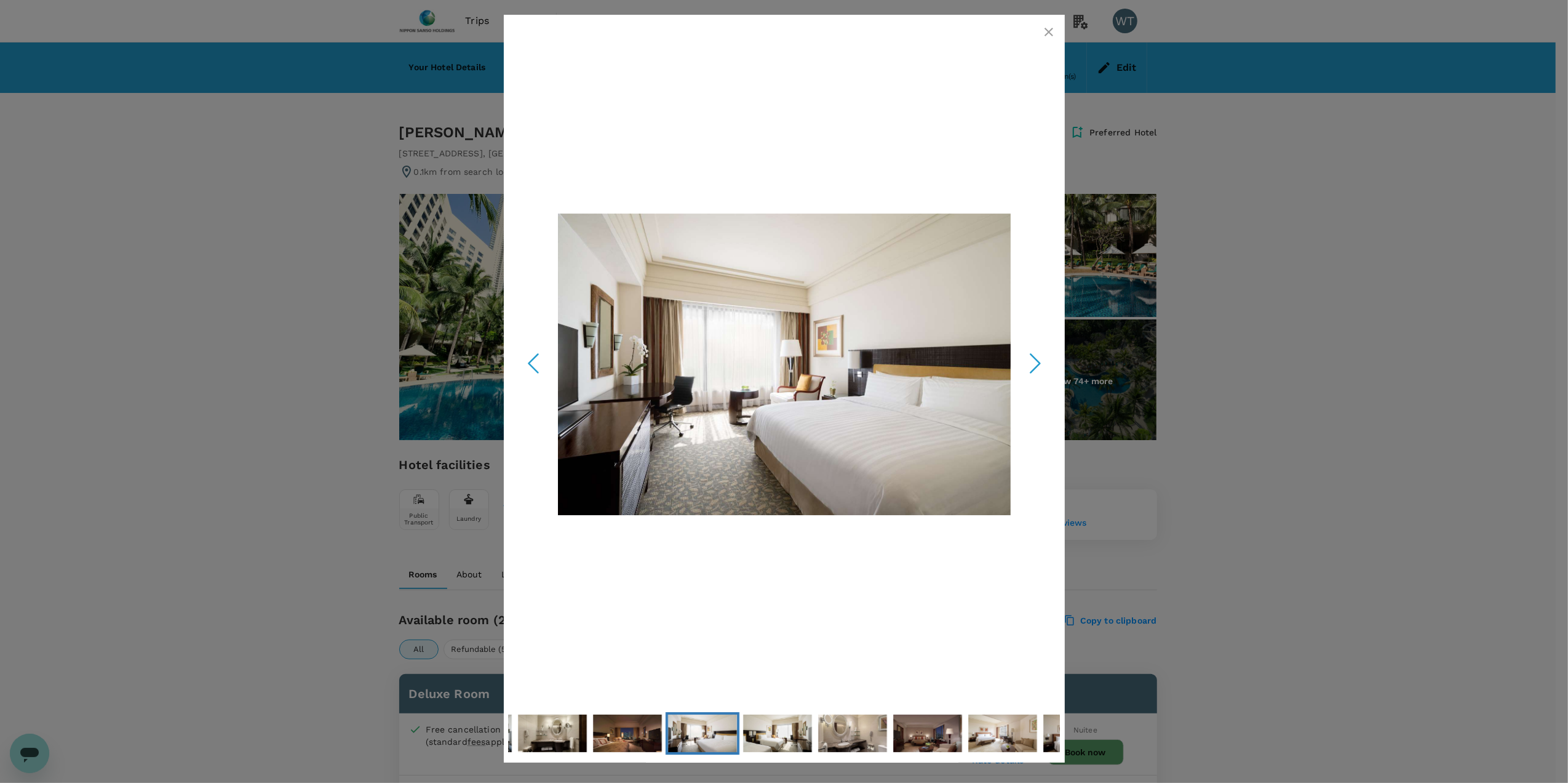
click at [1032, 363] on icon "Next Slide" at bounding box center [1036, 364] width 37 height 37
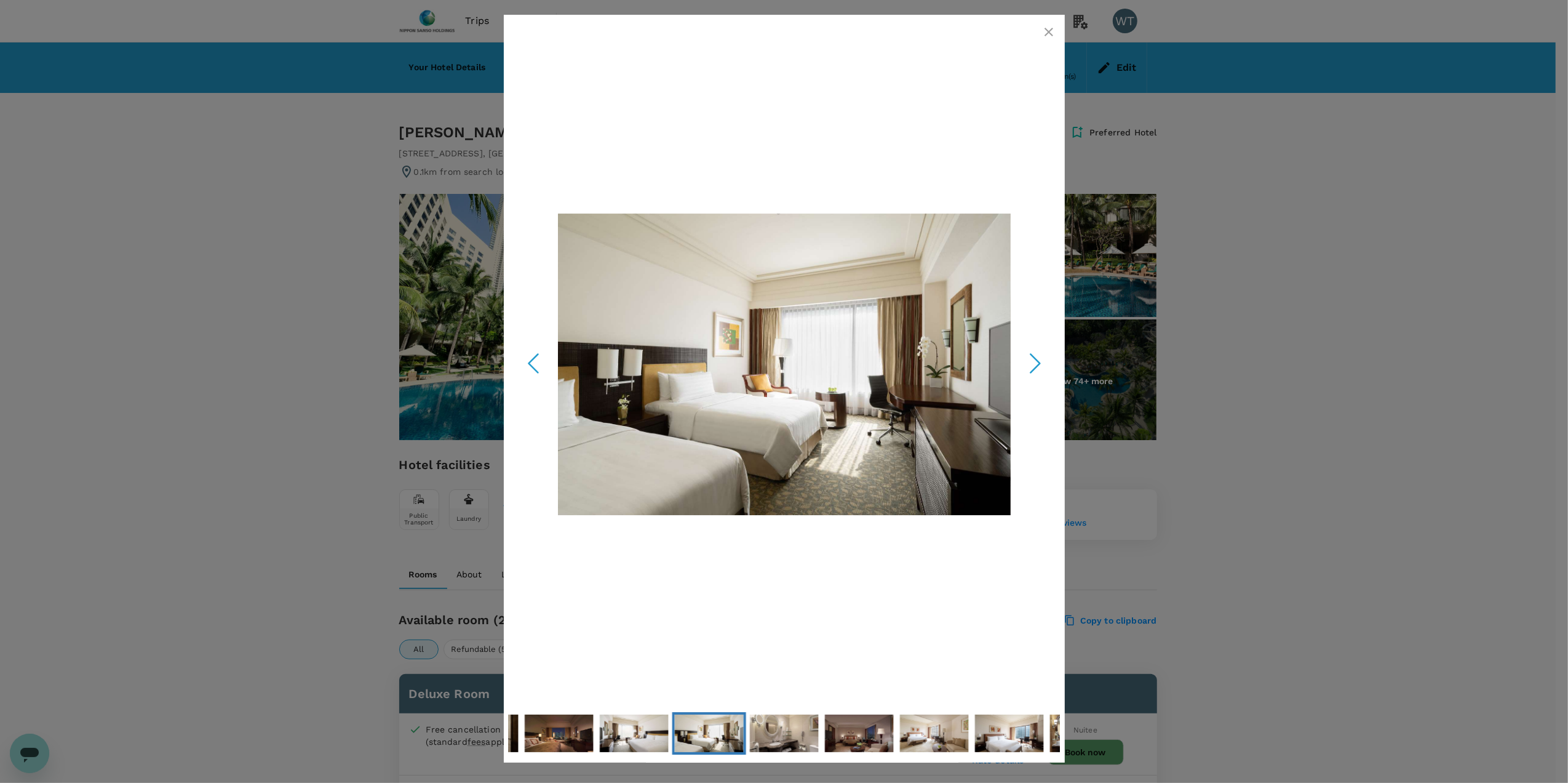
click at [1032, 363] on icon "Next Slide" at bounding box center [1036, 364] width 37 height 37
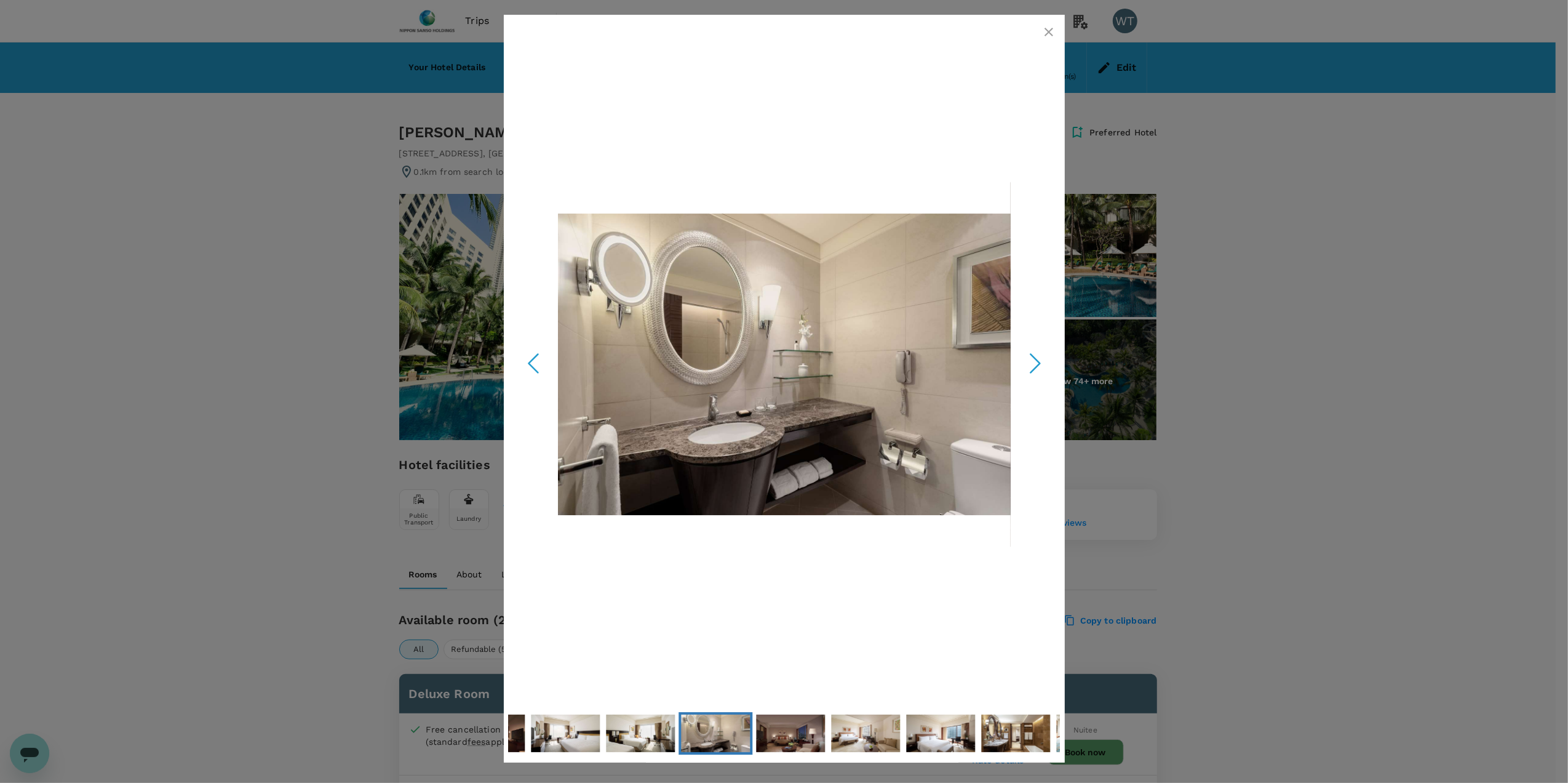
click at [1032, 363] on icon "Next Slide" at bounding box center [1036, 364] width 37 height 37
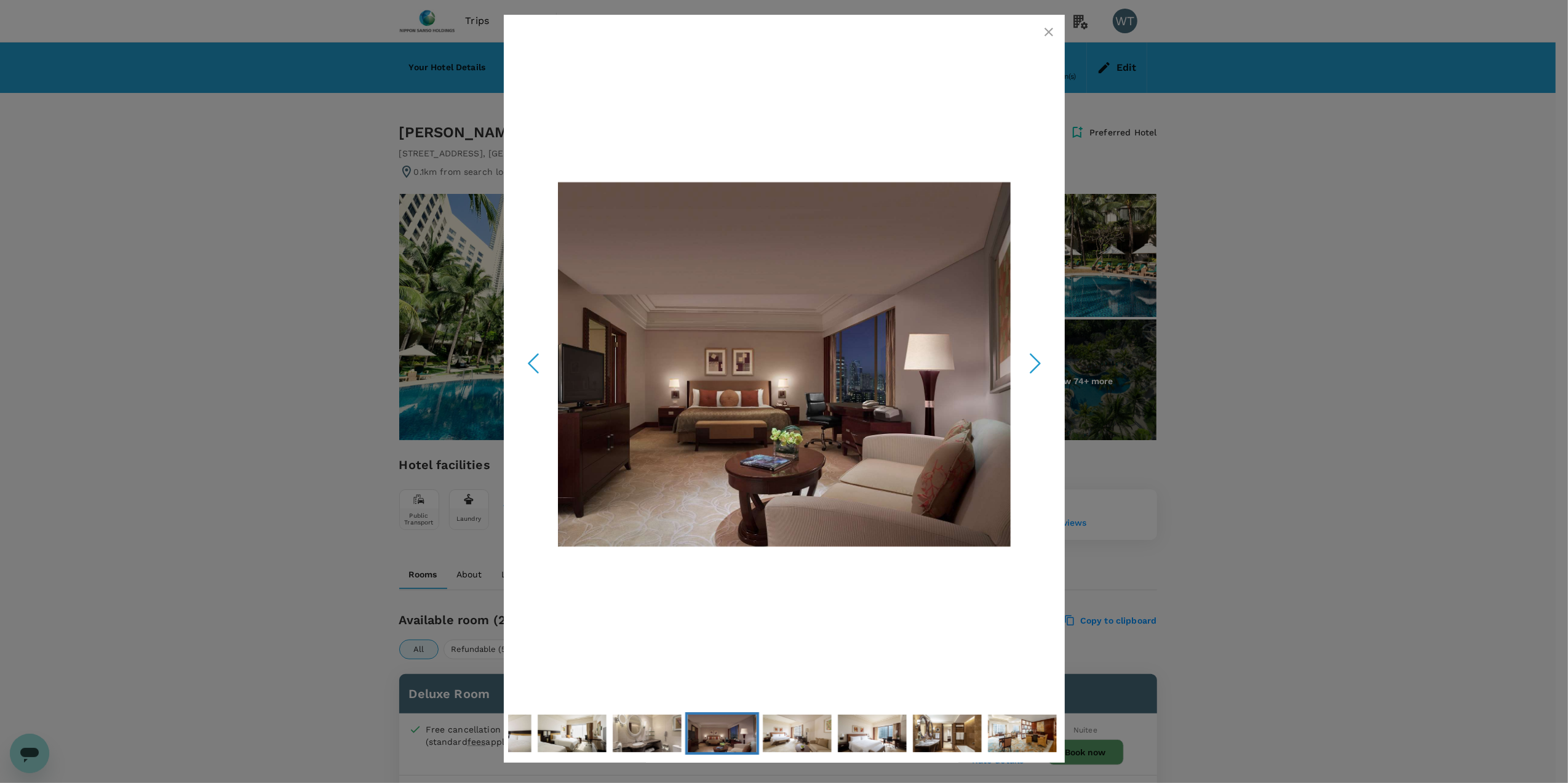
click at [1032, 363] on icon "Next Slide" at bounding box center [1036, 364] width 37 height 37
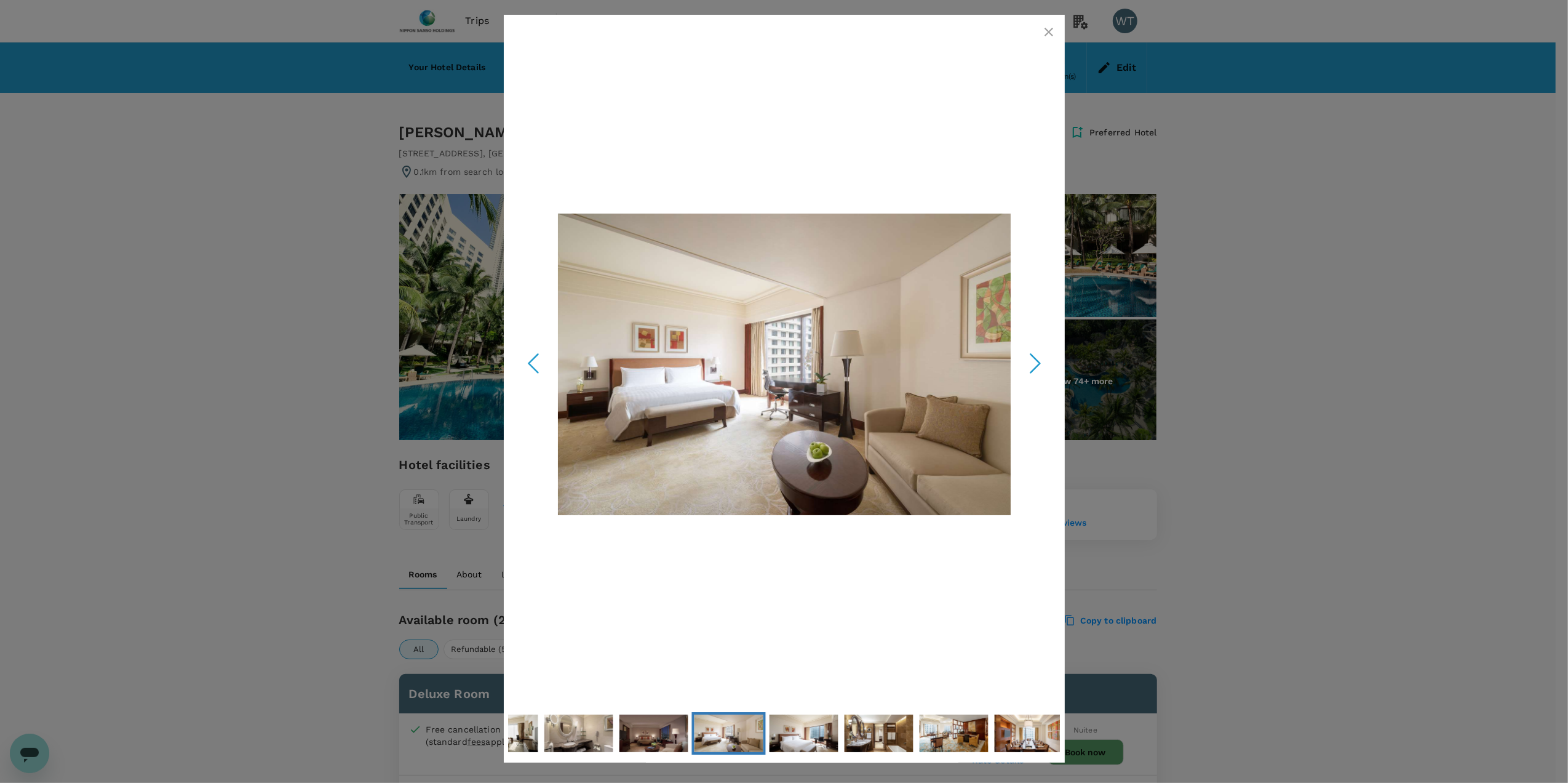
click at [1032, 363] on icon "Next Slide" at bounding box center [1036, 364] width 37 height 37
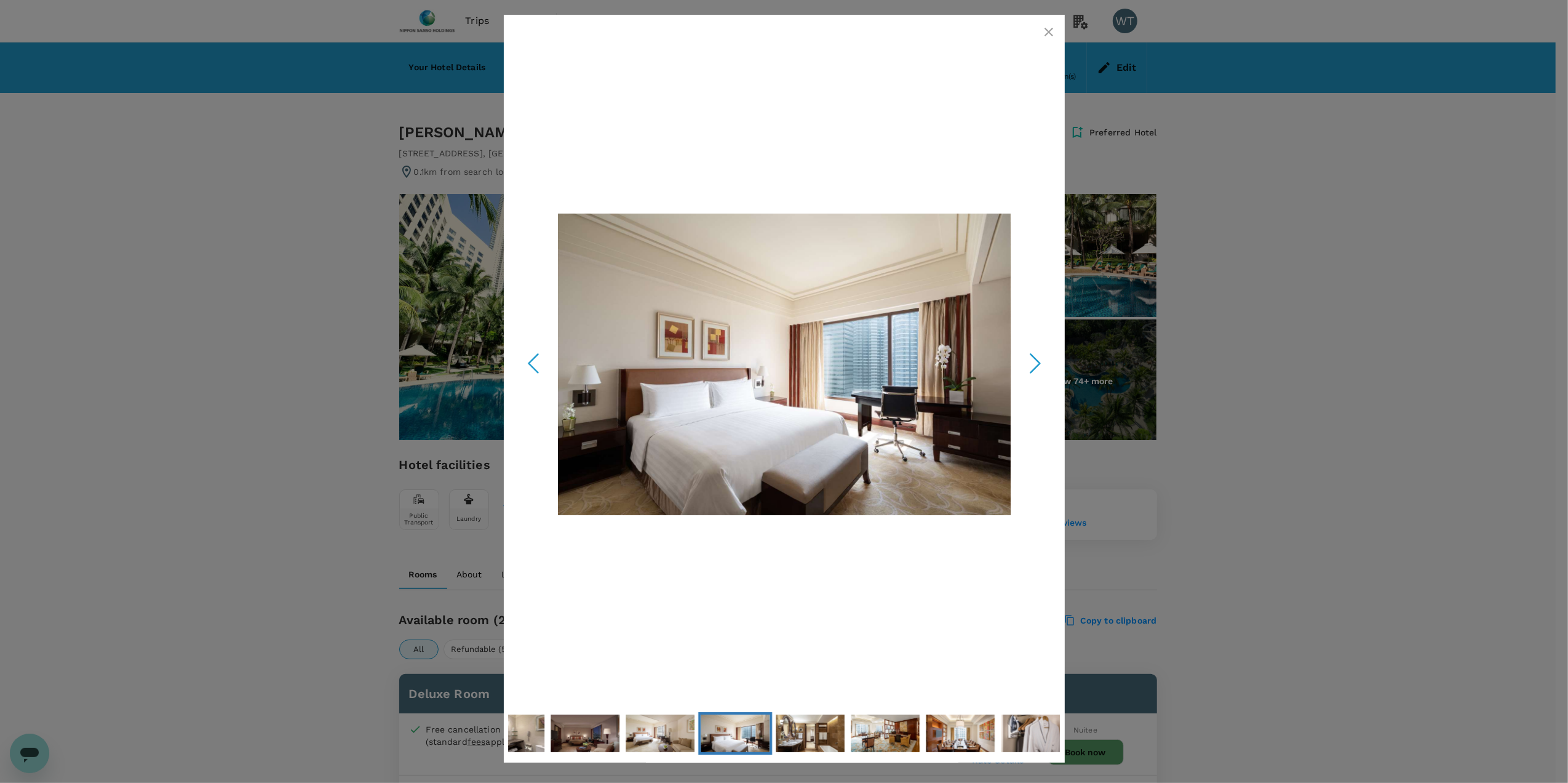
click at [1032, 363] on icon "Next Slide" at bounding box center [1036, 364] width 37 height 37
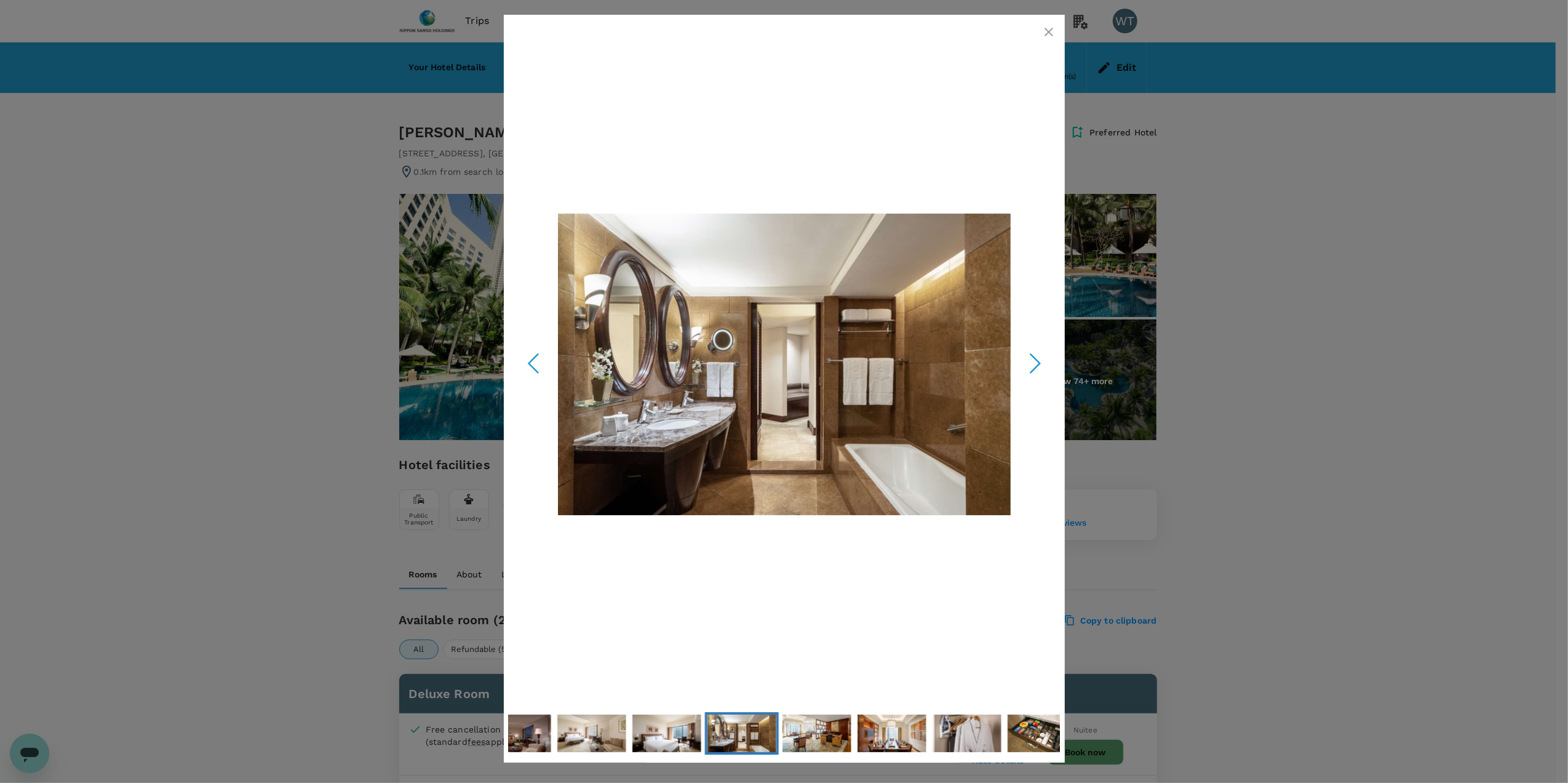
click at [1032, 363] on icon "Next Slide" at bounding box center [1036, 364] width 37 height 37
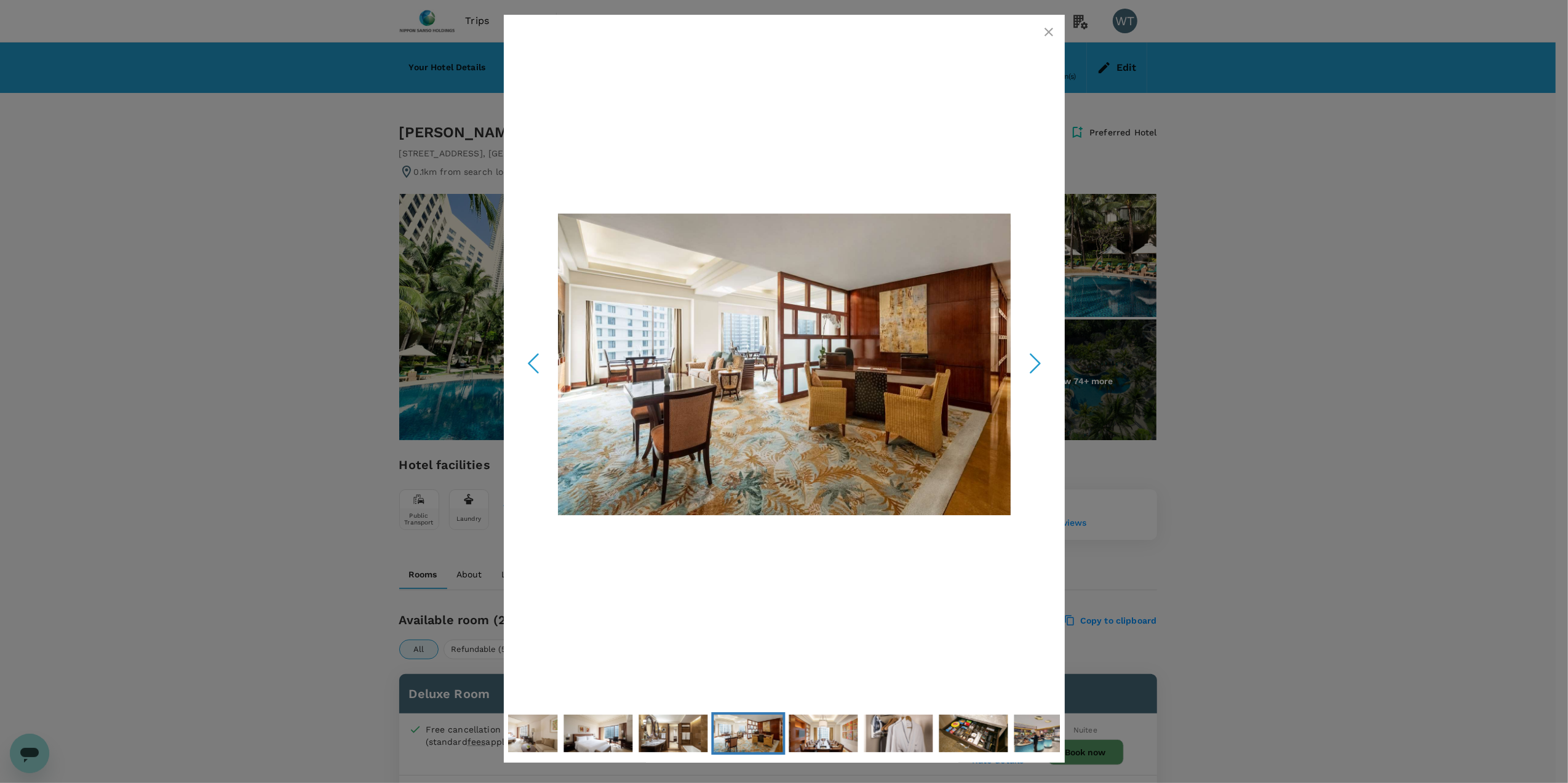
click at [1032, 363] on icon "Next Slide" at bounding box center [1036, 364] width 37 height 37
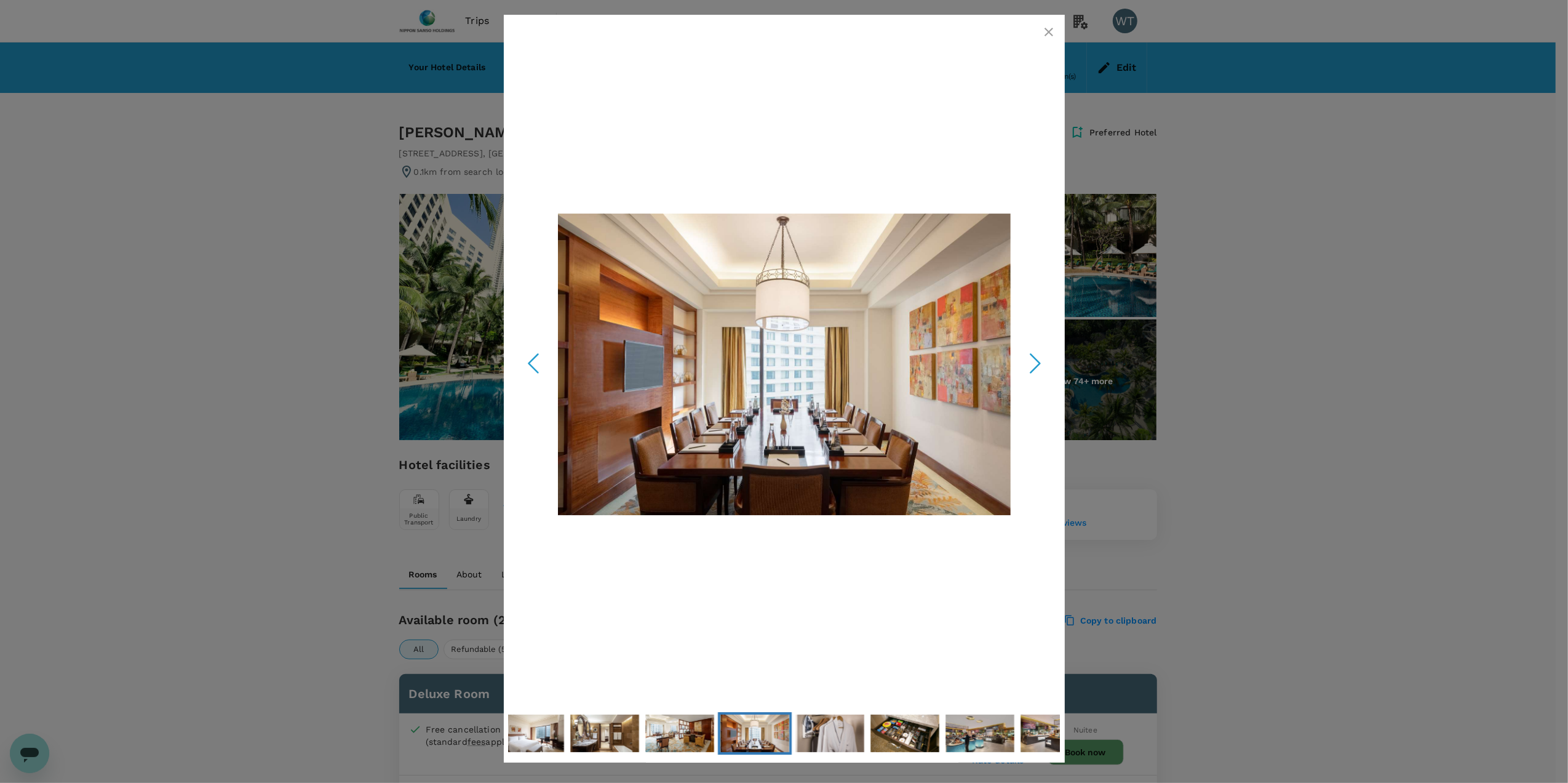
click at [1032, 363] on icon "Next Slide" at bounding box center [1036, 364] width 37 height 37
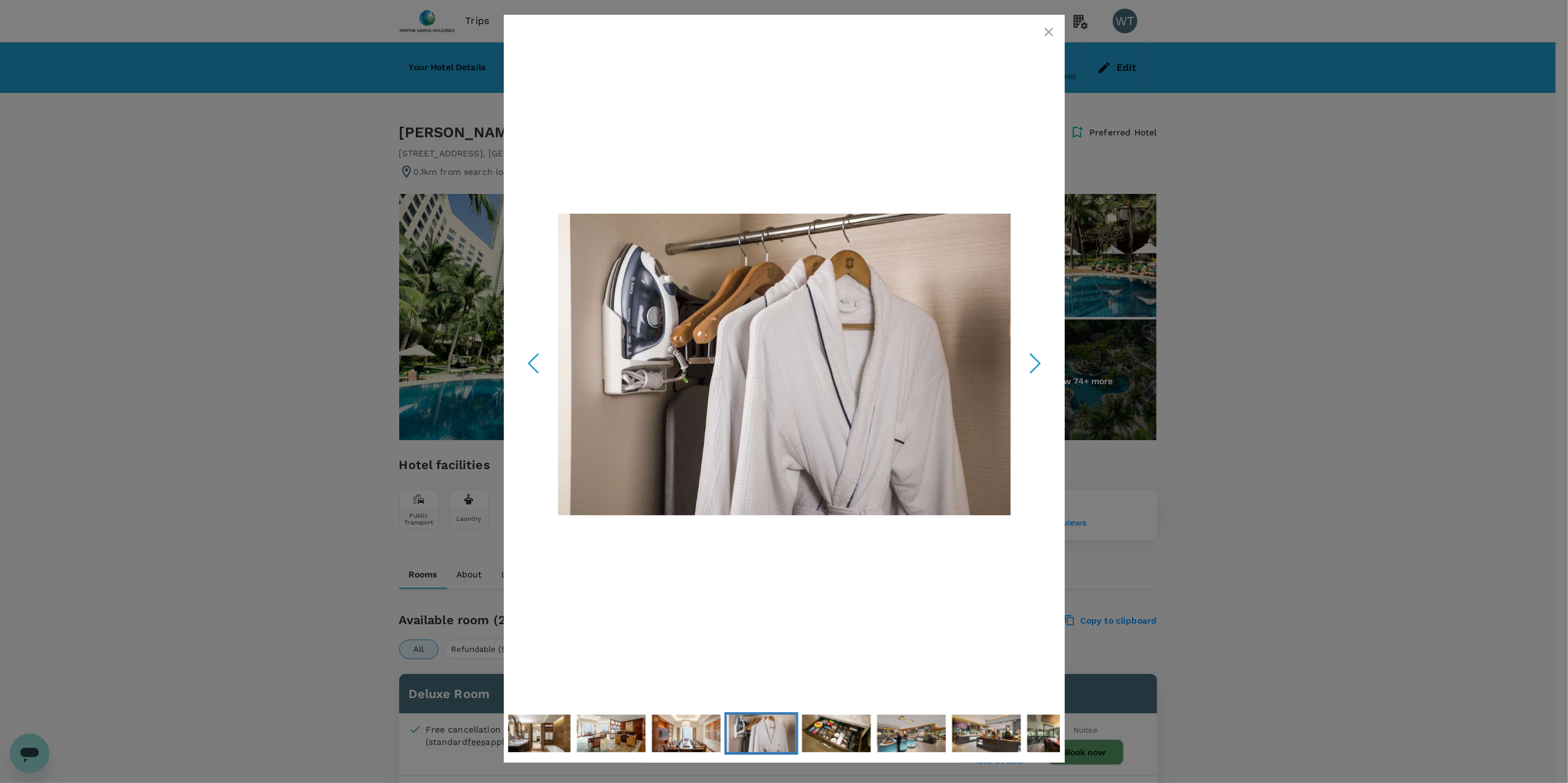
click at [1044, 34] on icon "button" at bounding box center [1049, 32] width 15 height 15
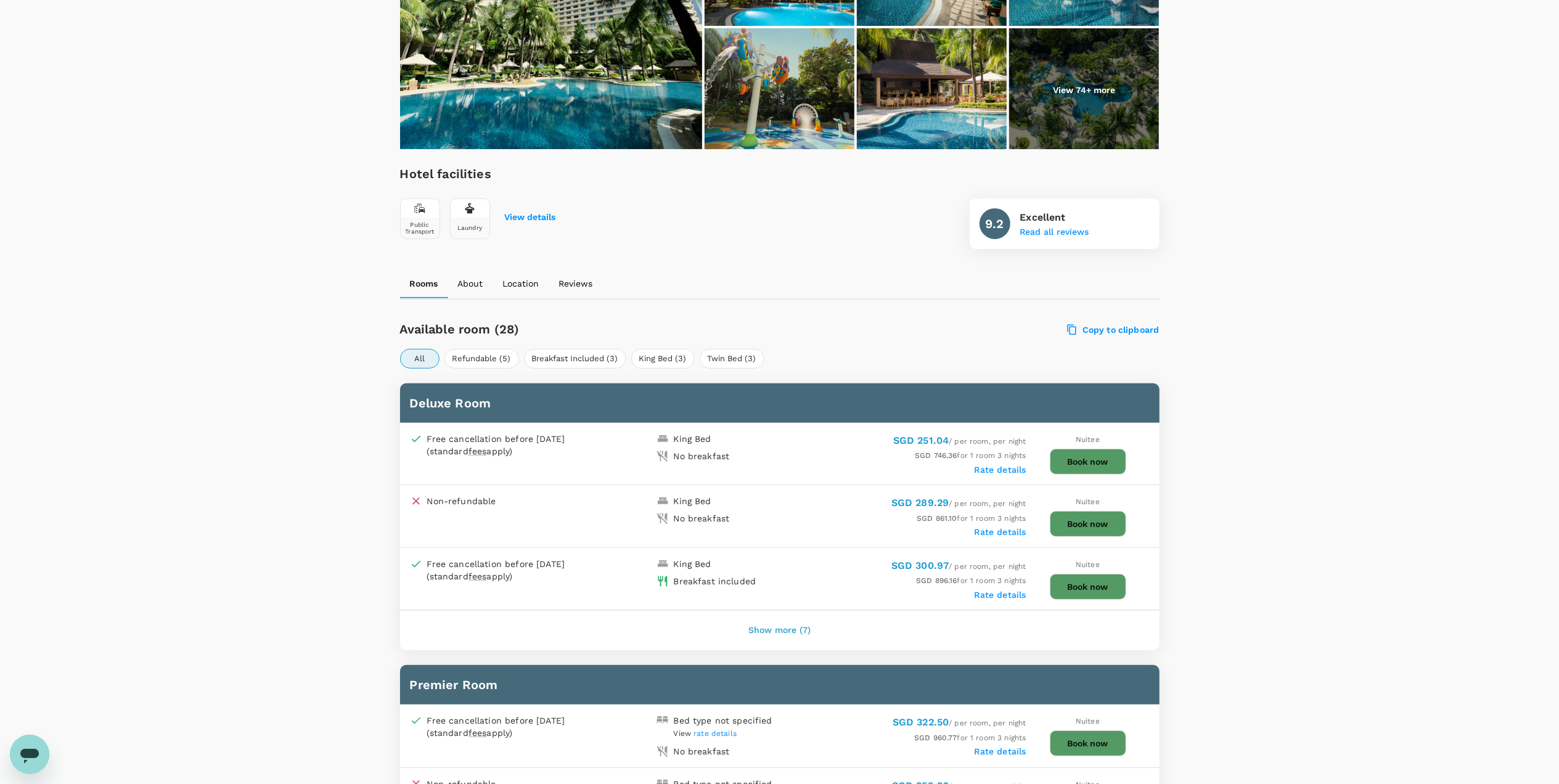
scroll to position [328, 0]
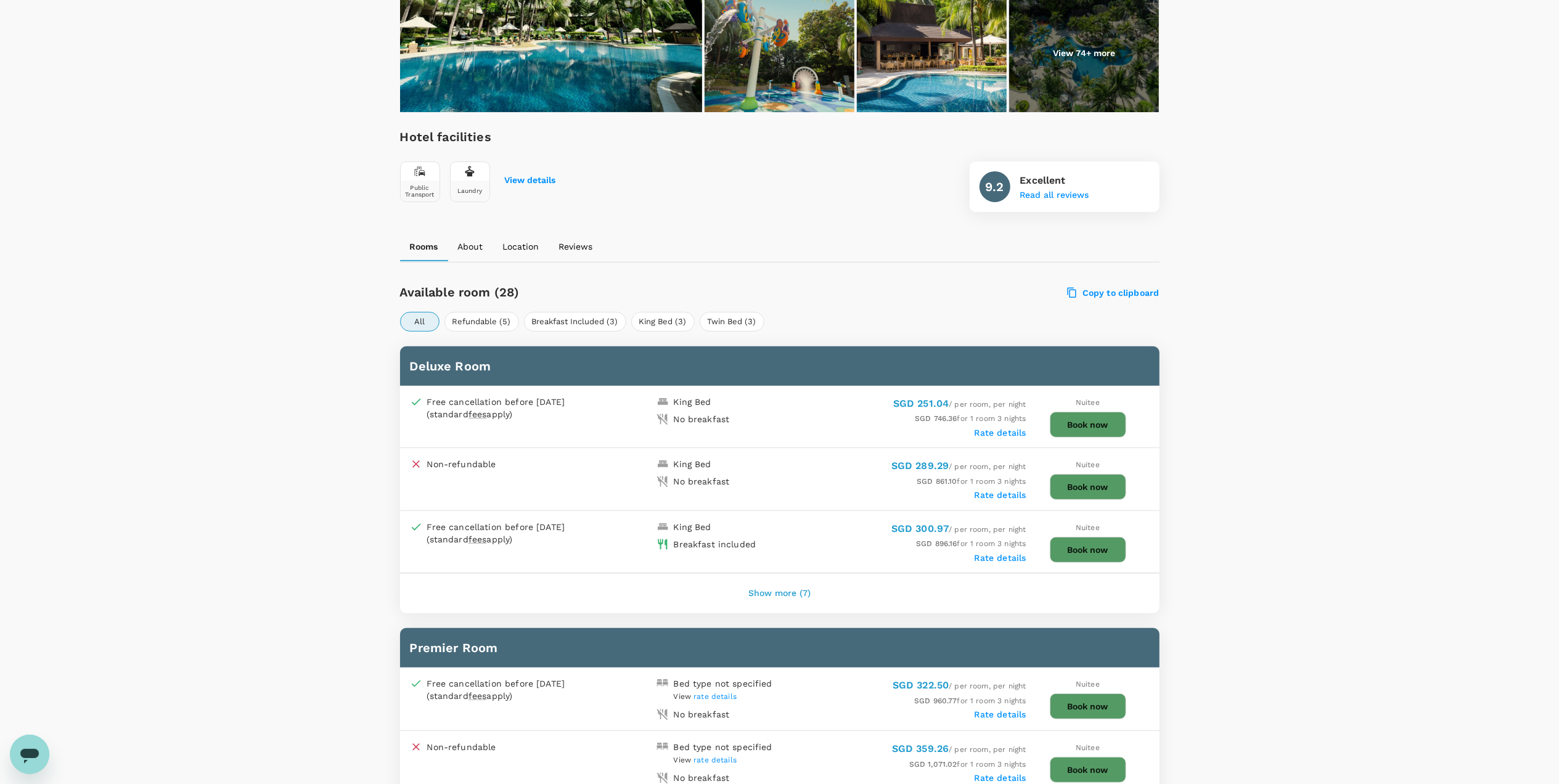
click at [765, 588] on button "Show more (7)" at bounding box center [779, 593] width 97 height 30
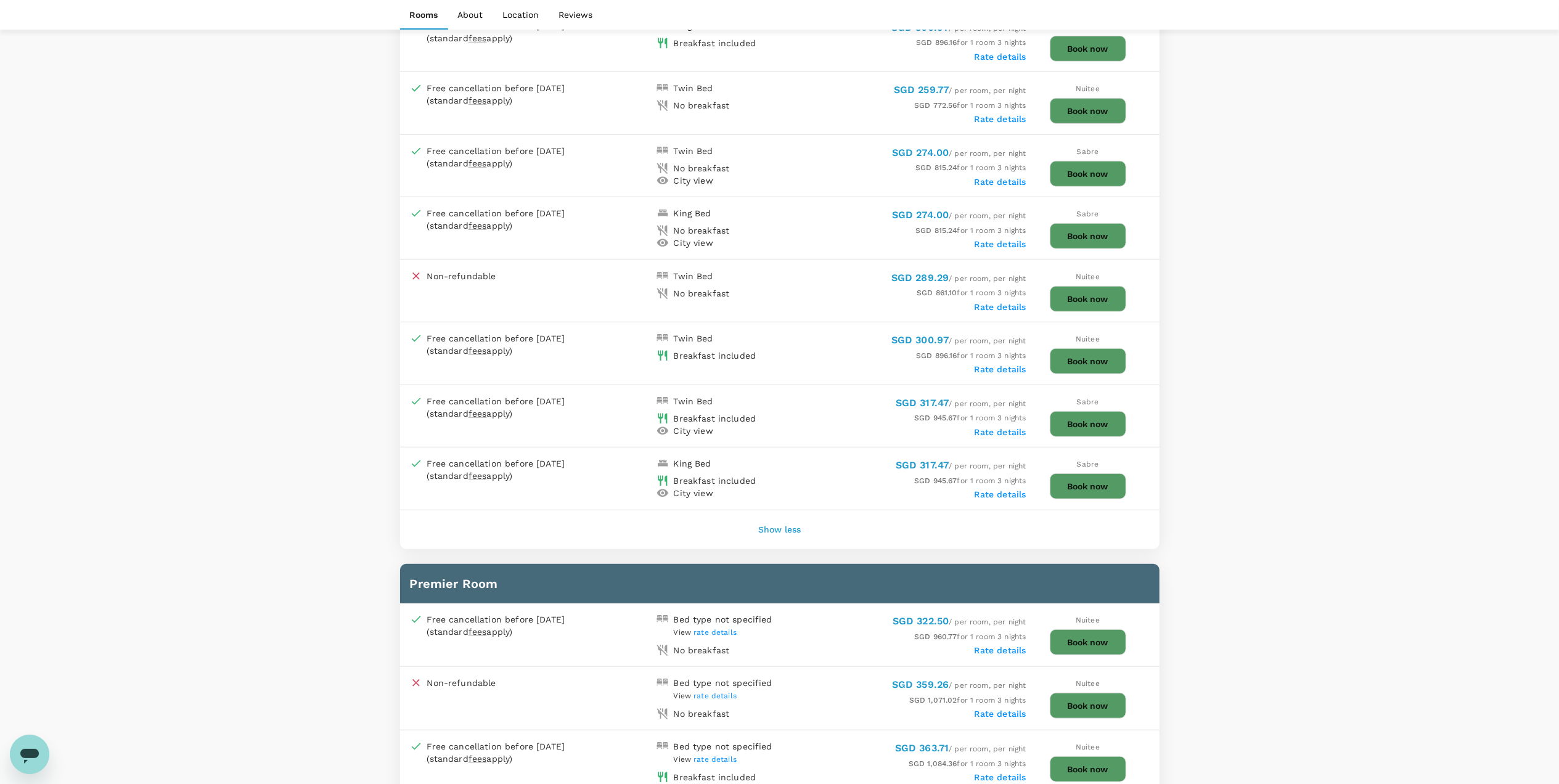
scroll to position [657, 0]
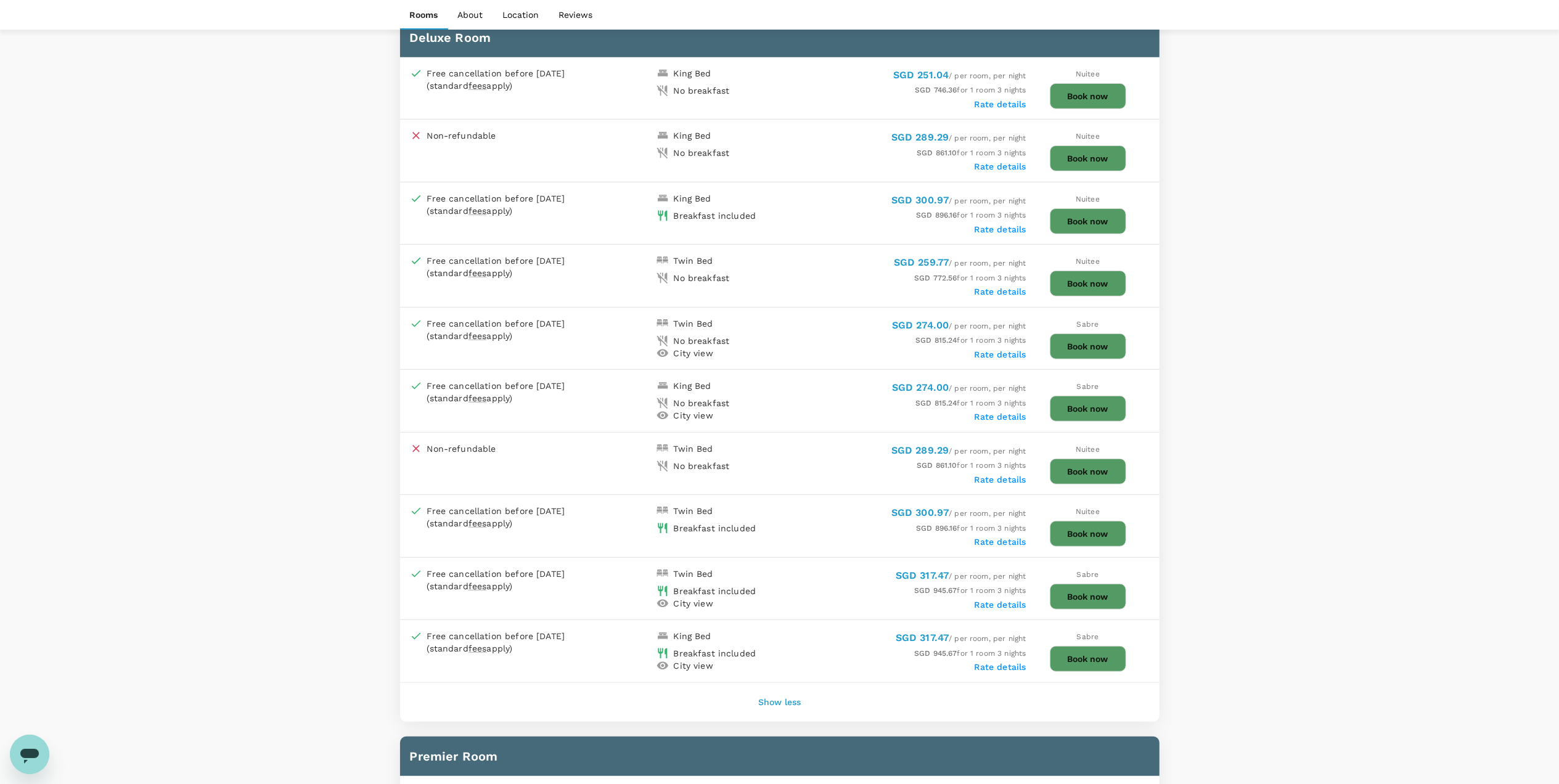
click at [1100, 215] on button "Book now" at bounding box center [1088, 221] width 77 height 26
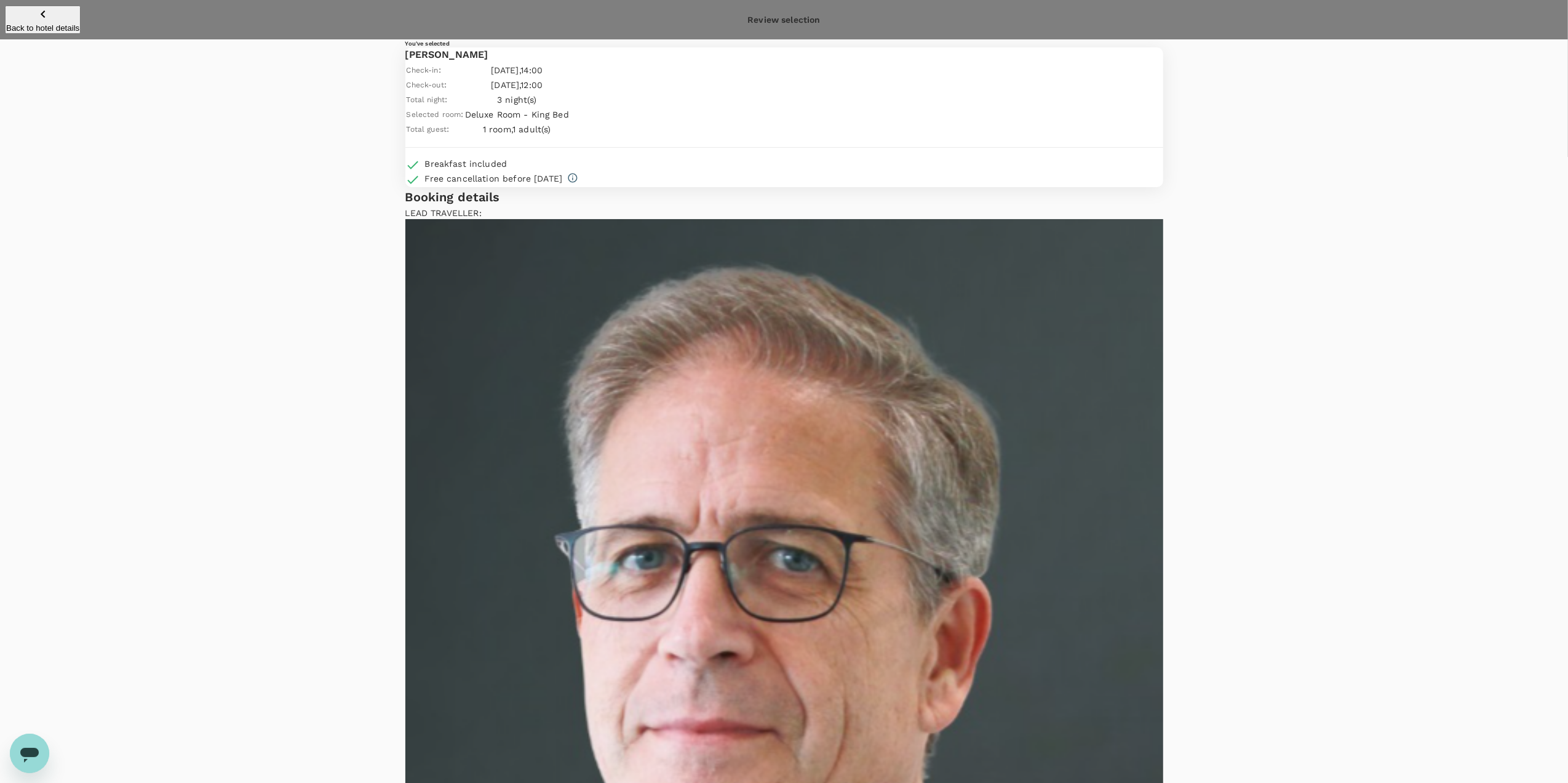
type input "9da82385-ea03-4e8d-b270-32b986f0971a"
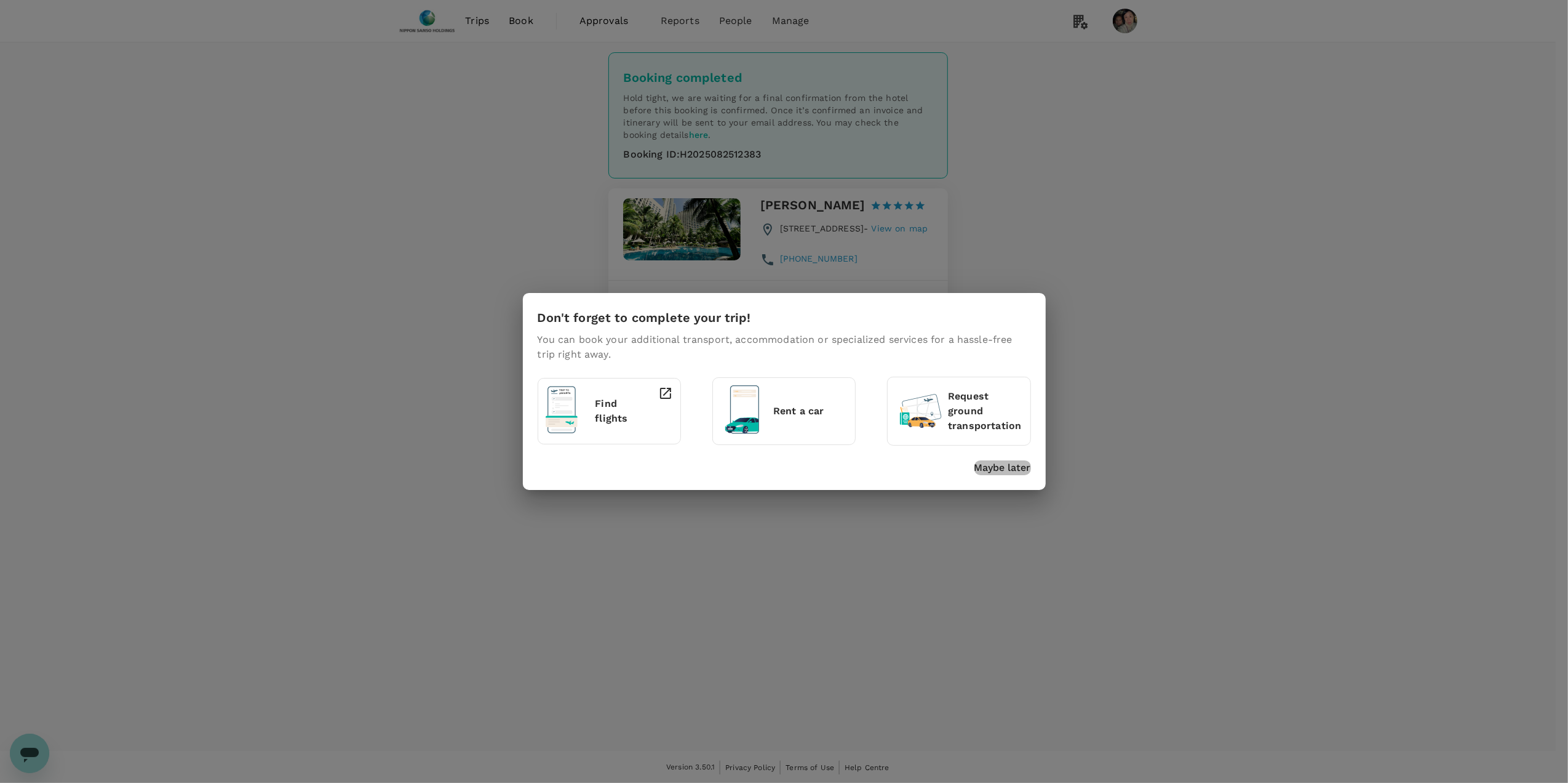
click at [997, 468] on p "Maybe later" at bounding box center [1002, 468] width 56 height 15
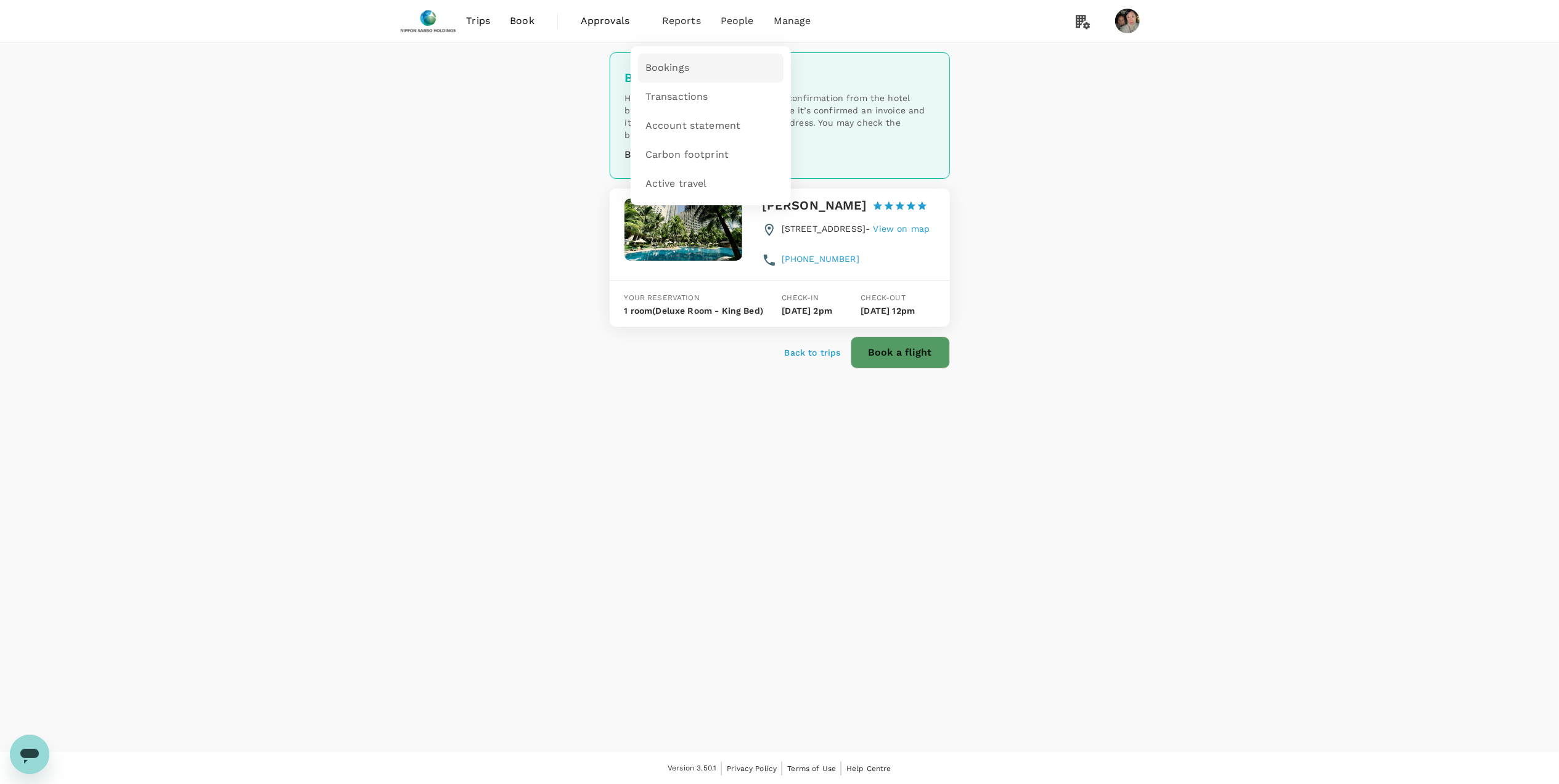
click at [682, 61] on span "Bookings" at bounding box center [667, 67] width 43 height 14
